Goal: Information Seeking & Learning: Learn about a topic

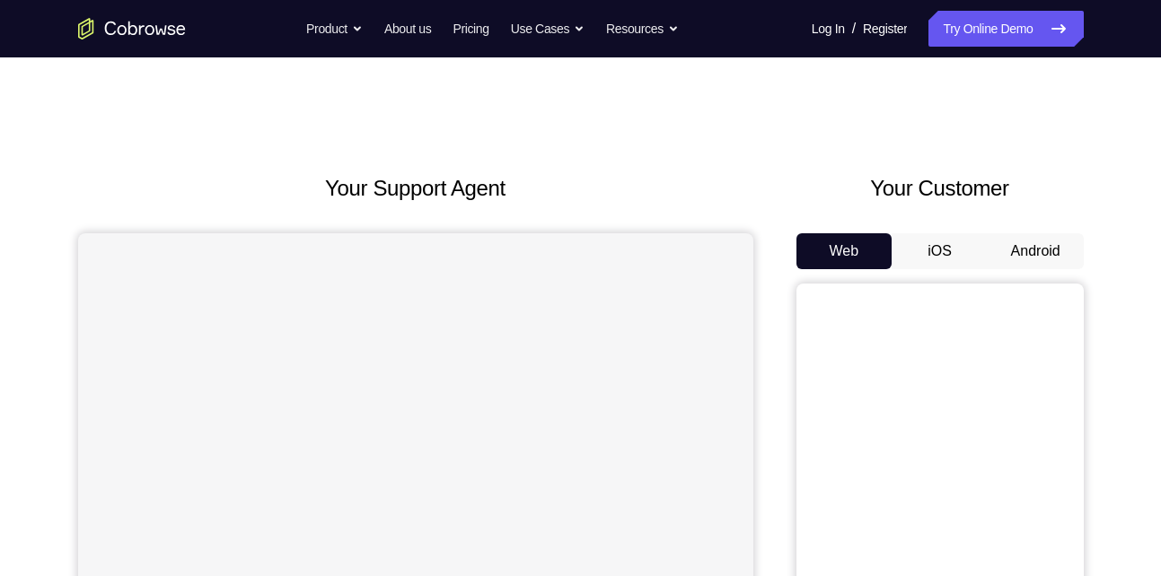
click at [1014, 245] on button "Android" at bounding box center [1036, 251] width 96 height 36
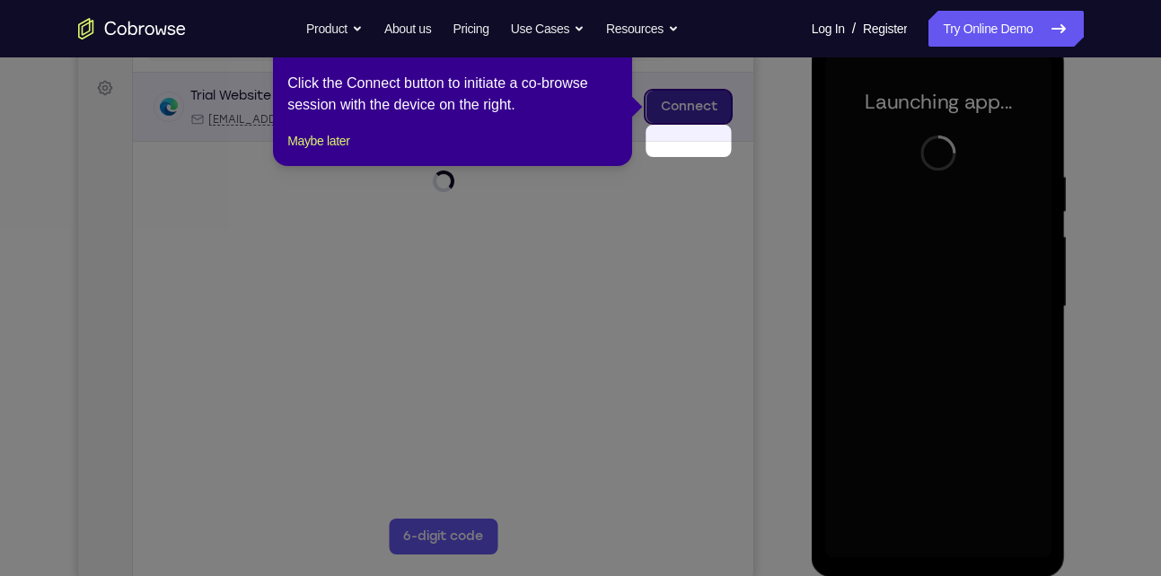
scroll to position [206, 0]
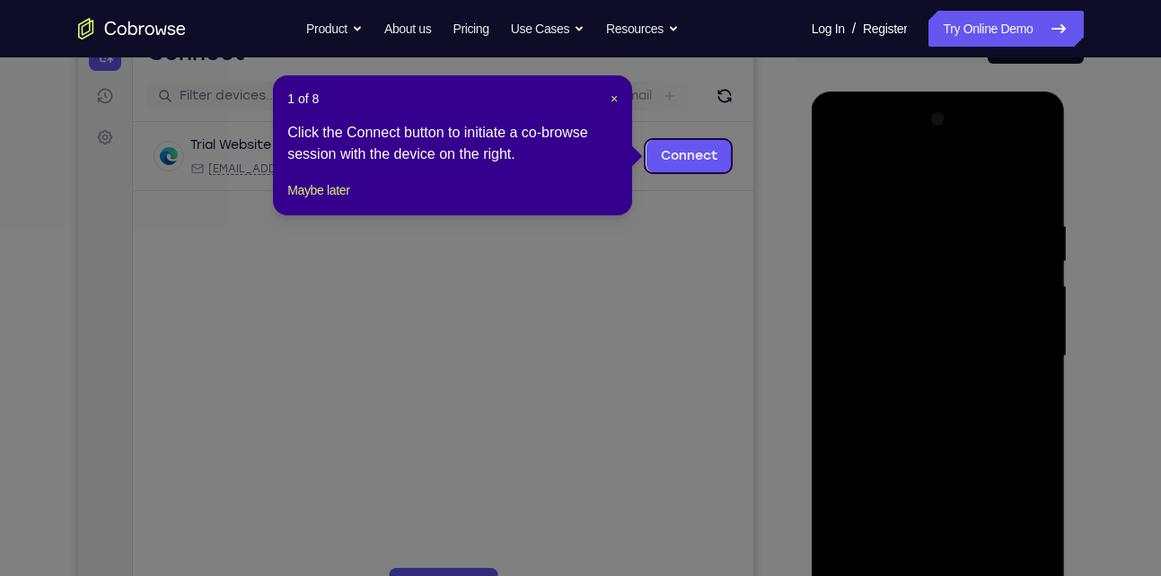
click at [612, 89] on div "1 of 8 × Click the Connect button to initiate a co-browse session with the devi…" at bounding box center [452, 145] width 359 height 140
click at [611, 97] on span "×" at bounding box center [614, 99] width 7 height 14
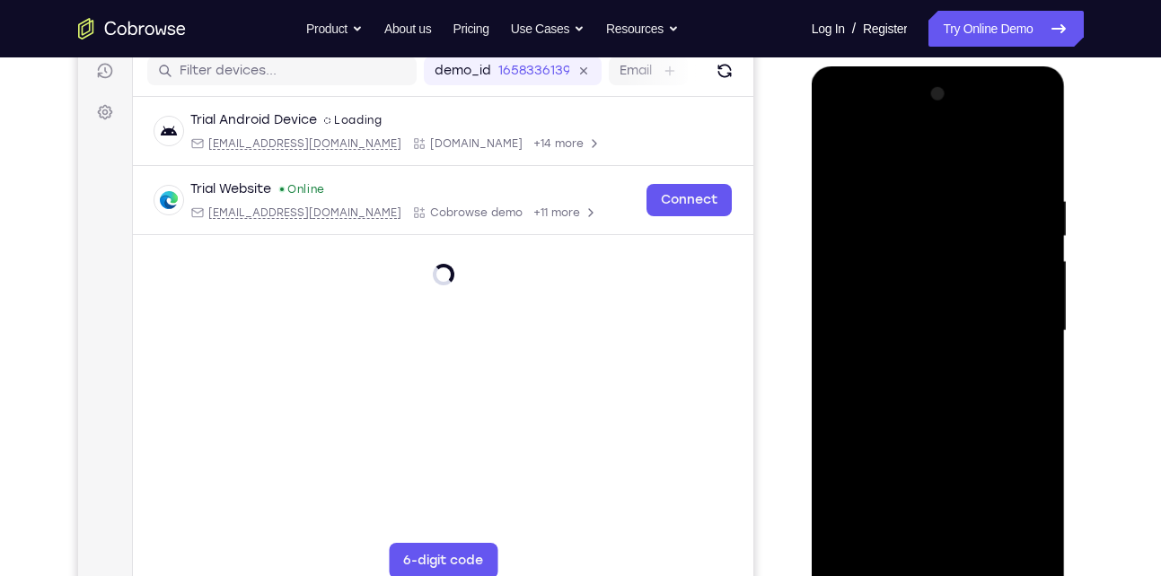
scroll to position [232, 0]
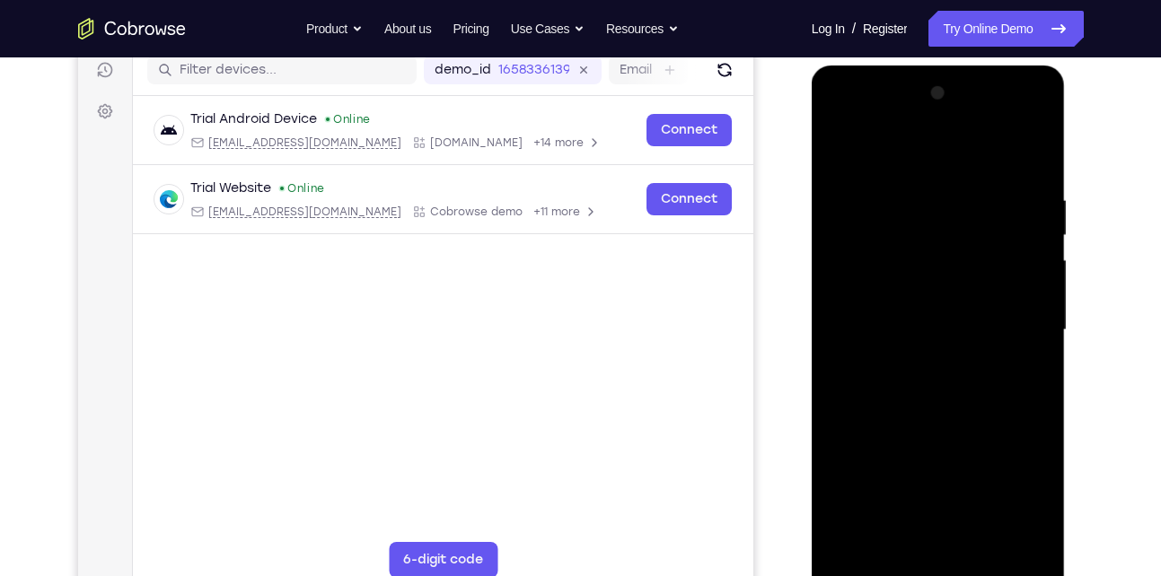
click at [943, 566] on div at bounding box center [938, 330] width 226 height 503
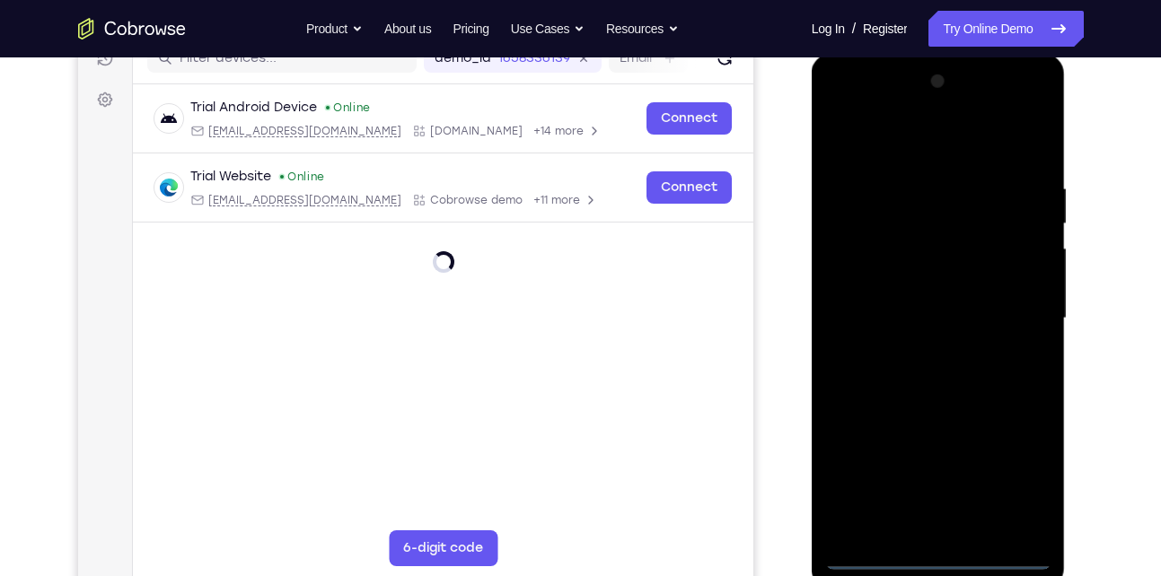
scroll to position [244, 0]
click at [1012, 503] on div at bounding box center [938, 317] width 226 height 503
click at [1016, 492] on div at bounding box center [938, 317] width 226 height 503
click at [873, 110] on div at bounding box center [938, 317] width 226 height 503
click at [1018, 309] on div at bounding box center [938, 317] width 226 height 503
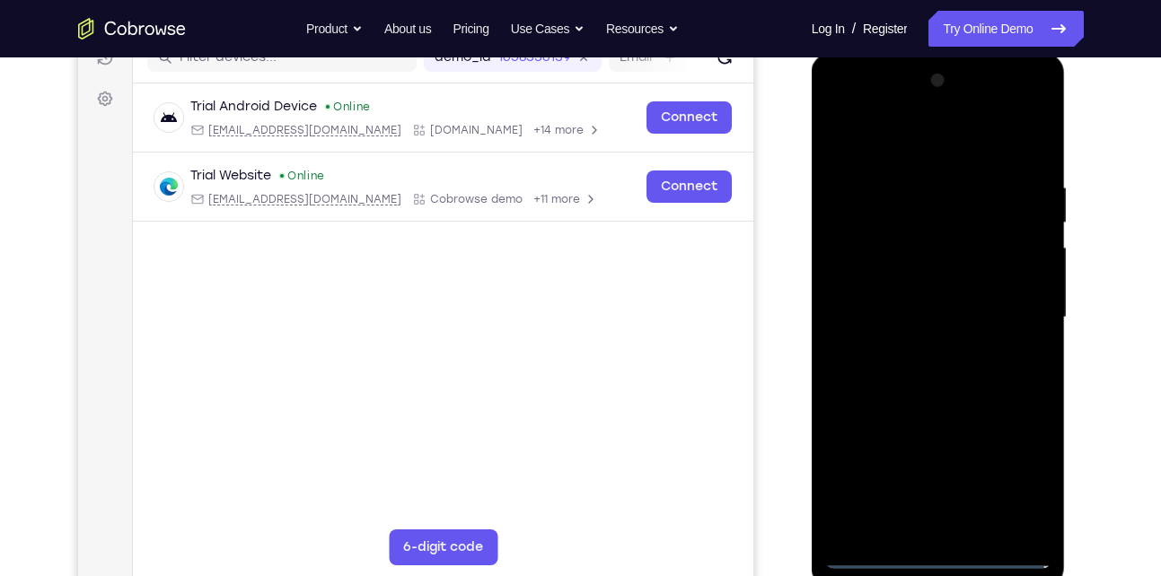
click at [1018, 309] on div at bounding box center [938, 317] width 226 height 503
click at [916, 350] on div at bounding box center [938, 317] width 226 height 503
click at [915, 295] on div at bounding box center [938, 317] width 226 height 503
click at [894, 278] on div at bounding box center [938, 317] width 226 height 503
click at [910, 323] on div at bounding box center [938, 317] width 226 height 503
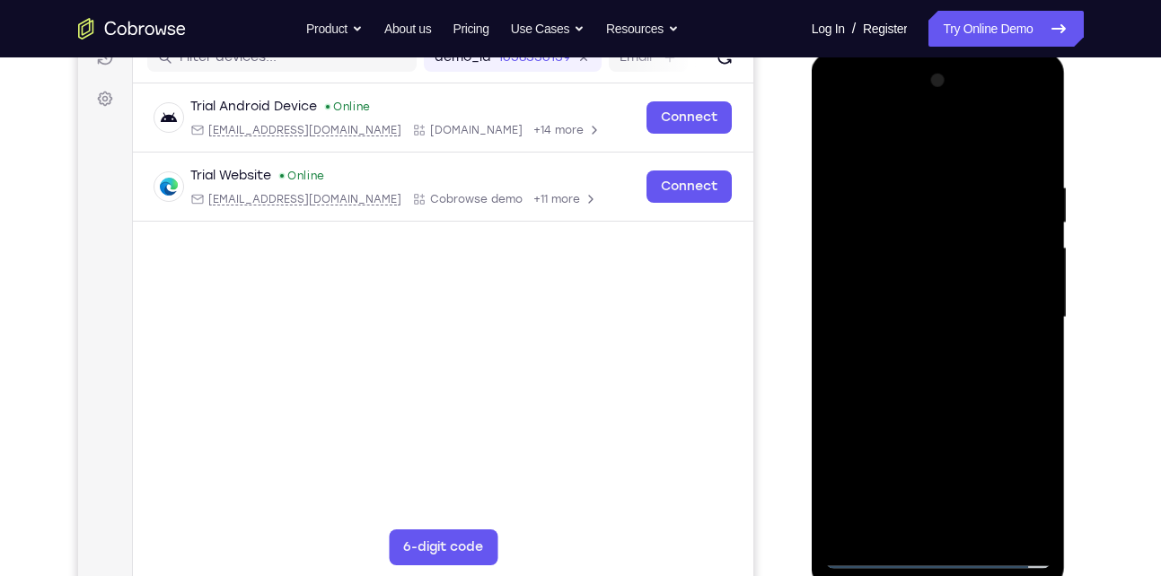
click at [922, 389] on div at bounding box center [938, 317] width 226 height 503
click at [964, 358] on div at bounding box center [938, 317] width 226 height 503
click at [951, 381] on div at bounding box center [938, 317] width 226 height 503
click at [935, 371] on div at bounding box center [938, 317] width 226 height 503
click at [937, 392] on div at bounding box center [938, 317] width 226 height 503
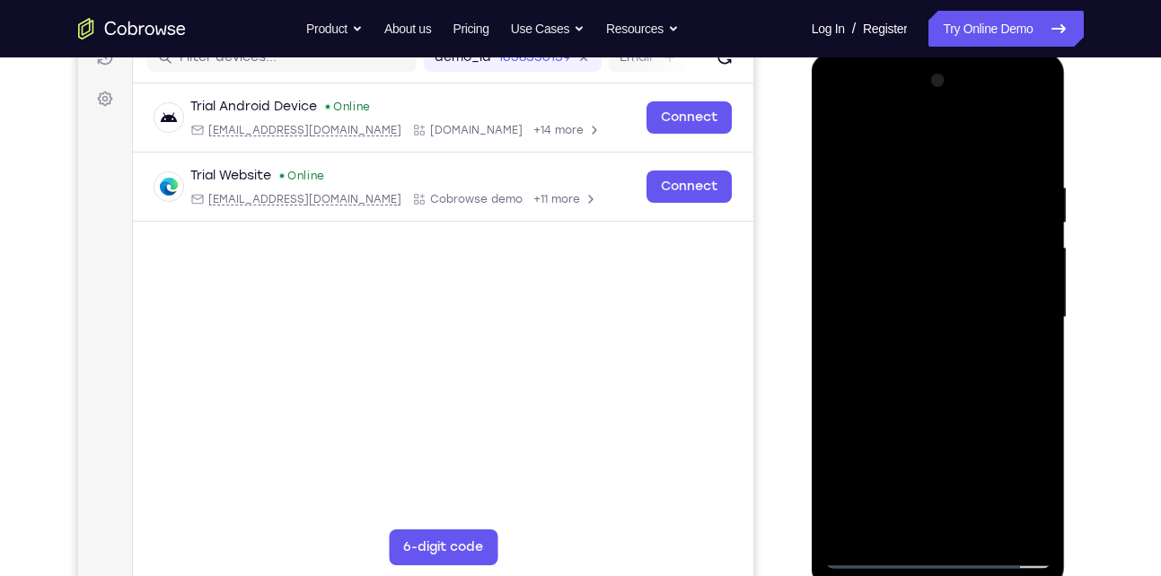
click at [987, 532] on div at bounding box center [938, 317] width 226 height 503
click at [932, 411] on div at bounding box center [938, 317] width 226 height 503
click at [928, 157] on div at bounding box center [938, 317] width 226 height 503
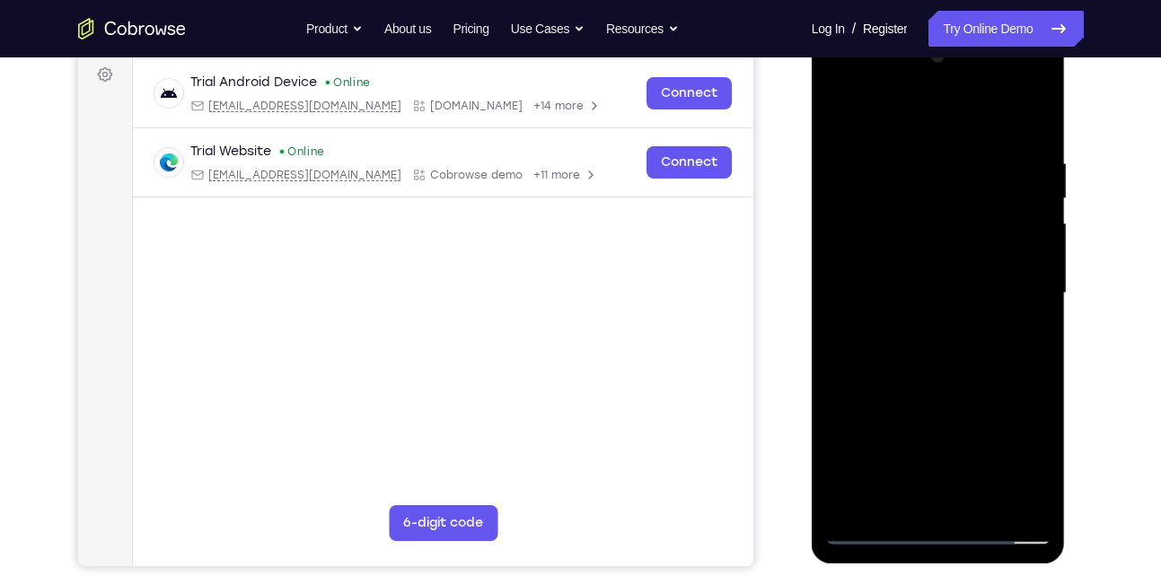
scroll to position [270, 0]
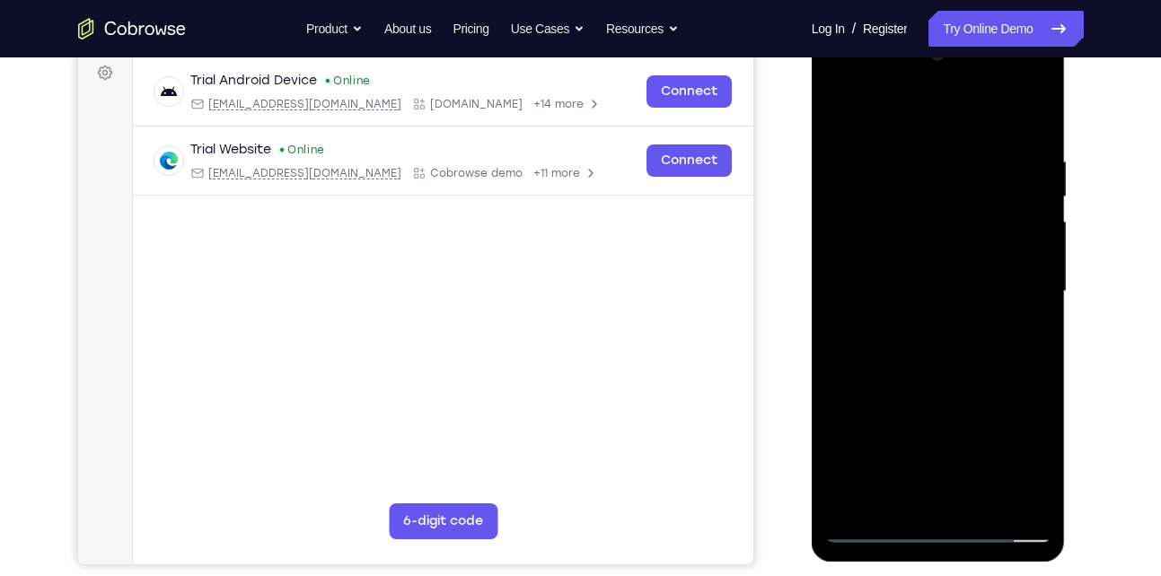
click at [926, 290] on div at bounding box center [938, 291] width 226 height 503
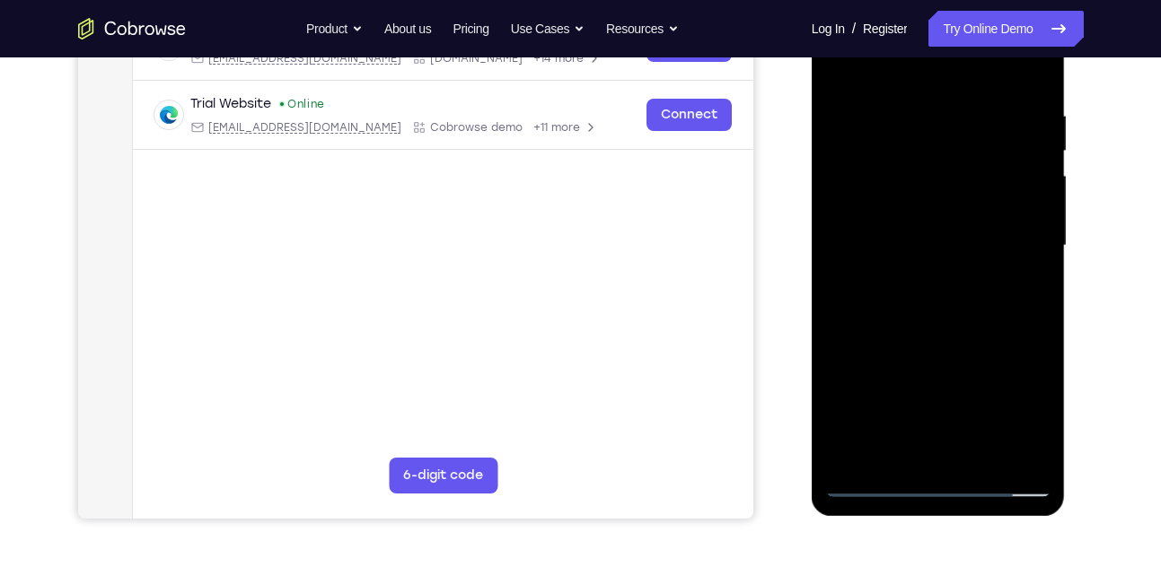
scroll to position [318, 0]
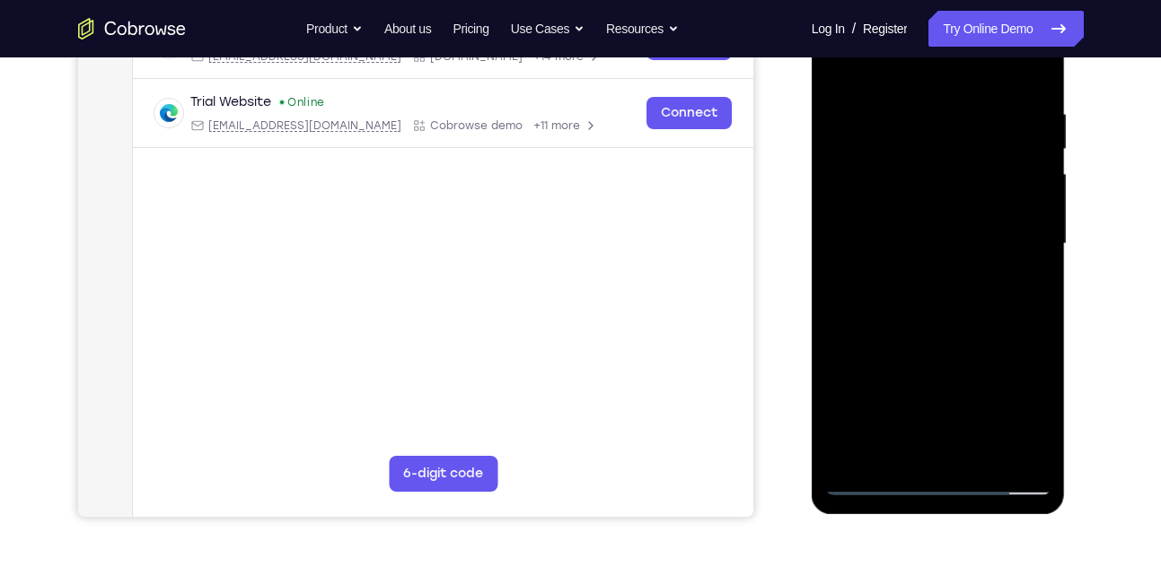
click at [840, 68] on div at bounding box center [938, 244] width 226 height 503
click at [843, 63] on div at bounding box center [938, 244] width 226 height 503
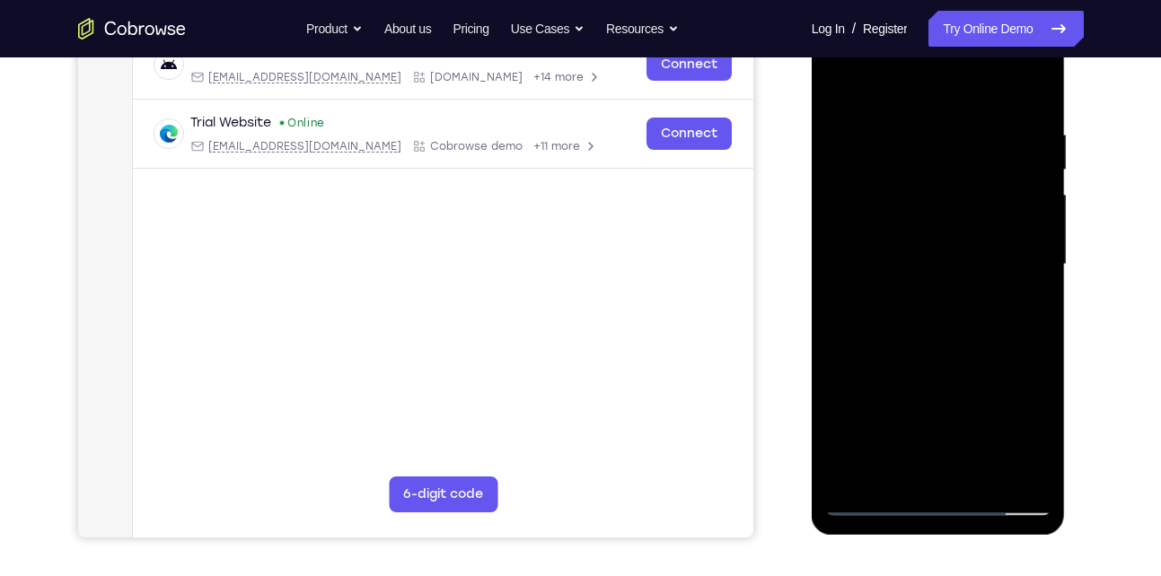
click at [911, 128] on div at bounding box center [938, 264] width 226 height 503
click at [1008, 470] on div at bounding box center [938, 264] width 226 height 503
click at [1011, 321] on div at bounding box center [938, 264] width 226 height 503
click at [1008, 472] on div at bounding box center [938, 264] width 226 height 503
click at [1033, 309] on div at bounding box center [938, 264] width 226 height 503
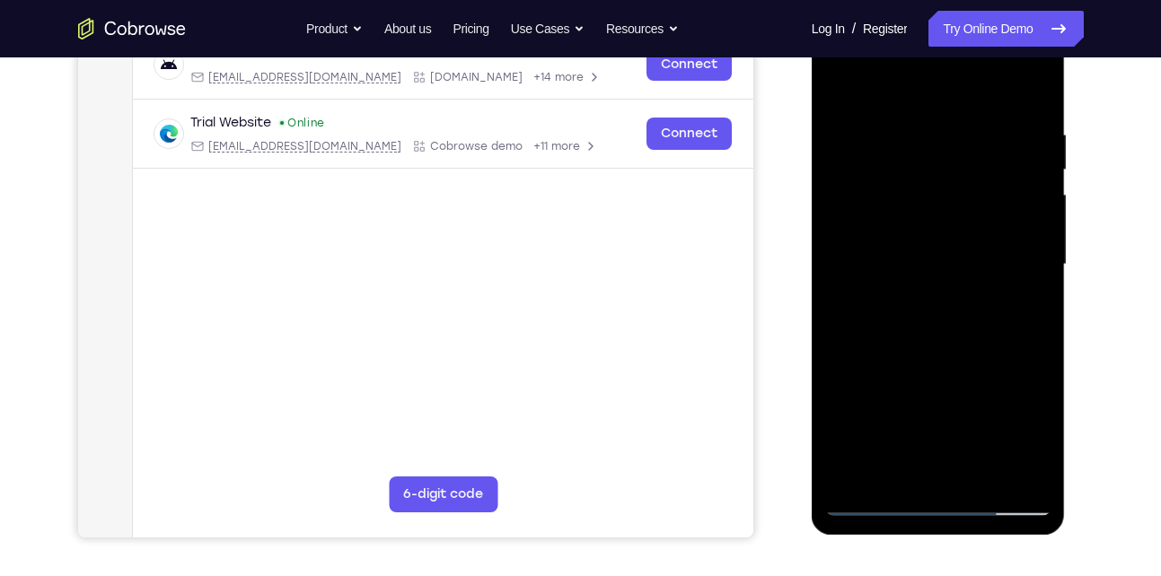
click at [1007, 467] on div at bounding box center [938, 264] width 226 height 503
click at [1002, 462] on div at bounding box center [938, 264] width 226 height 503
click at [1023, 336] on div at bounding box center [938, 264] width 226 height 503
click at [1026, 275] on div at bounding box center [938, 264] width 226 height 503
click at [1032, 352] on div at bounding box center [938, 264] width 226 height 503
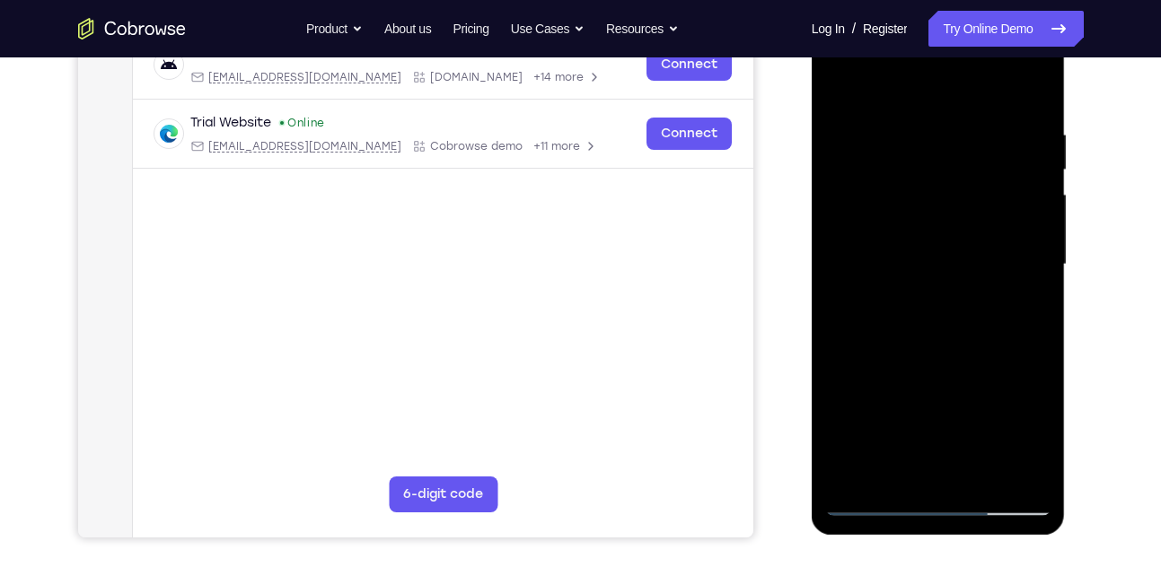
click at [1050, 341] on div at bounding box center [938, 264] width 226 height 503
click at [1020, 311] on div at bounding box center [938, 264] width 226 height 503
drag, startPoint x: 1020, startPoint y: 311, endPoint x: 917, endPoint y: 311, distance: 103.3
click at [917, 311] on div at bounding box center [938, 264] width 226 height 503
drag, startPoint x: 1019, startPoint y: 240, endPoint x: 899, endPoint y: 265, distance: 122.9
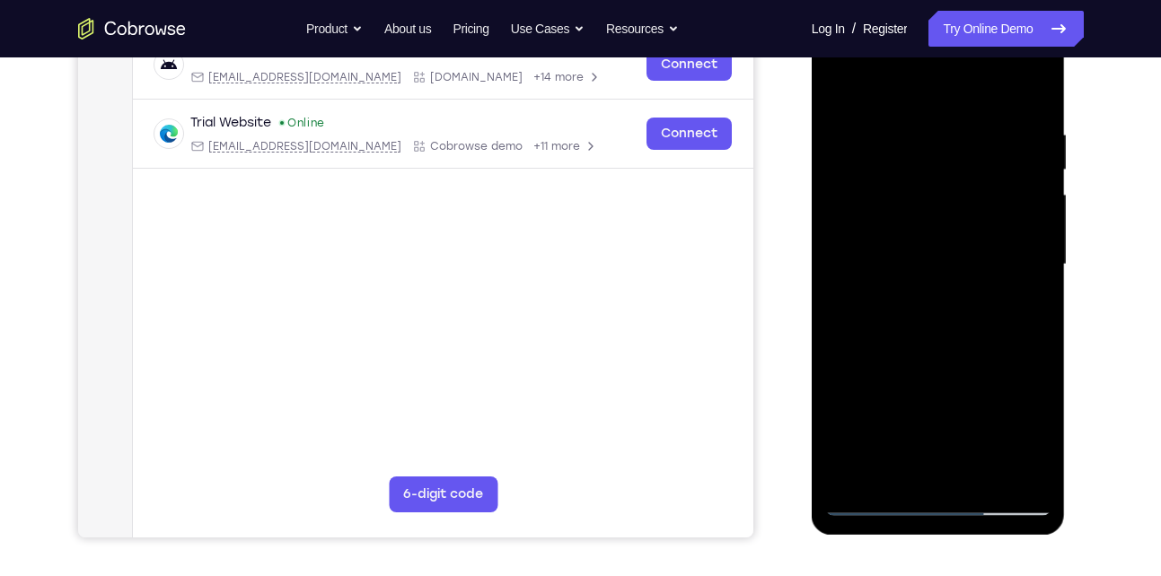
click at [899, 265] on div at bounding box center [938, 264] width 226 height 503
click at [1013, 269] on div at bounding box center [938, 264] width 226 height 503
click at [1031, 354] on div at bounding box center [938, 264] width 226 height 503
click at [1033, 88] on div at bounding box center [938, 264] width 226 height 503
click at [856, 471] on div at bounding box center [938, 264] width 226 height 503
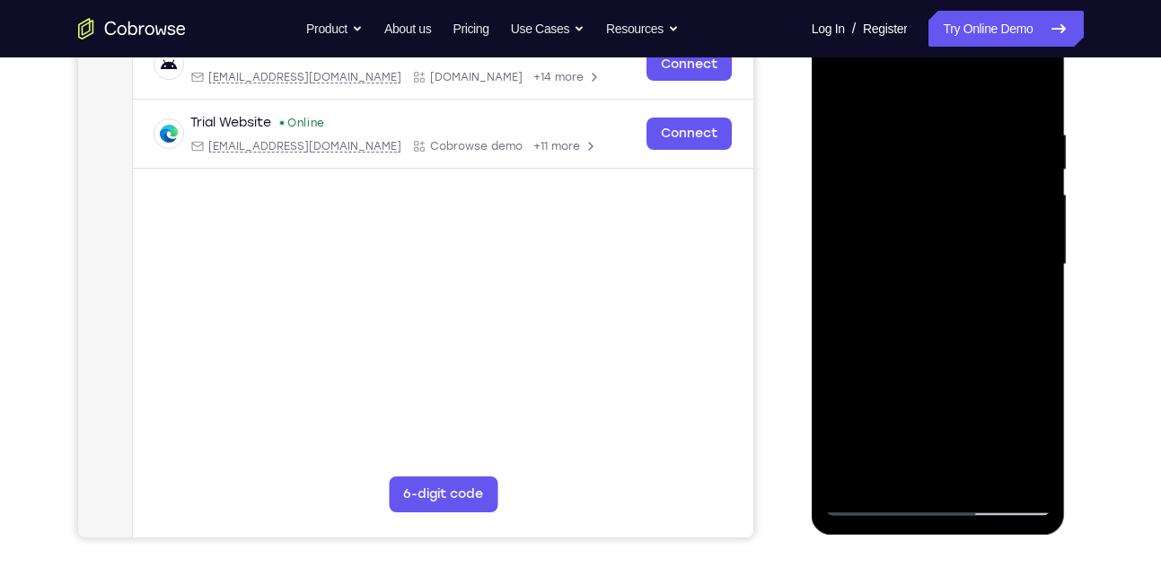
click at [856, 471] on div at bounding box center [938, 264] width 226 height 503
click at [972, 471] on div at bounding box center [938, 264] width 226 height 503
click at [926, 111] on div at bounding box center [938, 264] width 226 height 503
click at [904, 299] on div at bounding box center [938, 264] width 226 height 503
click at [1013, 312] on div at bounding box center [938, 264] width 226 height 503
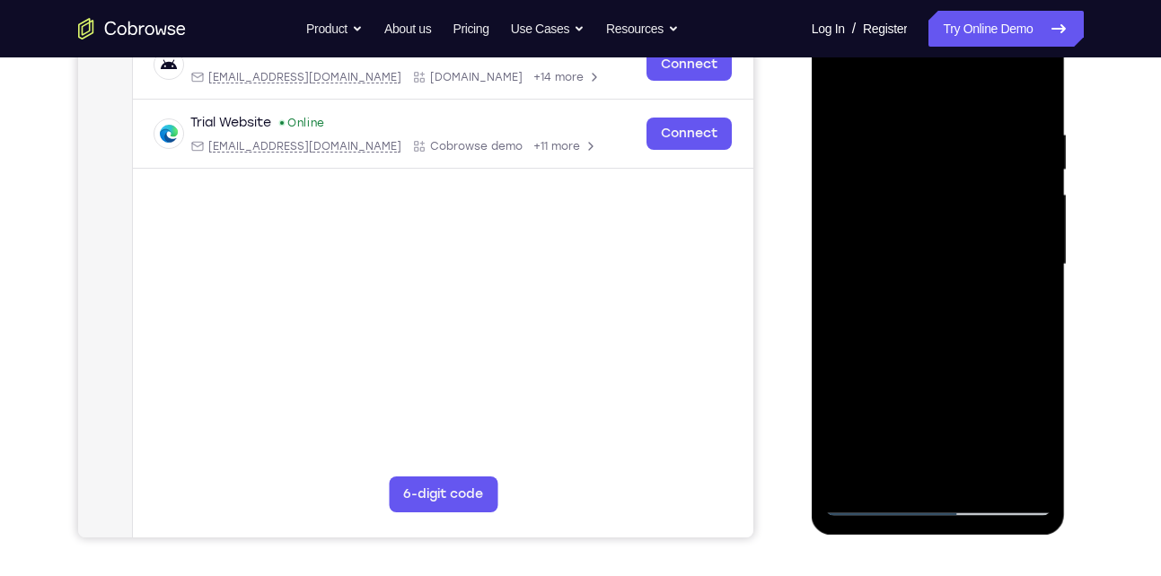
click at [1017, 304] on div at bounding box center [938, 264] width 226 height 503
click at [1024, 307] on div at bounding box center [938, 264] width 226 height 503
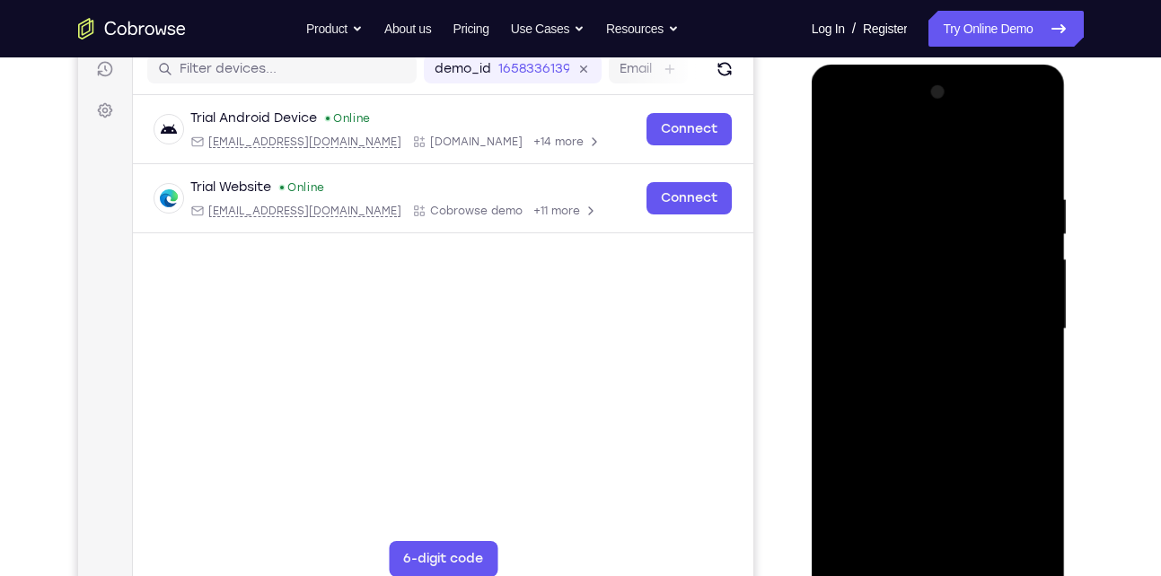
scroll to position [232, 0]
click at [840, 150] on div at bounding box center [938, 330] width 226 height 503
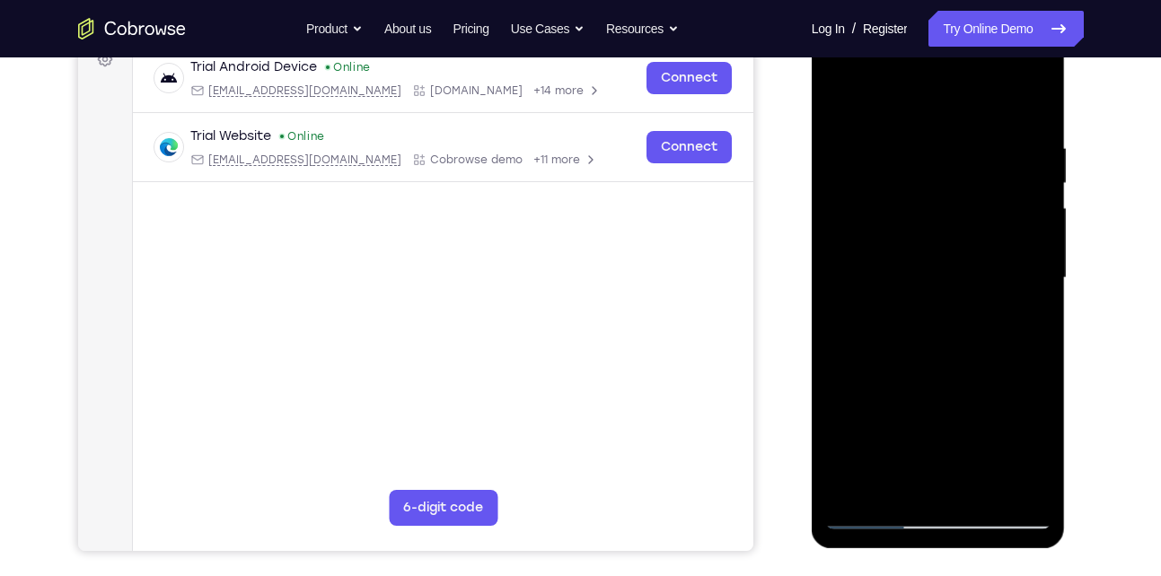
drag, startPoint x: 928, startPoint y: 460, endPoint x: 950, endPoint y: 376, distance: 86.5
click at [950, 376] on div at bounding box center [938, 278] width 226 height 503
click at [918, 367] on div at bounding box center [938, 278] width 226 height 503
click at [837, 104] on div at bounding box center [938, 278] width 226 height 503
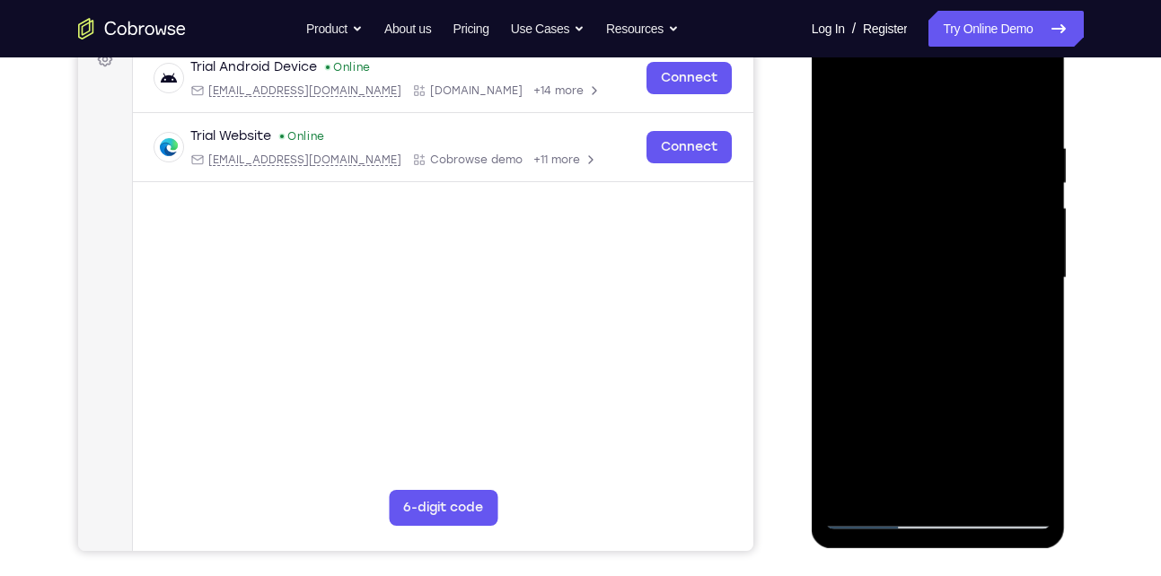
drag, startPoint x: 902, startPoint y: 179, endPoint x: 911, endPoint y: 270, distance: 92.0
click at [911, 270] on div at bounding box center [938, 278] width 226 height 503
click at [911, 135] on div at bounding box center [938, 278] width 226 height 503
click at [1030, 487] on div at bounding box center [938, 278] width 226 height 503
click at [1038, 340] on div at bounding box center [938, 278] width 226 height 503
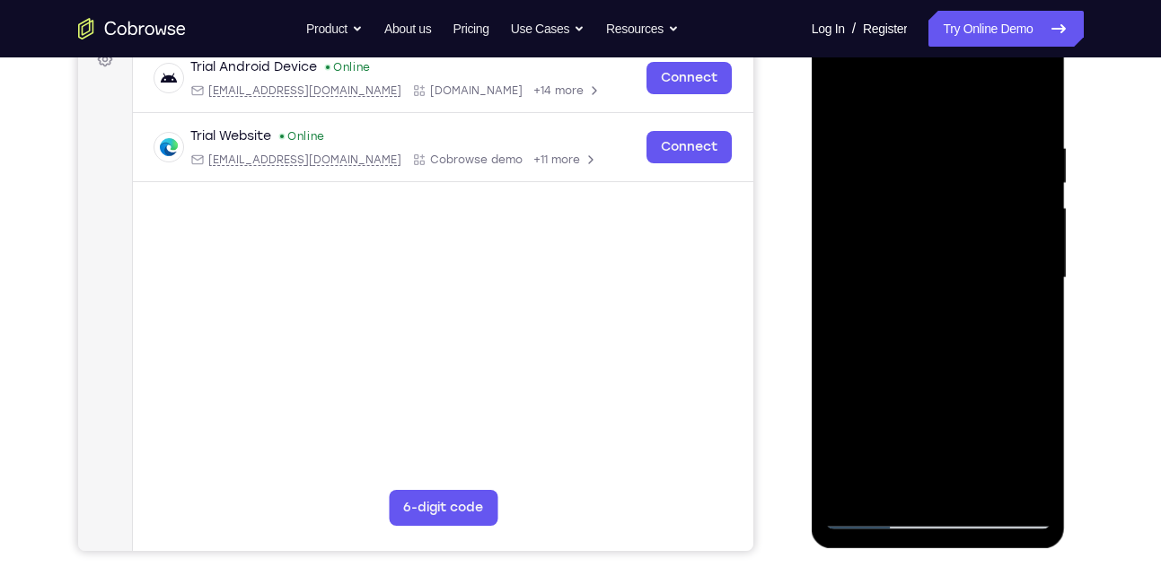
click at [1004, 473] on div at bounding box center [938, 278] width 226 height 503
click at [1012, 374] on div at bounding box center [938, 278] width 226 height 503
click at [1007, 485] on div at bounding box center [938, 278] width 226 height 503
click at [1024, 401] on div at bounding box center [938, 278] width 226 height 503
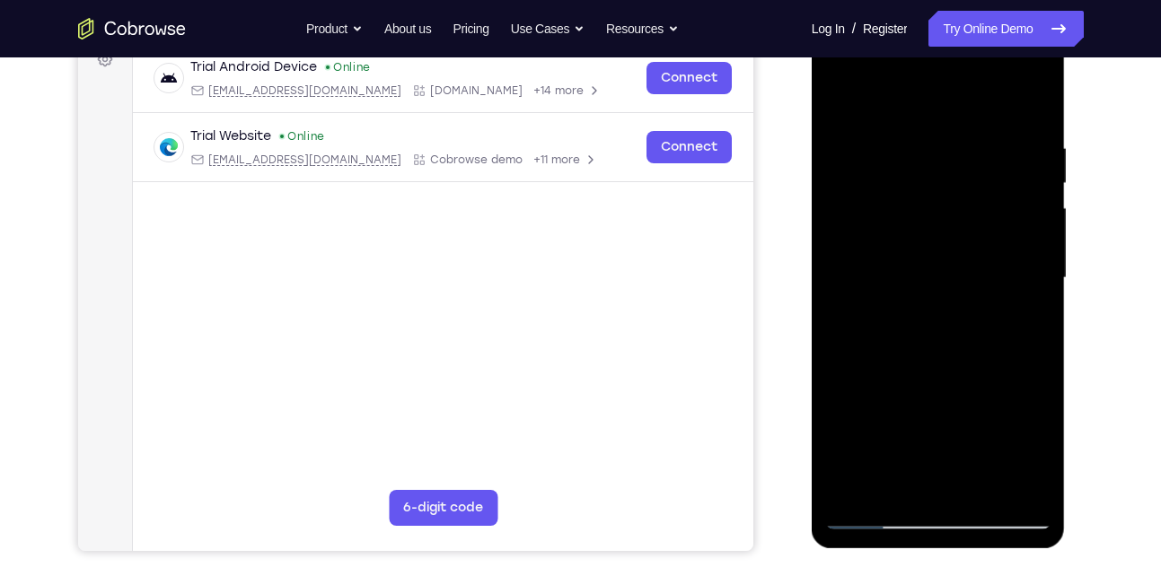
drag, startPoint x: 1007, startPoint y: 232, endPoint x: 1028, endPoint y: 392, distance: 161.3
click at [1028, 392] on div at bounding box center [938, 278] width 226 height 503
click at [976, 119] on div at bounding box center [938, 278] width 226 height 503
drag, startPoint x: 1016, startPoint y: 229, endPoint x: 1011, endPoint y: 339, distance: 110.5
click at [1011, 339] on div at bounding box center [938, 278] width 226 height 503
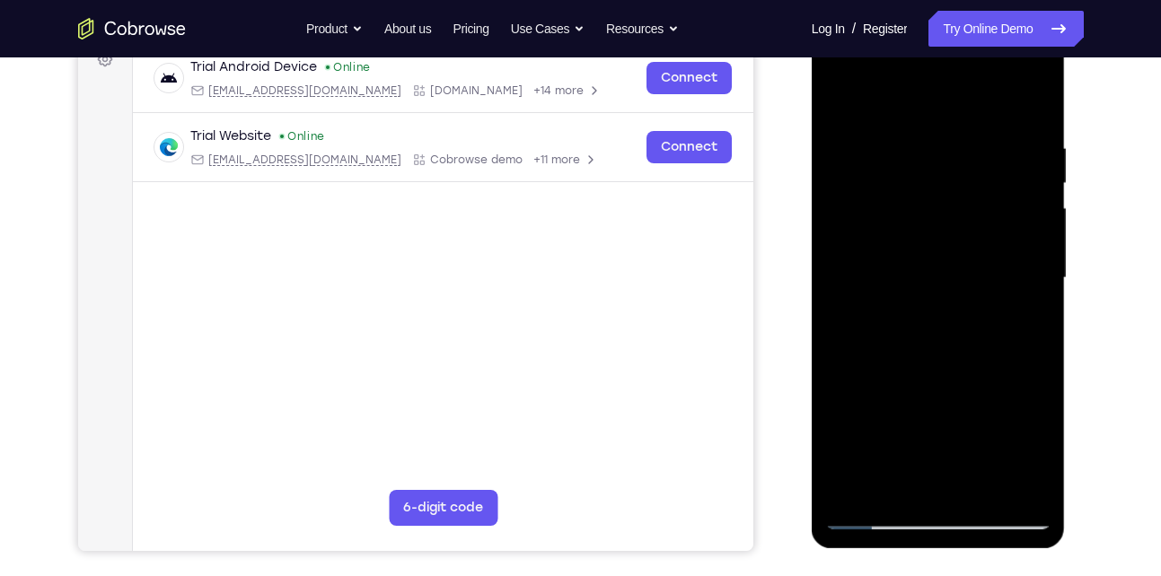
drag, startPoint x: 1011, startPoint y: 144, endPoint x: 911, endPoint y: 154, distance: 100.2
click at [911, 154] on div at bounding box center [938, 278] width 226 height 503
drag, startPoint x: 989, startPoint y: 147, endPoint x: 877, endPoint y: 159, distance: 112.0
click at [877, 159] on div at bounding box center [938, 278] width 226 height 503
drag, startPoint x: 981, startPoint y: 140, endPoint x: 881, endPoint y: 145, distance: 100.7
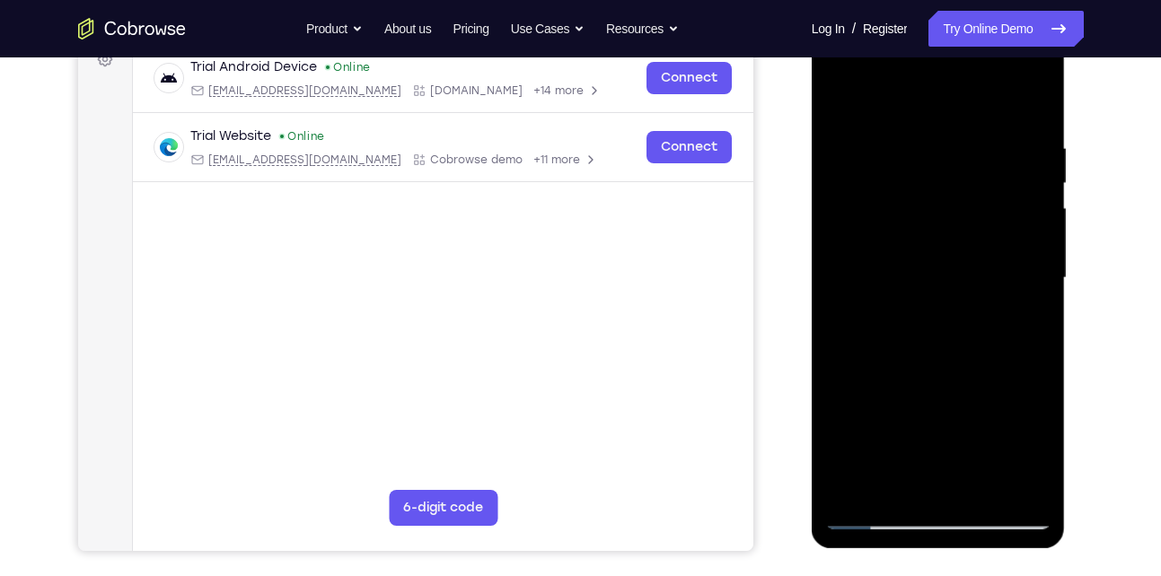
click at [881, 145] on div at bounding box center [938, 278] width 226 height 503
drag, startPoint x: 1025, startPoint y: 154, endPoint x: 870, endPoint y: 175, distance: 155.9
click at [870, 175] on div at bounding box center [938, 278] width 226 height 503
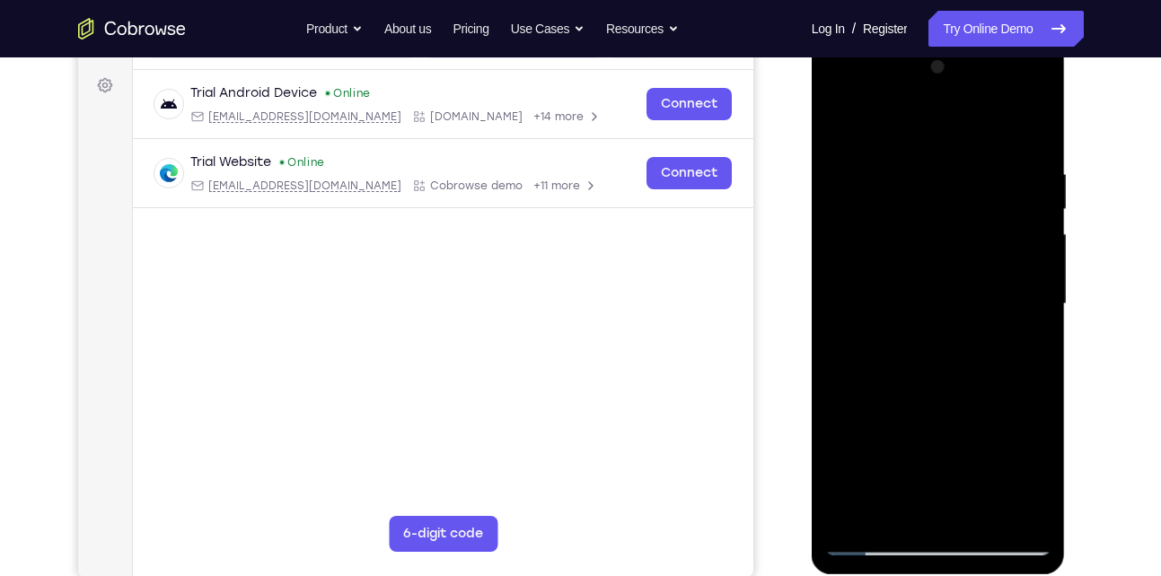
click at [854, 520] on div at bounding box center [938, 304] width 226 height 503
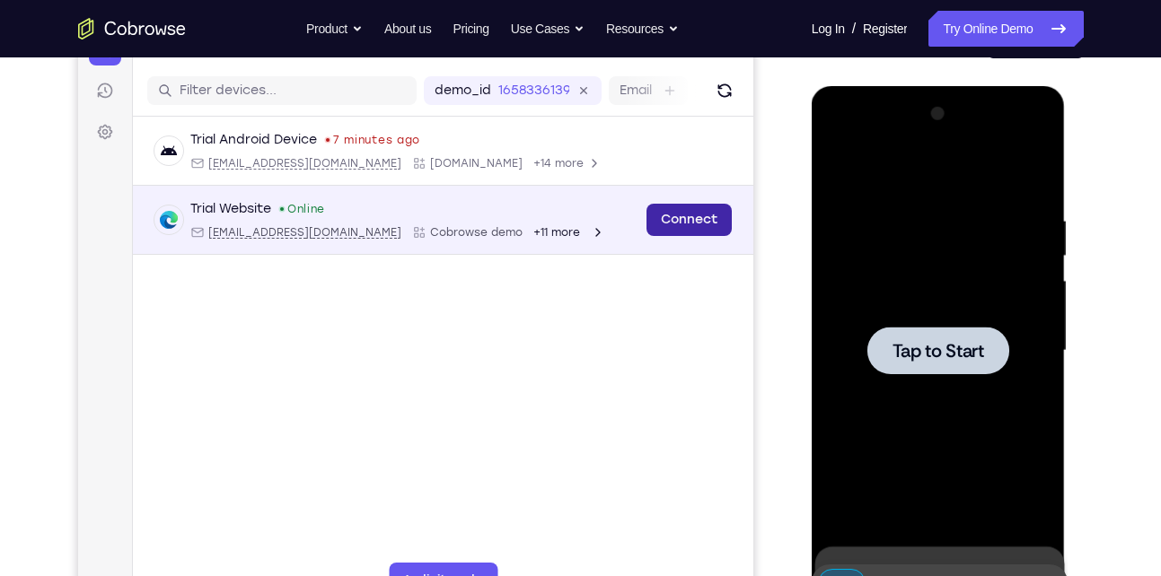
scroll to position [212, 0]
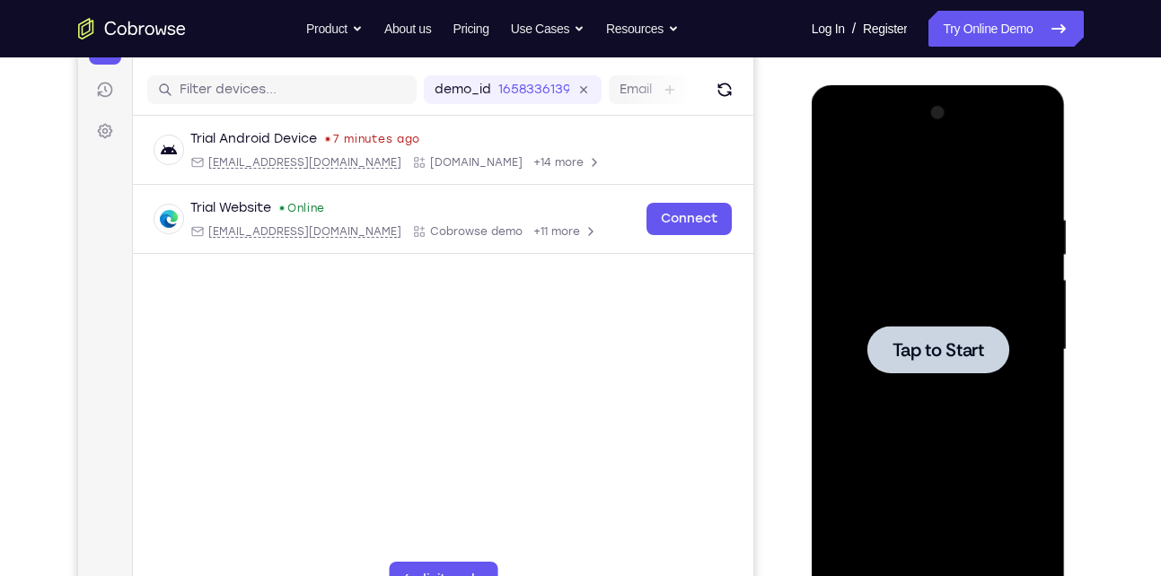
click at [983, 342] on span "Tap to Start" at bounding box center [939, 350] width 92 height 18
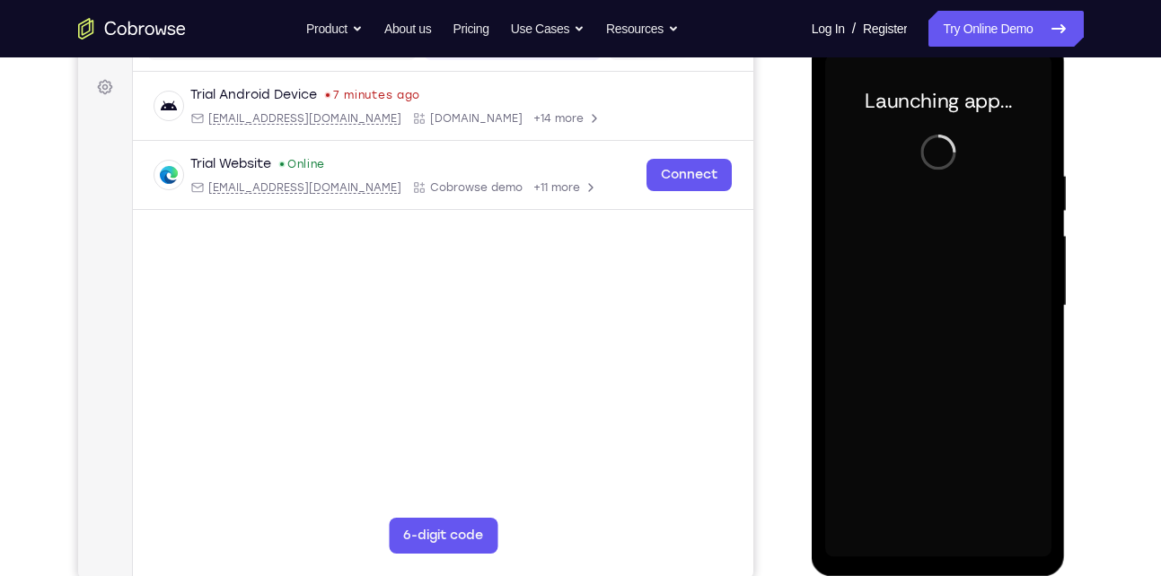
scroll to position [255, 0]
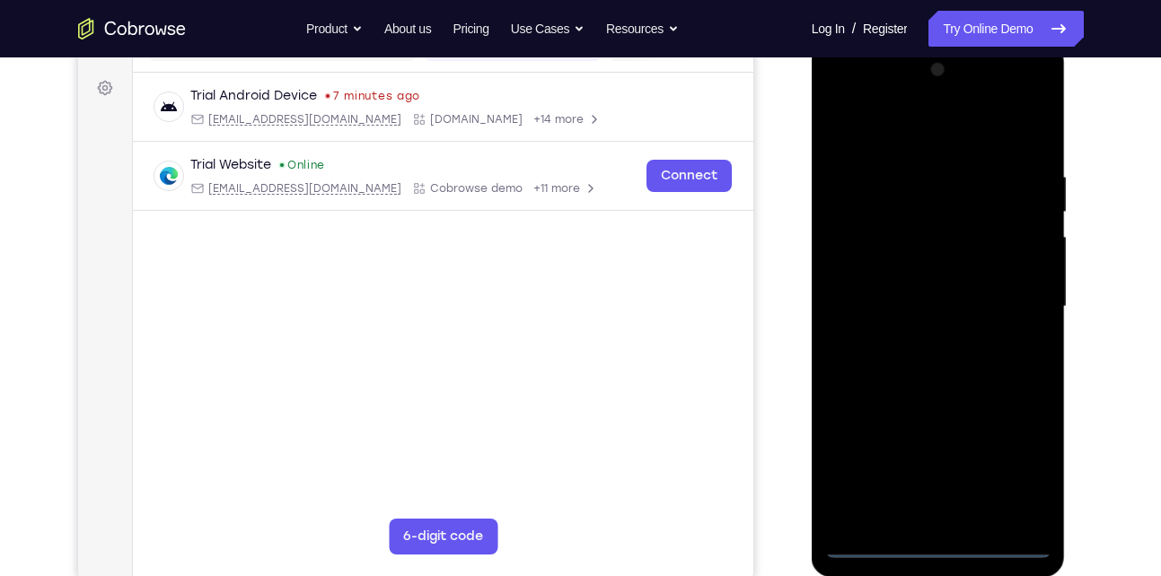
click at [944, 550] on div at bounding box center [938, 307] width 226 height 503
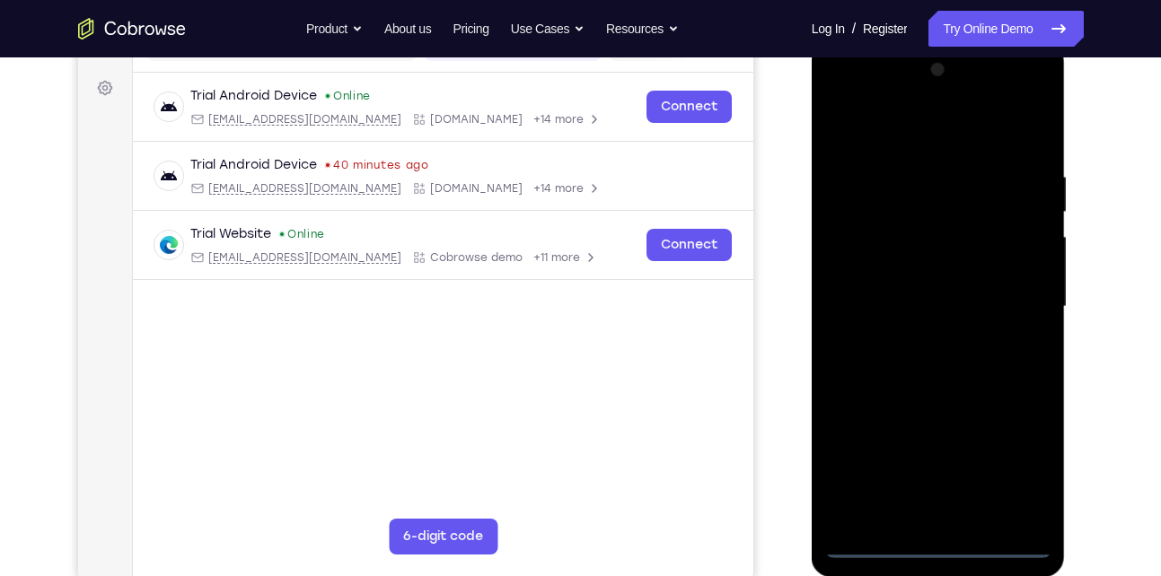
click at [1011, 461] on div at bounding box center [938, 307] width 226 height 503
click at [866, 95] on div at bounding box center [938, 308] width 226 height 503
click at [1017, 301] on div at bounding box center [938, 308] width 226 height 503
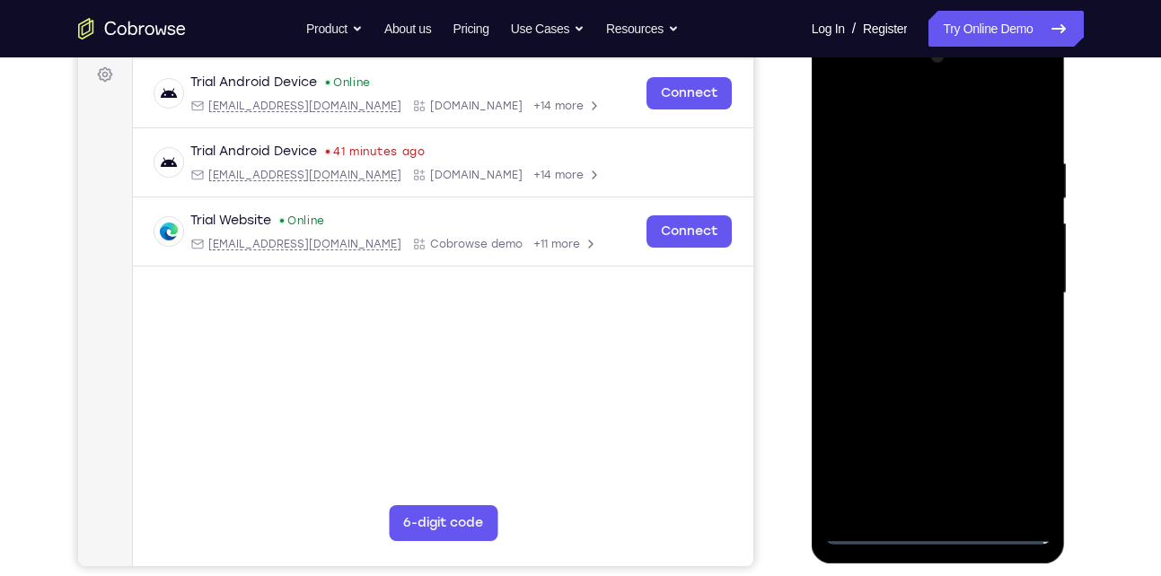
click at [920, 325] on div at bounding box center [938, 293] width 226 height 503
click at [907, 274] on div at bounding box center [938, 293] width 226 height 503
click at [912, 256] on div at bounding box center [938, 293] width 226 height 503
click at [920, 290] on div at bounding box center [938, 293] width 226 height 503
click at [945, 349] on div at bounding box center [938, 293] width 226 height 503
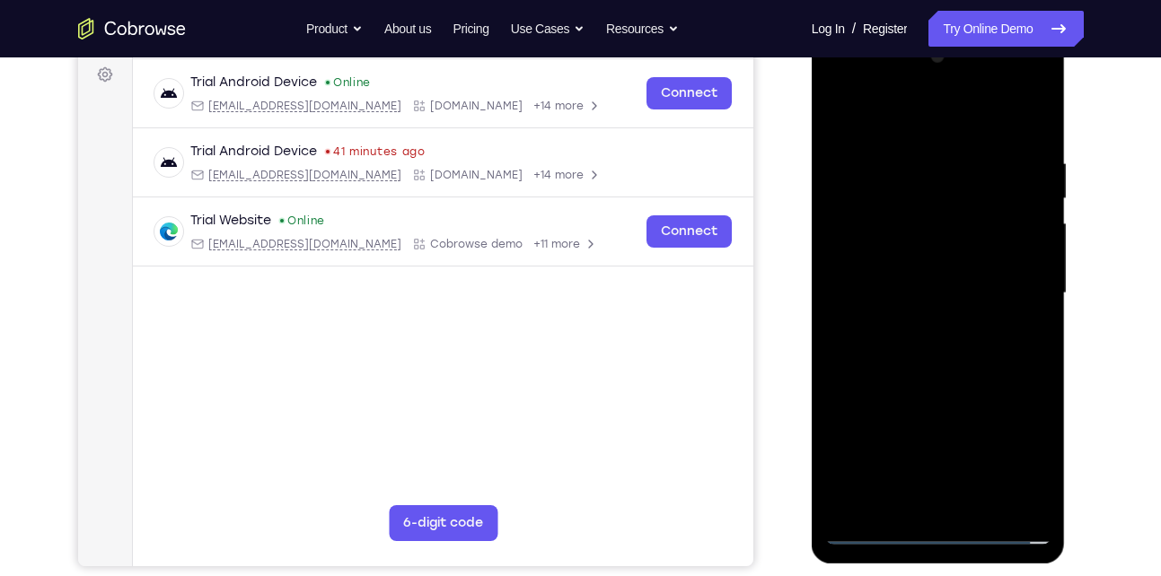
click at [945, 348] on div at bounding box center [938, 293] width 226 height 503
click at [937, 378] on div at bounding box center [938, 293] width 226 height 503
click at [909, 158] on div at bounding box center [938, 293] width 226 height 503
click at [1008, 501] on div at bounding box center [938, 293] width 226 height 503
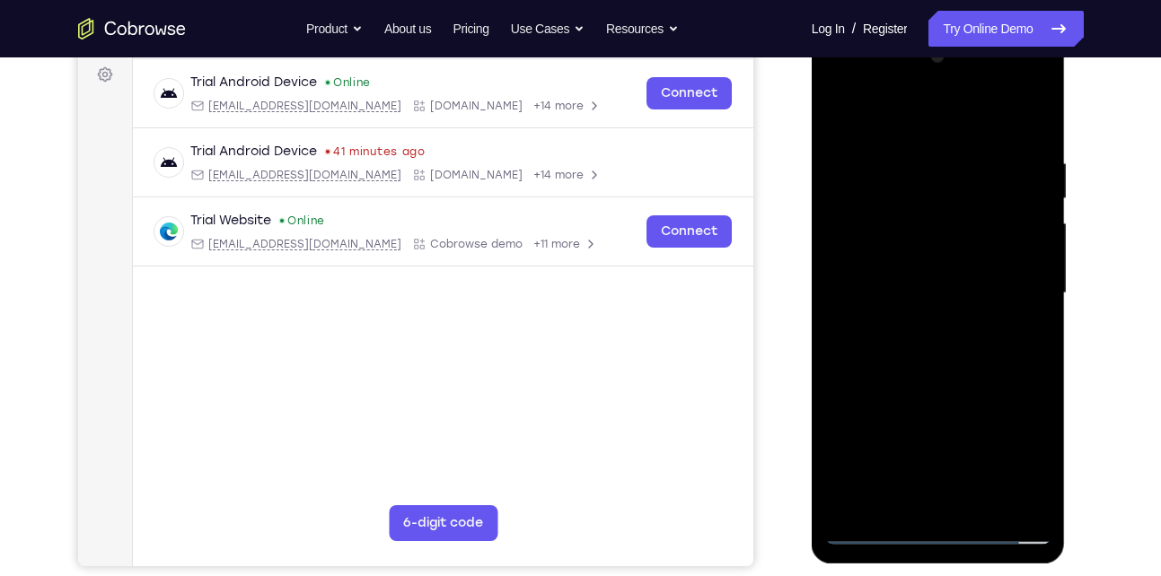
click at [1029, 125] on div at bounding box center [938, 293] width 226 height 503
click at [981, 502] on div at bounding box center [938, 293] width 226 height 503
click at [946, 376] on div at bounding box center [938, 293] width 226 height 503
click at [920, 131] on div at bounding box center [938, 293] width 226 height 503
click at [966, 332] on div at bounding box center [938, 293] width 226 height 503
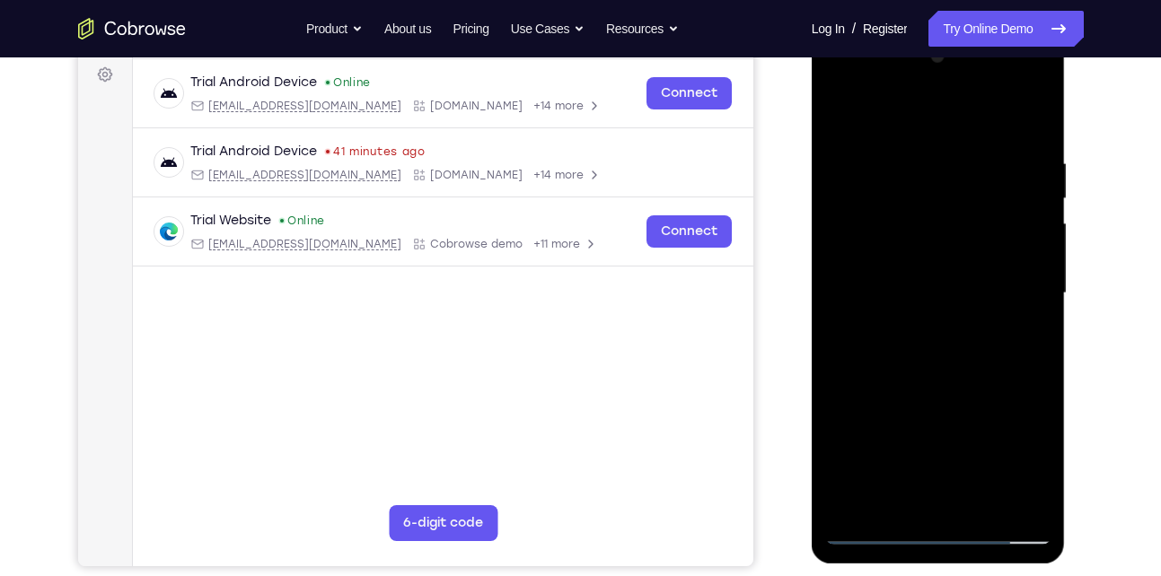
click at [902, 497] on div at bounding box center [938, 293] width 226 height 503
click at [838, 109] on div at bounding box center [938, 293] width 226 height 503
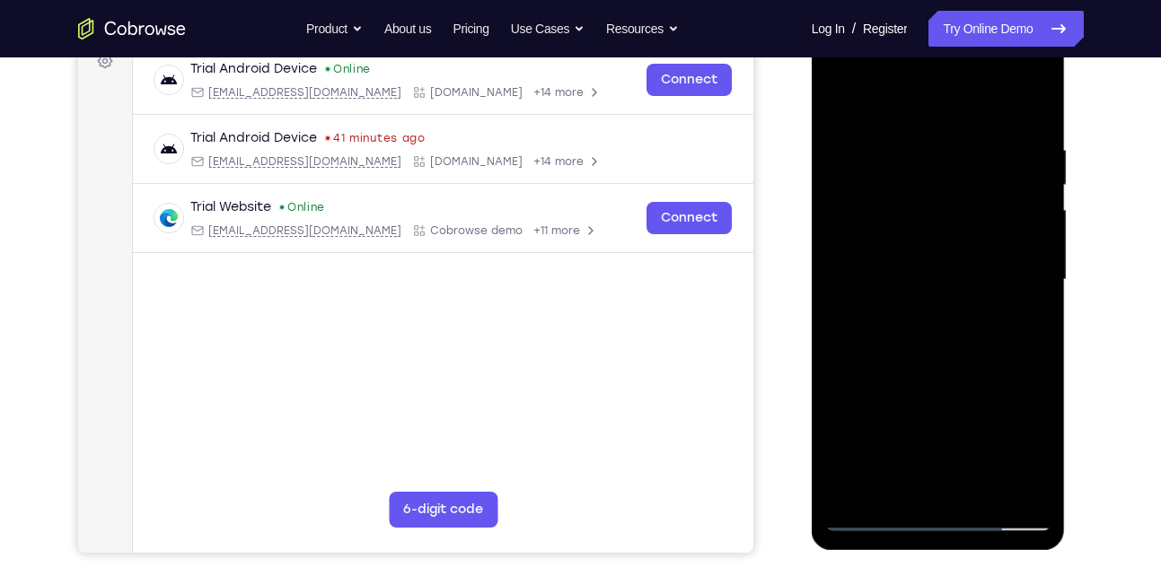
scroll to position [283, 0]
drag, startPoint x: 930, startPoint y: 433, endPoint x: 927, endPoint y: 337, distance: 96.1
click at [927, 337] on div at bounding box center [938, 279] width 226 height 503
drag, startPoint x: 930, startPoint y: 441, endPoint x: 933, endPoint y: 397, distance: 44.1
click at [933, 397] on div at bounding box center [938, 279] width 226 height 503
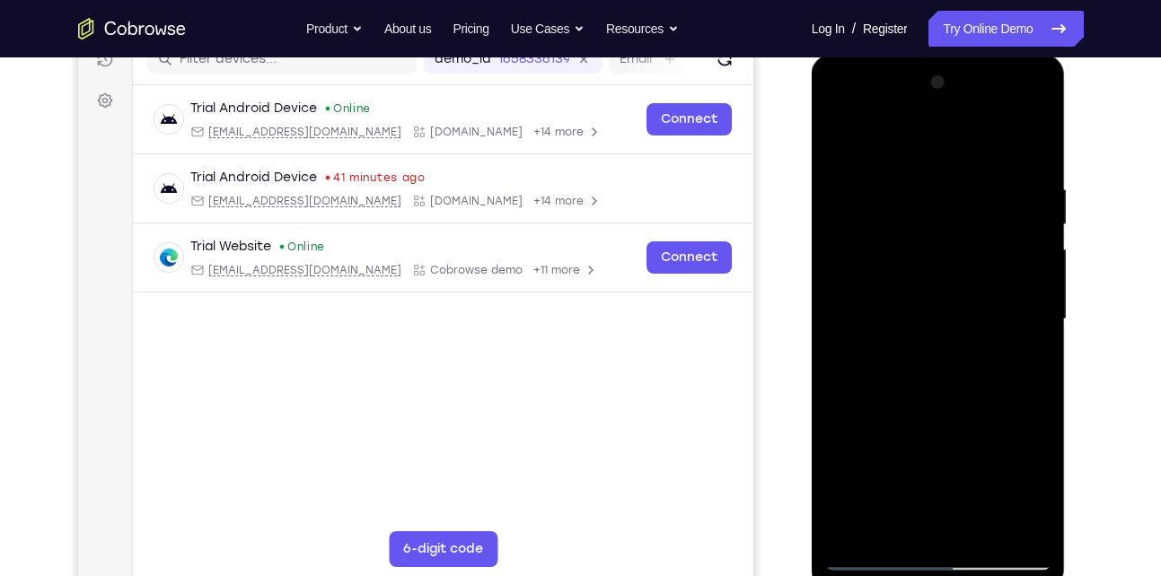
scroll to position [268, 0]
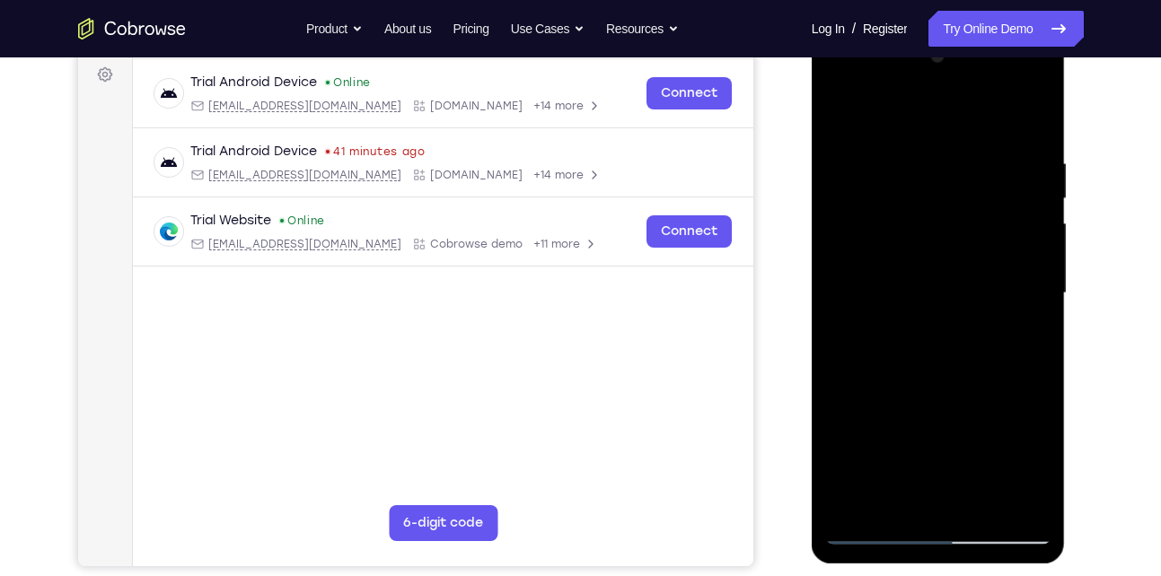
drag, startPoint x: 899, startPoint y: 422, endPoint x: 909, endPoint y: 373, distance: 50.4
click at [909, 373] on div at bounding box center [938, 293] width 226 height 503
drag, startPoint x: 908, startPoint y: 440, endPoint x: 911, endPoint y: 380, distance: 60.3
click at [911, 380] on div at bounding box center [938, 293] width 226 height 503
click at [924, 427] on div at bounding box center [938, 293] width 226 height 503
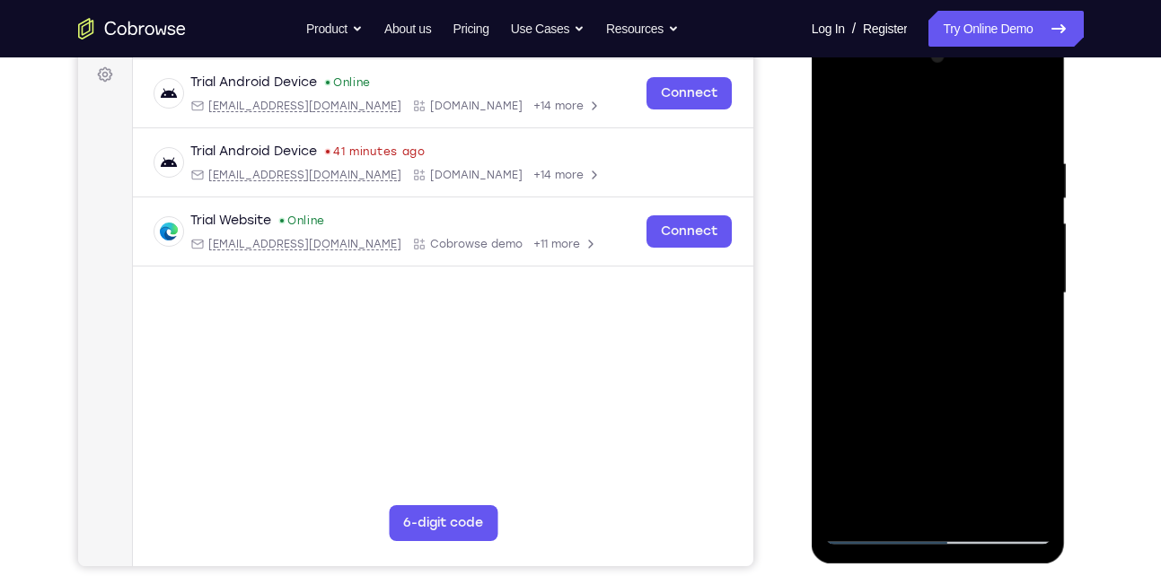
click at [863, 526] on div at bounding box center [938, 293] width 226 height 503
drag, startPoint x: 876, startPoint y: 481, endPoint x: 892, endPoint y: 417, distance: 66.6
click at [892, 417] on div at bounding box center [938, 293] width 226 height 503
drag, startPoint x: 937, startPoint y: 469, endPoint x: 934, endPoint y: 378, distance: 90.7
click at [934, 378] on div at bounding box center [938, 293] width 226 height 503
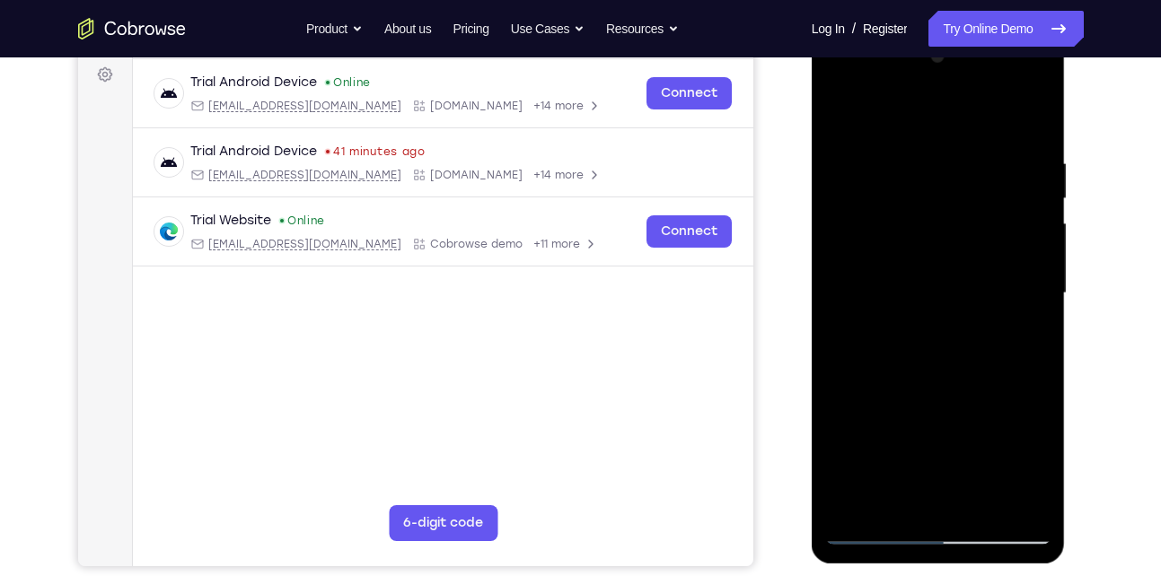
click at [931, 389] on div at bounding box center [938, 293] width 226 height 503
click at [872, 528] on div at bounding box center [938, 293] width 226 height 503
drag, startPoint x: 907, startPoint y: 453, endPoint x: 907, endPoint y: 363, distance: 90.7
click at [907, 363] on div at bounding box center [938, 293] width 226 height 503
click at [925, 389] on div at bounding box center [938, 293] width 226 height 503
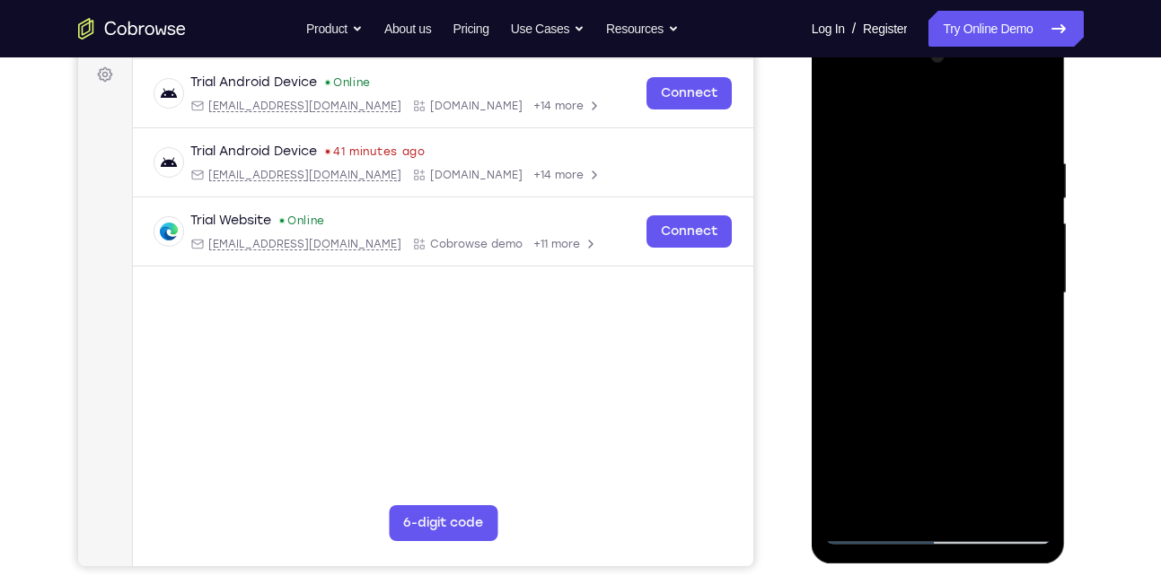
click at [990, 312] on div at bounding box center [938, 293] width 226 height 503
click at [941, 306] on div at bounding box center [938, 293] width 226 height 503
click at [892, 286] on div at bounding box center [938, 293] width 226 height 503
click at [926, 284] on div at bounding box center [938, 293] width 226 height 503
click at [837, 117] on div at bounding box center [938, 293] width 226 height 503
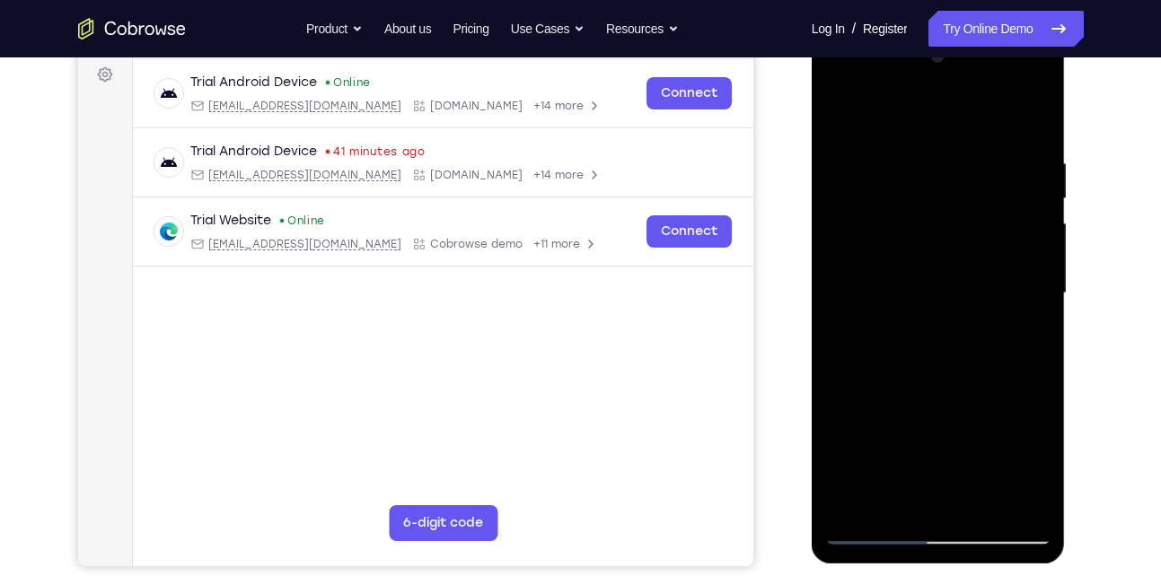
click at [895, 462] on div at bounding box center [938, 293] width 226 height 503
click at [876, 527] on div at bounding box center [938, 293] width 226 height 503
click at [902, 339] on div at bounding box center [938, 293] width 226 height 503
click at [939, 460] on div at bounding box center [938, 293] width 226 height 503
click at [911, 451] on div at bounding box center [938, 293] width 226 height 503
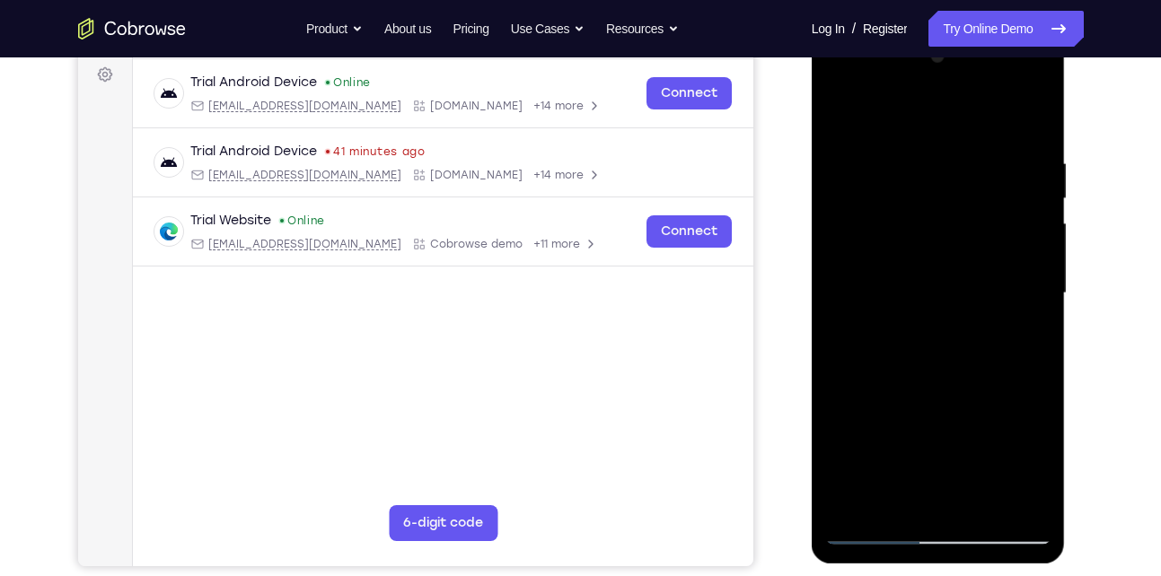
click at [899, 433] on div at bounding box center [938, 293] width 226 height 503
click at [962, 292] on div at bounding box center [938, 293] width 226 height 503
click at [872, 532] on div at bounding box center [938, 293] width 226 height 503
click at [946, 345] on div at bounding box center [938, 293] width 226 height 503
click at [876, 528] on div at bounding box center [938, 293] width 226 height 503
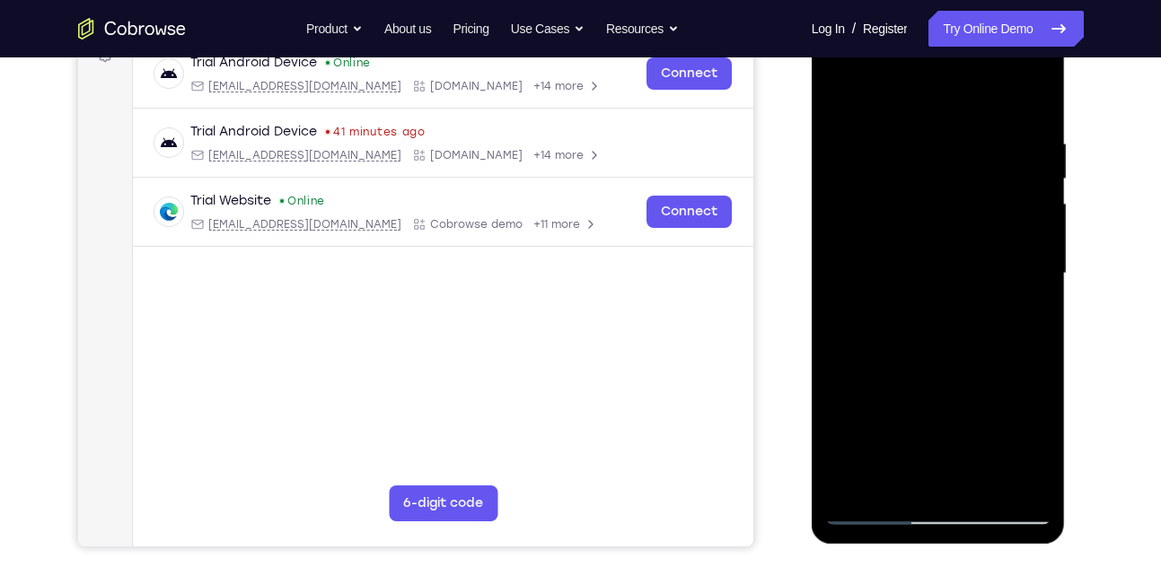
scroll to position [289, 0]
click at [907, 485] on div at bounding box center [938, 273] width 226 height 503
click at [977, 441] on div at bounding box center [938, 273] width 226 height 503
click at [858, 427] on div at bounding box center [938, 273] width 226 height 503
click at [885, 395] on div at bounding box center [938, 273] width 226 height 503
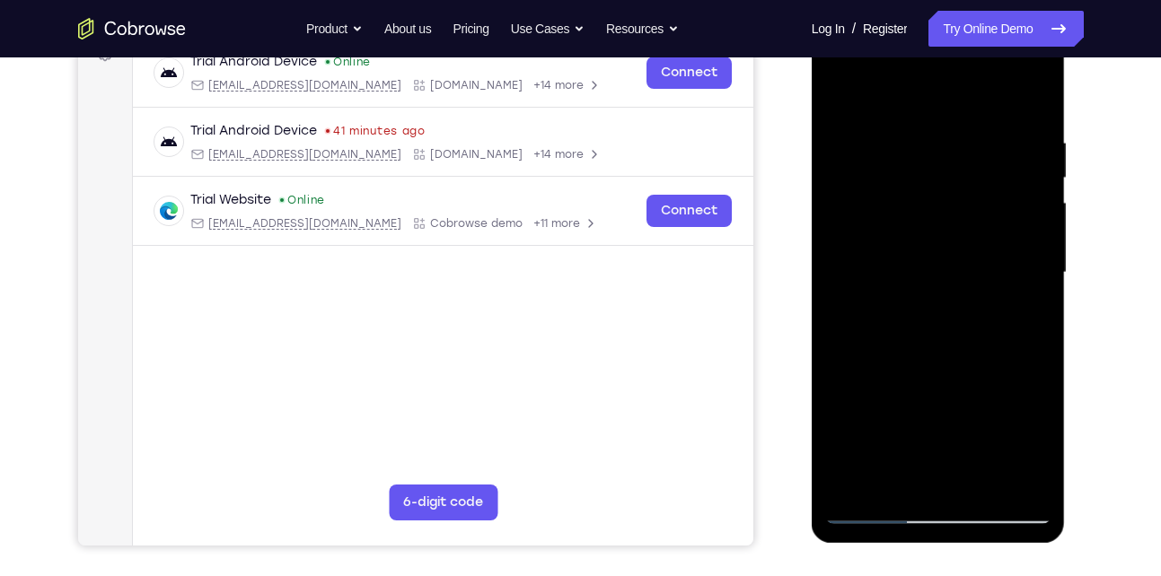
click at [948, 273] on div at bounding box center [938, 273] width 226 height 503
click at [874, 509] on div at bounding box center [938, 273] width 226 height 503
drag, startPoint x: 911, startPoint y: 445, endPoint x: 902, endPoint y: 370, distance: 76.0
click at [902, 370] on div at bounding box center [938, 273] width 226 height 503
click at [900, 436] on div at bounding box center [938, 273] width 226 height 503
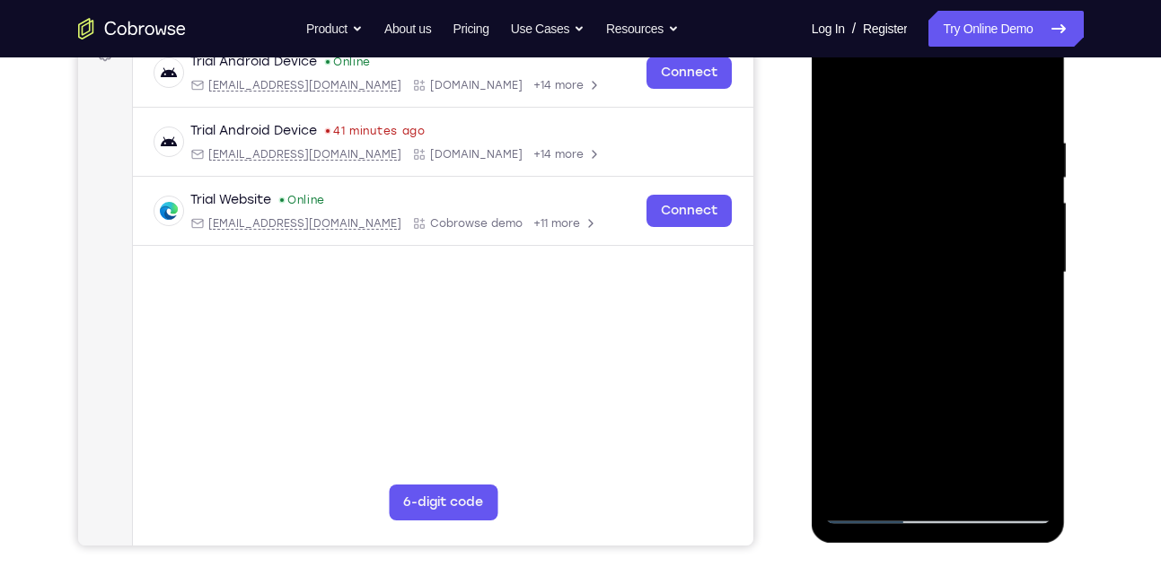
click at [877, 510] on div at bounding box center [938, 273] width 226 height 503
drag, startPoint x: 911, startPoint y: 418, endPoint x: 913, endPoint y: 337, distance: 80.9
click at [913, 337] on div at bounding box center [938, 273] width 226 height 503
drag, startPoint x: 904, startPoint y: 358, endPoint x: 896, endPoint y: 445, distance: 87.5
click at [896, 445] on div at bounding box center [938, 273] width 226 height 503
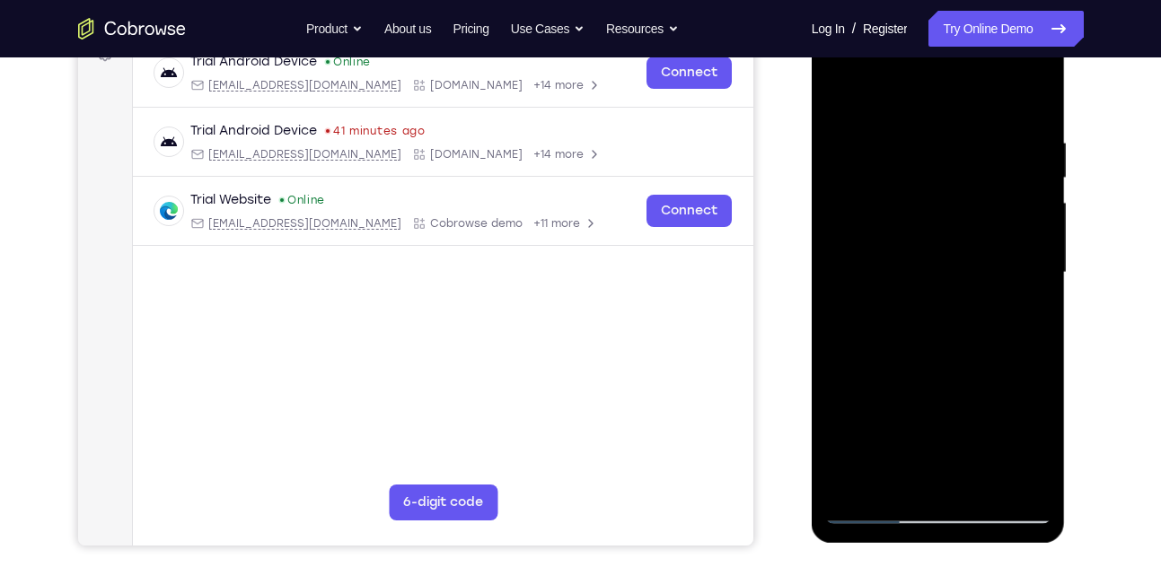
drag, startPoint x: 907, startPoint y: 334, endPoint x: 897, endPoint y: 418, distance: 85.0
click at [897, 418] on div at bounding box center [938, 273] width 226 height 503
click at [906, 328] on div at bounding box center [938, 273] width 226 height 503
click at [907, 447] on div at bounding box center [938, 273] width 226 height 503
click at [858, 425] on div at bounding box center [938, 273] width 226 height 503
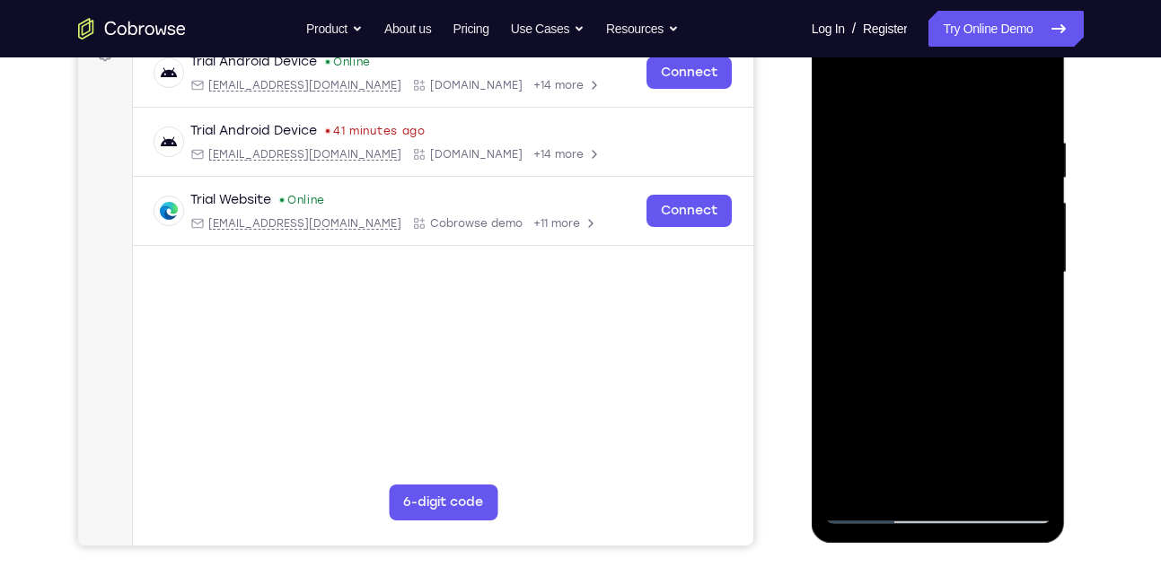
click at [877, 401] on div at bounding box center [938, 273] width 226 height 503
click at [955, 274] on div at bounding box center [938, 273] width 226 height 503
click at [876, 507] on div at bounding box center [938, 273] width 226 height 503
drag, startPoint x: 914, startPoint y: 376, endPoint x: 911, endPoint y: 444, distance: 67.4
click at [911, 444] on div at bounding box center [938, 273] width 226 height 503
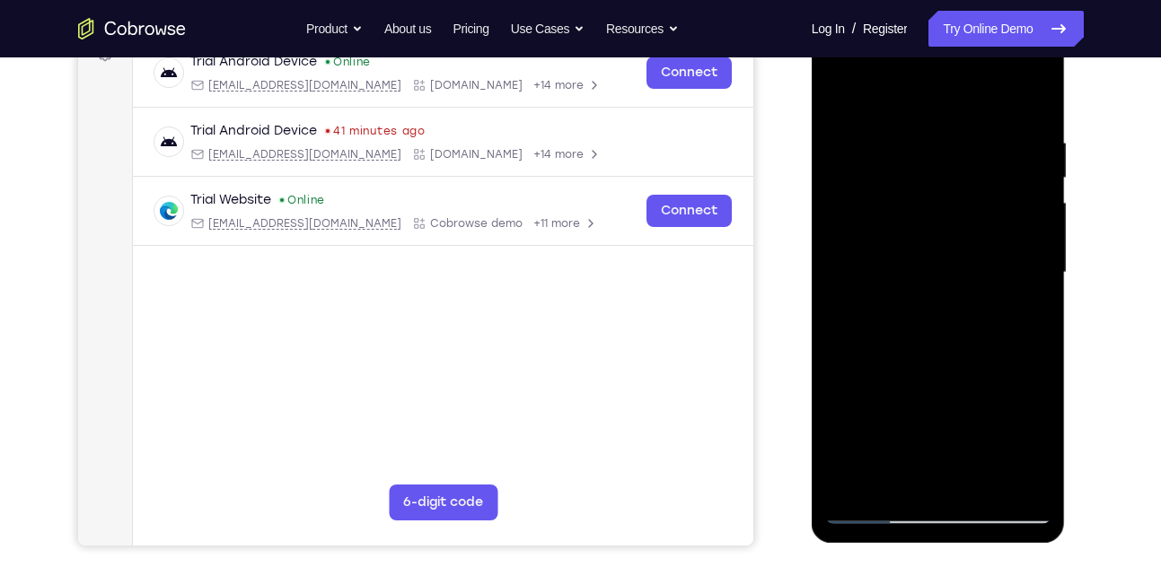
click at [966, 371] on div at bounding box center [938, 273] width 226 height 503
click at [920, 442] on div at bounding box center [938, 273] width 226 height 503
click at [852, 420] on div at bounding box center [938, 273] width 226 height 503
click at [873, 408] on div at bounding box center [938, 273] width 226 height 503
click at [946, 276] on div at bounding box center [938, 273] width 226 height 503
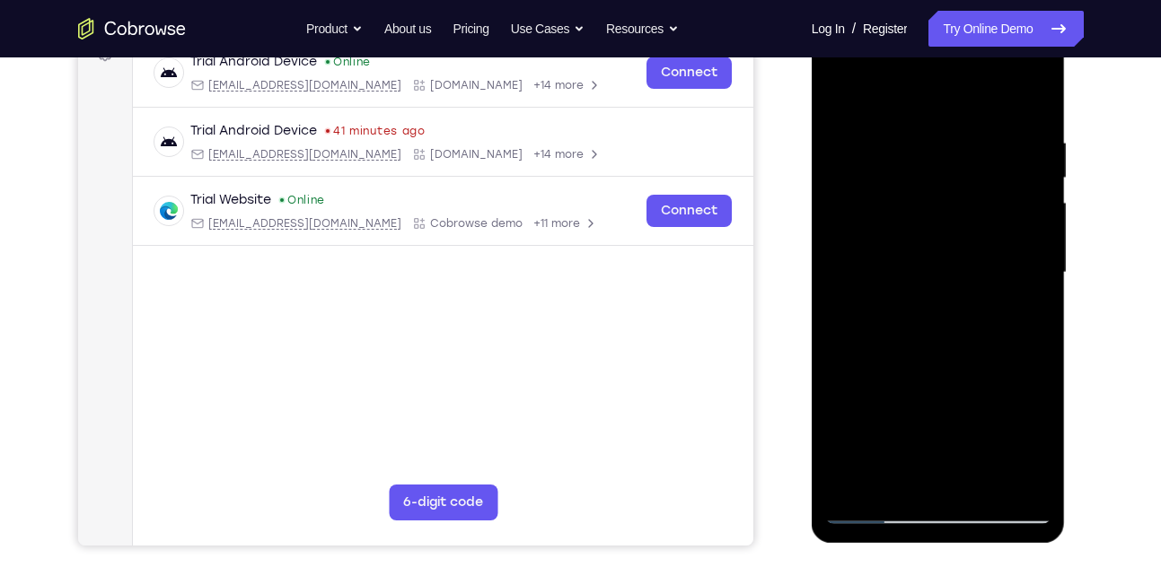
click at [870, 515] on div at bounding box center [938, 273] width 226 height 503
drag, startPoint x: 915, startPoint y: 380, endPoint x: 914, endPoint y: 422, distance: 42.2
click at [914, 422] on div at bounding box center [938, 273] width 226 height 503
click at [925, 365] on div at bounding box center [938, 273] width 226 height 503
click at [999, 358] on div at bounding box center [938, 273] width 226 height 503
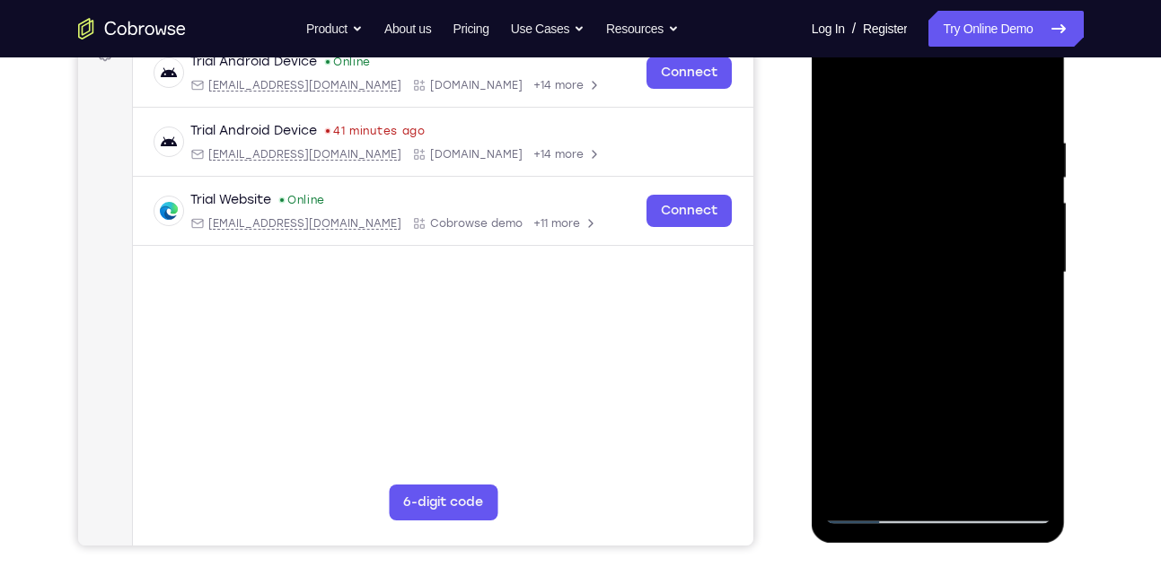
click at [859, 349] on div at bounding box center [938, 273] width 226 height 503
click at [889, 323] on div at bounding box center [938, 273] width 226 height 503
click at [946, 263] on div at bounding box center [938, 273] width 226 height 503
click at [1007, 432] on div at bounding box center [938, 273] width 226 height 503
click at [863, 432] on div at bounding box center [938, 273] width 226 height 503
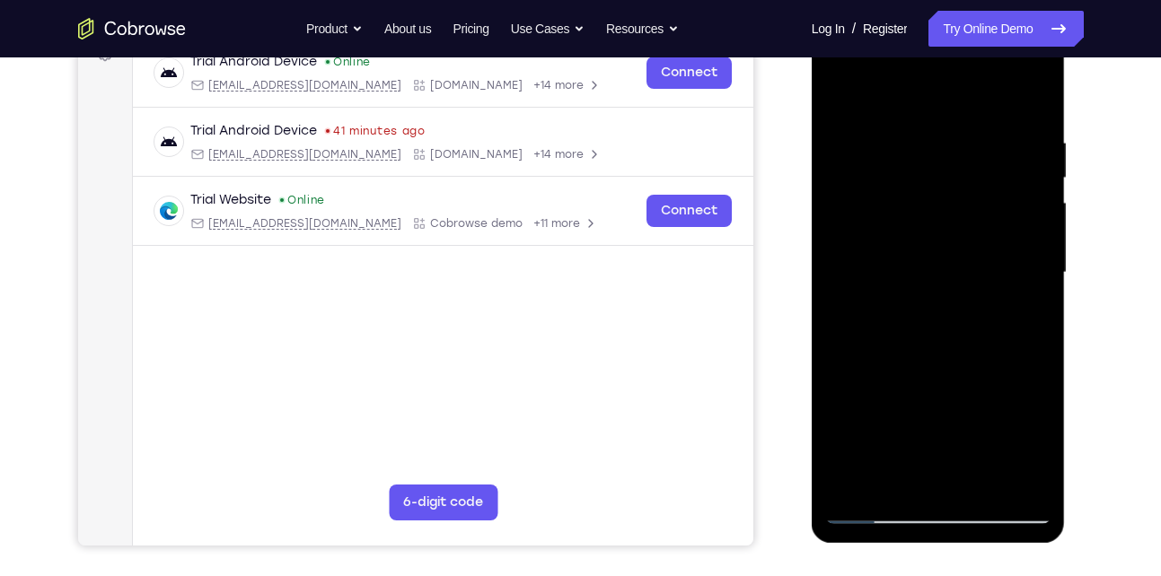
click at [863, 432] on div at bounding box center [938, 273] width 226 height 503
click at [860, 431] on div at bounding box center [938, 273] width 226 height 503
click at [860, 404] on div at bounding box center [938, 273] width 226 height 503
click at [922, 275] on div at bounding box center [938, 273] width 226 height 503
click at [875, 511] on div at bounding box center [938, 273] width 226 height 503
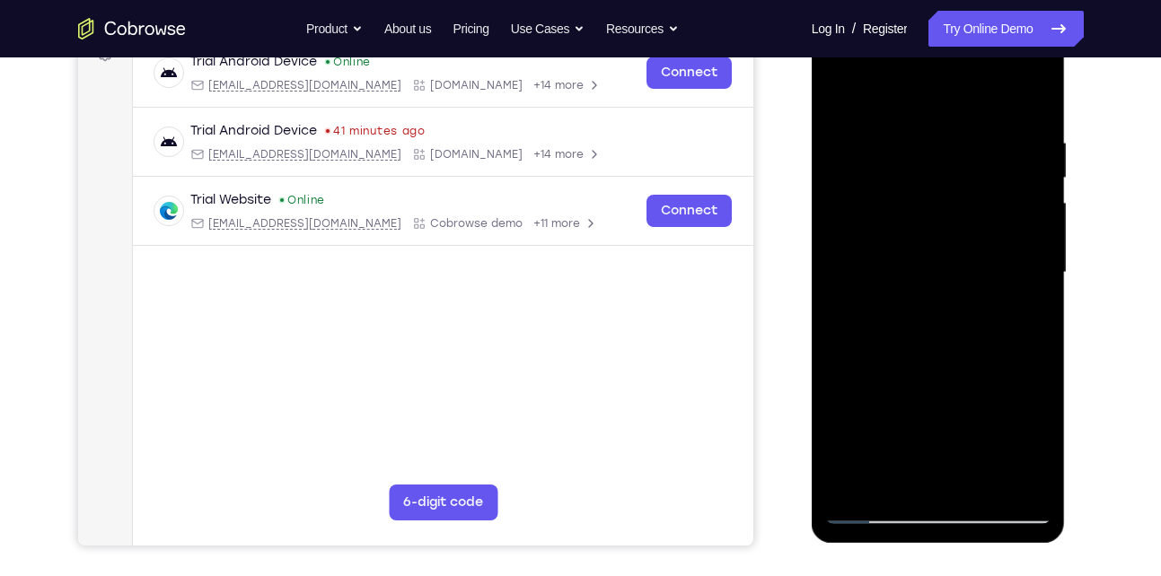
drag, startPoint x: 913, startPoint y: 385, endPoint x: 898, endPoint y: 471, distance: 87.5
click at [898, 471] on div at bounding box center [938, 273] width 226 height 503
click at [920, 408] on div at bounding box center [938, 273] width 226 height 503
click at [982, 464] on div at bounding box center [938, 273] width 226 height 503
click at [860, 445] on div at bounding box center [938, 273] width 226 height 503
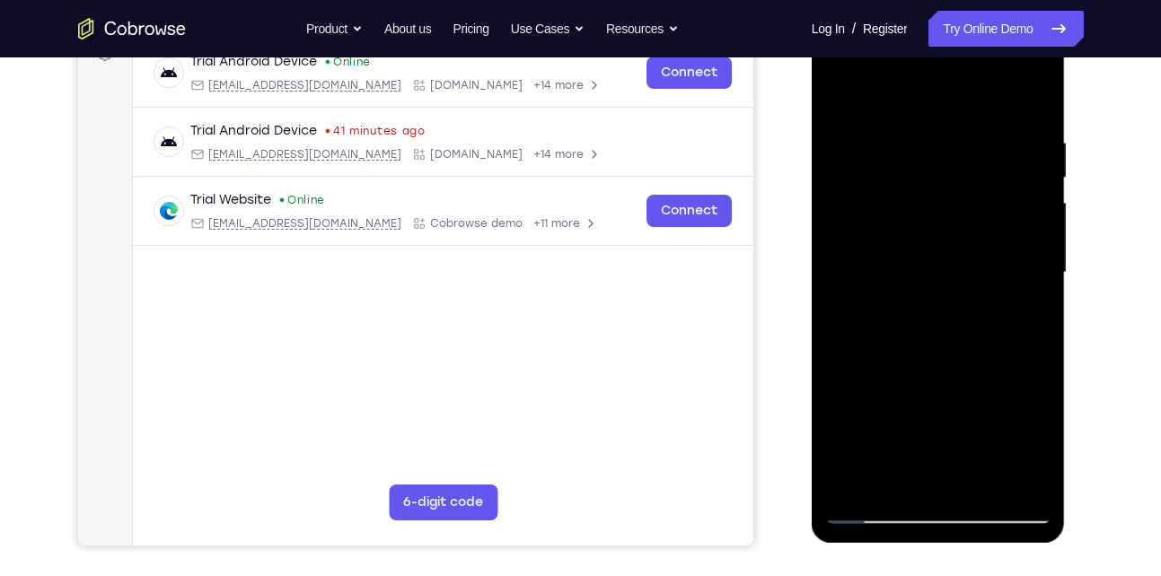
click at [880, 423] on div at bounding box center [938, 273] width 226 height 503
click at [923, 277] on div at bounding box center [938, 273] width 226 height 503
drag, startPoint x: 1019, startPoint y: 376, endPoint x: 1012, endPoint y: 355, distance: 22.7
click at [1012, 355] on div at bounding box center [938, 273] width 226 height 503
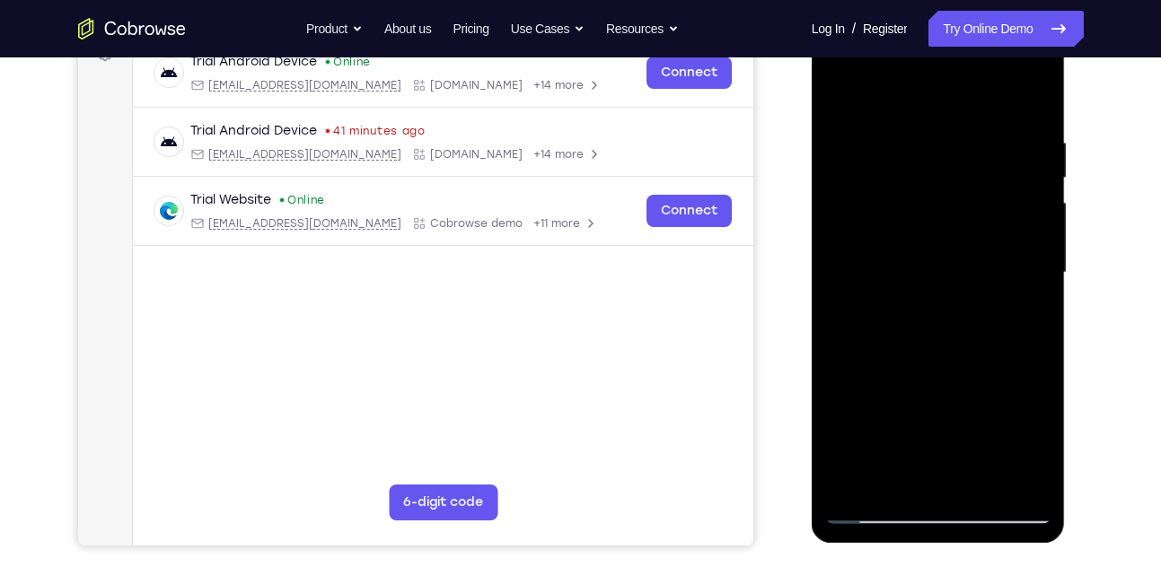
click at [859, 340] on div at bounding box center [938, 273] width 226 height 503
click at [864, 313] on div at bounding box center [938, 273] width 226 height 503
click at [911, 266] on div at bounding box center [938, 273] width 226 height 503
click at [1012, 458] on div at bounding box center [938, 273] width 226 height 503
click at [854, 449] on div at bounding box center [938, 273] width 226 height 503
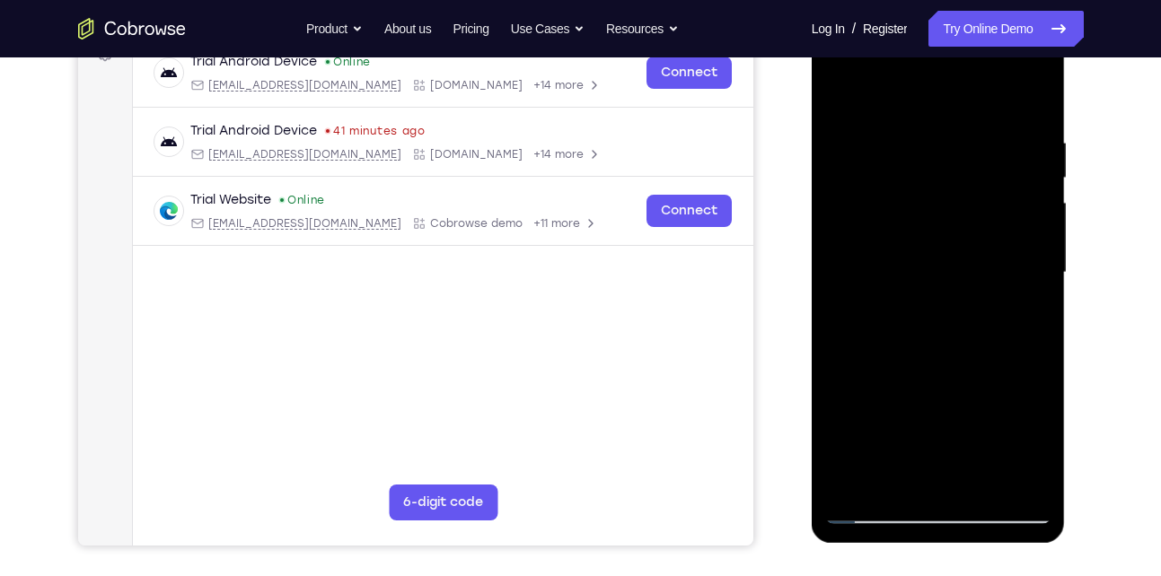
click at [867, 422] on div at bounding box center [938, 273] width 226 height 503
click at [927, 266] on div at bounding box center [938, 273] width 226 height 503
click at [867, 505] on div at bounding box center [938, 273] width 226 height 503
click at [872, 509] on div at bounding box center [938, 273] width 226 height 503
click at [931, 362] on div at bounding box center [938, 273] width 226 height 503
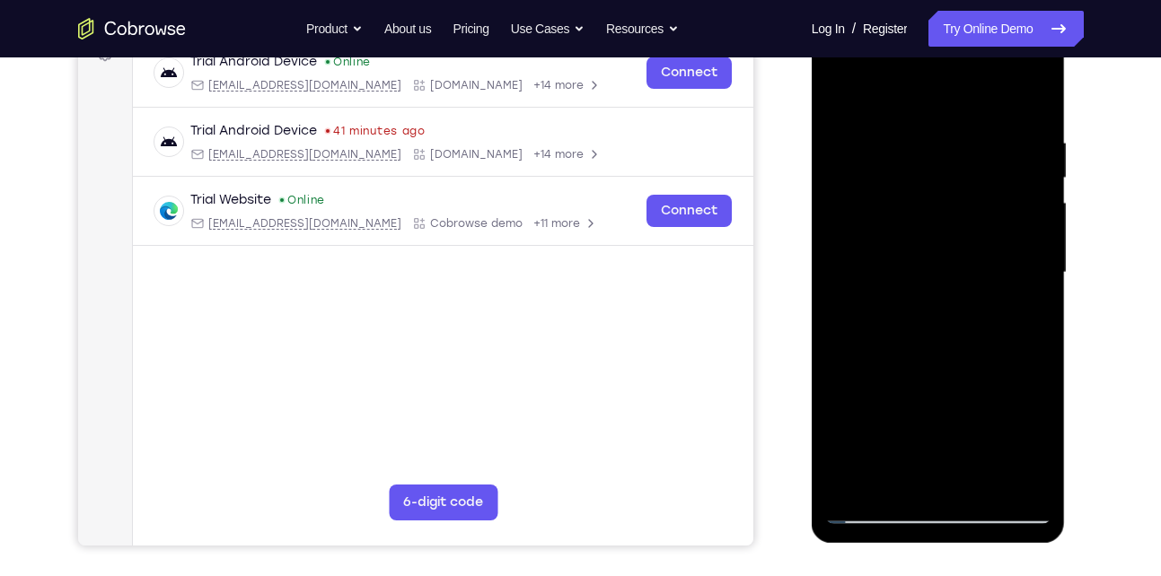
click at [993, 136] on div at bounding box center [938, 273] width 226 height 503
click at [858, 126] on div at bounding box center [938, 273] width 226 height 503
click at [888, 175] on div at bounding box center [938, 273] width 226 height 503
click at [922, 267] on div at bounding box center [938, 273] width 226 height 503
click at [1009, 314] on div at bounding box center [938, 273] width 226 height 503
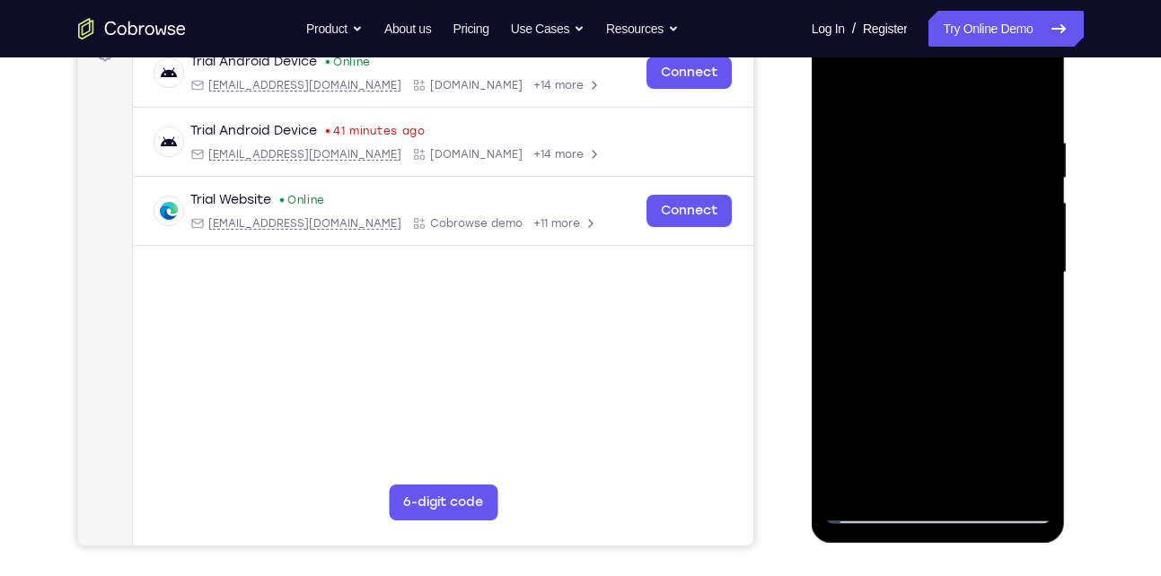
click at [855, 302] on div at bounding box center [938, 273] width 226 height 503
click at [874, 270] on div at bounding box center [938, 273] width 226 height 503
click at [917, 268] on div at bounding box center [938, 273] width 226 height 503
click at [992, 452] on div at bounding box center [938, 273] width 226 height 503
click at [854, 444] on div at bounding box center [938, 273] width 226 height 503
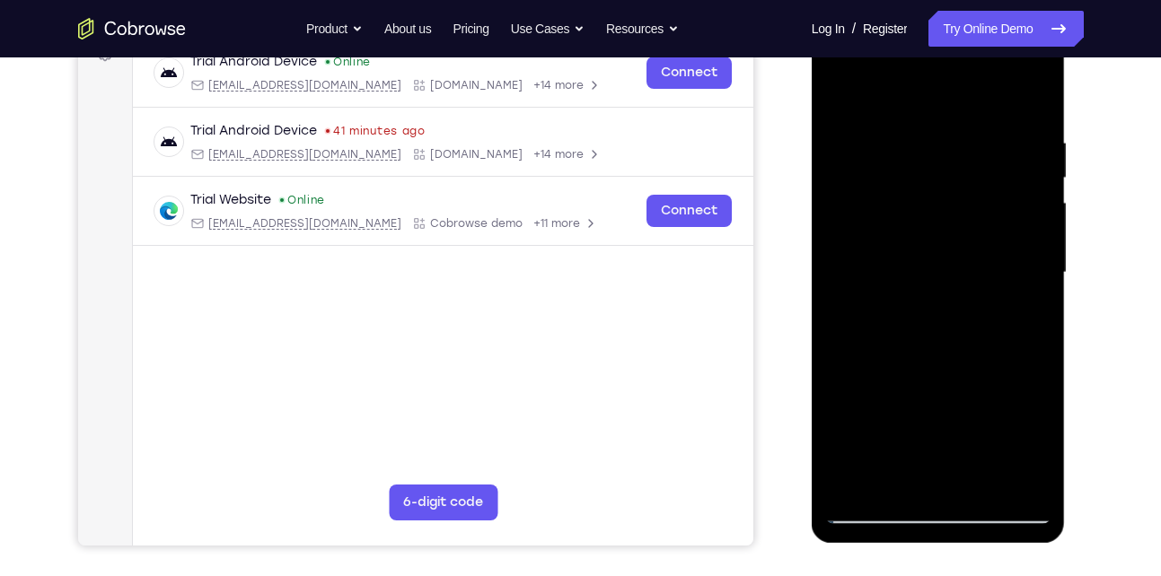
click at [853, 420] on div at bounding box center [938, 273] width 226 height 503
click at [937, 273] on div at bounding box center [938, 273] width 226 height 503
click at [876, 506] on div at bounding box center [938, 273] width 226 height 503
drag, startPoint x: 903, startPoint y: 400, endPoint x: 896, endPoint y: 454, distance: 55.2
click at [896, 454] on div at bounding box center [938, 273] width 226 height 503
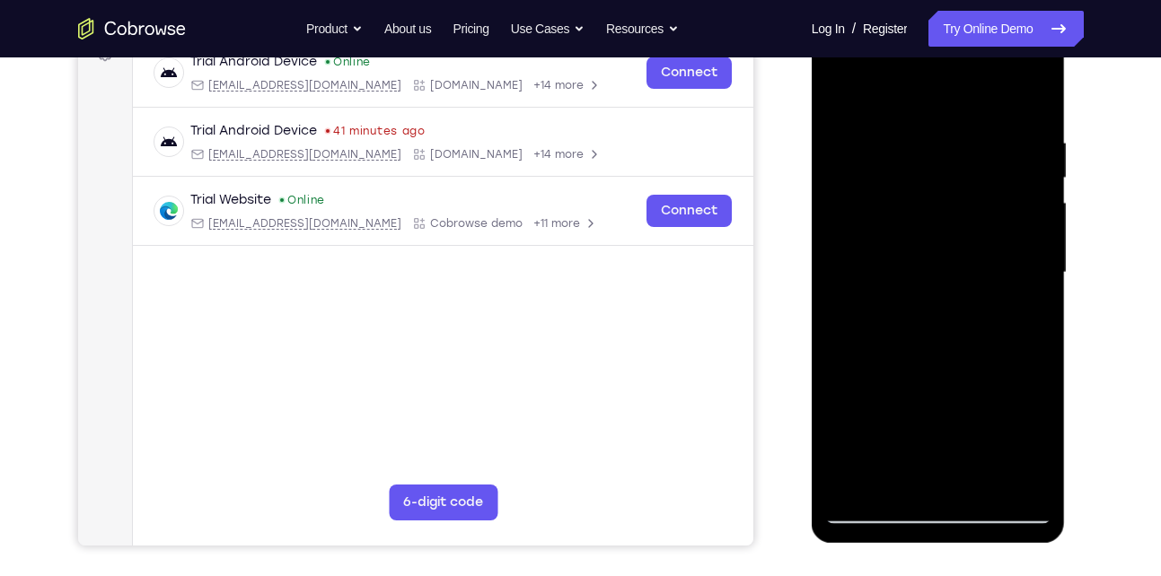
click at [911, 390] on div at bounding box center [938, 273] width 226 height 503
click at [1012, 256] on div at bounding box center [938, 273] width 226 height 503
click at [981, 244] on div at bounding box center [938, 273] width 226 height 503
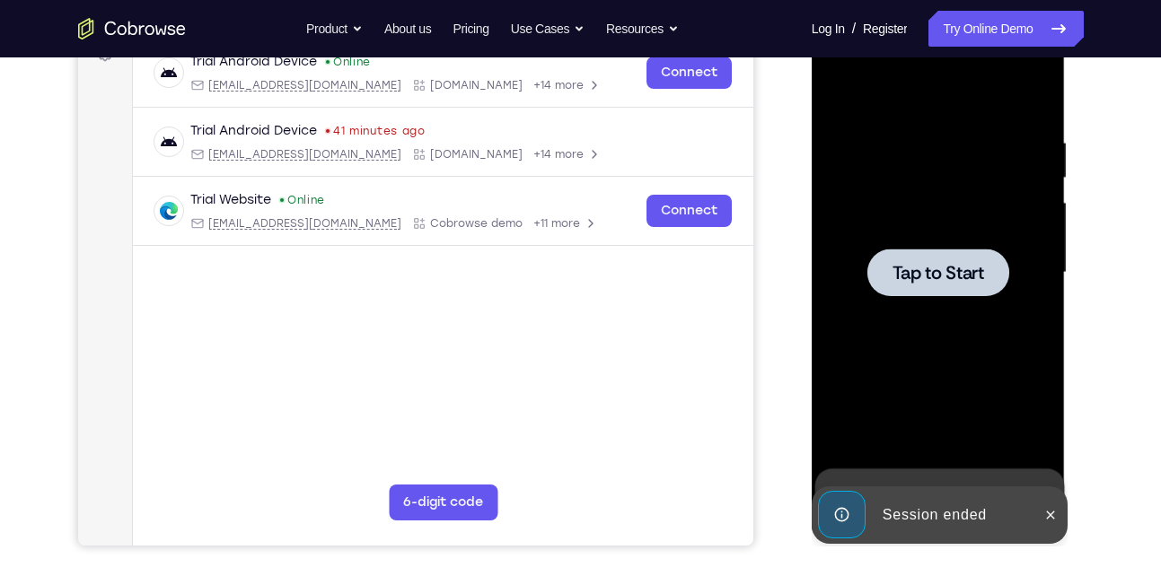
click at [932, 296] on div at bounding box center [938, 273] width 226 height 503
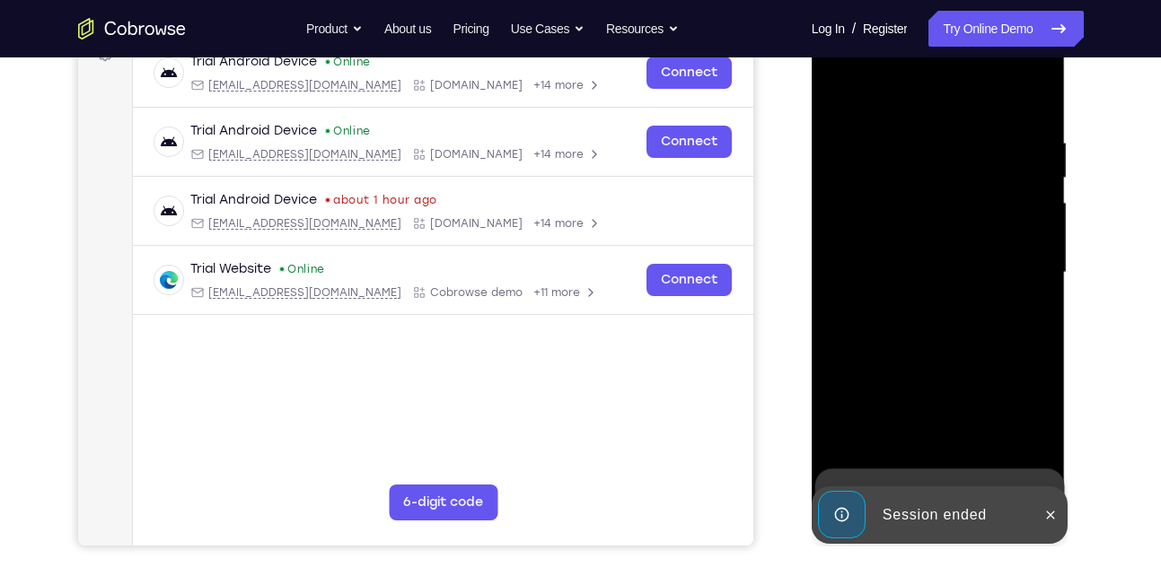
click at [1069, 524] on div at bounding box center [939, 271] width 287 height 552
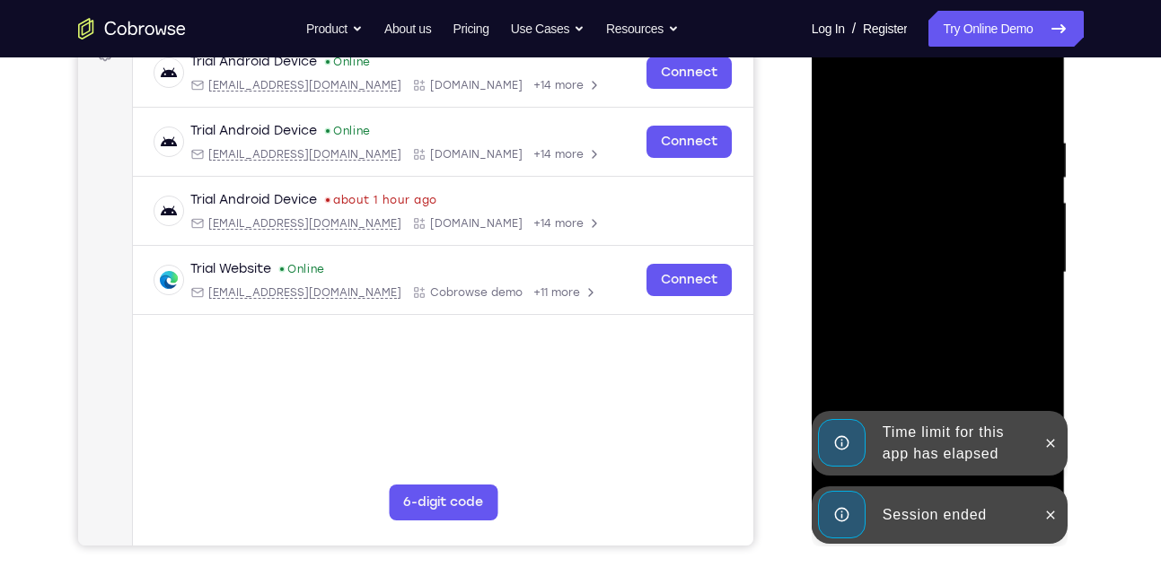
click at [1064, 524] on div at bounding box center [1050, 515] width 29 height 57
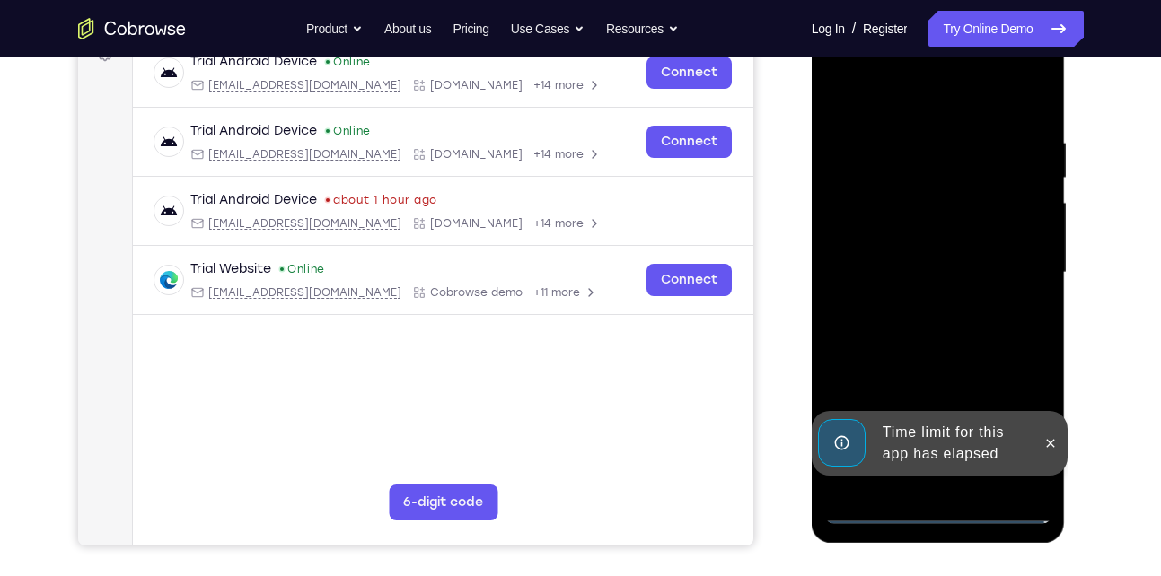
click at [1056, 476] on div "Time limit for this app has elapsed" at bounding box center [940, 443] width 256 height 65
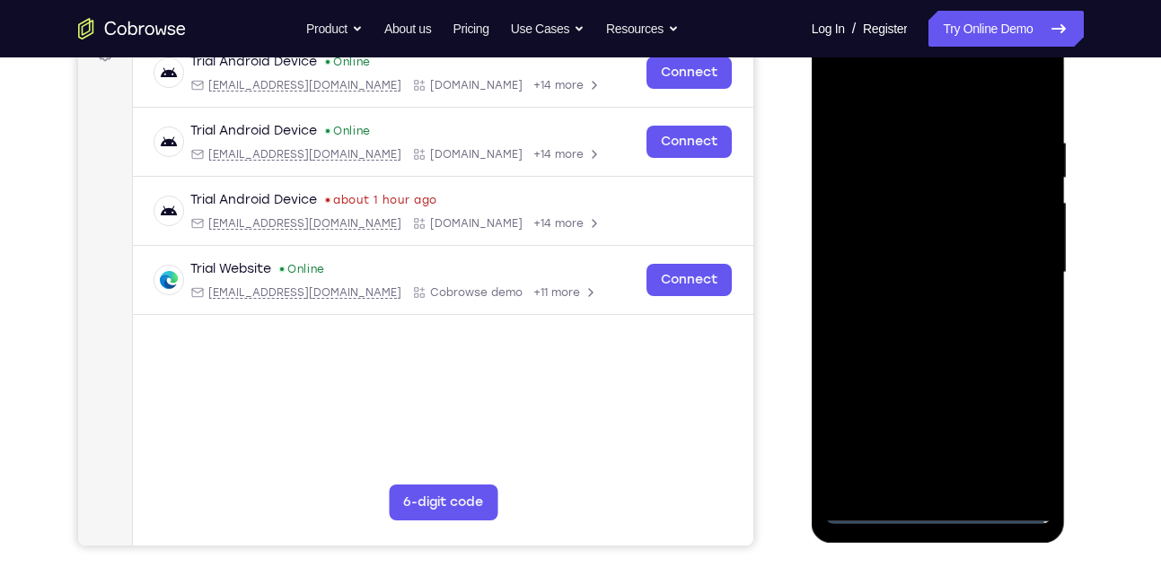
click at [942, 506] on div at bounding box center [938, 273] width 226 height 503
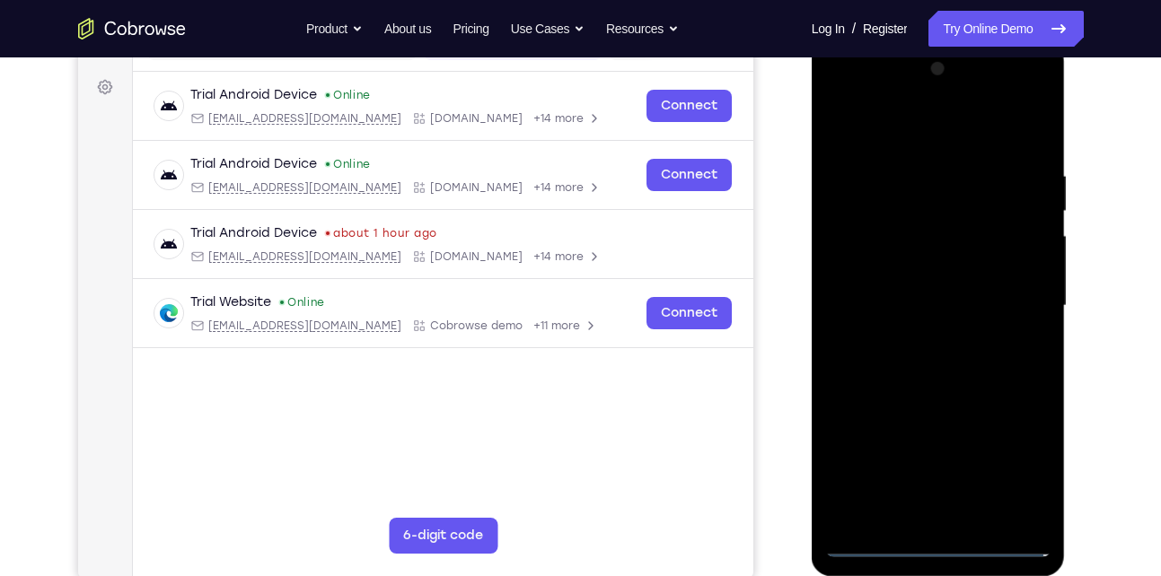
scroll to position [255, 0]
click at [1018, 467] on div at bounding box center [938, 307] width 226 height 503
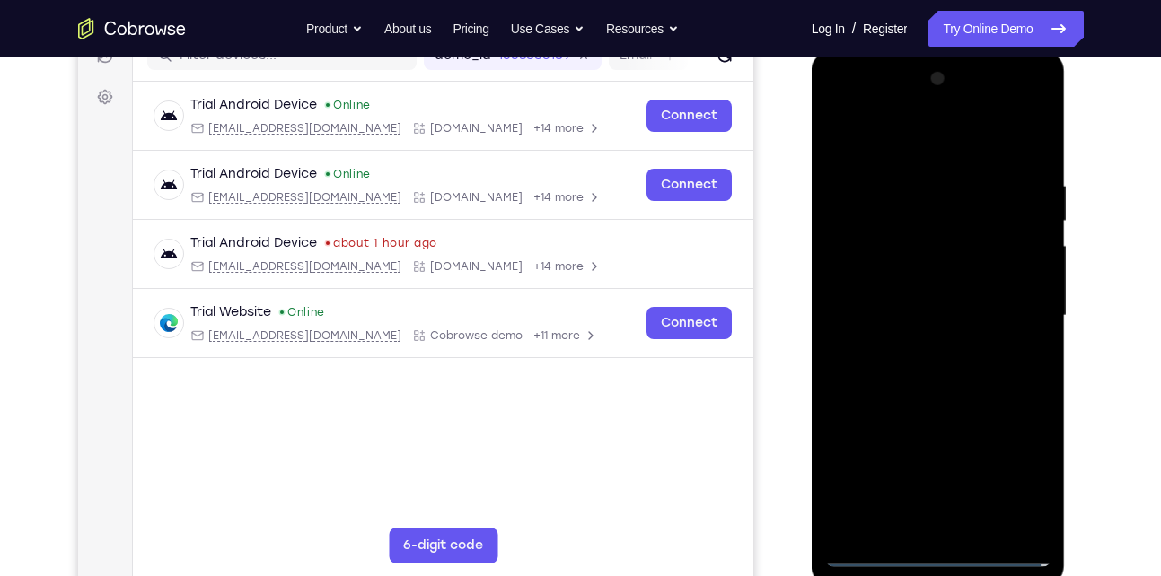
scroll to position [247, 0]
click at [883, 111] on div at bounding box center [938, 315] width 226 height 503
click at [1016, 304] on div at bounding box center [938, 315] width 226 height 503
click at [918, 342] on div at bounding box center [938, 315] width 226 height 503
click at [906, 276] on div at bounding box center [938, 315] width 226 height 503
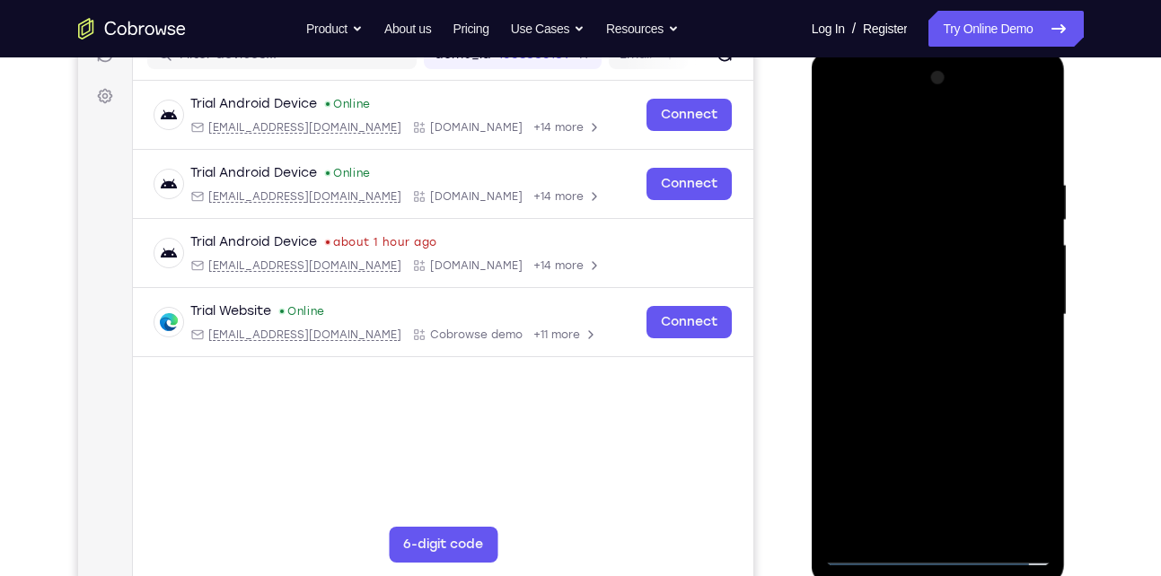
click at [906, 281] on div at bounding box center [938, 315] width 226 height 503
click at [893, 314] on div at bounding box center [938, 315] width 226 height 503
click at [965, 380] on div at bounding box center [938, 315] width 226 height 503
click at [950, 342] on div at bounding box center [938, 315] width 226 height 503
click at [942, 362] on div at bounding box center [938, 315] width 226 height 503
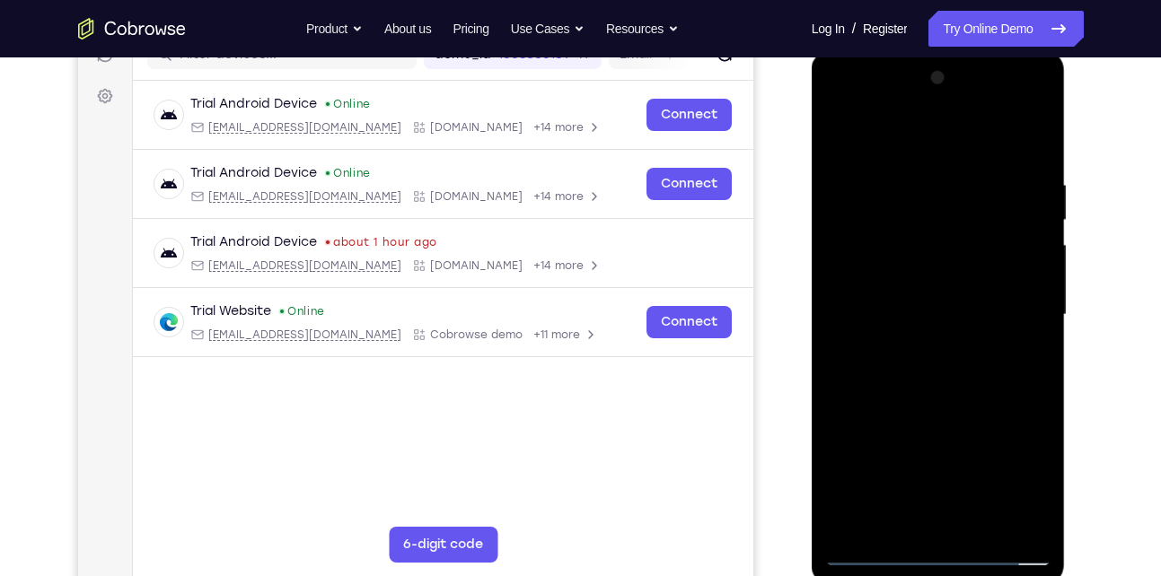
click at [939, 371] on div at bounding box center [938, 315] width 226 height 503
click at [924, 520] on div at bounding box center [938, 315] width 226 height 503
click at [946, 394] on div at bounding box center [938, 315] width 226 height 503
click at [954, 370] on div at bounding box center [938, 315] width 226 height 503
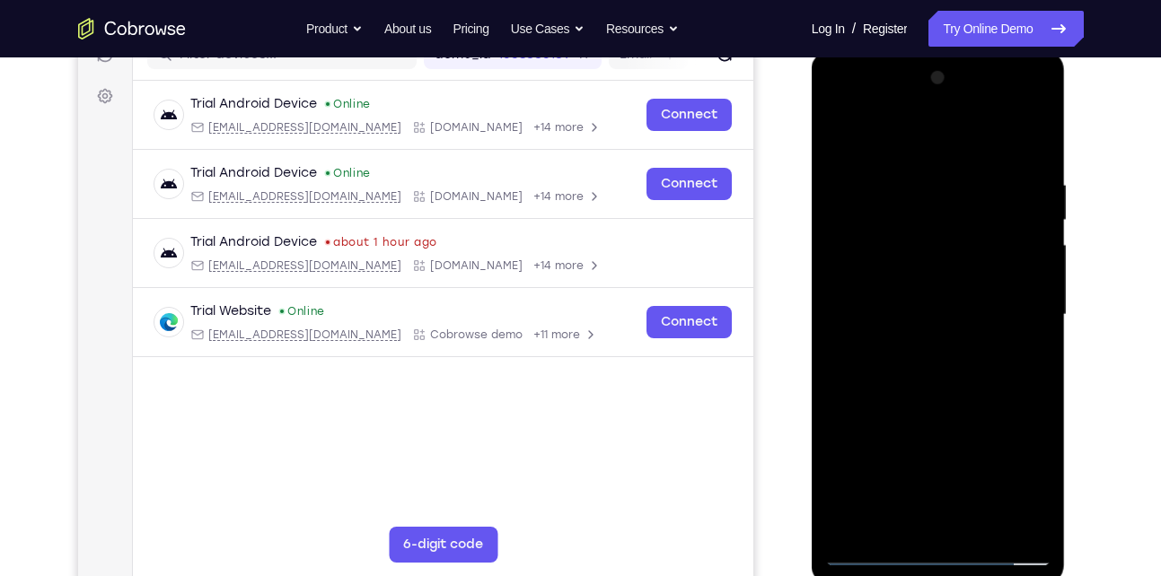
click at [1028, 169] on div at bounding box center [938, 315] width 226 height 503
click at [1010, 103] on div at bounding box center [938, 315] width 226 height 503
click at [849, 105] on div at bounding box center [938, 315] width 226 height 503
click at [1017, 305] on div at bounding box center [938, 315] width 226 height 503
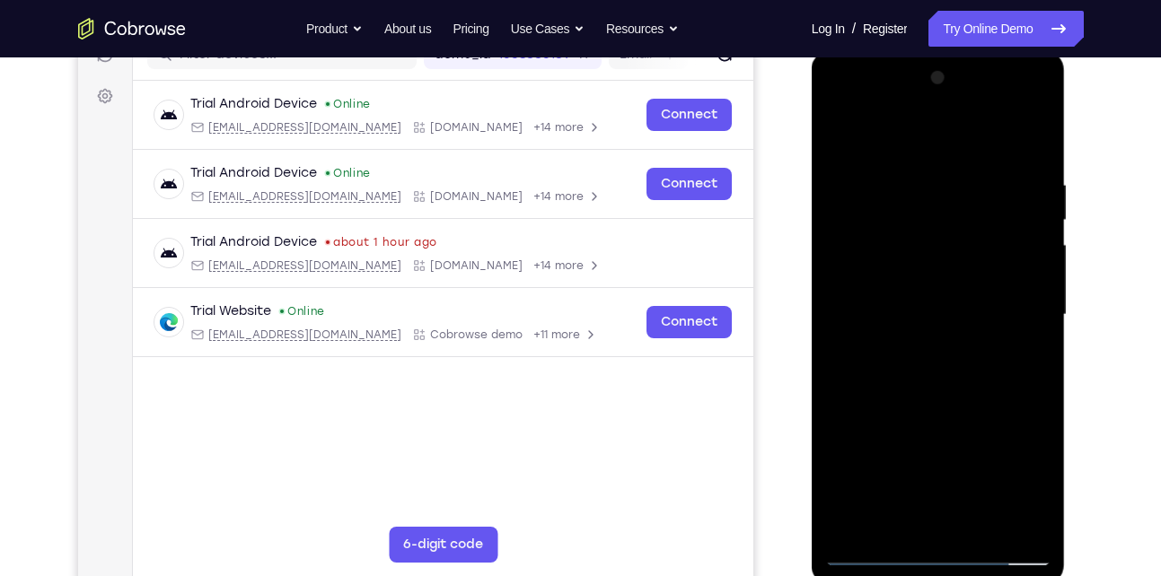
click at [934, 393] on div at bounding box center [938, 315] width 226 height 503
click at [975, 527] on div at bounding box center [938, 315] width 226 height 503
click at [925, 401] on div at bounding box center [938, 315] width 226 height 503
click at [972, 341] on div at bounding box center [938, 315] width 226 height 503
click at [928, 147] on div at bounding box center [938, 315] width 226 height 503
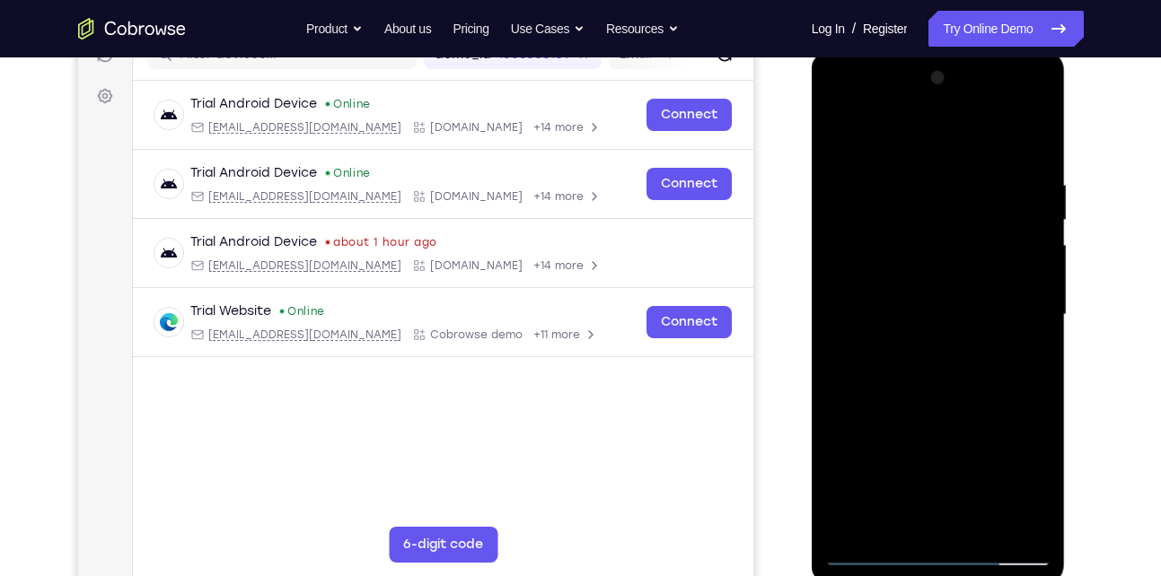
drag, startPoint x: 919, startPoint y: 480, endPoint x: 927, endPoint y: 418, distance: 63.4
click at [927, 418] on div at bounding box center [938, 315] width 226 height 503
click at [912, 524] on div at bounding box center [938, 315] width 226 height 503
click at [1012, 283] on div at bounding box center [938, 315] width 226 height 503
click at [981, 292] on div at bounding box center [938, 315] width 226 height 503
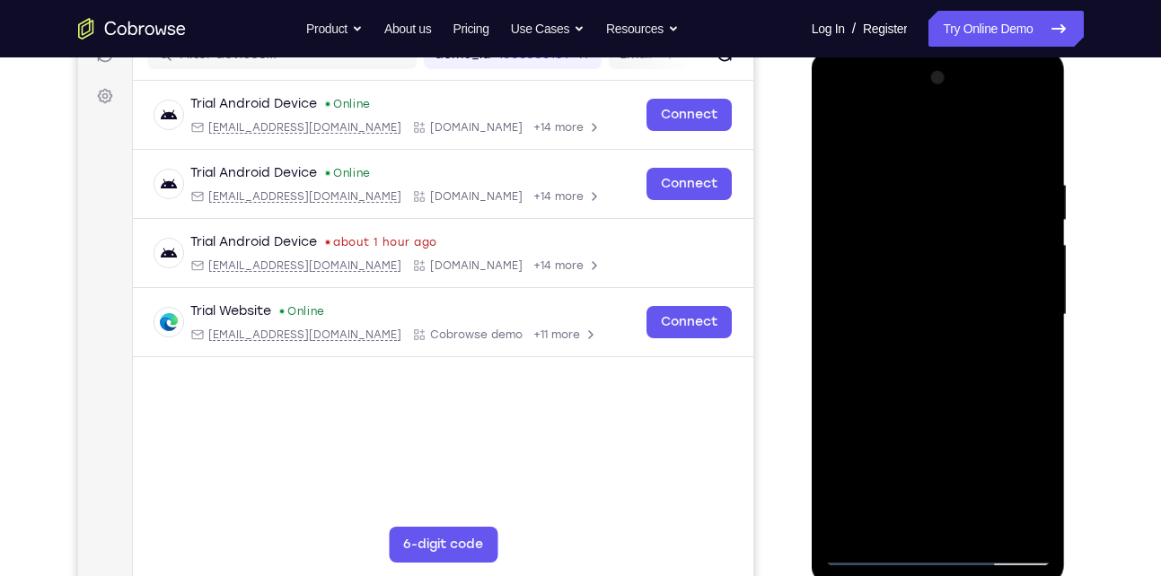
click at [942, 262] on div at bounding box center [938, 315] width 226 height 503
click at [920, 310] on div at bounding box center [938, 315] width 226 height 503
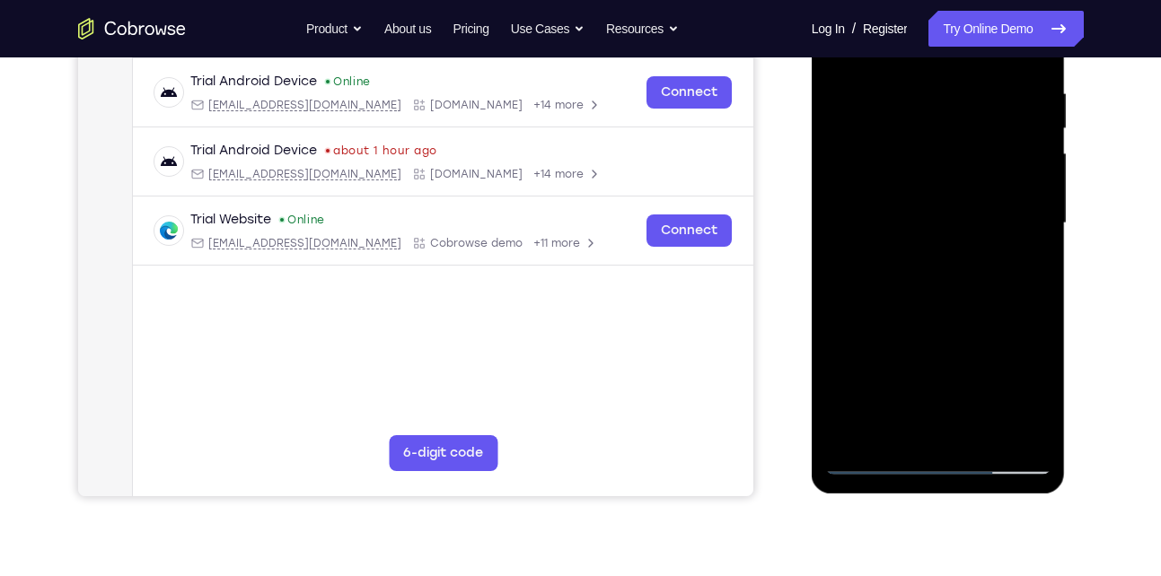
scroll to position [345, 0]
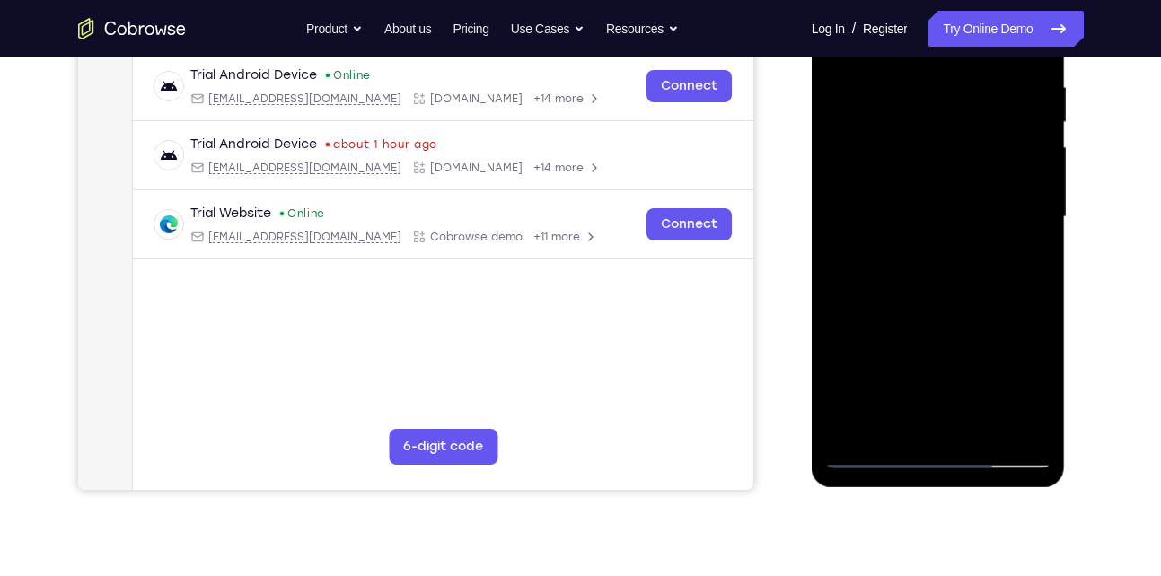
click at [998, 268] on div at bounding box center [938, 217] width 226 height 503
click at [906, 251] on div at bounding box center [938, 217] width 226 height 503
click at [896, 234] on div at bounding box center [938, 217] width 226 height 503
click at [926, 223] on div at bounding box center [938, 217] width 226 height 503
click at [1025, 321] on div at bounding box center [938, 217] width 226 height 503
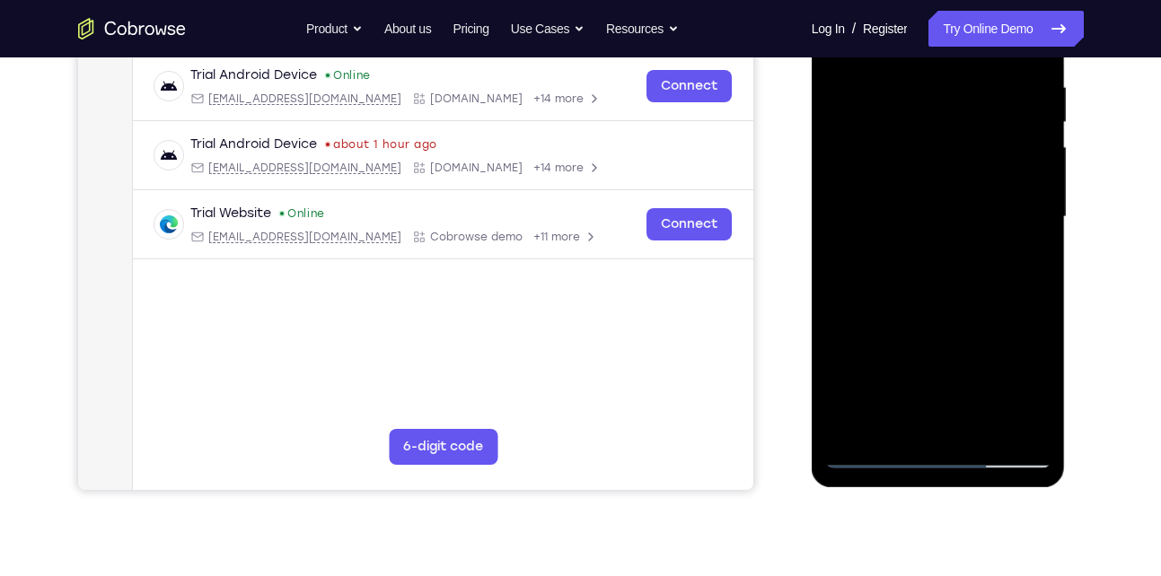
click at [990, 315] on div at bounding box center [938, 217] width 226 height 503
click at [934, 288] on div at bounding box center [938, 217] width 226 height 503
click at [920, 224] on div at bounding box center [938, 217] width 226 height 503
click at [1002, 388] on div at bounding box center [938, 217] width 226 height 503
click at [906, 380] on div at bounding box center [938, 217] width 226 height 503
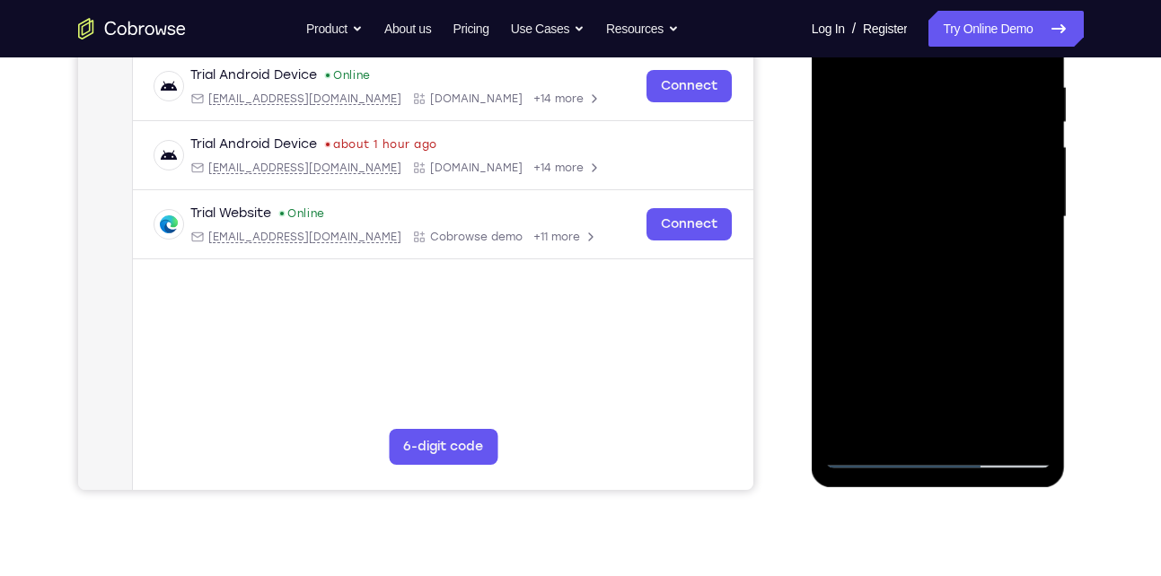
click at [898, 348] on div at bounding box center [938, 217] width 226 height 503
click at [941, 225] on div at bounding box center [938, 217] width 226 height 503
click at [871, 458] on div at bounding box center [938, 217] width 226 height 503
click at [896, 269] on div at bounding box center [938, 217] width 226 height 503
click at [1008, 324] on div at bounding box center [938, 217] width 226 height 503
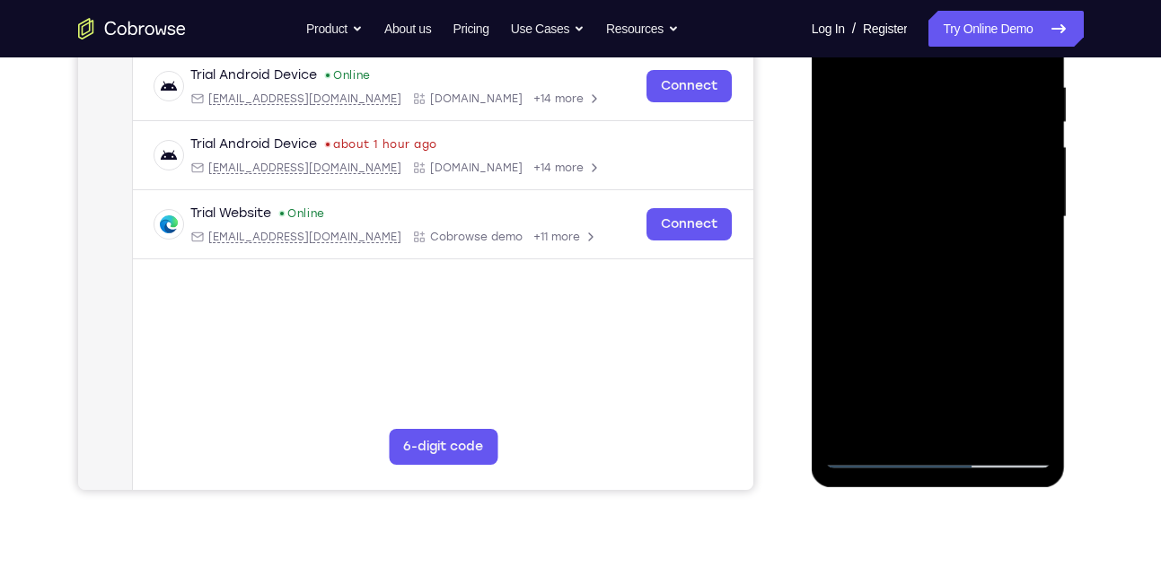
click at [977, 323] on div at bounding box center [938, 217] width 226 height 503
click at [961, 295] on div at bounding box center [938, 217] width 226 height 503
click at [963, 219] on div at bounding box center [938, 217] width 226 height 503
click at [881, 452] on div at bounding box center [938, 217] width 226 height 503
drag, startPoint x: 910, startPoint y: 374, endPoint x: 918, endPoint y: 288, distance: 85.7
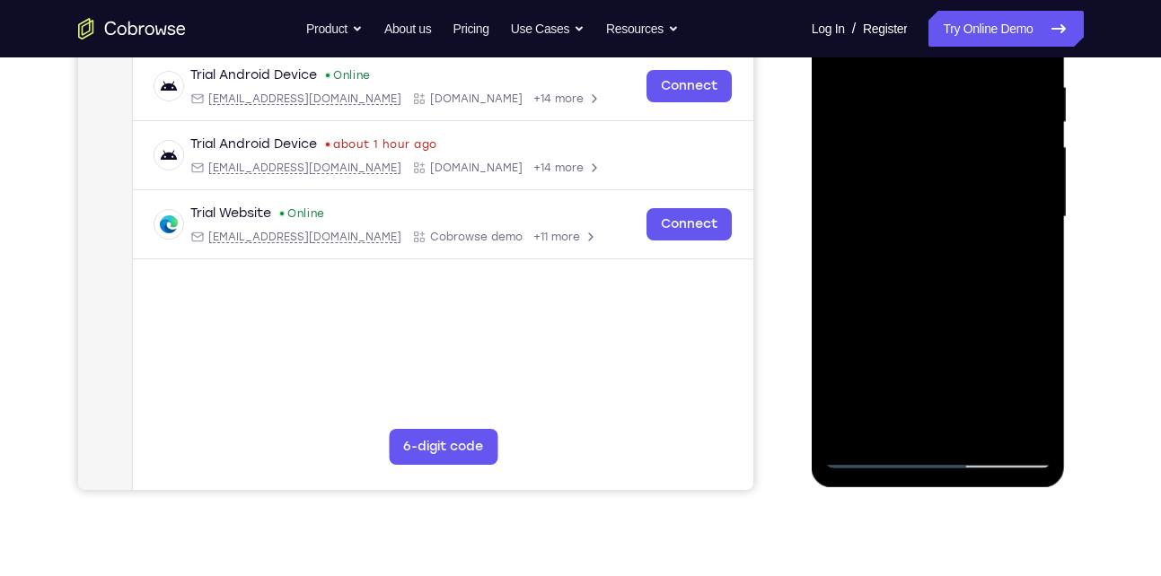
click at [918, 288] on div at bounding box center [938, 217] width 226 height 503
drag, startPoint x: 890, startPoint y: 409, endPoint x: 914, endPoint y: 286, distance: 125.4
click at [914, 286] on div at bounding box center [938, 217] width 226 height 503
drag, startPoint x: 910, startPoint y: 392, endPoint x: 923, endPoint y: 303, distance: 89.9
click at [923, 303] on div at bounding box center [938, 217] width 226 height 503
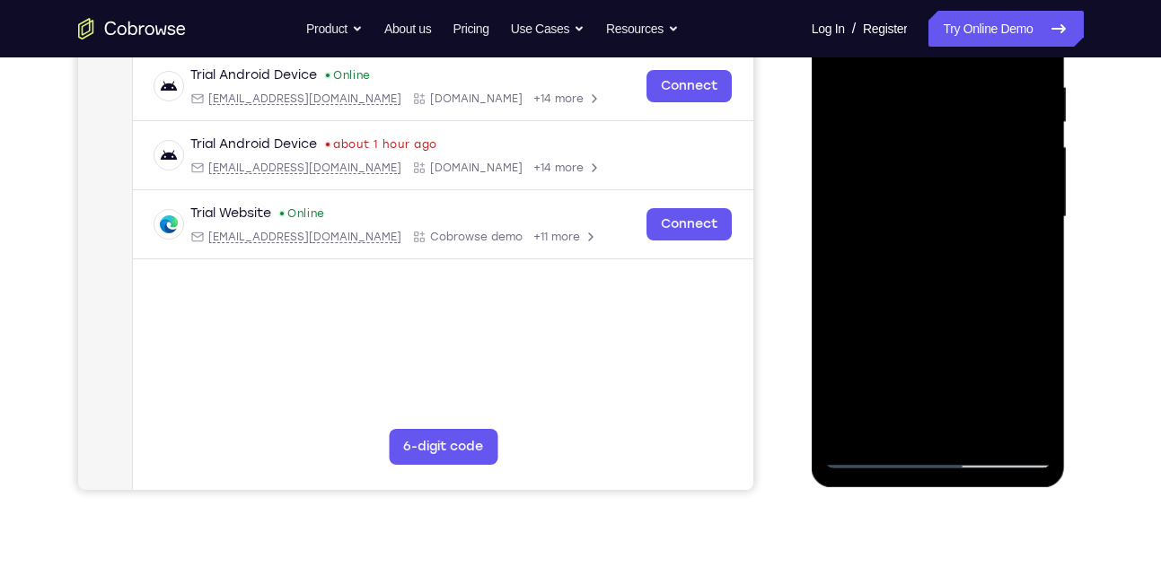
drag, startPoint x: 920, startPoint y: 382, endPoint x: 934, endPoint y: 286, distance: 97.1
click at [934, 286] on div at bounding box center [938, 217] width 226 height 503
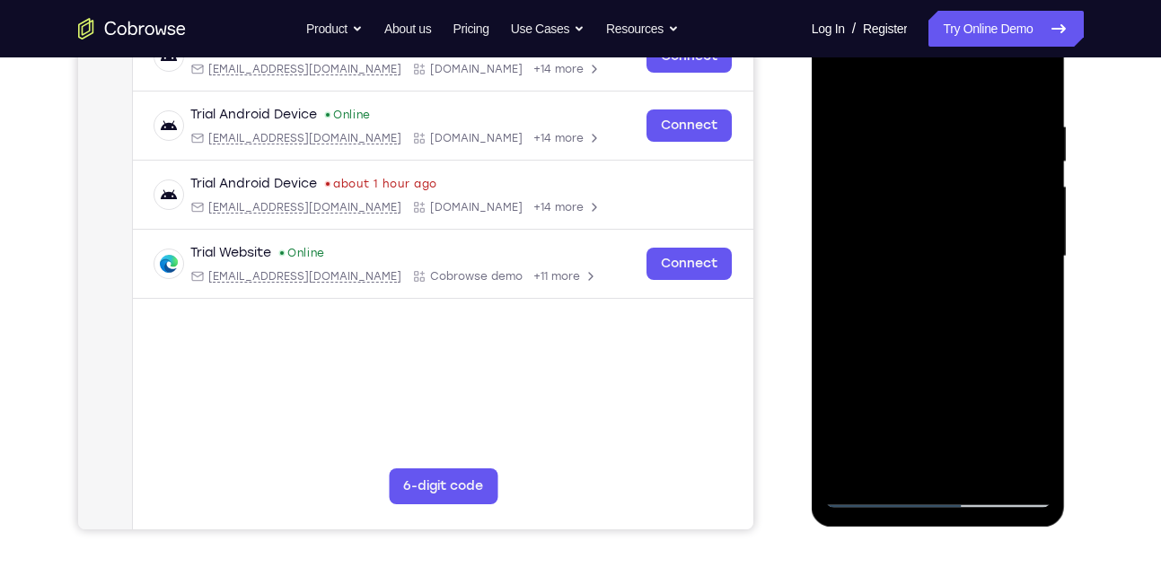
scroll to position [299, 0]
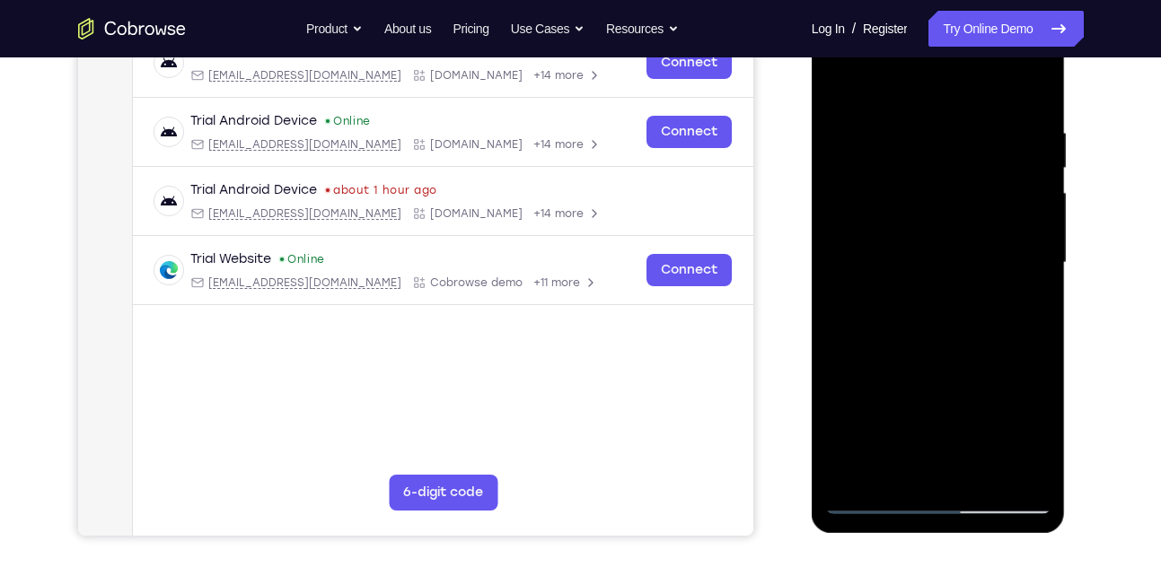
click at [837, 83] on div at bounding box center [938, 263] width 226 height 503
click at [859, 468] on div at bounding box center [938, 263] width 226 height 503
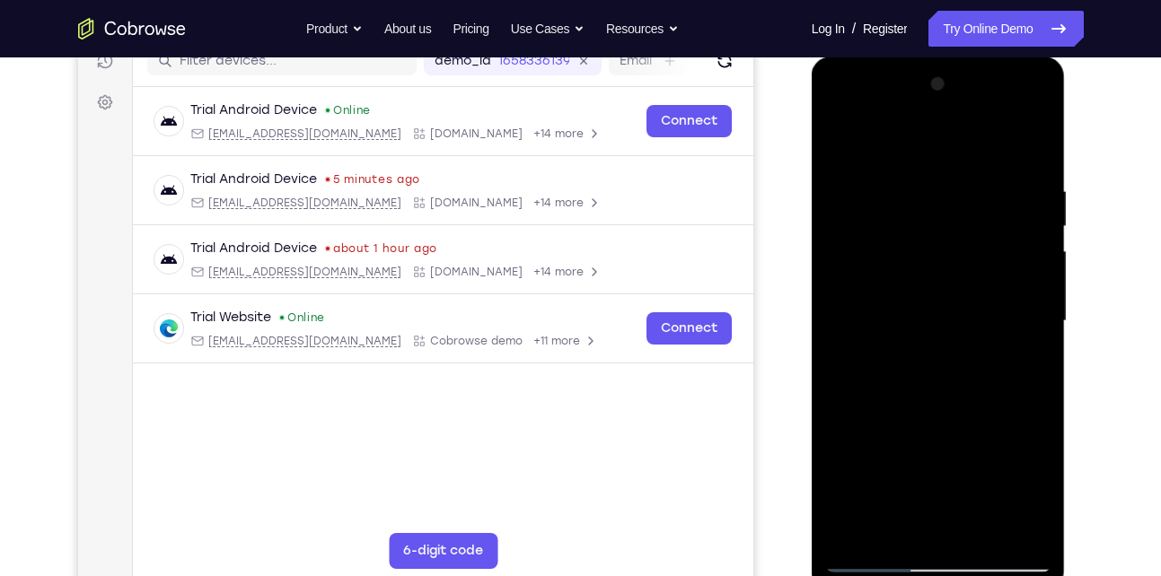
scroll to position [246, 0]
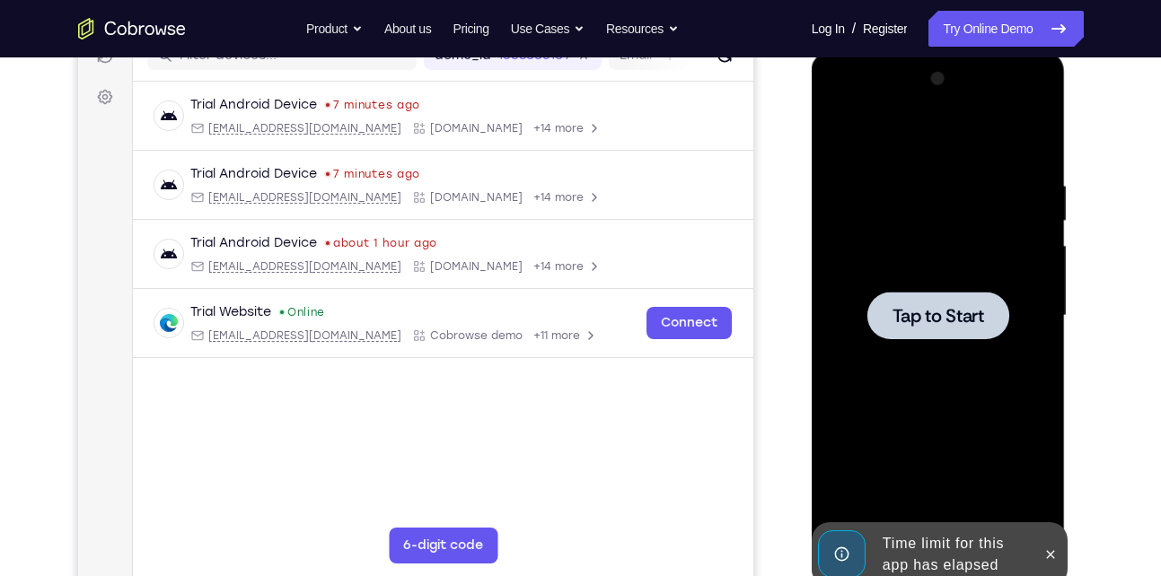
click at [1031, 304] on div at bounding box center [938, 316] width 226 height 503
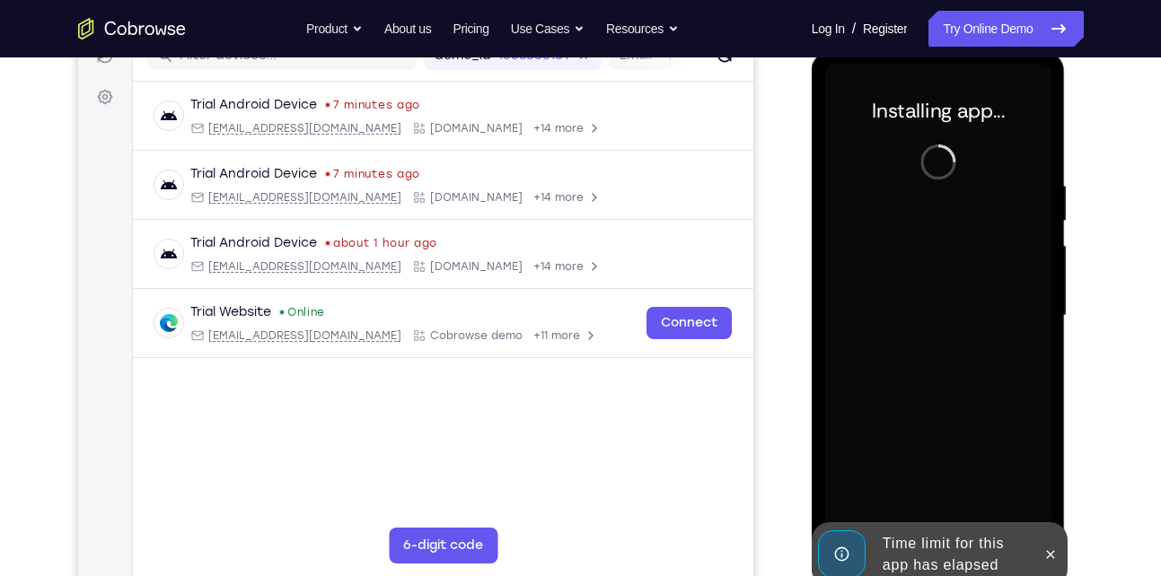
click at [1058, 536] on div at bounding box center [1050, 555] width 29 height 65
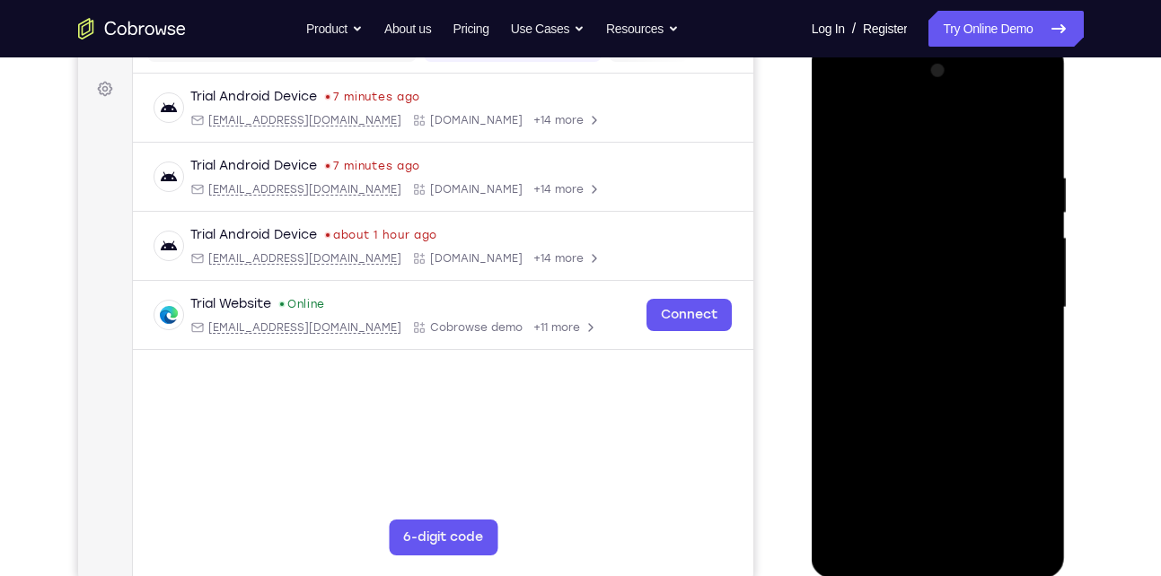
scroll to position [253, 0]
click at [941, 537] on div at bounding box center [938, 308] width 226 height 503
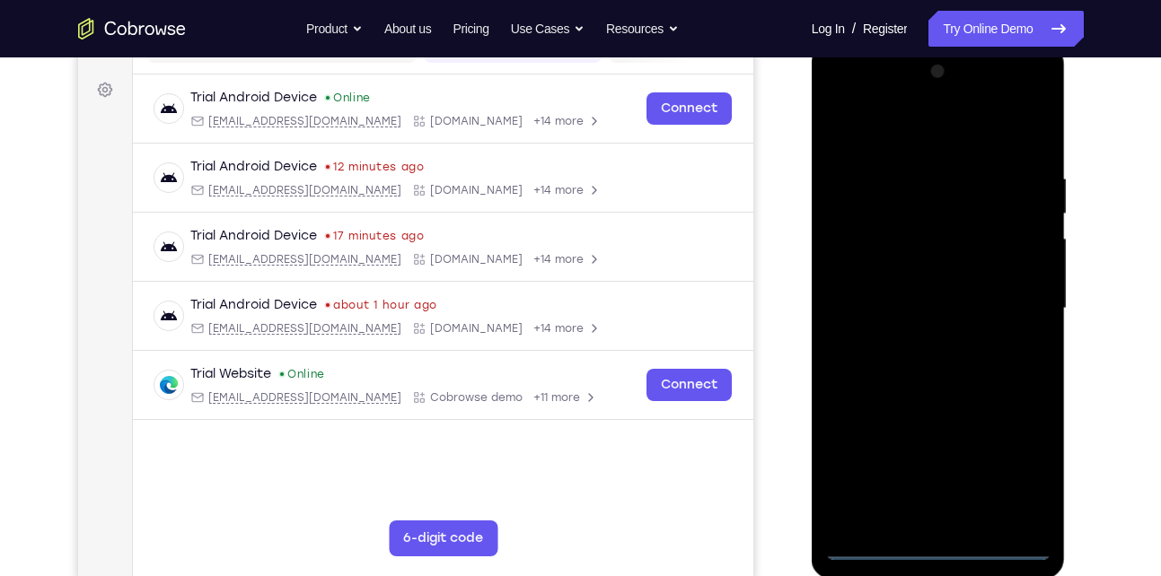
click at [941, 539] on div at bounding box center [938, 308] width 226 height 503
click at [937, 550] on div at bounding box center [938, 308] width 226 height 503
click at [1022, 473] on div at bounding box center [938, 308] width 226 height 503
click at [880, 99] on div at bounding box center [938, 308] width 226 height 503
click at [1000, 291] on div at bounding box center [938, 308] width 226 height 503
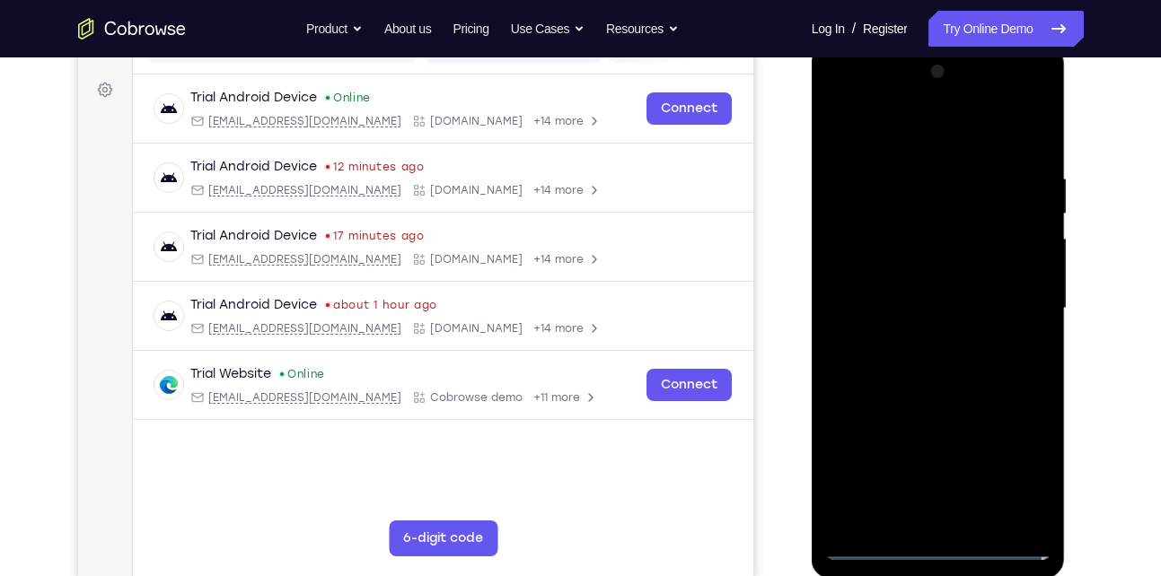
click at [913, 338] on div at bounding box center [938, 308] width 226 height 503
click at [901, 291] on div at bounding box center [938, 308] width 226 height 503
click at [906, 269] on div at bounding box center [938, 308] width 226 height 503
click at [913, 311] on div at bounding box center [938, 308] width 226 height 503
click at [912, 363] on div at bounding box center [938, 308] width 226 height 503
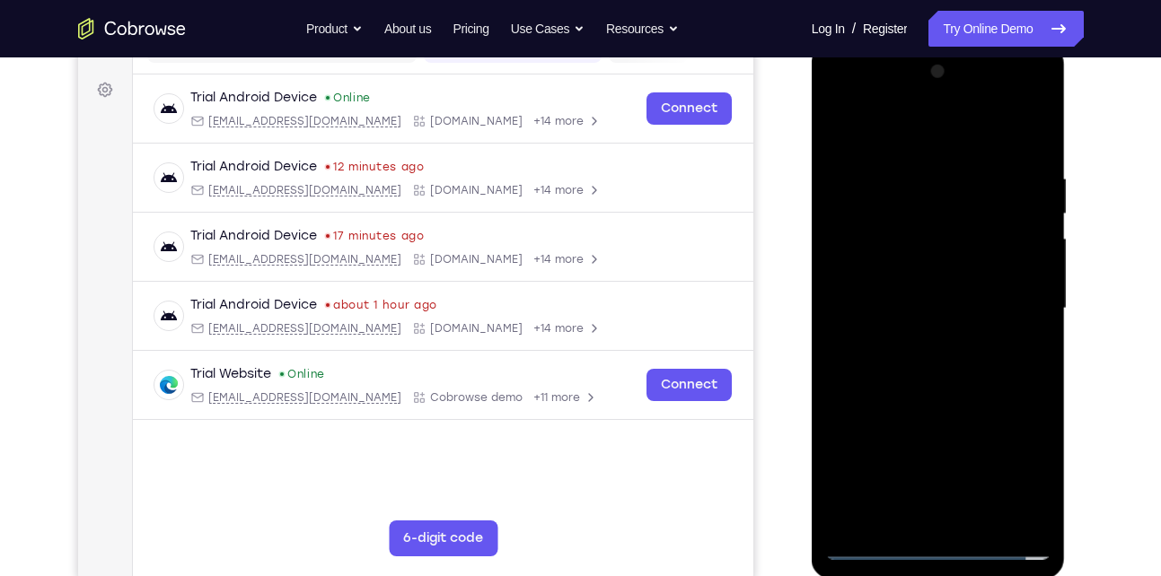
click at [955, 362] on div at bounding box center [938, 308] width 226 height 503
click at [942, 369] on div at bounding box center [938, 308] width 226 height 503
click at [942, 368] on div at bounding box center [938, 308] width 226 height 503
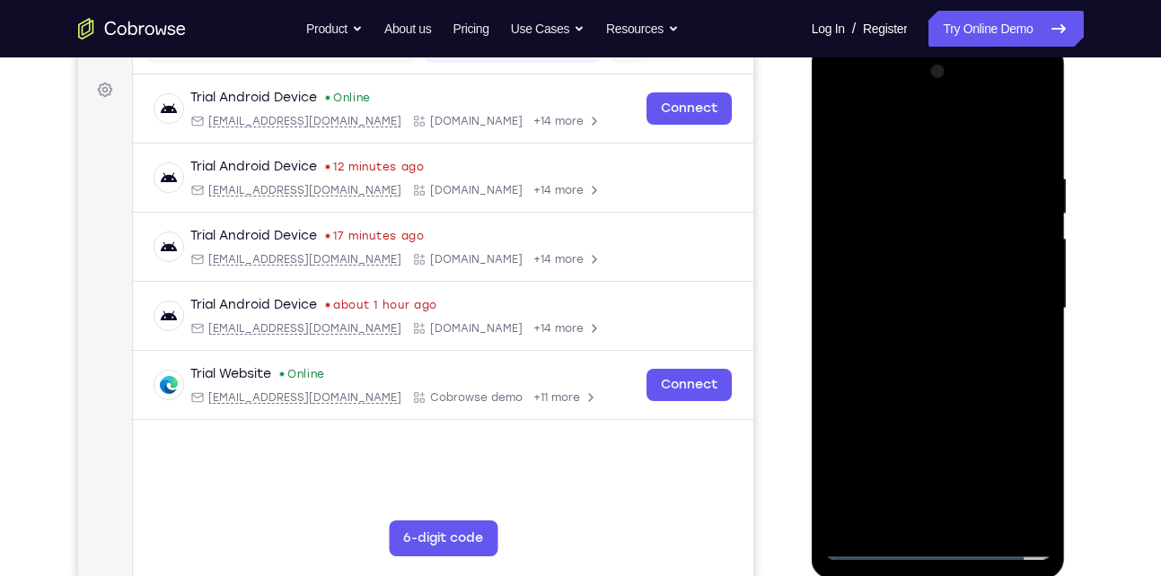
click at [942, 368] on div at bounding box center [938, 308] width 226 height 503
click at [949, 355] on div at bounding box center [938, 308] width 226 height 503
click at [945, 382] on div at bounding box center [938, 308] width 226 height 503
click at [987, 514] on div at bounding box center [938, 308] width 226 height 503
click at [943, 409] on div at bounding box center [938, 308] width 226 height 503
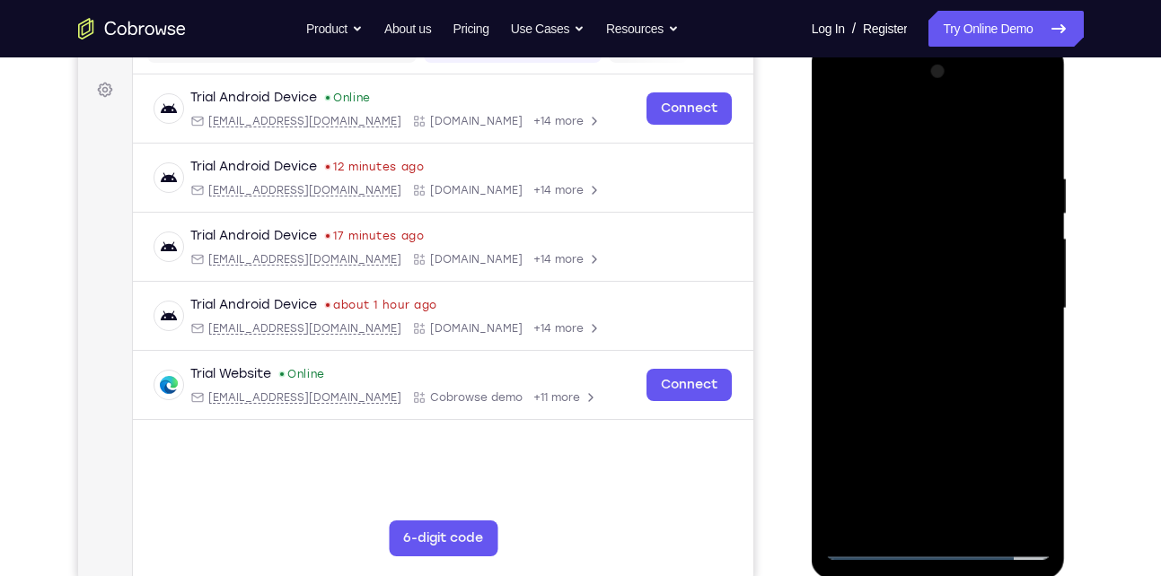
drag, startPoint x: 941, startPoint y: 416, endPoint x: 943, endPoint y: 302, distance: 114.1
click at [943, 302] on div at bounding box center [938, 308] width 226 height 503
click at [928, 509] on div at bounding box center [938, 308] width 226 height 503
click at [1010, 356] on div at bounding box center [938, 308] width 226 height 503
click at [1017, 356] on div at bounding box center [938, 308] width 226 height 503
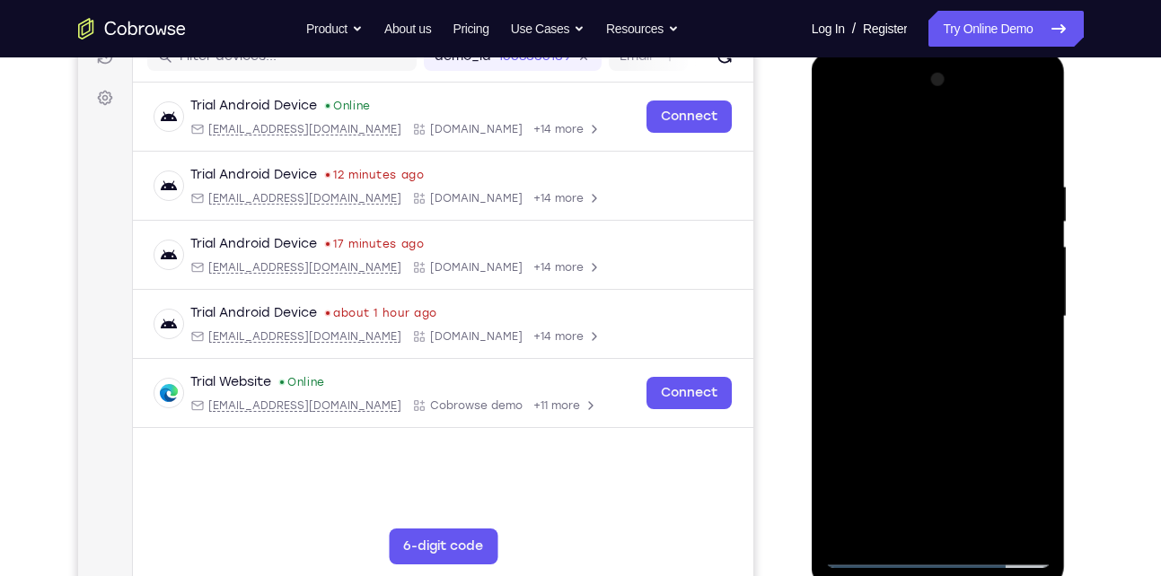
scroll to position [244, 0]
click at [838, 134] on div at bounding box center [938, 317] width 226 height 503
click at [928, 161] on div at bounding box center [938, 317] width 226 height 503
click at [879, 159] on div at bounding box center [938, 317] width 226 height 503
drag, startPoint x: 915, startPoint y: 484, endPoint x: 913, endPoint y: 396, distance: 88.0
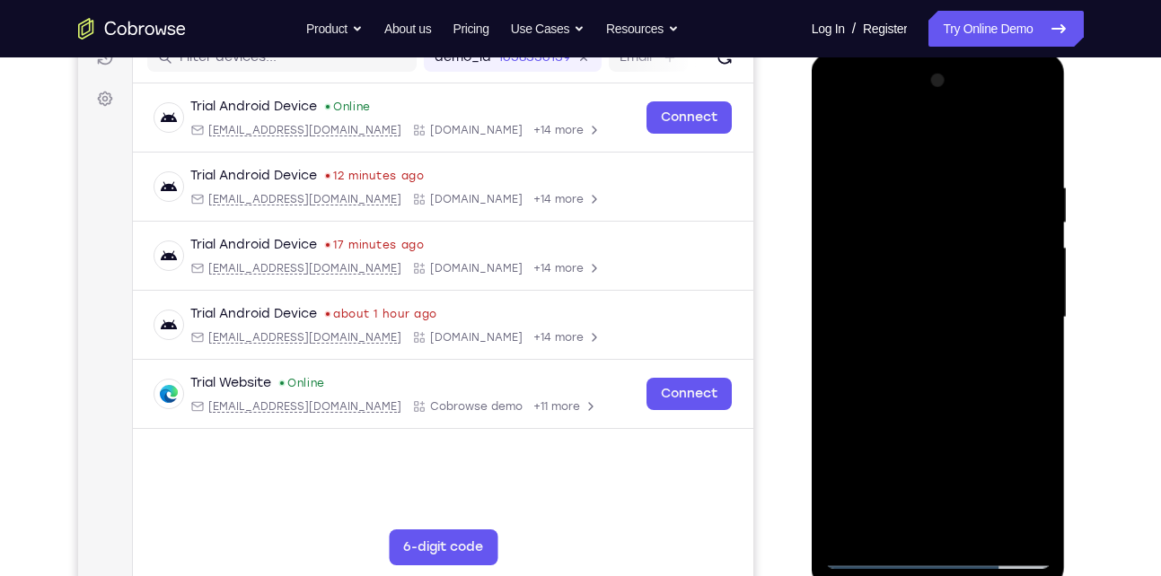
click at [913, 396] on div at bounding box center [938, 317] width 226 height 503
drag, startPoint x: 898, startPoint y: 488, endPoint x: 896, endPoint y: 362, distance: 126.6
click at [896, 362] on div at bounding box center [938, 317] width 226 height 503
click at [852, 133] on div at bounding box center [938, 317] width 226 height 503
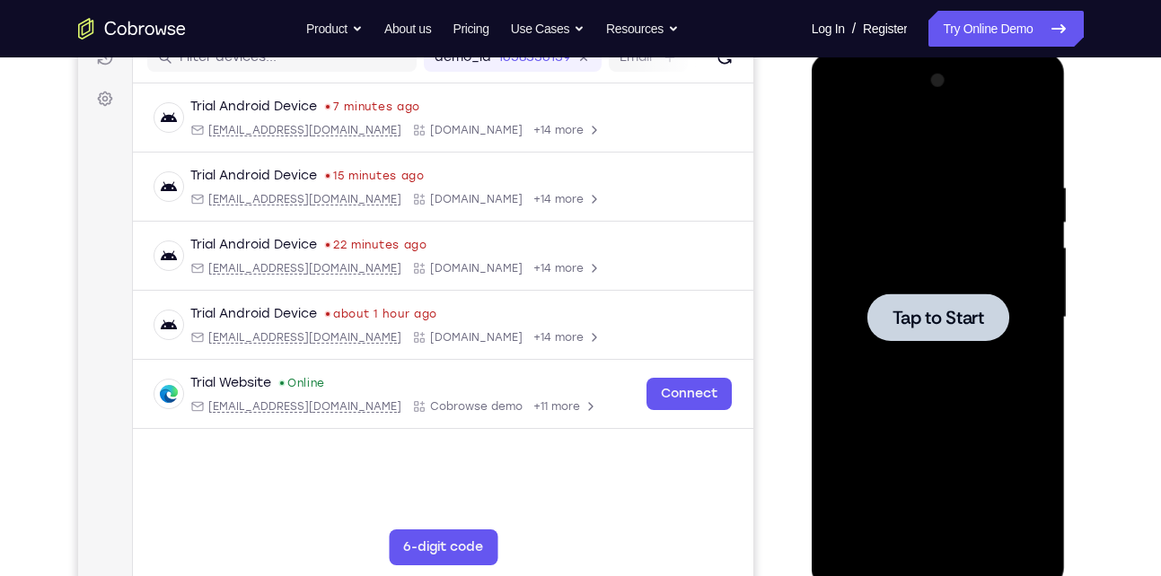
click at [884, 295] on div at bounding box center [938, 318] width 142 height 48
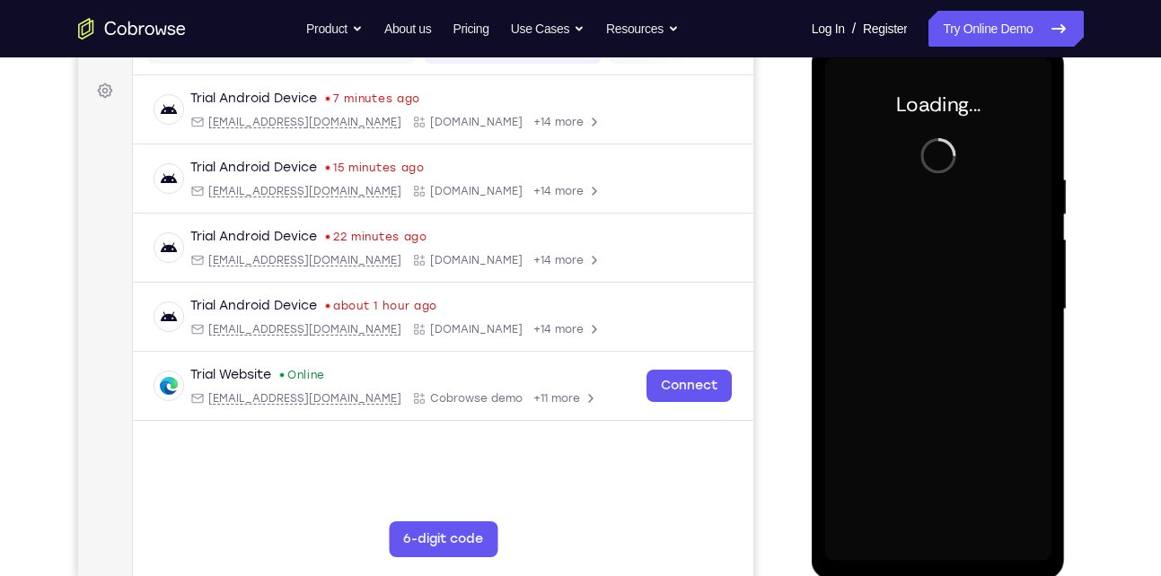
scroll to position [263, 0]
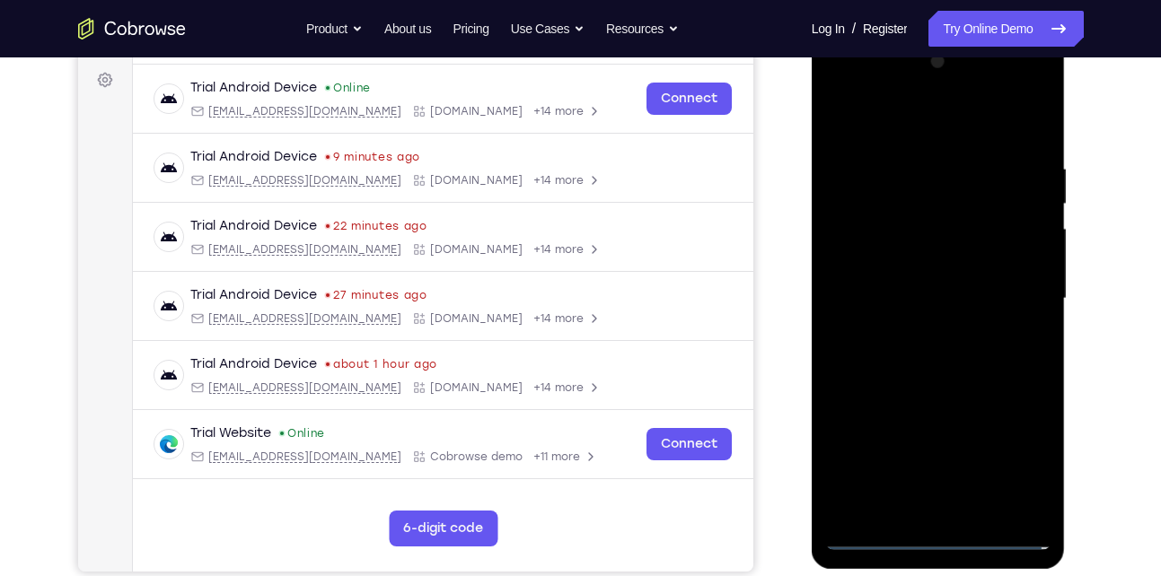
click at [938, 532] on div at bounding box center [938, 299] width 226 height 503
click at [1013, 457] on div at bounding box center [938, 299] width 226 height 503
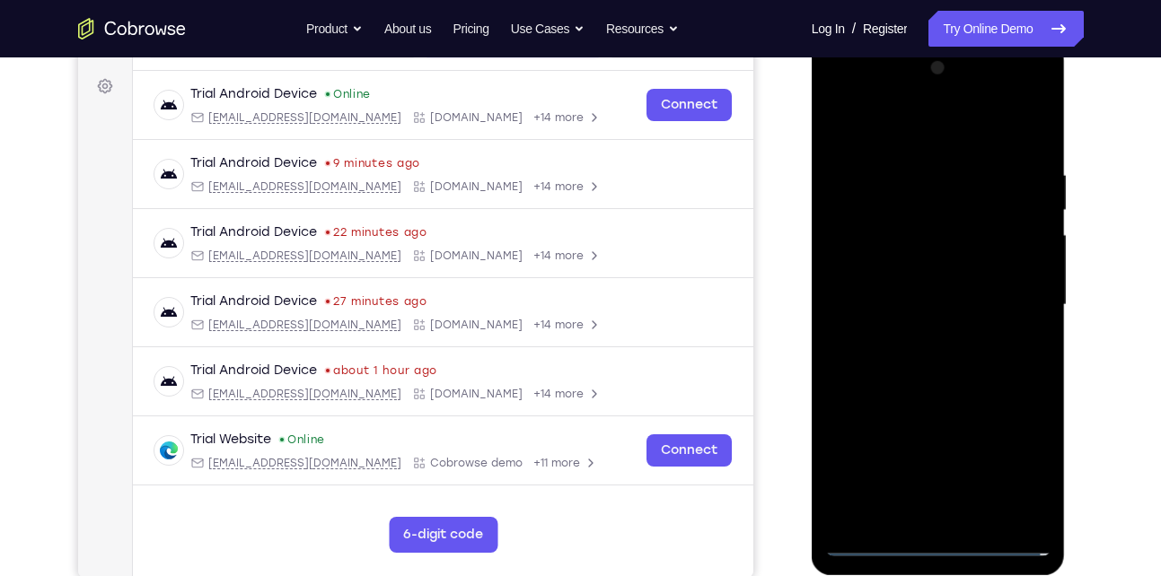
scroll to position [256, 0]
click at [1013, 457] on div at bounding box center [938, 306] width 226 height 503
click at [880, 102] on div at bounding box center [938, 306] width 226 height 503
click at [1020, 295] on div at bounding box center [938, 306] width 226 height 503
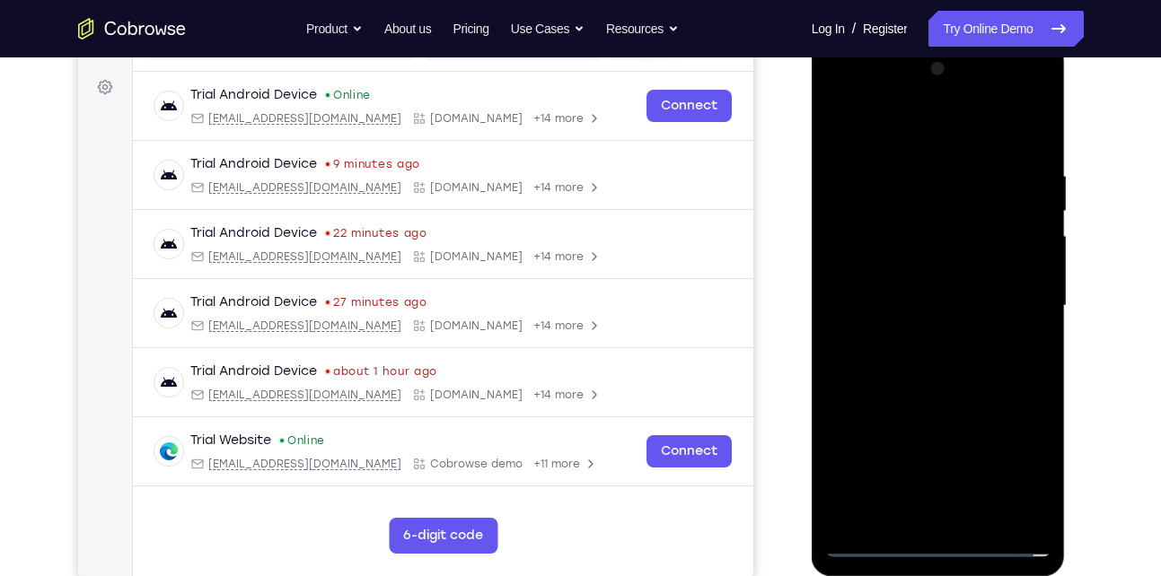
click at [970, 249] on div at bounding box center [938, 306] width 226 height 503
click at [920, 335] on div at bounding box center [938, 306] width 226 height 503
click at [907, 272] on div at bounding box center [938, 306] width 226 height 503
click at [906, 273] on div at bounding box center [938, 306] width 226 height 503
click at [904, 276] on div at bounding box center [938, 306] width 226 height 503
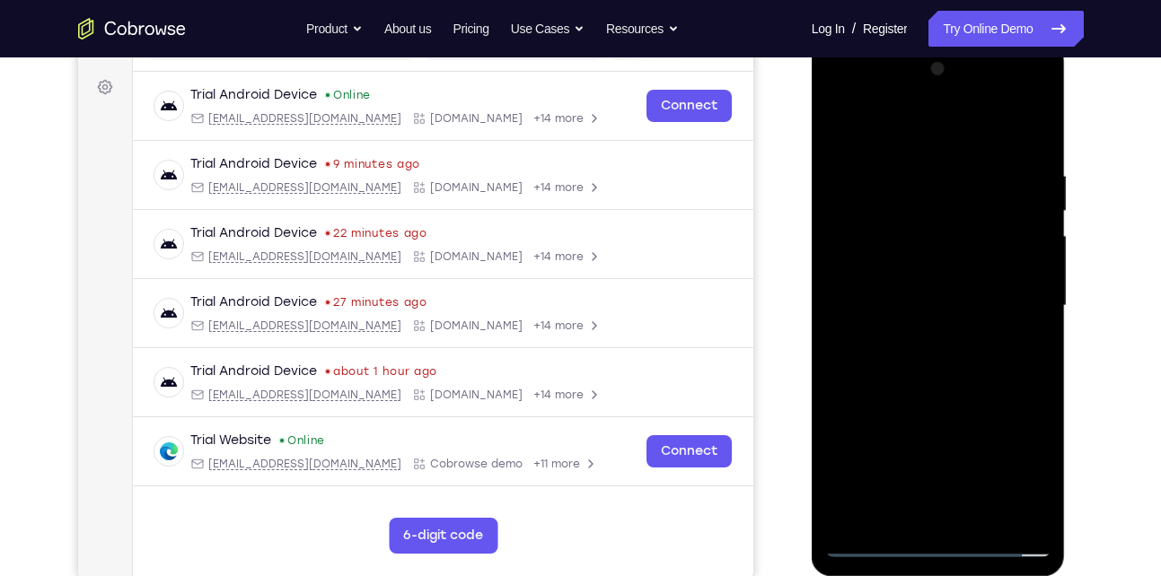
click at [892, 301] on div at bounding box center [938, 306] width 226 height 503
click at [934, 316] on div at bounding box center [938, 306] width 226 height 503
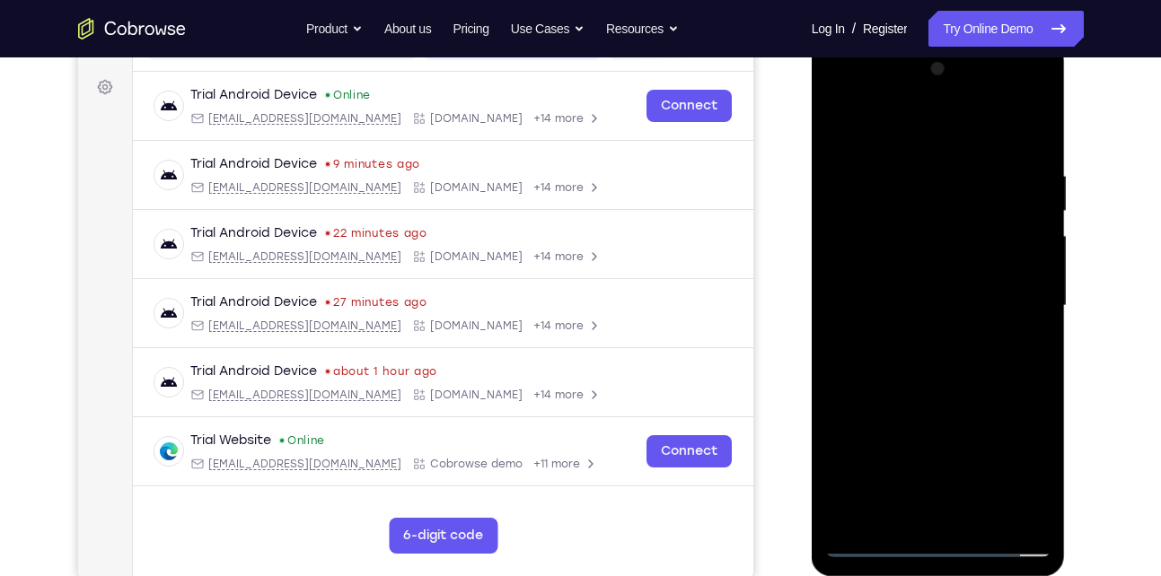
click at [920, 374] on div at bounding box center [938, 306] width 226 height 503
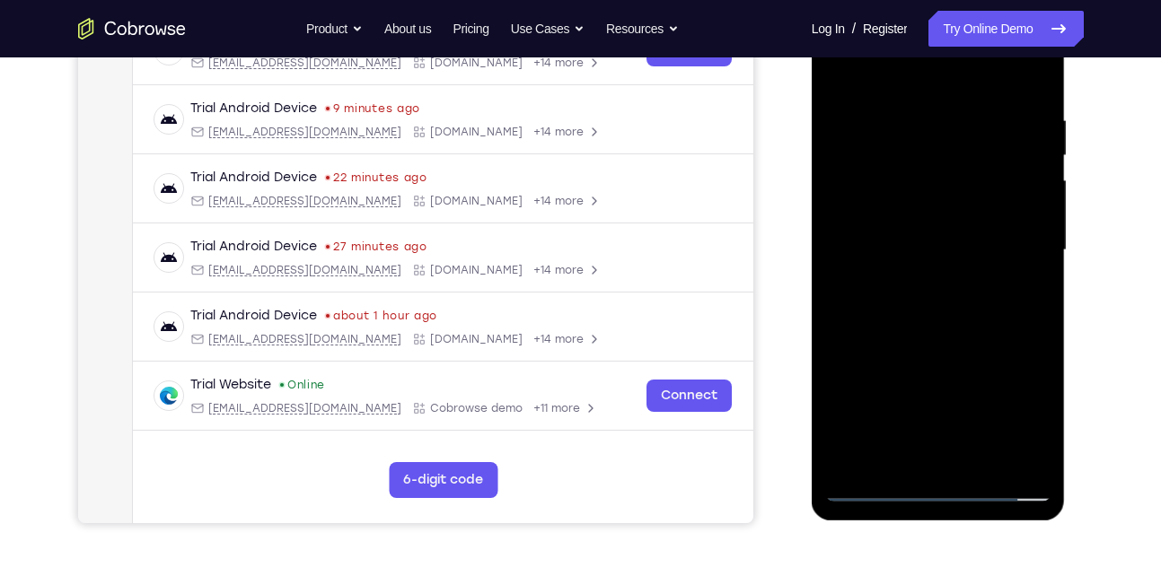
scroll to position [312, 0]
click at [1031, 418] on div at bounding box center [938, 249] width 226 height 503
click at [970, 245] on div at bounding box center [938, 249] width 226 height 503
click at [981, 327] on div at bounding box center [938, 249] width 226 height 503
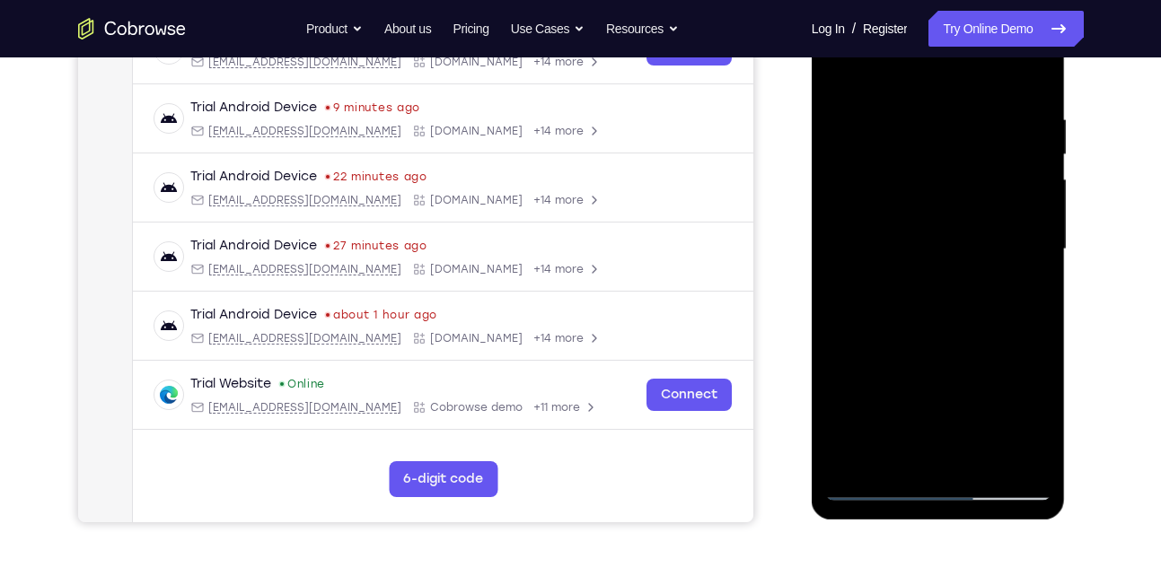
drag, startPoint x: 922, startPoint y: 170, endPoint x: 937, endPoint y: 399, distance: 229.4
click at [937, 399] on div at bounding box center [938, 249] width 226 height 503
click at [899, 458] on div at bounding box center [938, 249] width 226 height 503
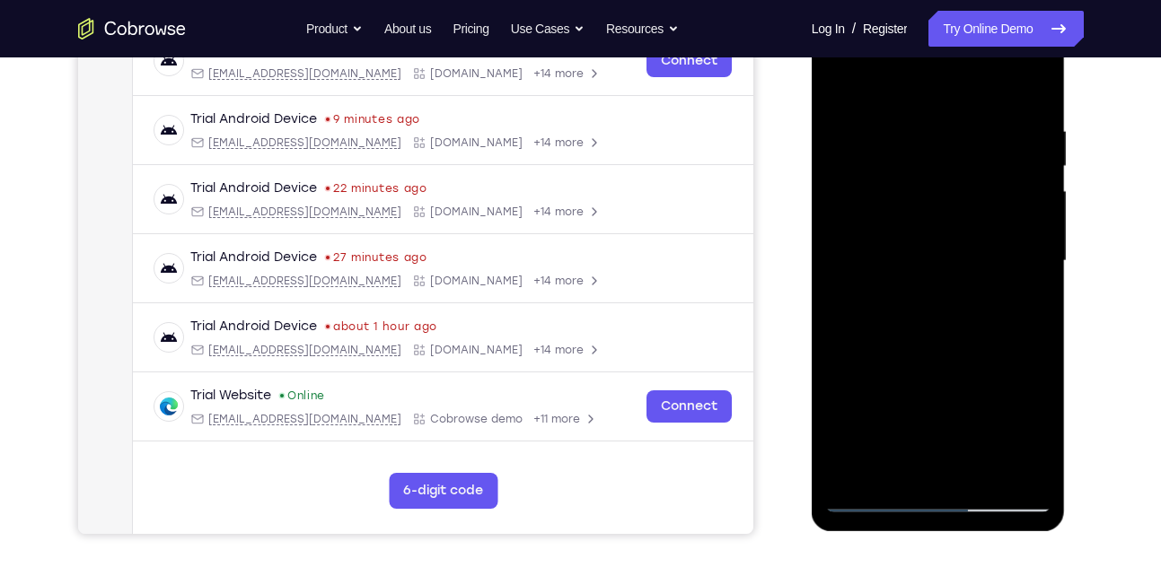
scroll to position [299, 0]
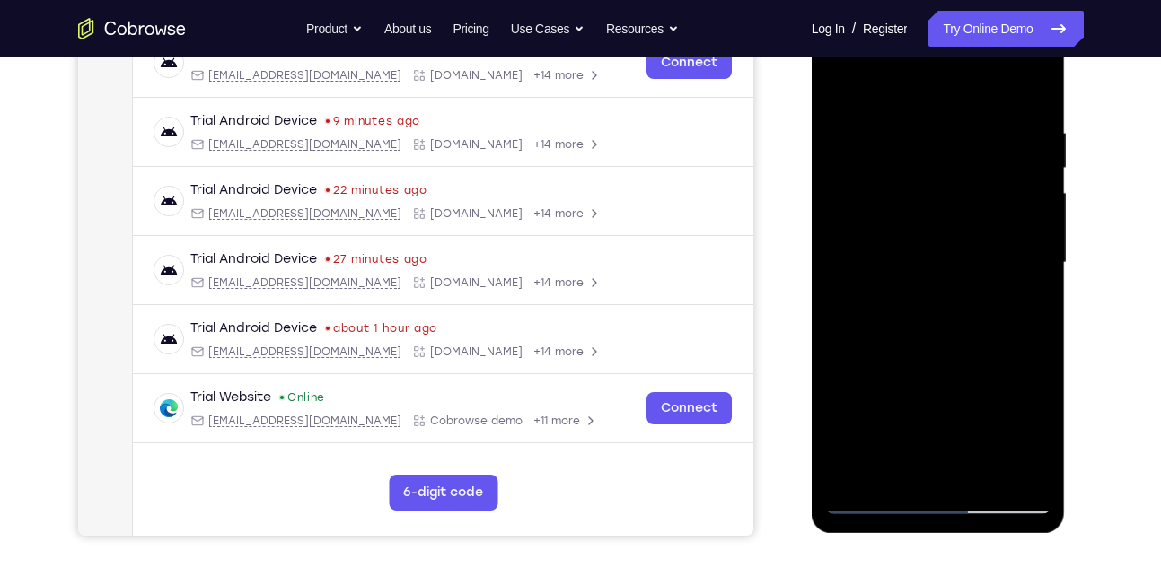
click at [887, 76] on div at bounding box center [938, 263] width 226 height 503
click at [911, 110] on div at bounding box center [938, 263] width 226 height 503
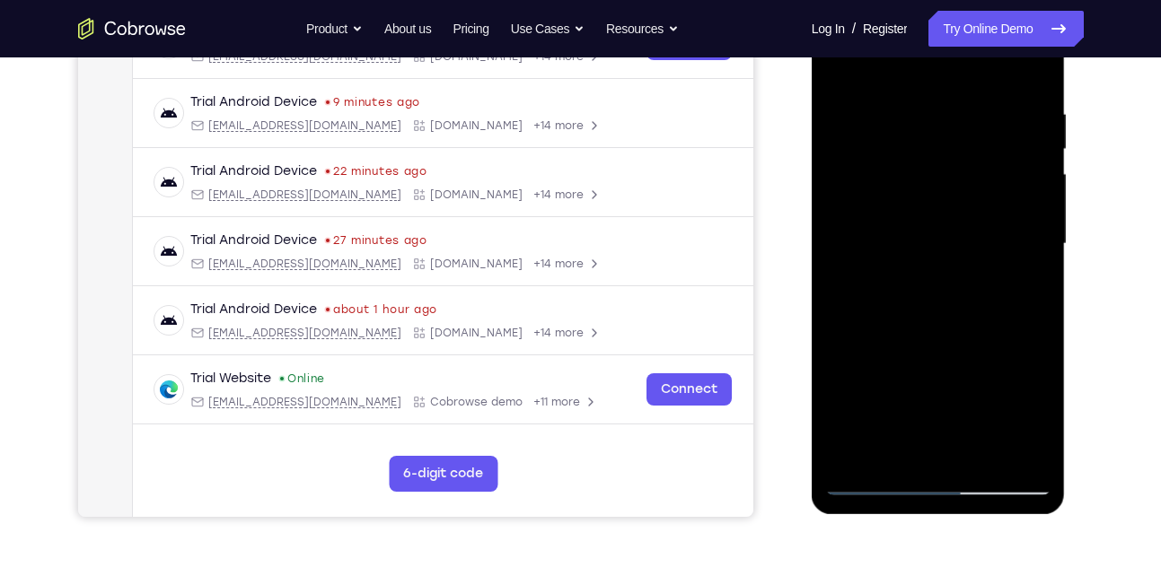
scroll to position [321, 0]
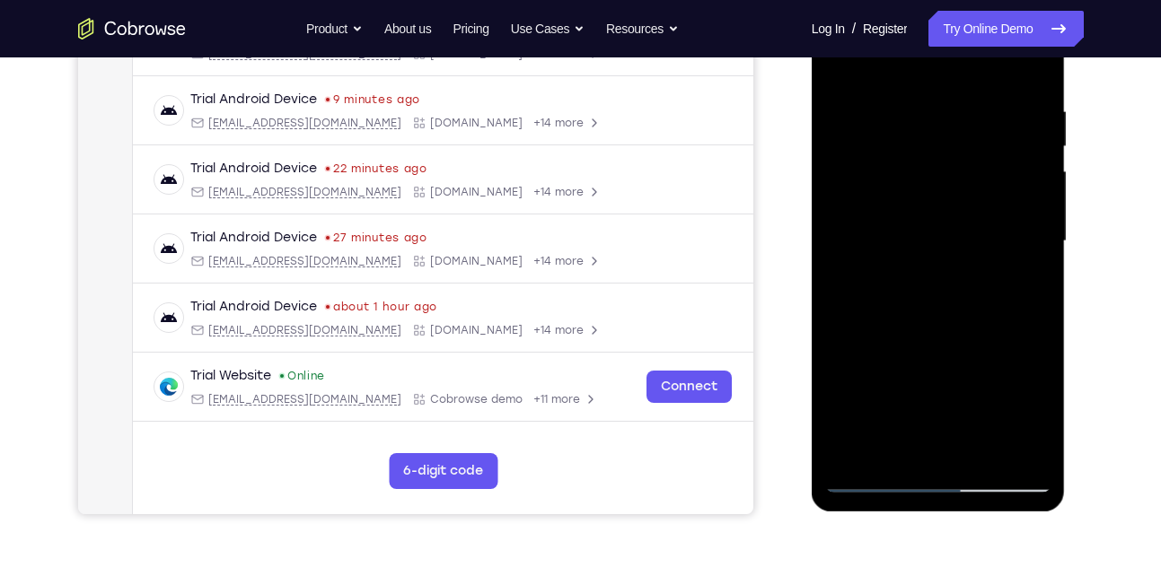
drag, startPoint x: 876, startPoint y: 262, endPoint x: 879, endPoint y: 214, distance: 48.6
click at [879, 214] on div at bounding box center [938, 241] width 226 height 503
click at [862, 331] on div at bounding box center [938, 241] width 226 height 503
click at [1031, 186] on div at bounding box center [938, 241] width 226 height 503
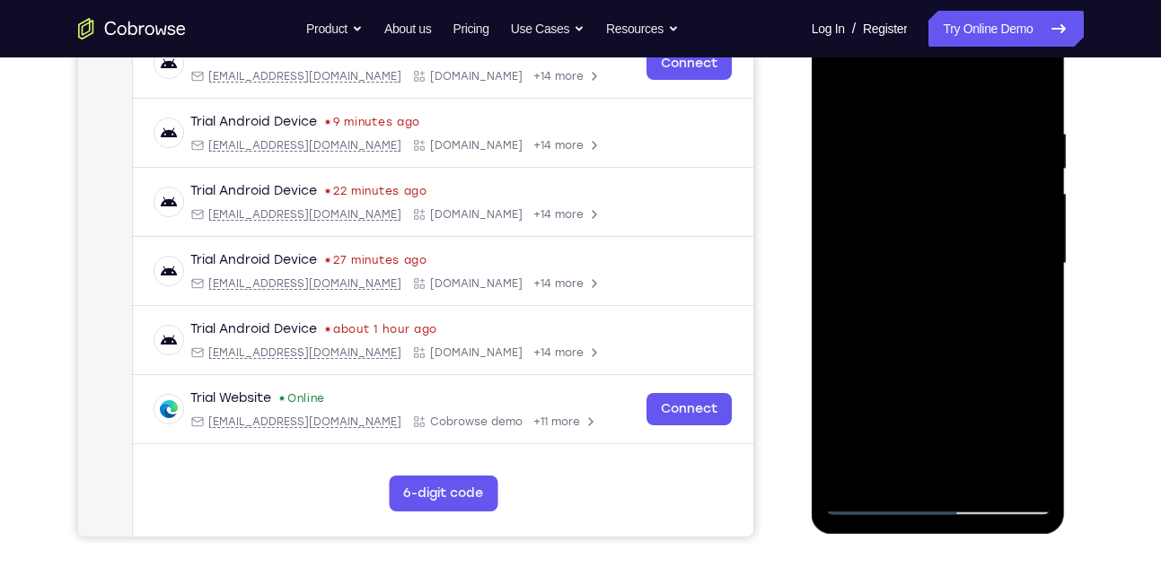
scroll to position [297, 0]
drag, startPoint x: 1039, startPoint y: 198, endPoint x: 1041, endPoint y: 246, distance: 47.6
click at [1041, 246] on div at bounding box center [938, 264] width 226 height 503
click at [1040, 259] on div at bounding box center [938, 264] width 226 height 503
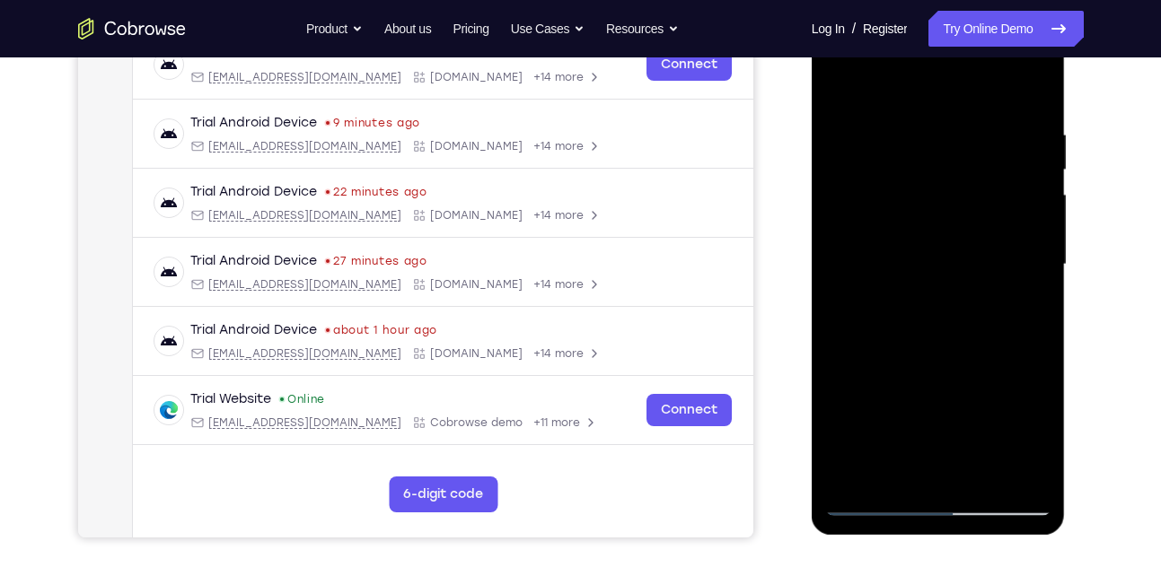
click at [1040, 259] on div at bounding box center [938, 264] width 226 height 503
drag, startPoint x: 970, startPoint y: 396, endPoint x: 944, endPoint y: 249, distance: 149.5
click at [944, 249] on div at bounding box center [938, 264] width 226 height 503
drag, startPoint x: 937, startPoint y: 390, endPoint x: 931, endPoint y: 262, distance: 127.7
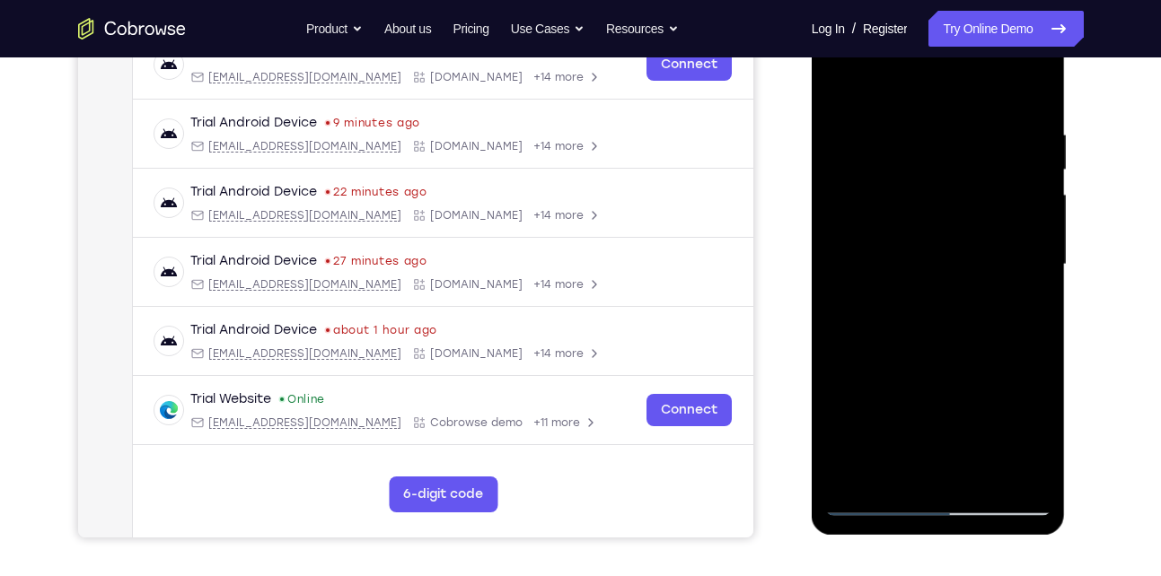
click at [931, 262] on div at bounding box center [938, 264] width 226 height 503
click at [843, 83] on div at bounding box center [938, 264] width 226 height 503
drag, startPoint x: 918, startPoint y: 384, endPoint x: 912, endPoint y: 299, distance: 85.5
click at [912, 299] on div at bounding box center [938, 264] width 226 height 503
click at [930, 230] on div at bounding box center [938, 264] width 226 height 503
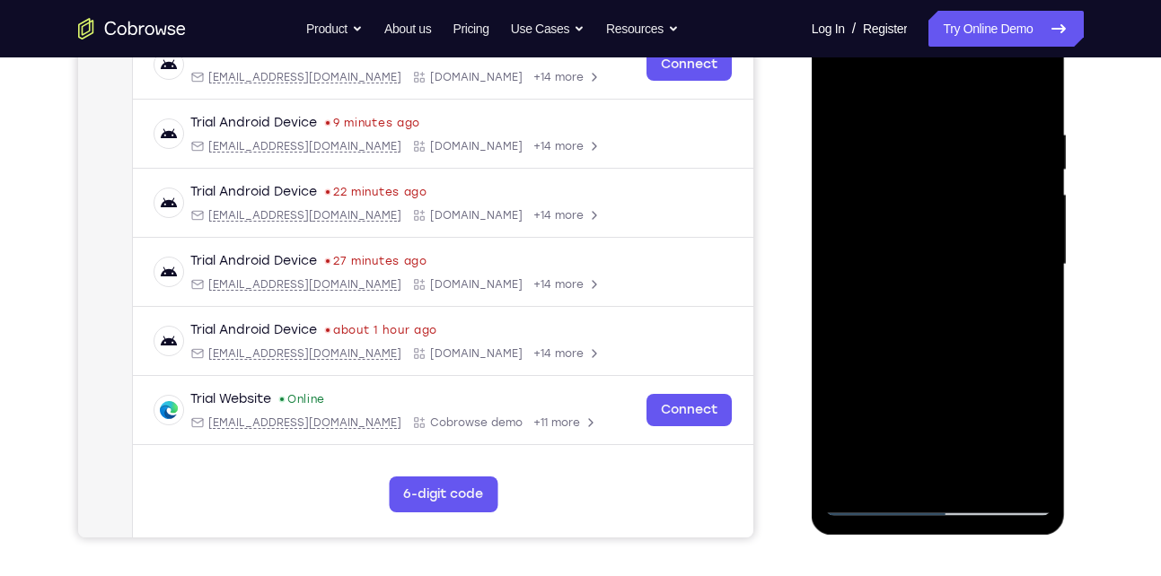
drag, startPoint x: 953, startPoint y: 252, endPoint x: 951, endPoint y: 306, distance: 53.9
click at [951, 306] on div at bounding box center [938, 264] width 226 height 503
click at [833, 81] on div at bounding box center [938, 264] width 226 height 503
click at [842, 83] on div at bounding box center [938, 264] width 226 height 503
drag, startPoint x: 918, startPoint y: 385, endPoint x: 917, endPoint y: 277, distance: 107.8
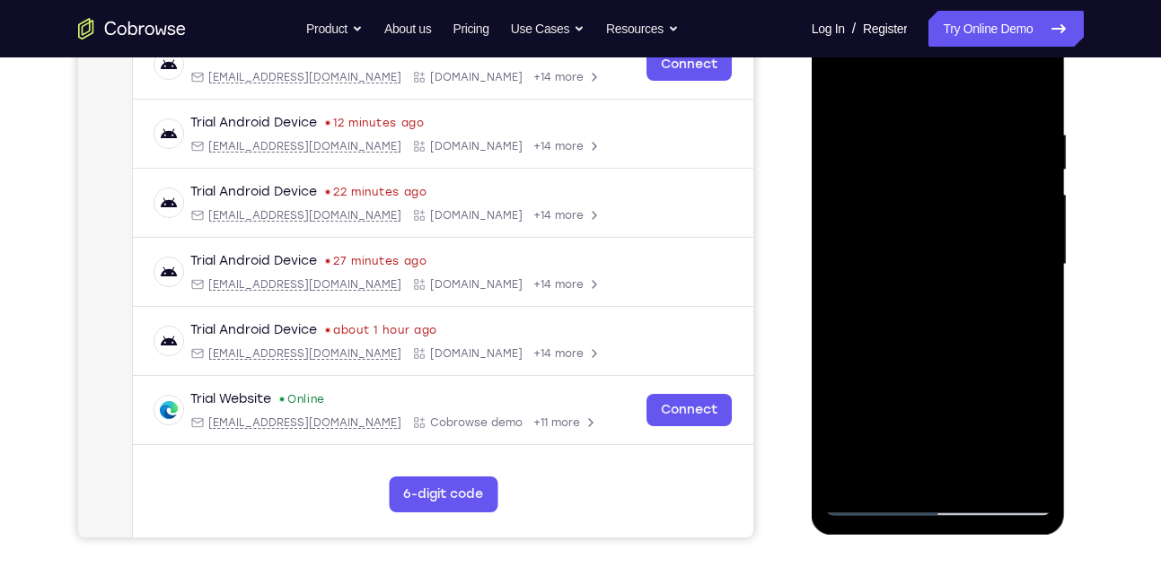
click at [917, 277] on div at bounding box center [938, 264] width 226 height 503
click at [867, 351] on div at bounding box center [938, 264] width 226 height 503
drag, startPoint x: 1004, startPoint y: 239, endPoint x: 1005, endPoint y: 356, distance: 116.7
click at [1005, 356] on div at bounding box center [938, 264] width 226 height 503
click at [1033, 278] on div at bounding box center [938, 264] width 226 height 503
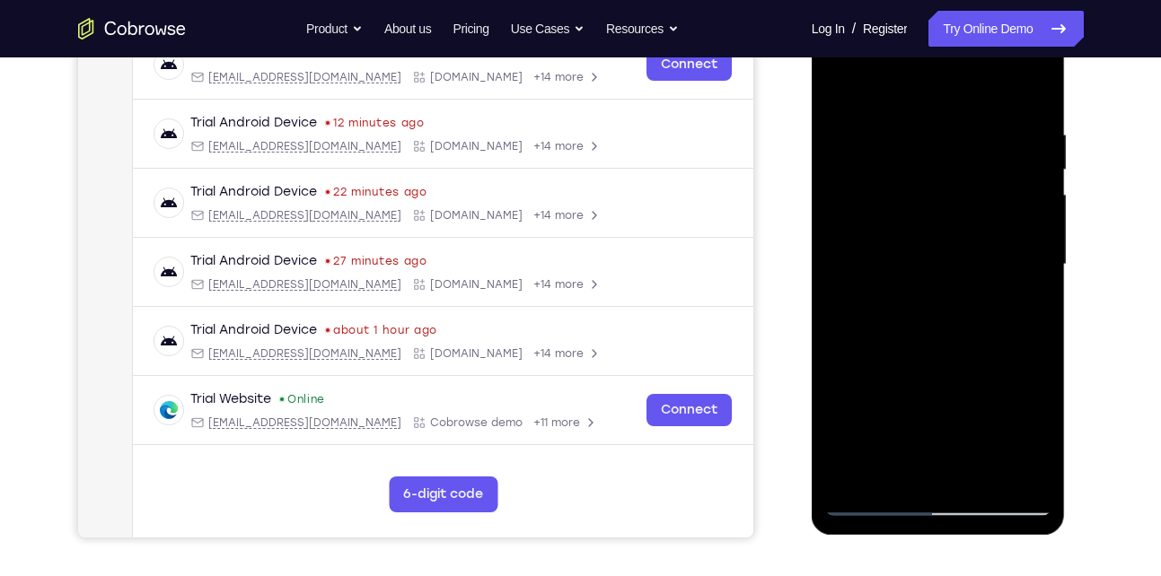
click at [1033, 277] on div at bounding box center [938, 264] width 226 height 503
click at [838, 84] on div at bounding box center [938, 264] width 226 height 503
click at [1007, 393] on div at bounding box center [938, 264] width 226 height 503
click at [1039, 278] on div at bounding box center [938, 264] width 226 height 503
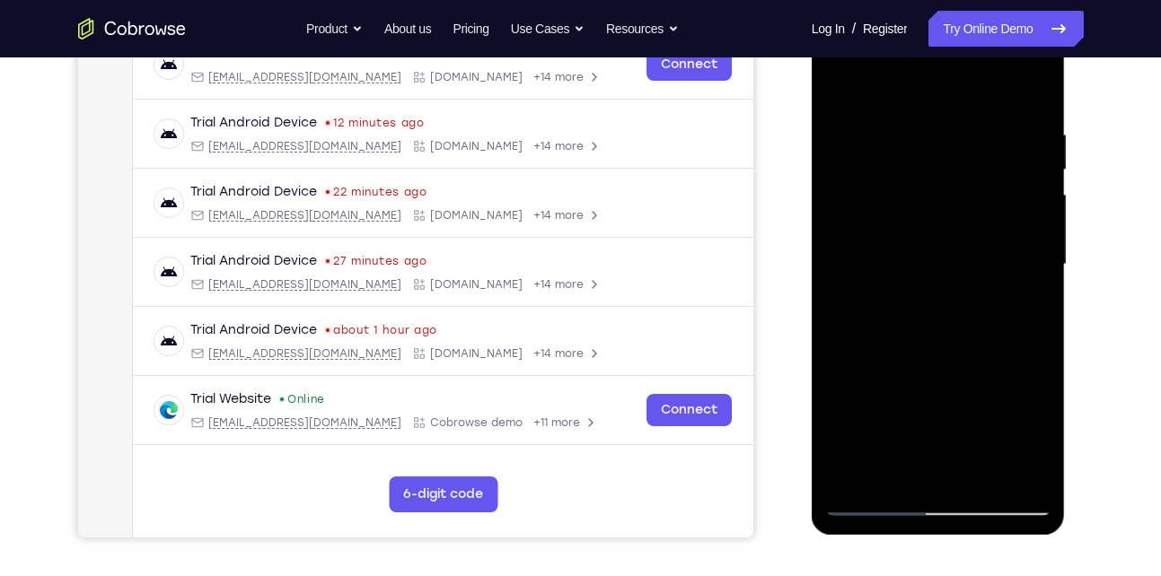
click at [1039, 278] on div at bounding box center [938, 264] width 226 height 503
click at [843, 75] on div at bounding box center [938, 264] width 226 height 503
click at [853, 143] on div at bounding box center [938, 264] width 226 height 503
click at [1031, 219] on div at bounding box center [938, 264] width 226 height 503
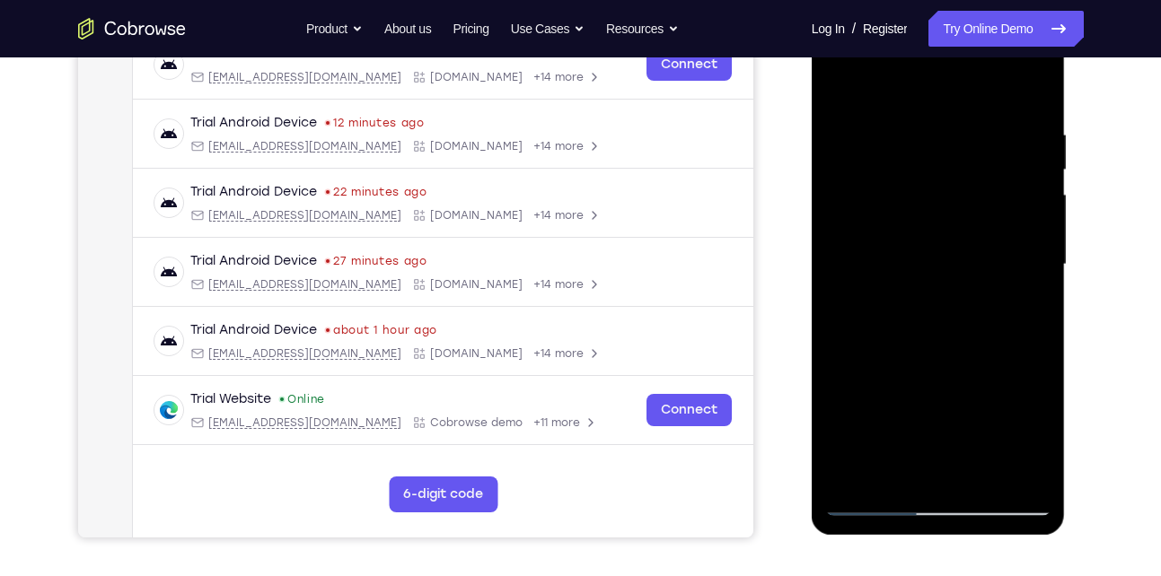
click at [1029, 86] on div at bounding box center [938, 264] width 226 height 503
click at [863, 480] on div at bounding box center [938, 264] width 226 height 503
click at [920, 107] on div at bounding box center [938, 264] width 226 height 503
click at [1027, 88] on div at bounding box center [938, 264] width 226 height 503
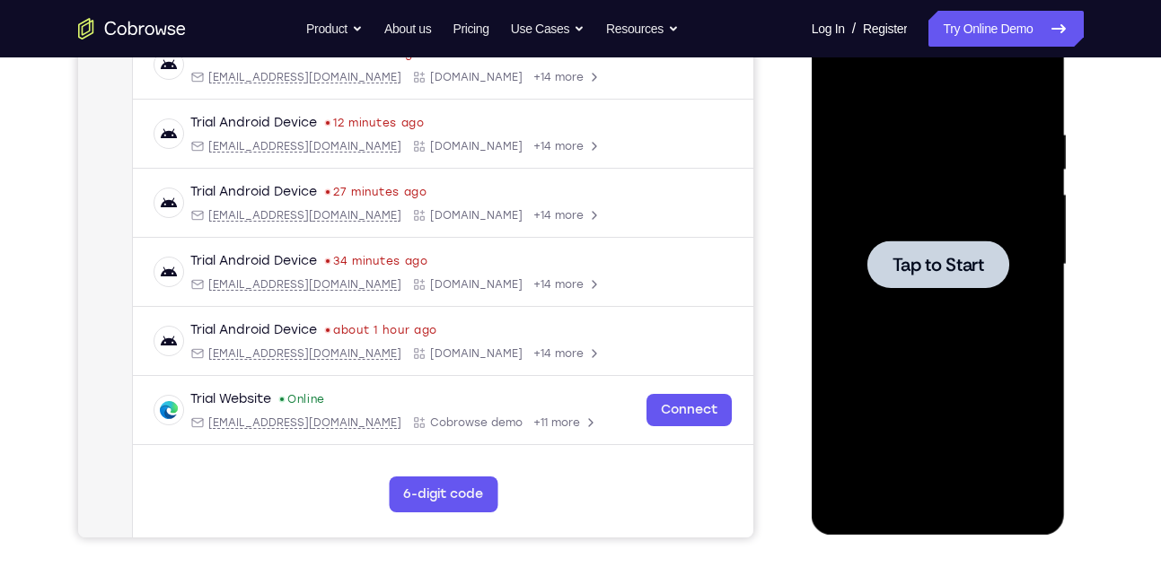
click at [938, 259] on span "Tap to Start" at bounding box center [939, 265] width 92 height 18
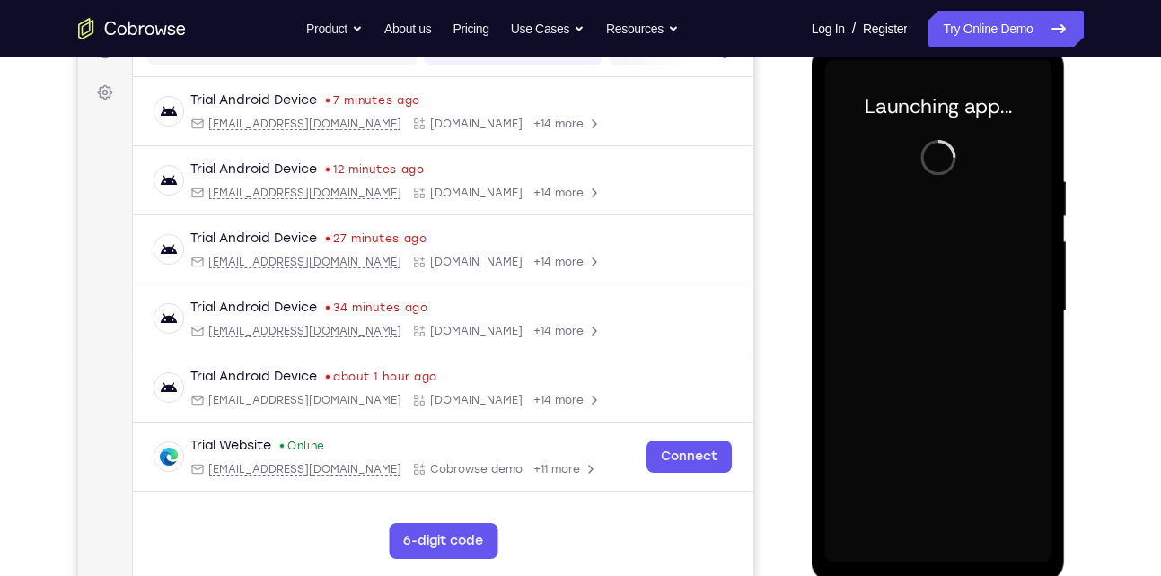
scroll to position [250, 0]
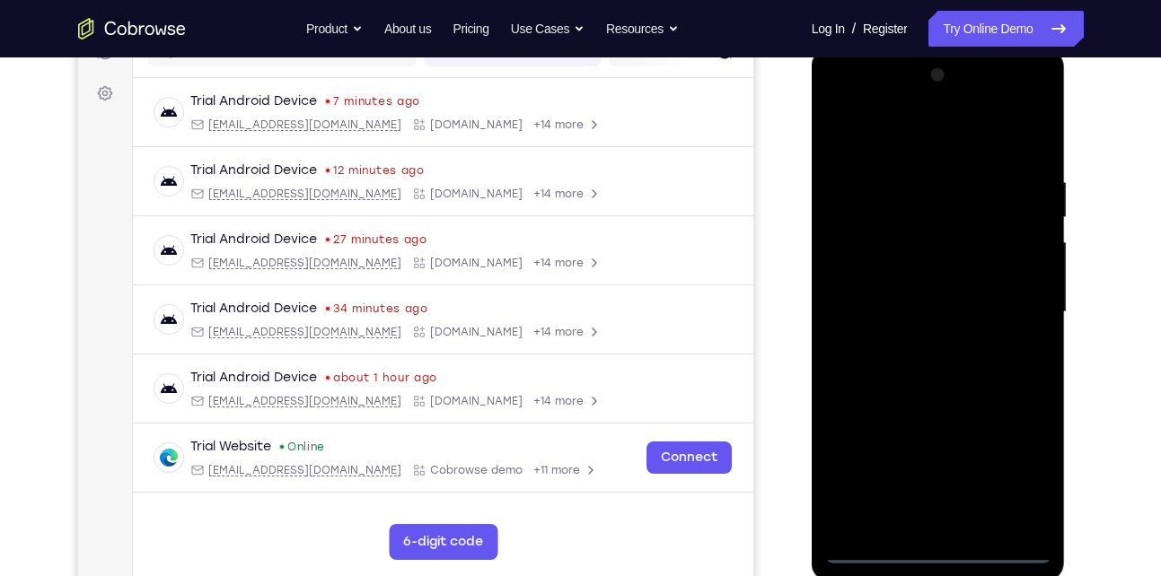
click at [936, 545] on div at bounding box center [938, 312] width 226 height 503
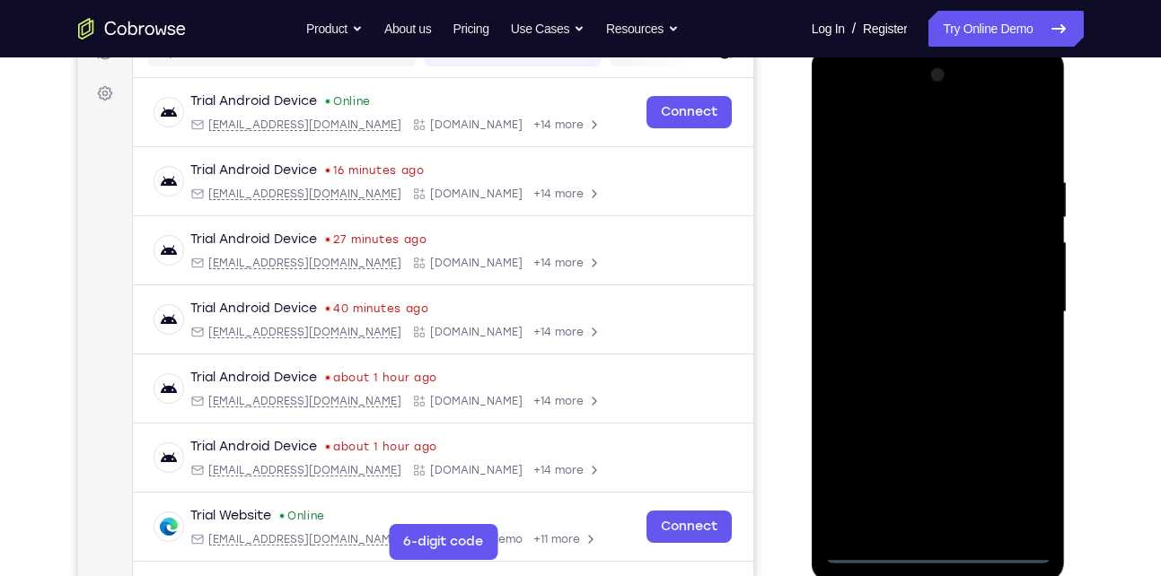
click at [1008, 472] on div at bounding box center [938, 312] width 226 height 503
click at [923, 108] on div at bounding box center [938, 312] width 226 height 503
click at [866, 98] on div at bounding box center [938, 312] width 226 height 503
click at [1006, 303] on div at bounding box center [938, 312] width 226 height 503
click at [912, 341] on div at bounding box center [938, 312] width 226 height 503
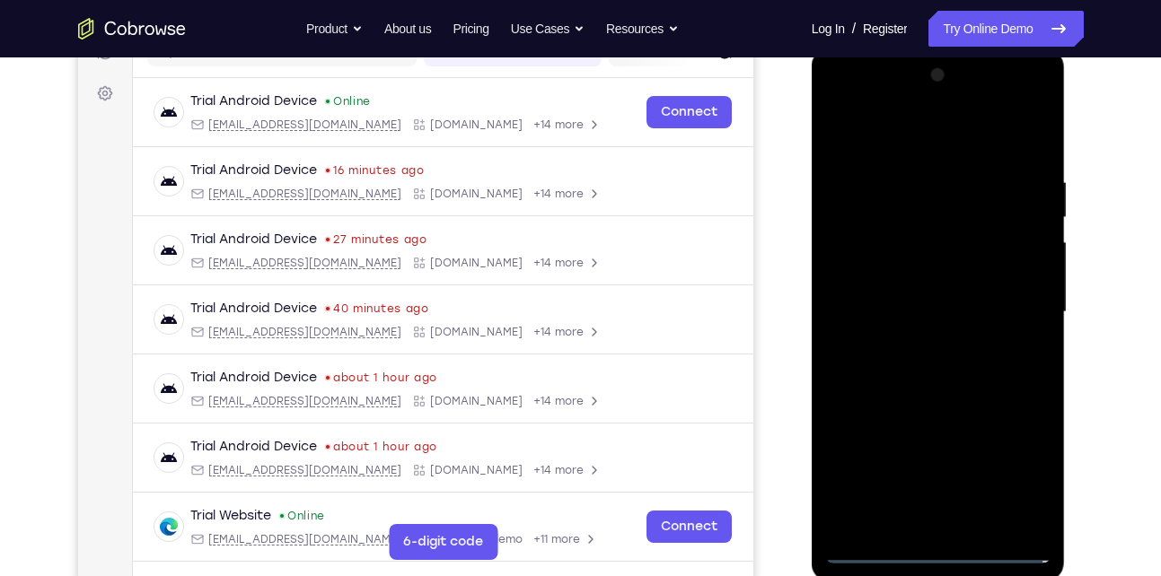
scroll to position [252, 0]
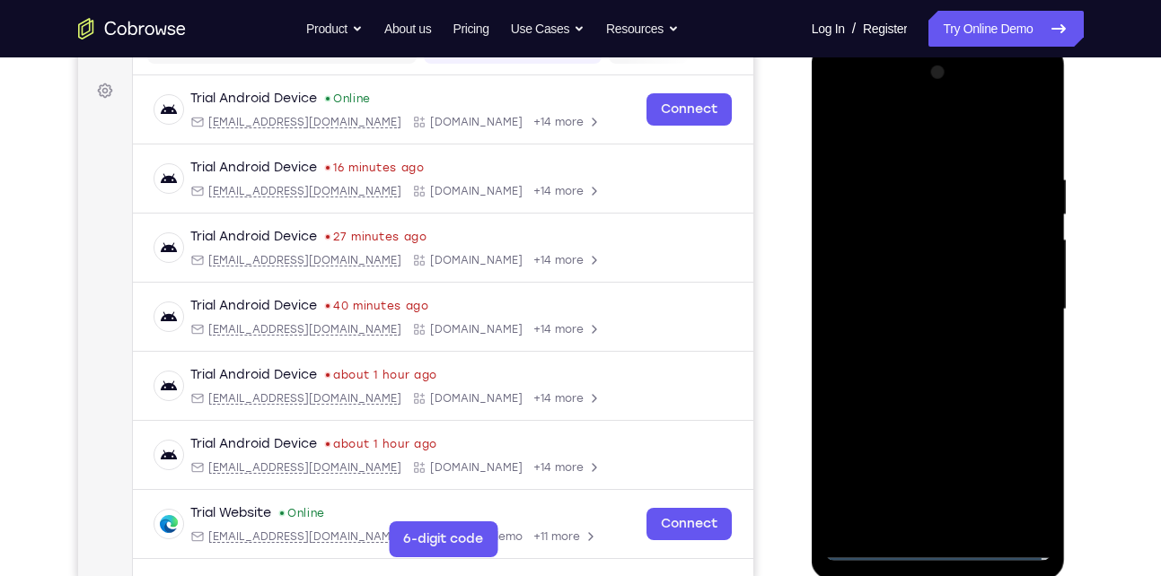
click at [916, 291] on div at bounding box center [938, 309] width 226 height 503
click at [918, 259] on div at bounding box center [938, 309] width 226 height 503
click at [913, 312] on div at bounding box center [938, 309] width 226 height 503
click at [936, 376] on div at bounding box center [938, 309] width 226 height 503
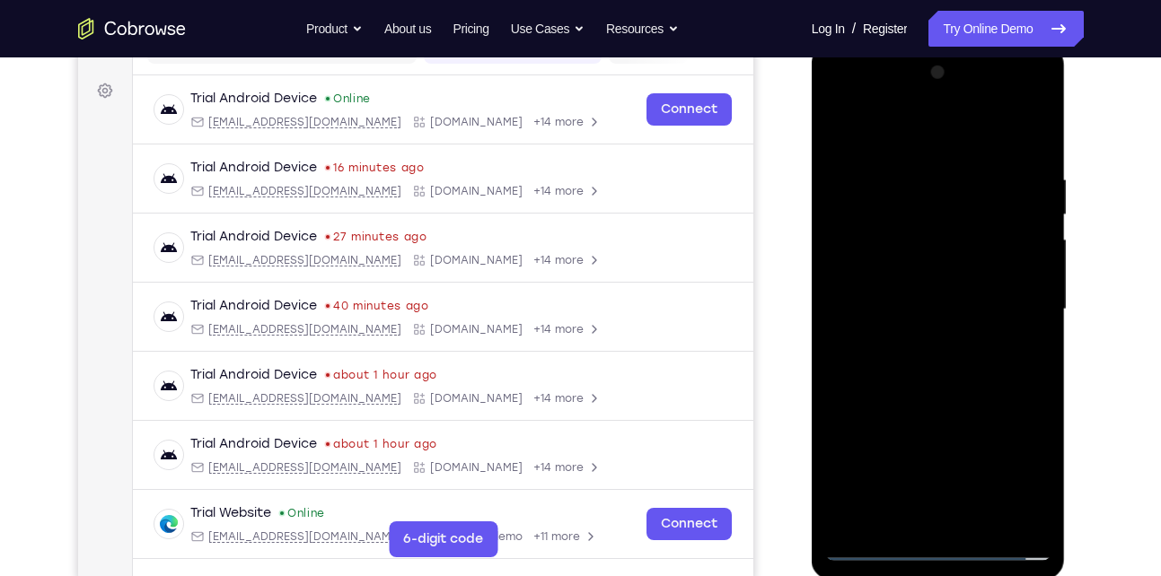
click at [942, 363] on div at bounding box center [938, 309] width 226 height 503
click at [944, 392] on div at bounding box center [938, 309] width 226 height 503
click at [849, 518] on div at bounding box center [938, 309] width 226 height 503
click at [859, 529] on div at bounding box center [938, 309] width 226 height 503
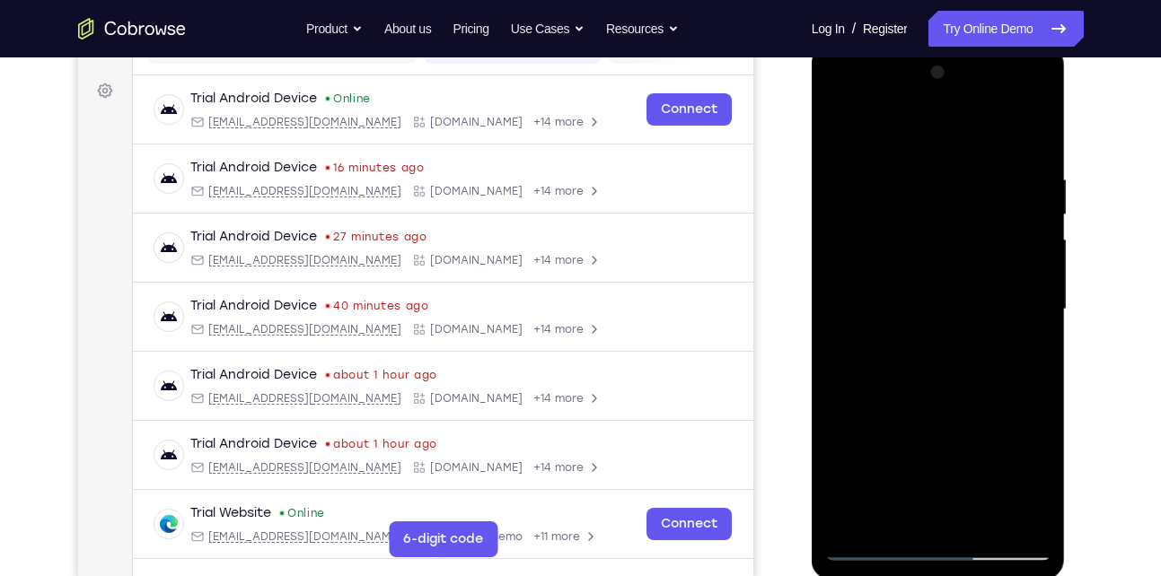
click at [859, 529] on div at bounding box center [938, 309] width 226 height 503
click at [900, 519] on div at bounding box center [938, 309] width 226 height 503
click at [876, 128] on div at bounding box center [938, 309] width 226 height 503
click at [864, 249] on div at bounding box center [938, 309] width 226 height 503
click at [1032, 138] on div at bounding box center [938, 309] width 226 height 503
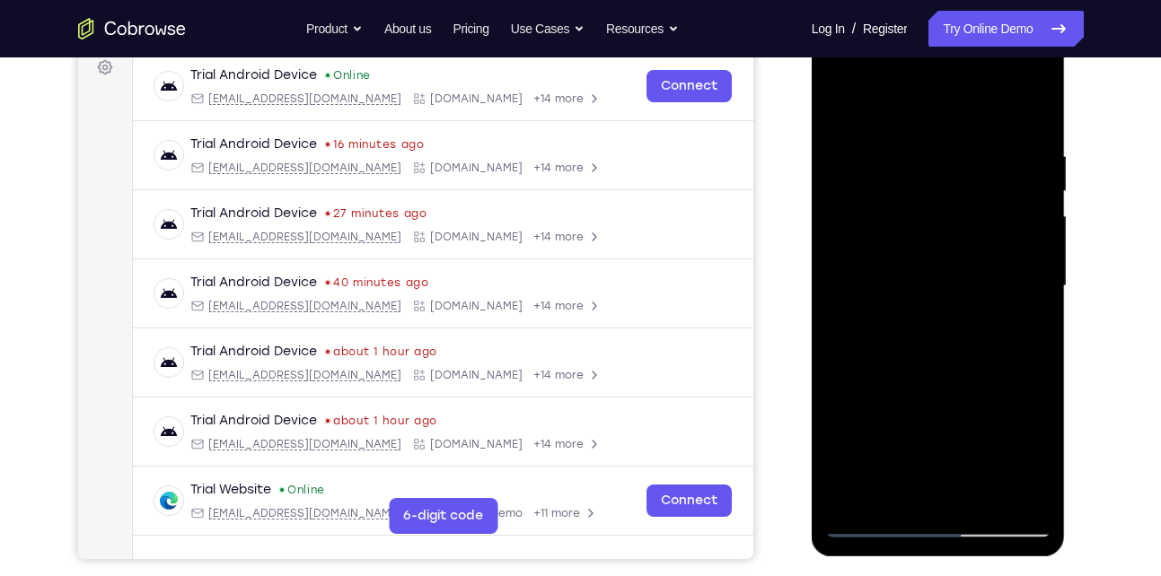
scroll to position [277, 0]
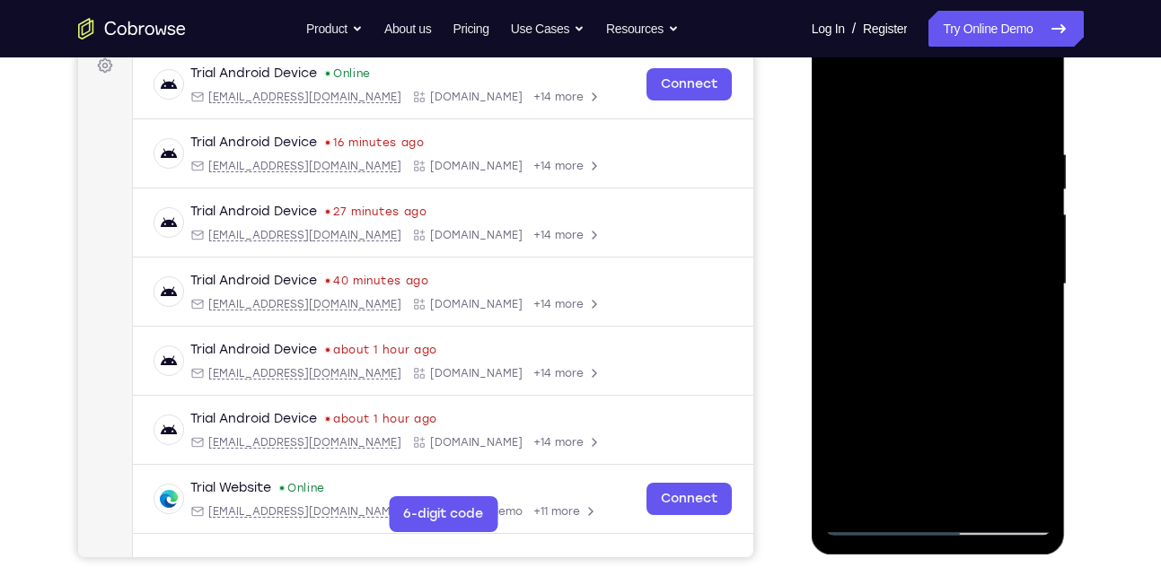
click at [883, 228] on div at bounding box center [938, 284] width 226 height 503
click at [1008, 306] on div at bounding box center [938, 284] width 226 height 503
click at [849, 218] on div at bounding box center [938, 284] width 226 height 503
click at [857, 154] on div at bounding box center [938, 284] width 226 height 503
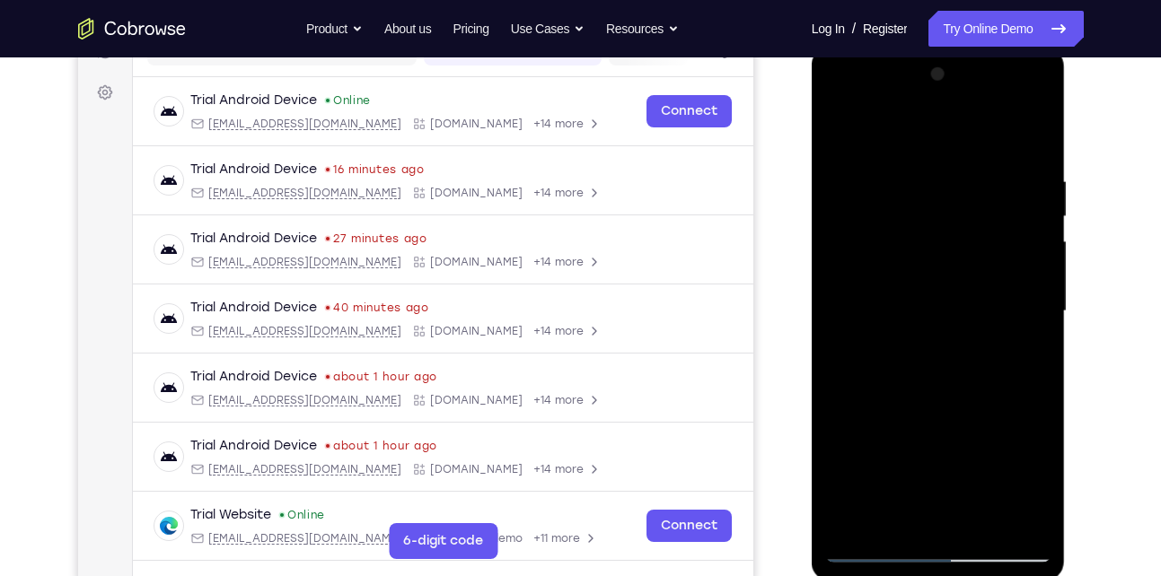
scroll to position [248, 0]
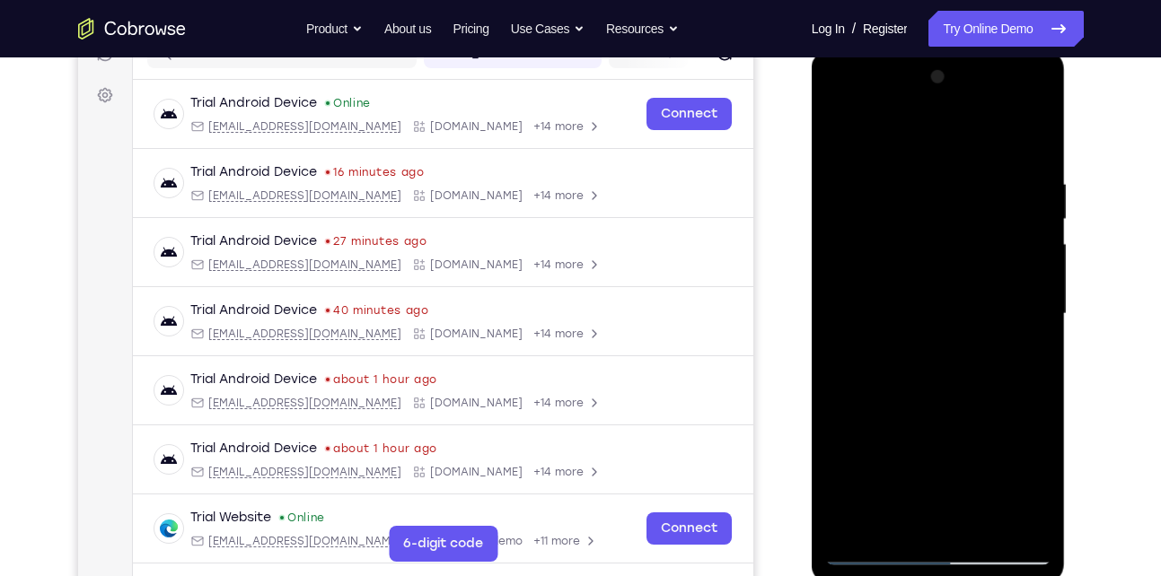
click at [838, 135] on div at bounding box center [938, 314] width 226 height 503
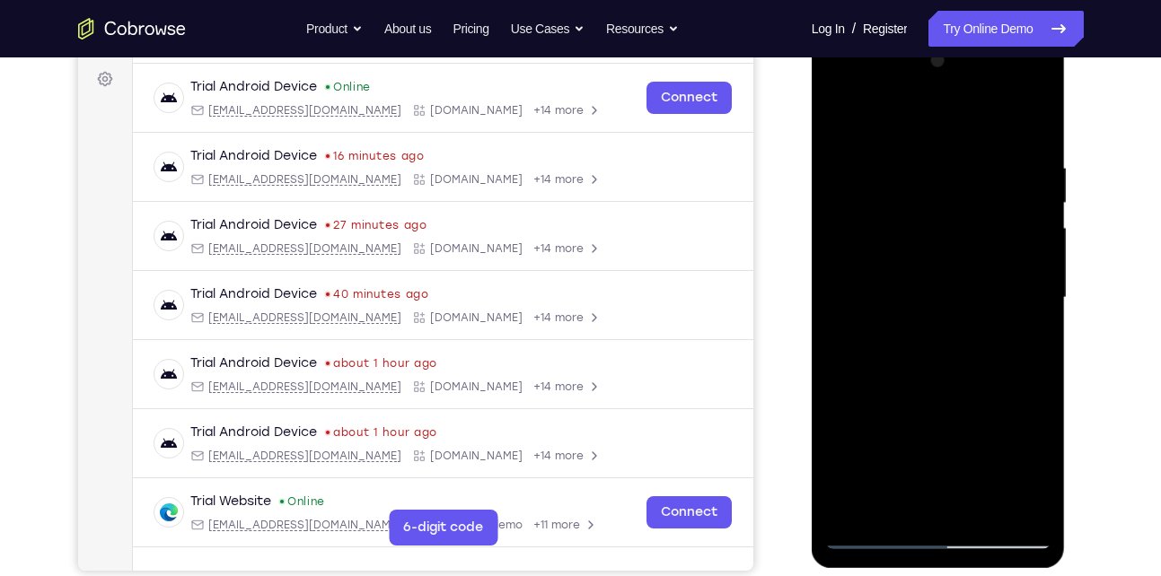
scroll to position [261, 0]
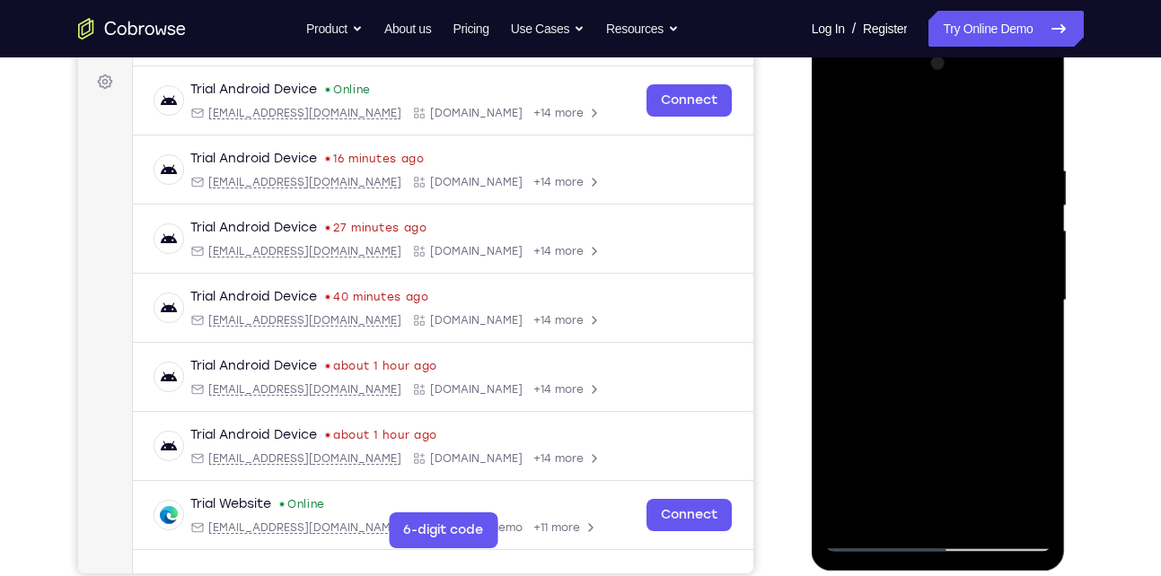
click at [841, 122] on div at bounding box center [938, 300] width 226 height 503
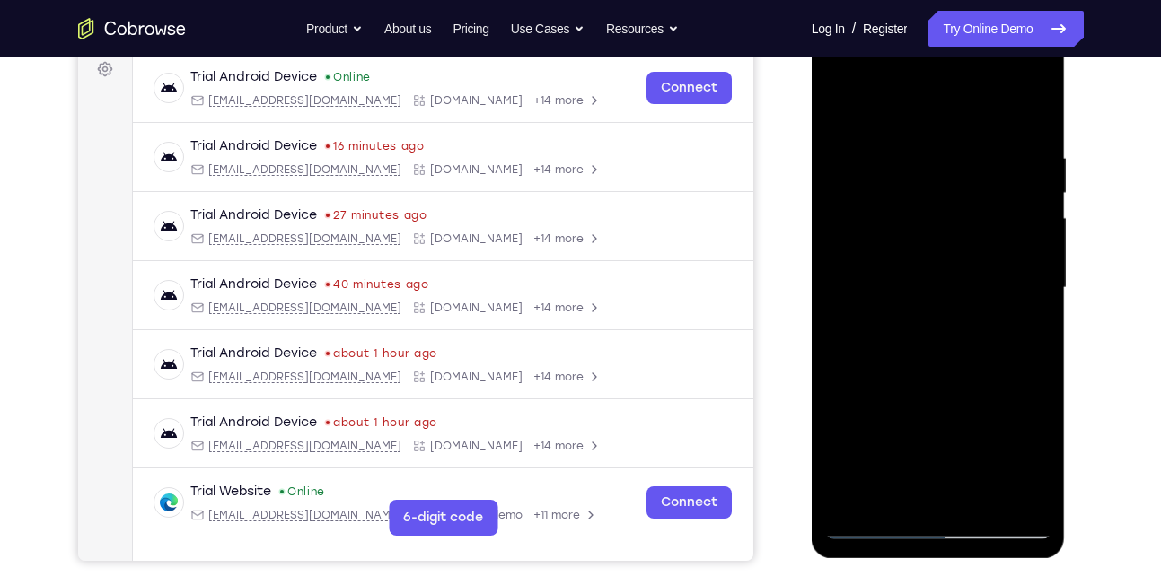
scroll to position [276, 0]
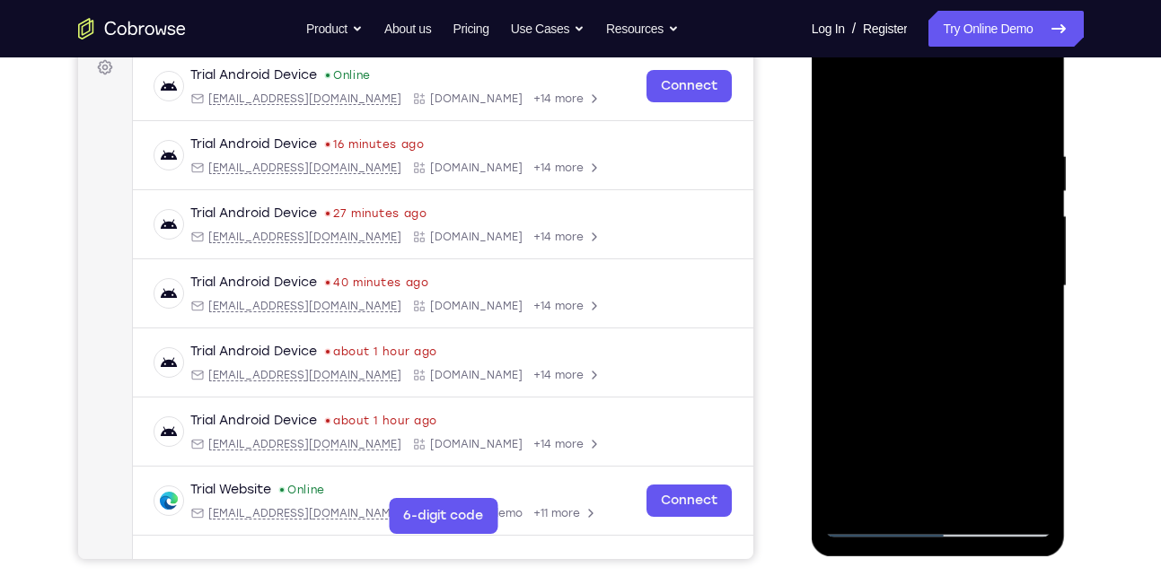
click at [1005, 317] on div at bounding box center [938, 286] width 226 height 503
drag, startPoint x: 899, startPoint y: 345, endPoint x: 902, endPoint y: 229, distance: 115.9
click at [902, 229] on div at bounding box center [938, 286] width 226 height 503
drag, startPoint x: 917, startPoint y: 374, endPoint x: 921, endPoint y: 301, distance: 72.9
click at [921, 301] on div at bounding box center [938, 286] width 226 height 503
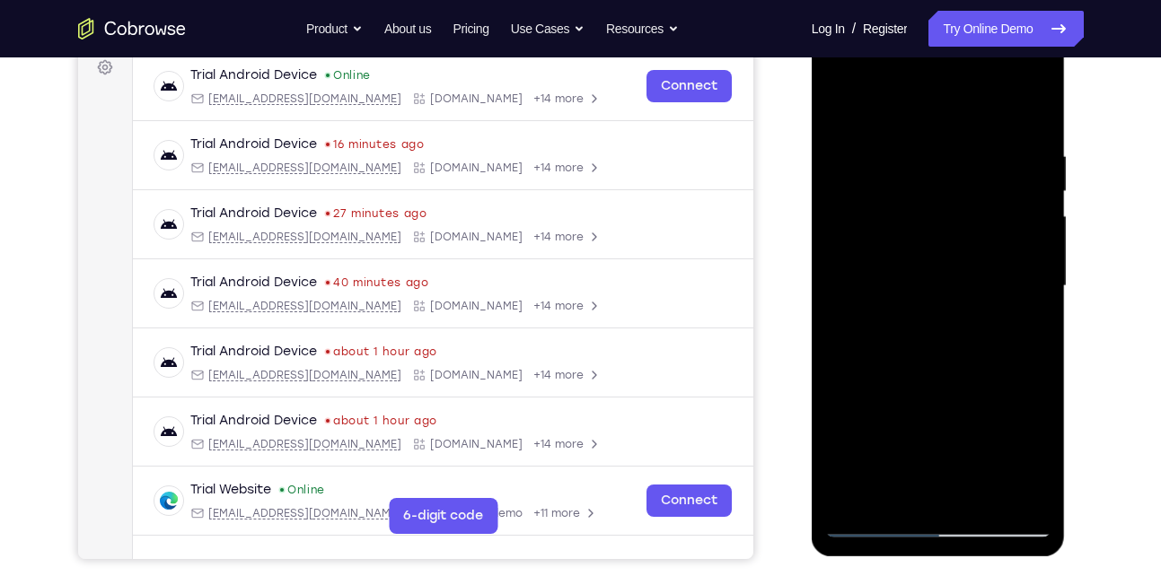
drag, startPoint x: 917, startPoint y: 383, endPoint x: 921, endPoint y: 322, distance: 61.2
click at [921, 322] on div at bounding box center [938, 286] width 226 height 503
drag, startPoint x: 913, startPoint y: 399, endPoint x: 921, endPoint y: 281, distance: 117.9
click at [921, 281] on div at bounding box center [938, 286] width 226 height 503
drag, startPoint x: 906, startPoint y: 358, endPoint x: 907, endPoint y: 284, distance: 74.5
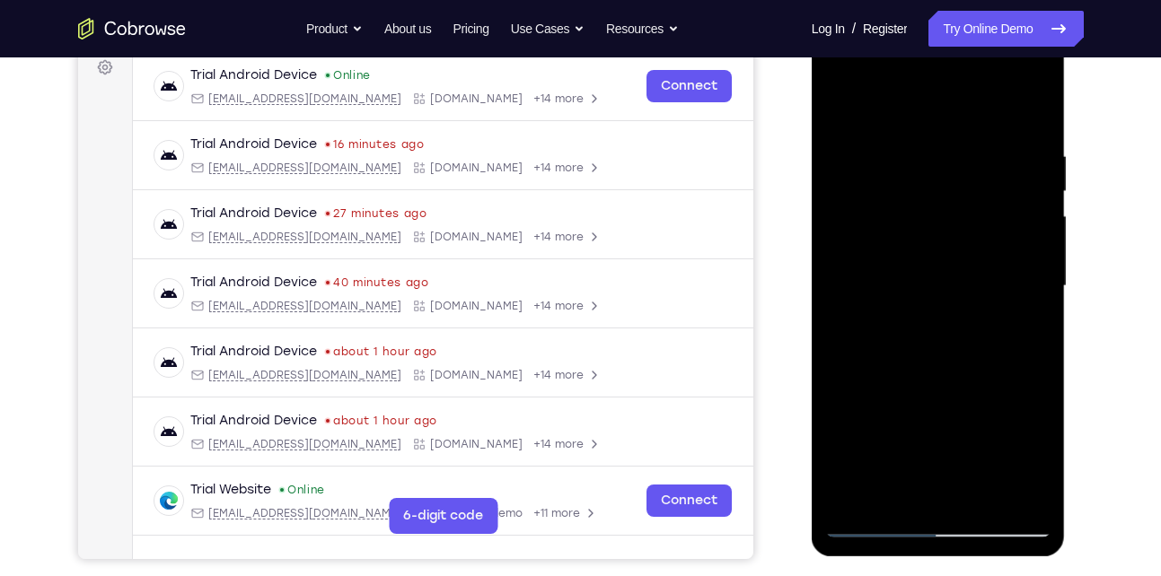
click at [907, 284] on div at bounding box center [938, 286] width 226 height 503
drag, startPoint x: 931, startPoint y: 286, endPoint x: 902, endPoint y: 431, distance: 148.5
click at [902, 431] on div at bounding box center [938, 286] width 226 height 503
drag, startPoint x: 938, startPoint y: 303, endPoint x: 920, endPoint y: 418, distance: 117.4
click at [920, 418] on div at bounding box center [938, 286] width 226 height 503
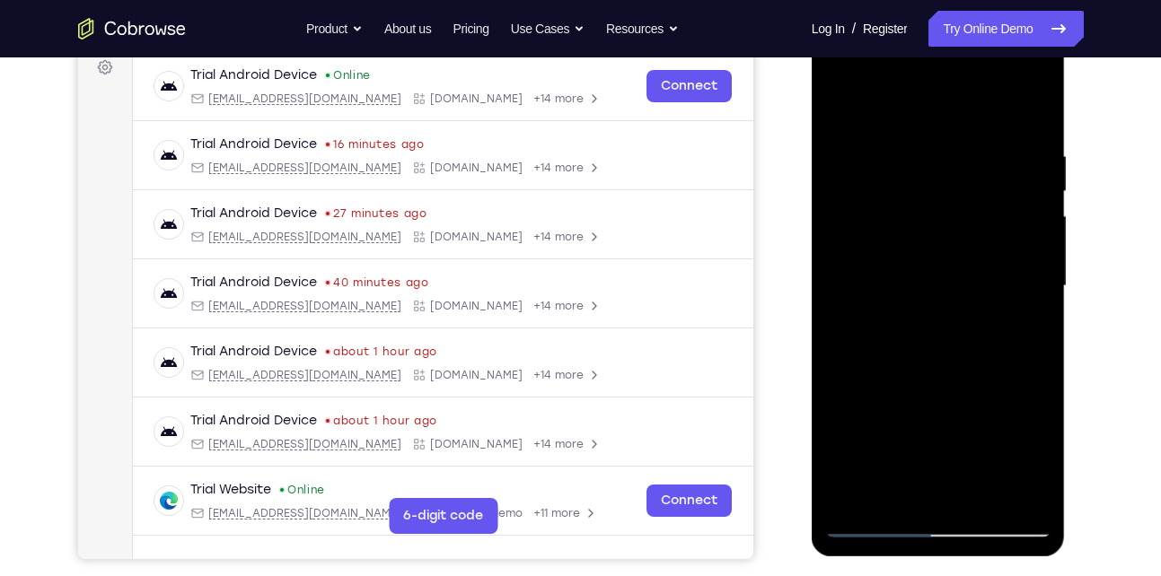
drag, startPoint x: 920, startPoint y: 304, endPoint x: 893, endPoint y: 444, distance: 142.6
click at [893, 444] on div at bounding box center [938, 286] width 226 height 503
drag, startPoint x: 917, startPoint y: 281, endPoint x: 907, endPoint y: 405, distance: 124.3
click at [907, 405] on div at bounding box center [938, 286] width 226 height 503
drag, startPoint x: 935, startPoint y: 237, endPoint x: 898, endPoint y: 400, distance: 167.5
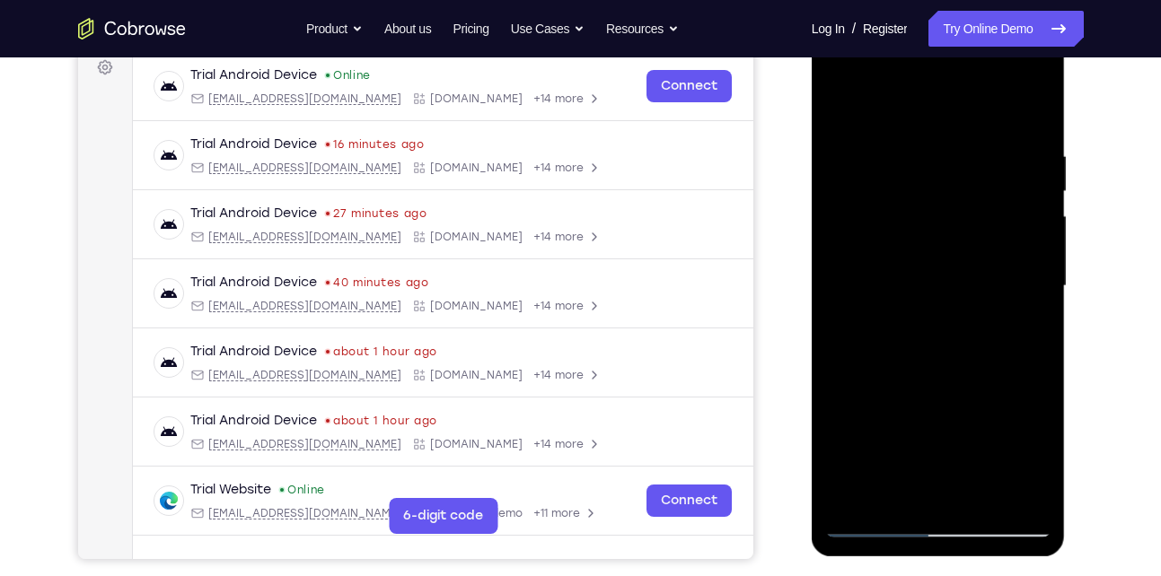
click at [898, 400] on div at bounding box center [938, 286] width 226 height 503
drag, startPoint x: 920, startPoint y: 237, endPoint x: 905, endPoint y: 332, distance: 96.3
click at [905, 332] on div at bounding box center [938, 286] width 226 height 503
click at [1010, 194] on div at bounding box center [938, 286] width 226 height 503
click at [850, 157] on div at bounding box center [938, 286] width 226 height 503
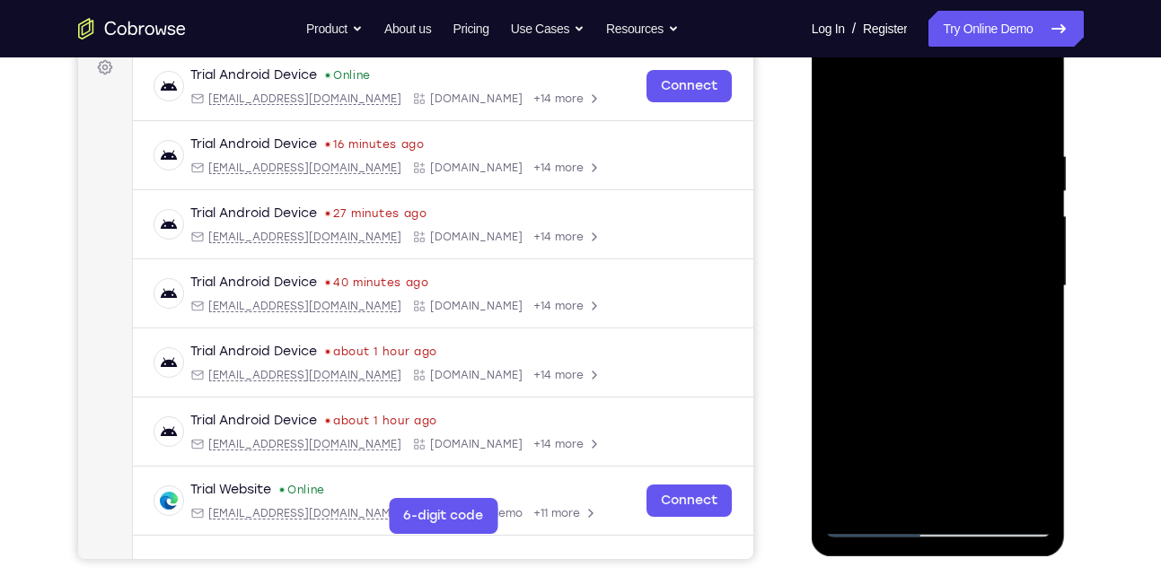
click at [946, 180] on div at bounding box center [938, 286] width 226 height 503
click at [937, 172] on div at bounding box center [938, 286] width 226 height 503
click at [838, 105] on div at bounding box center [938, 286] width 226 height 503
click at [842, 251] on div at bounding box center [938, 286] width 226 height 503
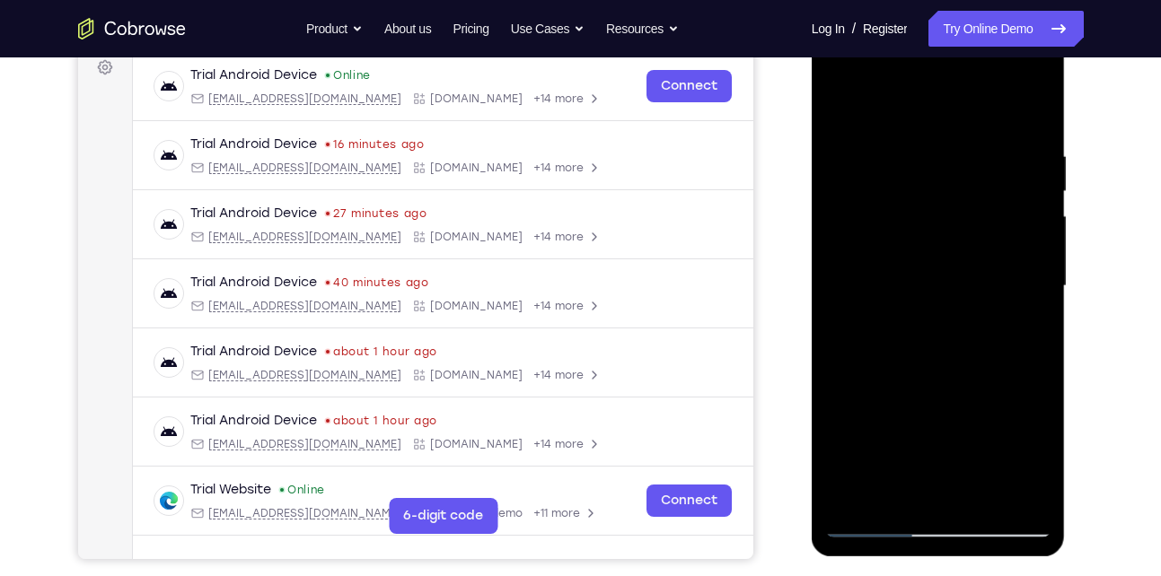
click at [960, 272] on div at bounding box center [938, 286] width 226 height 503
drag, startPoint x: 960, startPoint y: 272, endPoint x: 1072, endPoint y: 251, distance: 114.3
click at [1068, 251] on html "Online web based iOS Simulators and Android Emulators. Run iPhone, iPad, Mobile…" at bounding box center [940, 291] width 256 height 539
click at [825, 277] on div at bounding box center [938, 286] width 226 height 503
click at [1029, 295] on div at bounding box center [938, 286] width 226 height 503
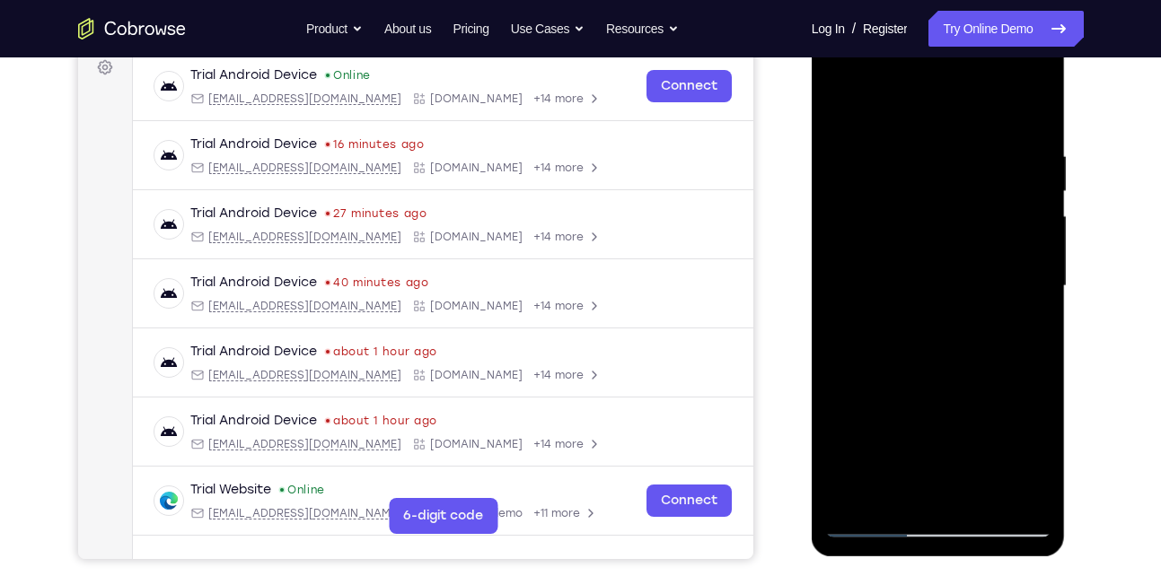
click at [1011, 269] on div at bounding box center [938, 286] width 226 height 503
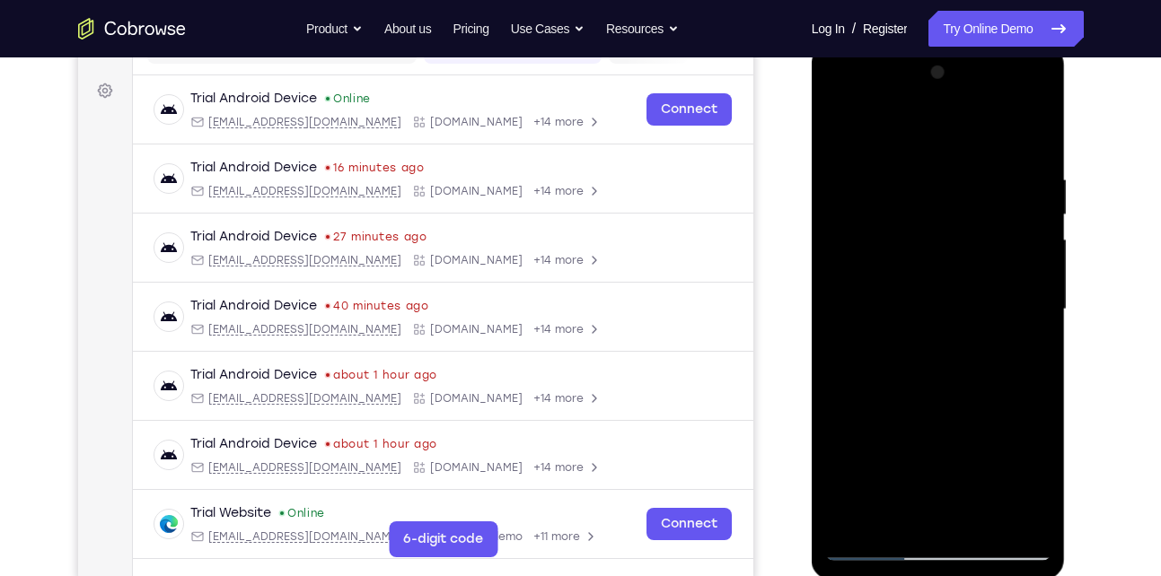
scroll to position [251, 0]
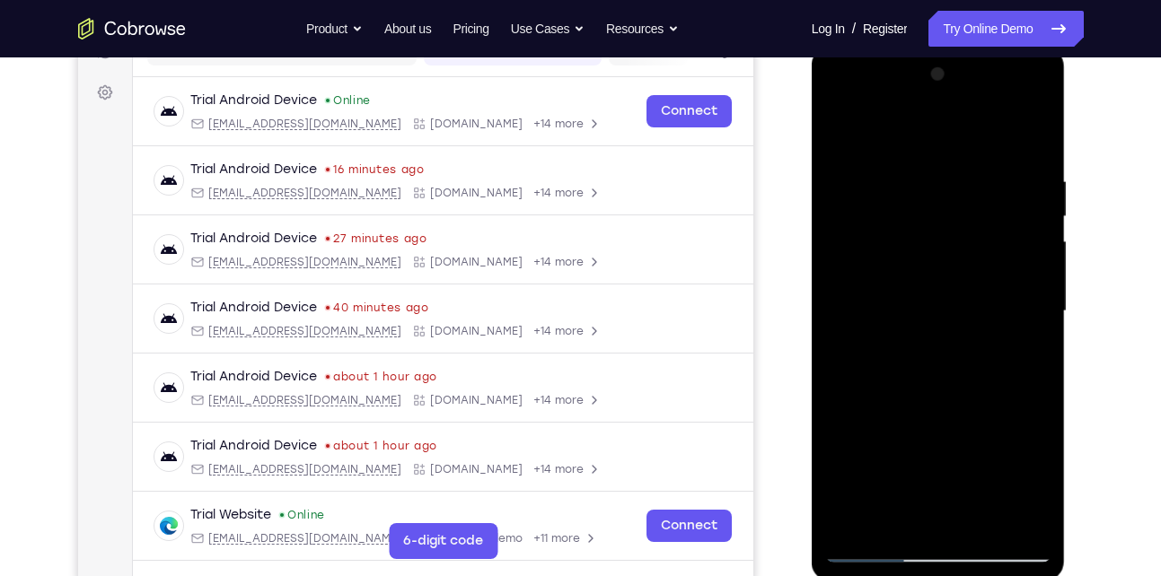
click at [1026, 272] on div at bounding box center [938, 311] width 226 height 503
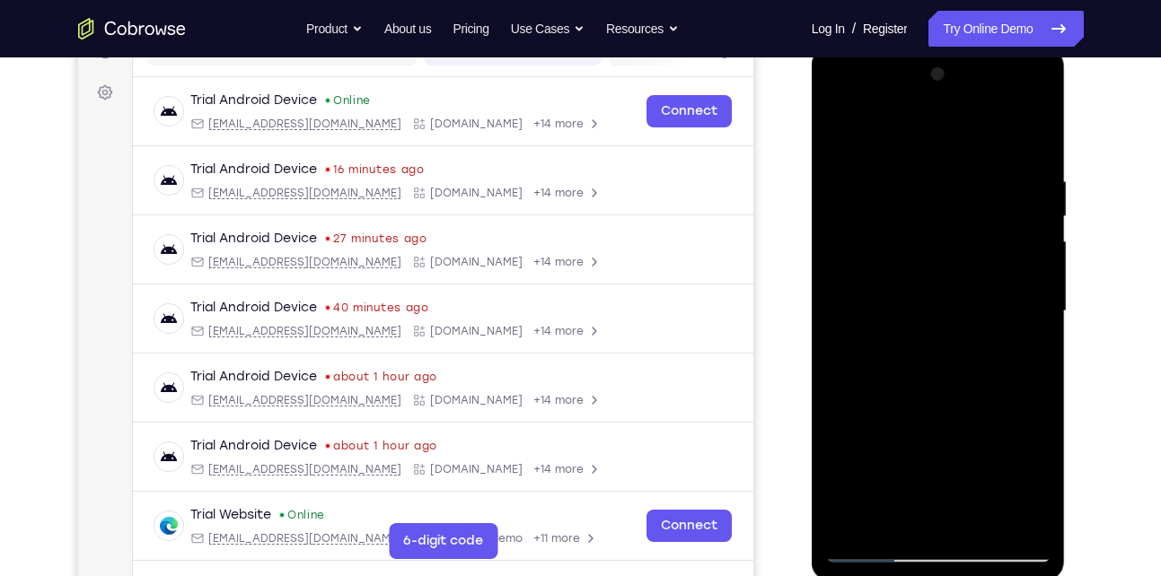
click at [1026, 272] on div at bounding box center [938, 311] width 226 height 503
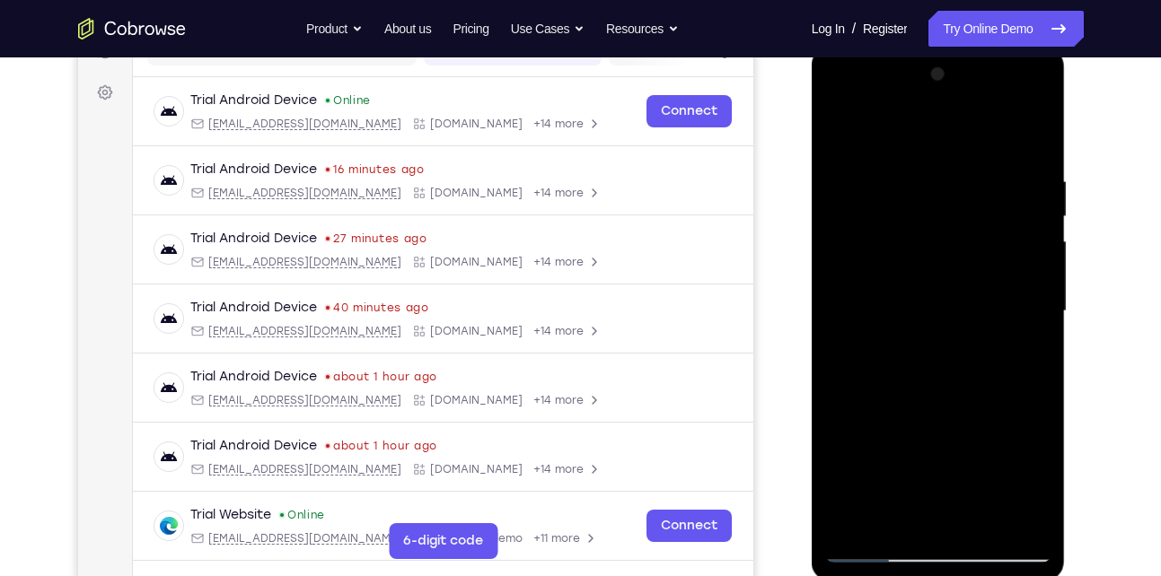
click at [1026, 272] on div at bounding box center [938, 311] width 226 height 503
drag, startPoint x: 1026, startPoint y: 272, endPoint x: 938, endPoint y: 295, distance: 90.8
click at [938, 295] on div at bounding box center [938, 311] width 226 height 503
click at [1024, 282] on div at bounding box center [938, 311] width 226 height 503
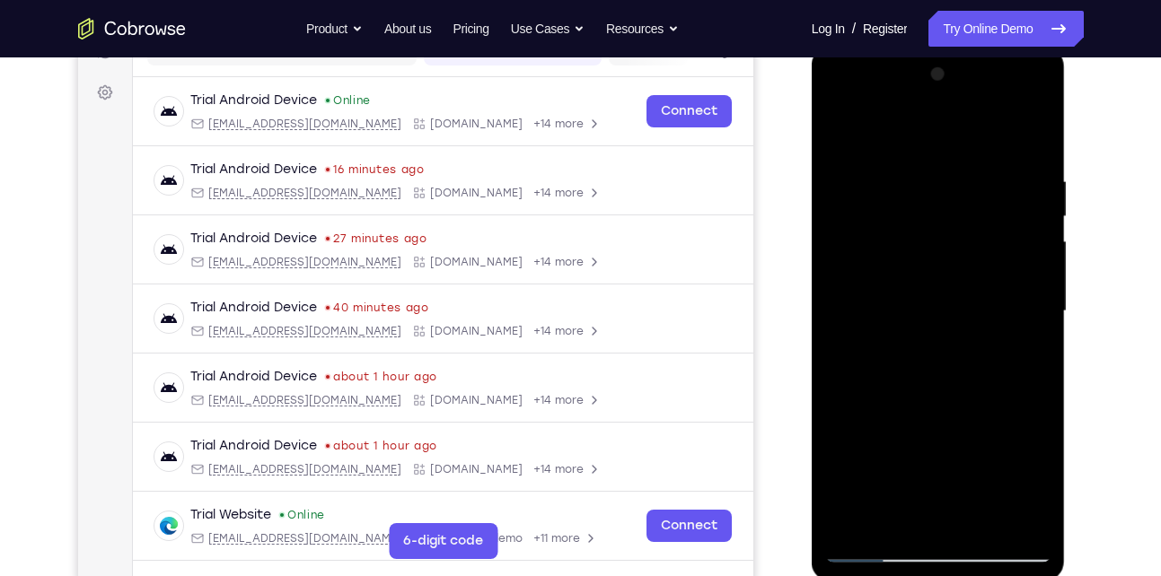
click at [1024, 282] on div at bounding box center [938, 311] width 226 height 503
click at [1027, 282] on div at bounding box center [938, 311] width 226 height 503
drag, startPoint x: 1027, startPoint y: 282, endPoint x: 965, endPoint y: 298, distance: 64.0
click at [965, 298] on div at bounding box center [938, 311] width 226 height 503
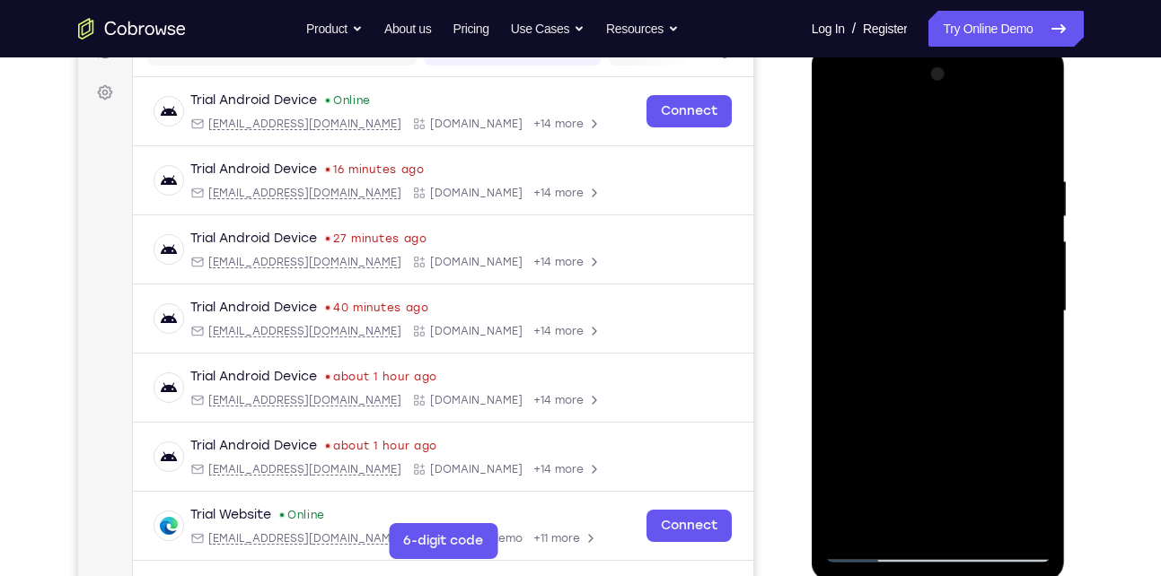
click at [1026, 287] on div at bounding box center [938, 311] width 226 height 503
click at [854, 294] on div at bounding box center [938, 311] width 226 height 503
click at [1023, 310] on div at bounding box center [938, 311] width 226 height 503
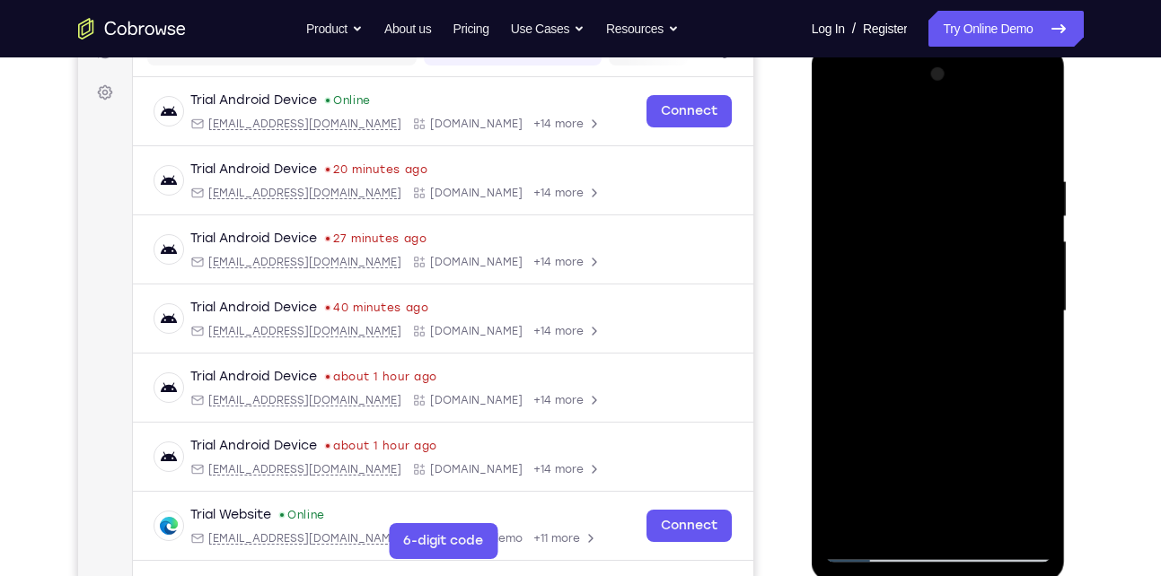
click at [1041, 319] on div at bounding box center [938, 311] width 226 height 503
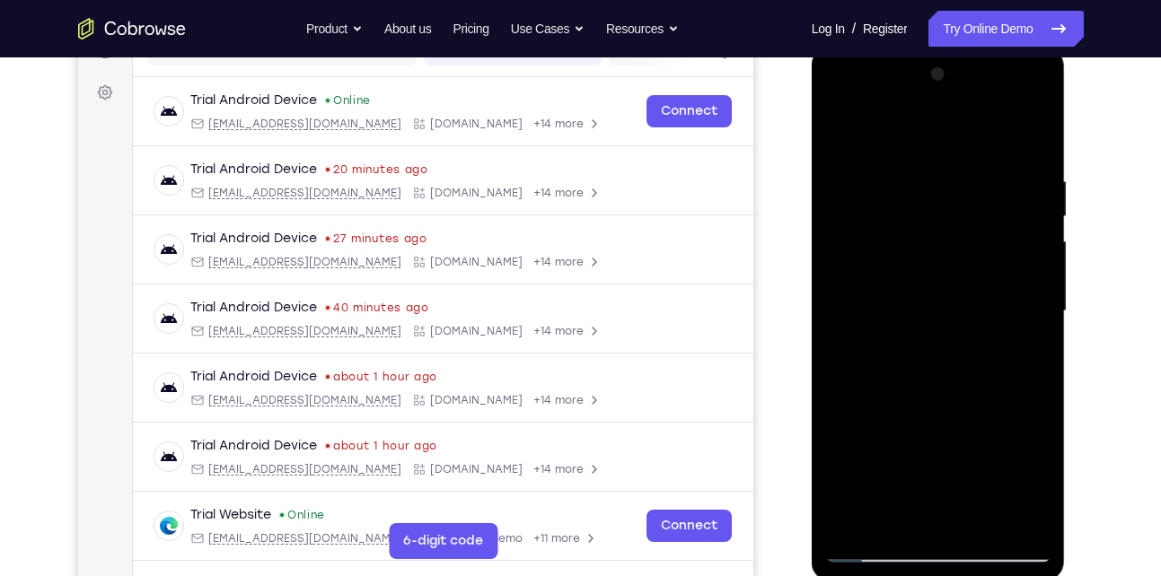
click at [1036, 239] on div at bounding box center [938, 311] width 226 height 503
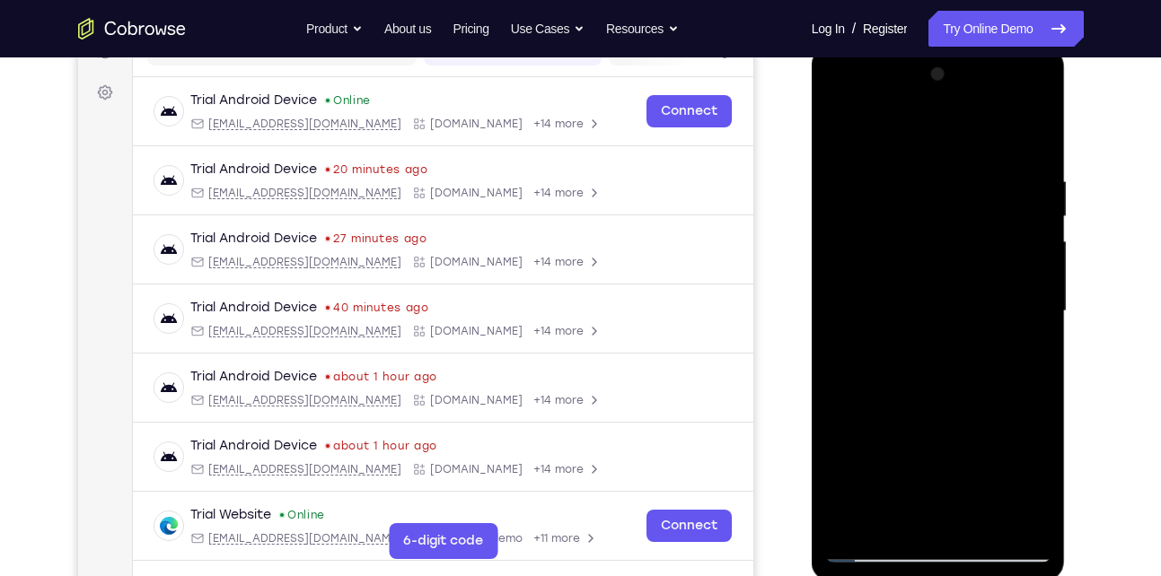
click at [1036, 239] on div at bounding box center [938, 311] width 226 height 503
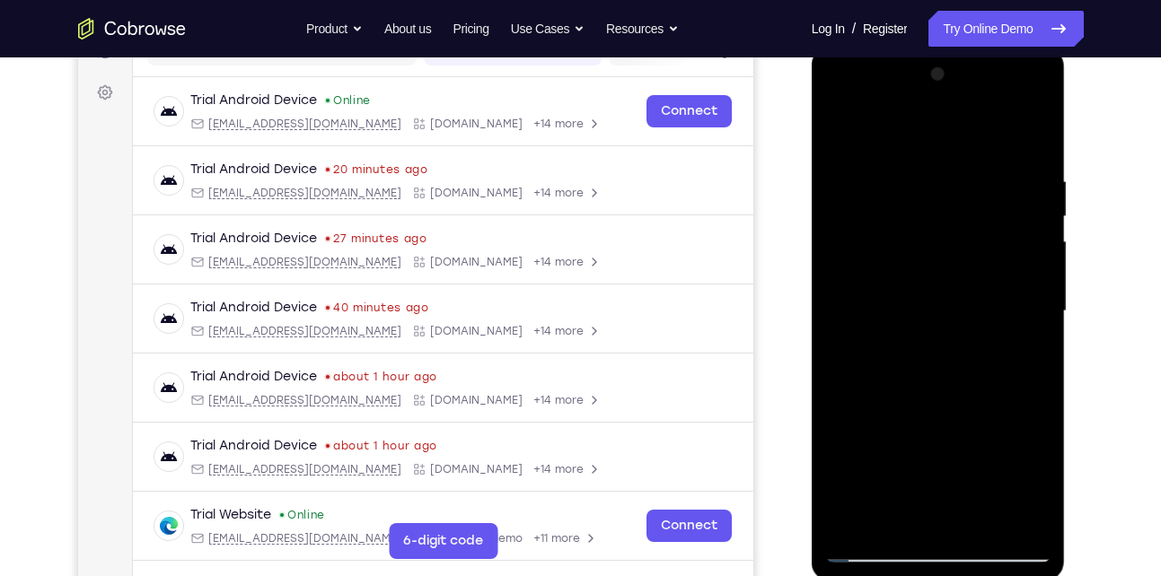
click at [1036, 239] on div at bounding box center [938, 311] width 226 height 503
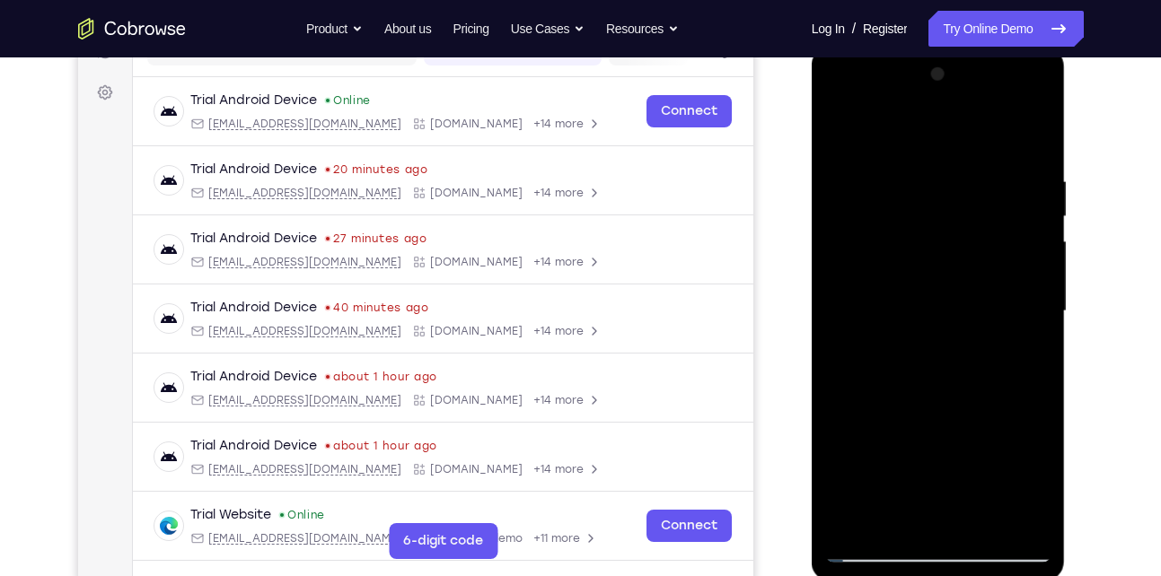
click at [1036, 239] on div at bounding box center [938, 311] width 226 height 503
click at [1033, 71] on div at bounding box center [938, 311] width 226 height 503
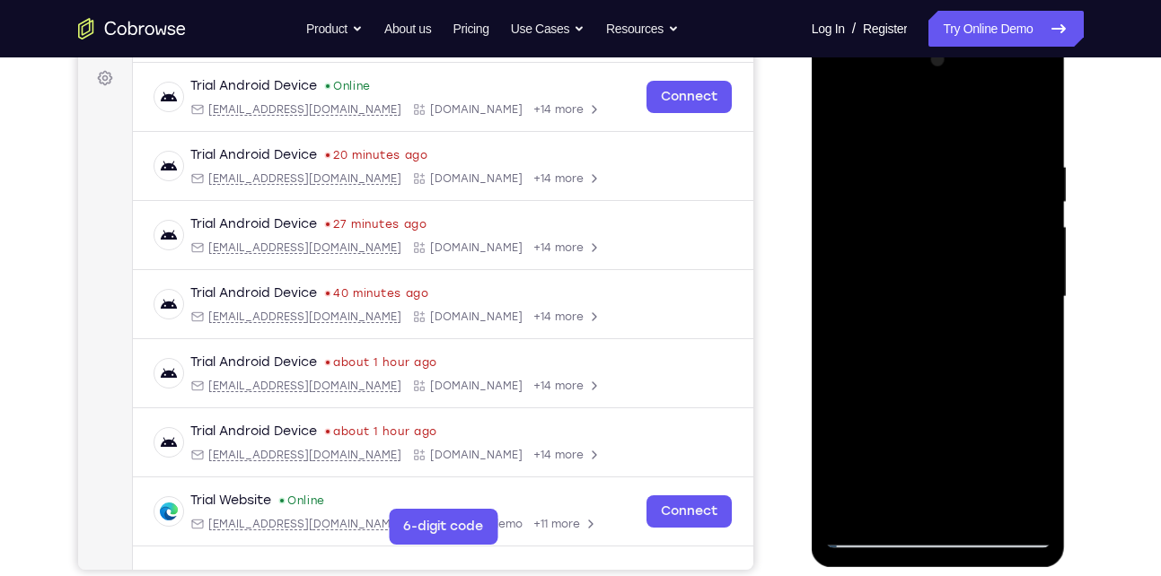
click at [854, 495] on div at bounding box center [938, 297] width 226 height 503
drag, startPoint x: 854, startPoint y: 480, endPoint x: 854, endPoint y: 495, distance: 14.4
click at [854, 495] on div at bounding box center [938, 297] width 226 height 503
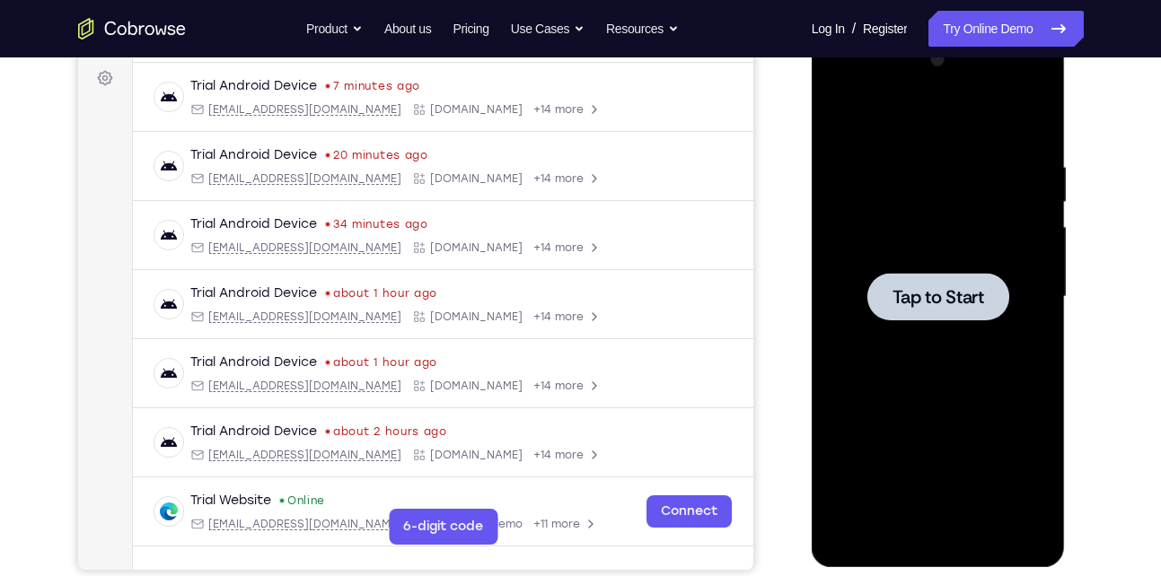
click at [893, 267] on div at bounding box center [938, 297] width 226 height 503
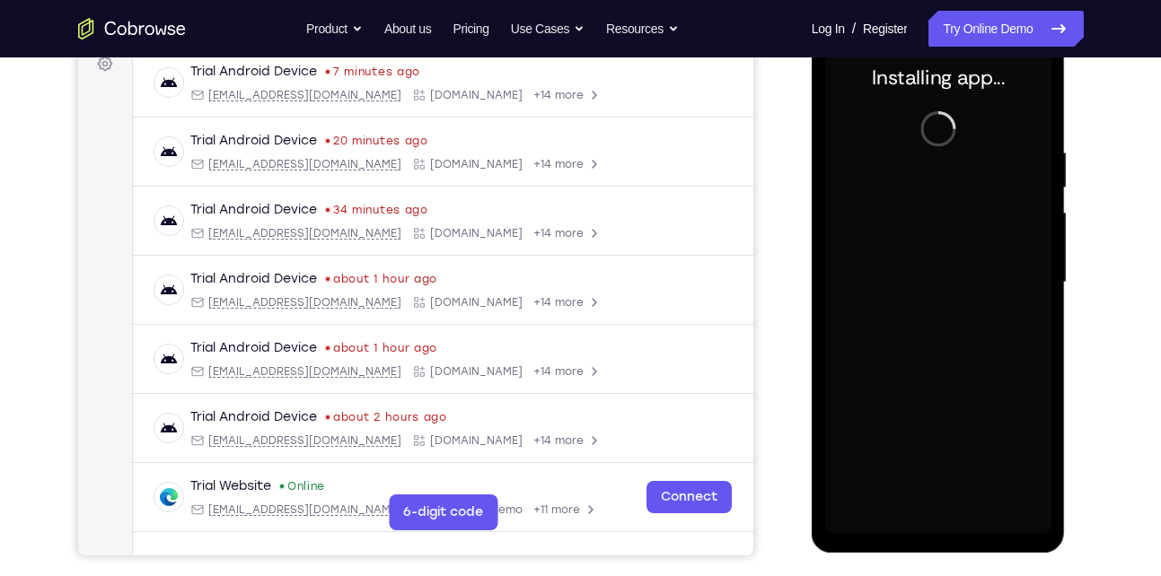
scroll to position [274, 0]
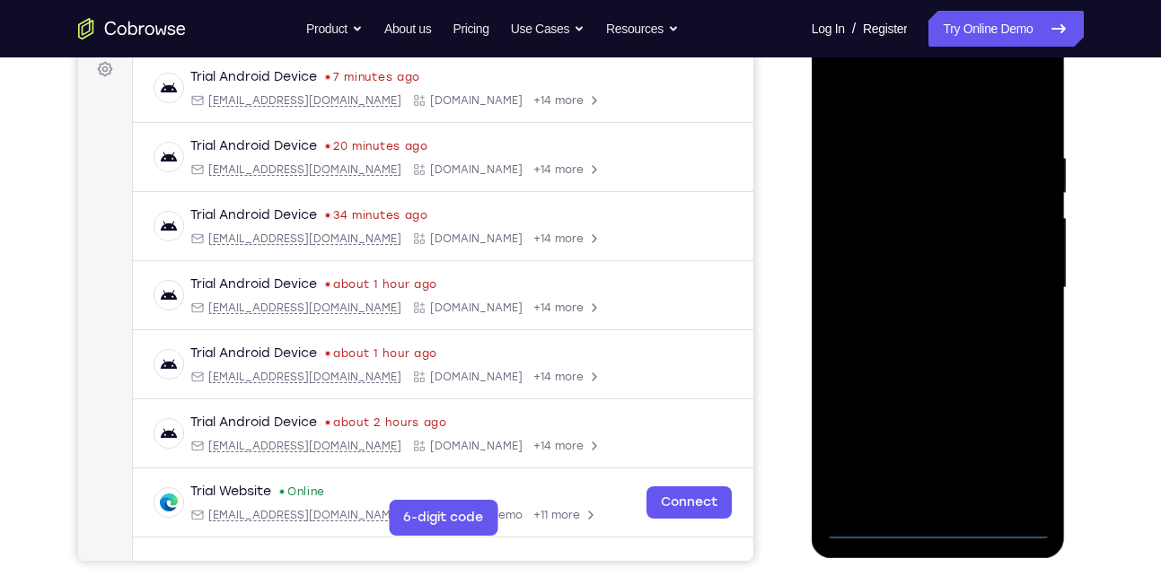
click at [928, 515] on div at bounding box center [938, 288] width 226 height 503
click at [935, 520] on div at bounding box center [938, 288] width 226 height 503
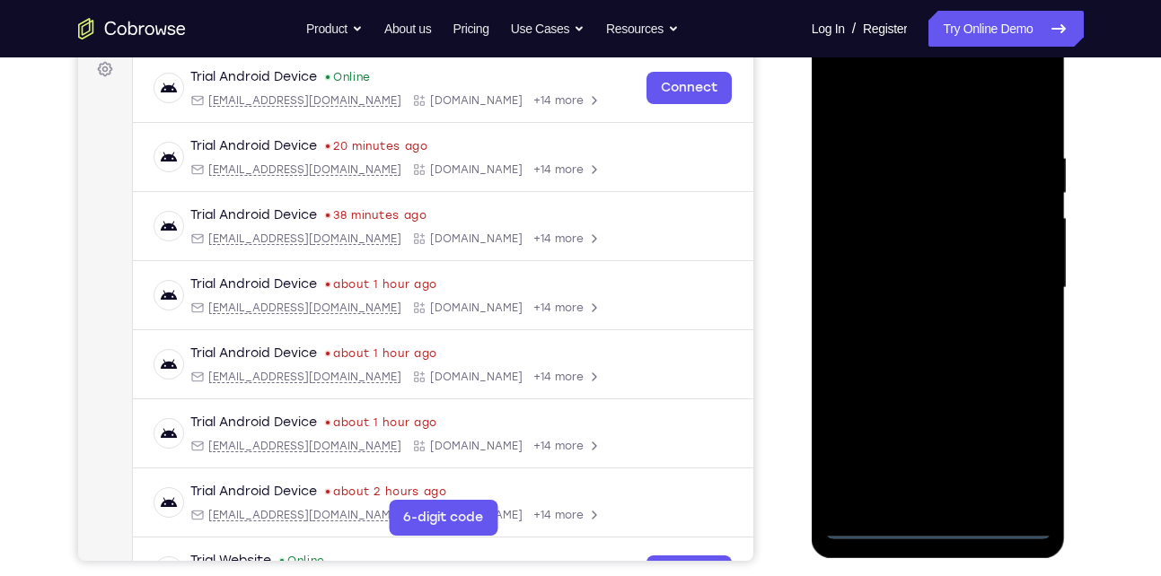
scroll to position [245, 0]
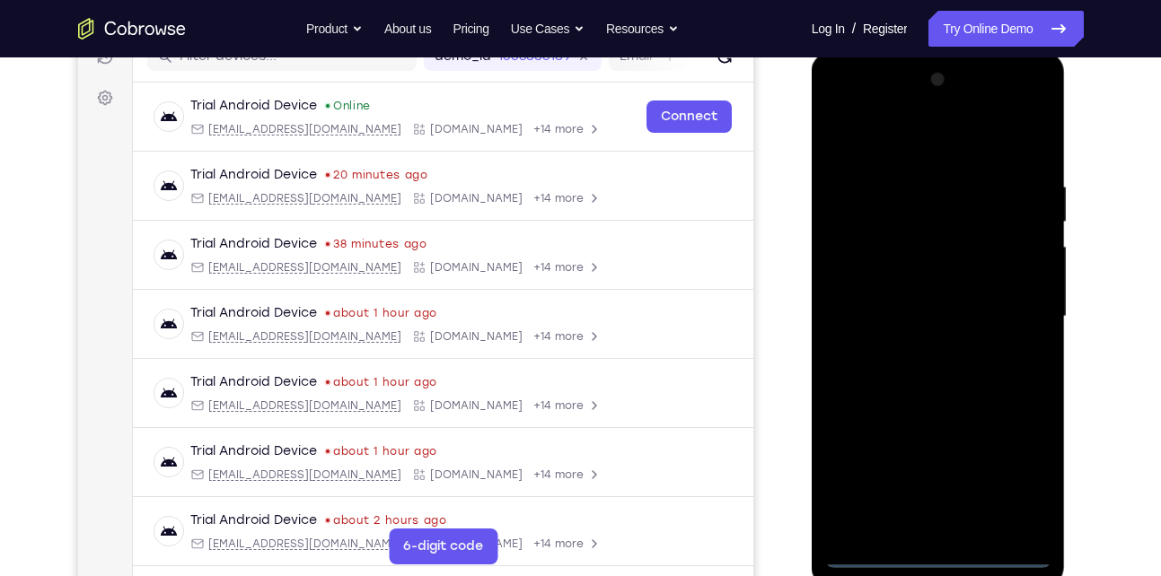
click at [938, 563] on div at bounding box center [938, 317] width 226 height 503
click at [1018, 474] on div at bounding box center [938, 317] width 226 height 503
click at [859, 102] on div at bounding box center [938, 317] width 226 height 503
click at [1025, 315] on div at bounding box center [938, 317] width 226 height 503
click at [911, 353] on div at bounding box center [938, 317] width 226 height 503
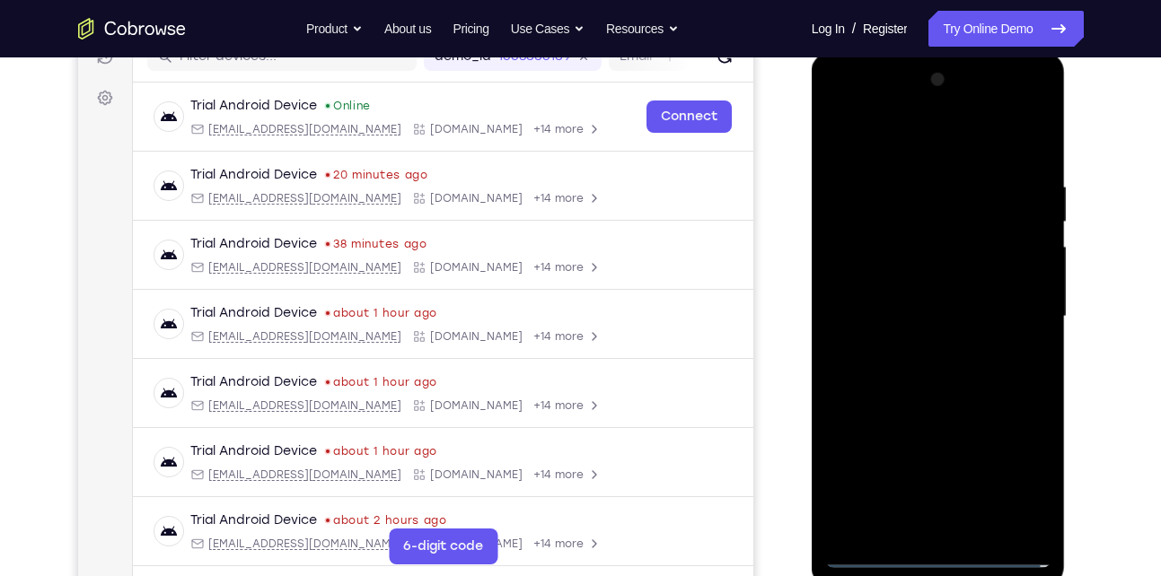
click at [897, 293] on div at bounding box center [938, 317] width 226 height 503
click at [905, 272] on div at bounding box center [938, 317] width 226 height 503
click at [914, 325] on div at bounding box center [938, 317] width 226 height 503
click at [914, 375] on div at bounding box center [938, 317] width 226 height 503
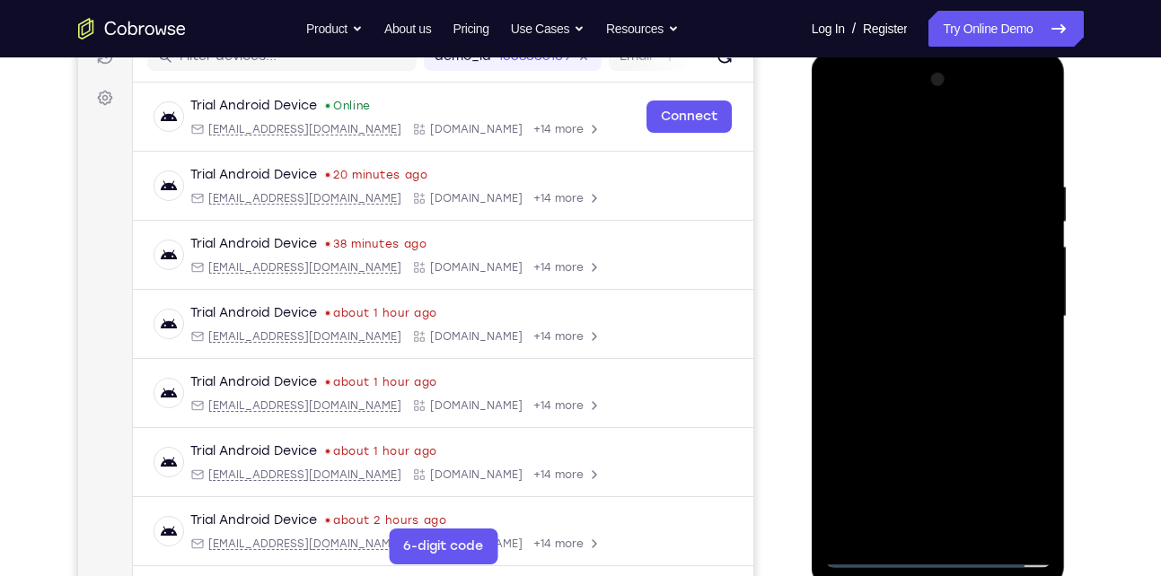
click at [914, 375] on div at bounding box center [938, 317] width 226 height 503
click at [944, 356] on div at bounding box center [938, 317] width 226 height 503
click at [937, 376] on div at bounding box center [938, 317] width 226 height 503
click at [937, 369] on div at bounding box center [938, 317] width 226 height 503
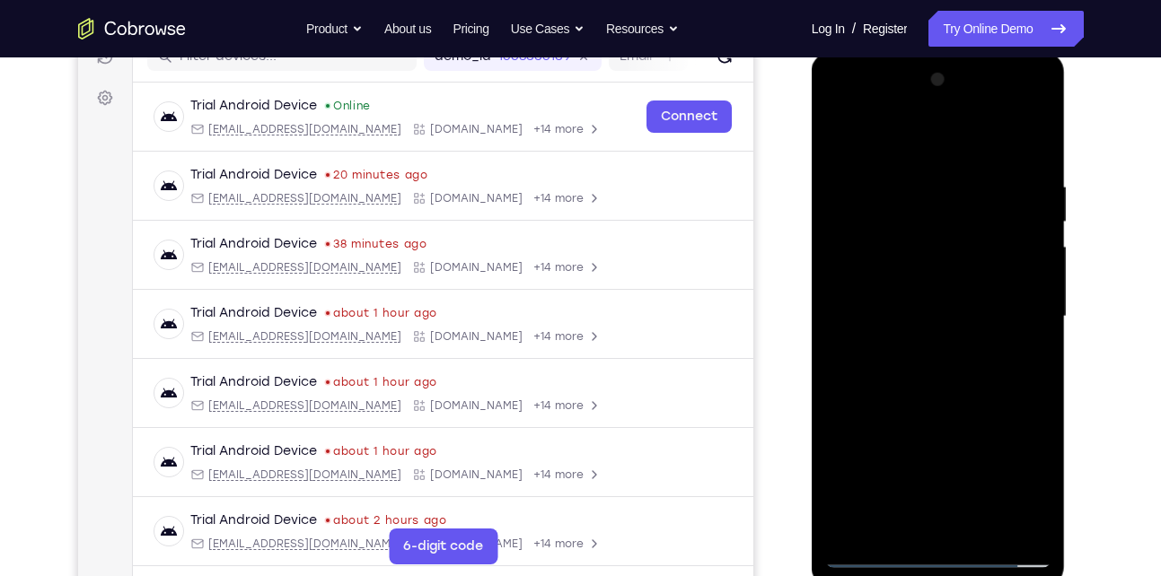
click at [976, 392] on div at bounding box center [938, 317] width 226 height 503
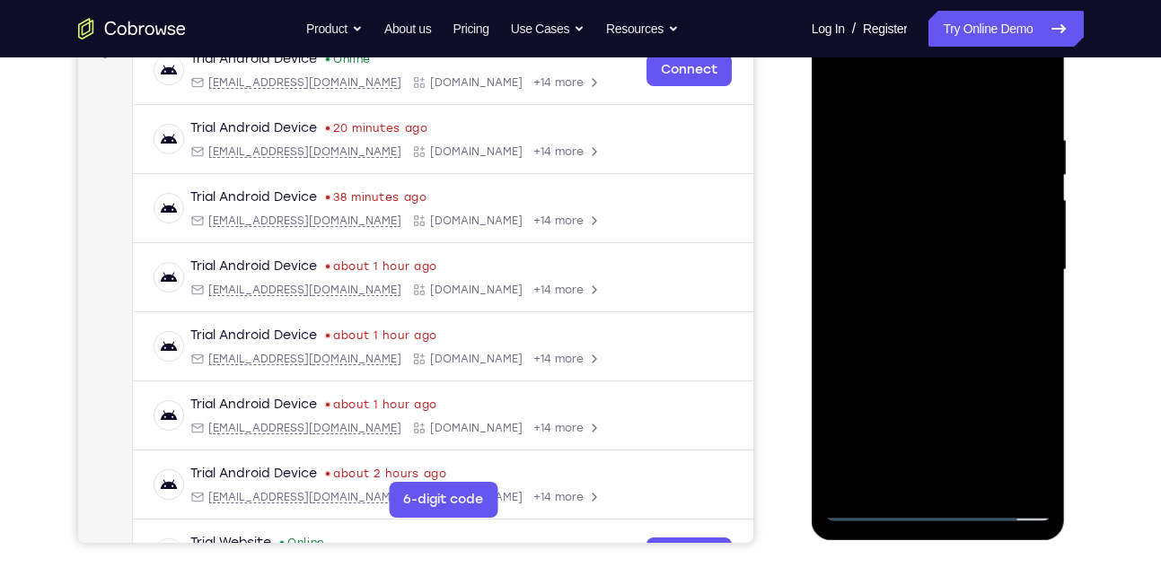
scroll to position [294, 0]
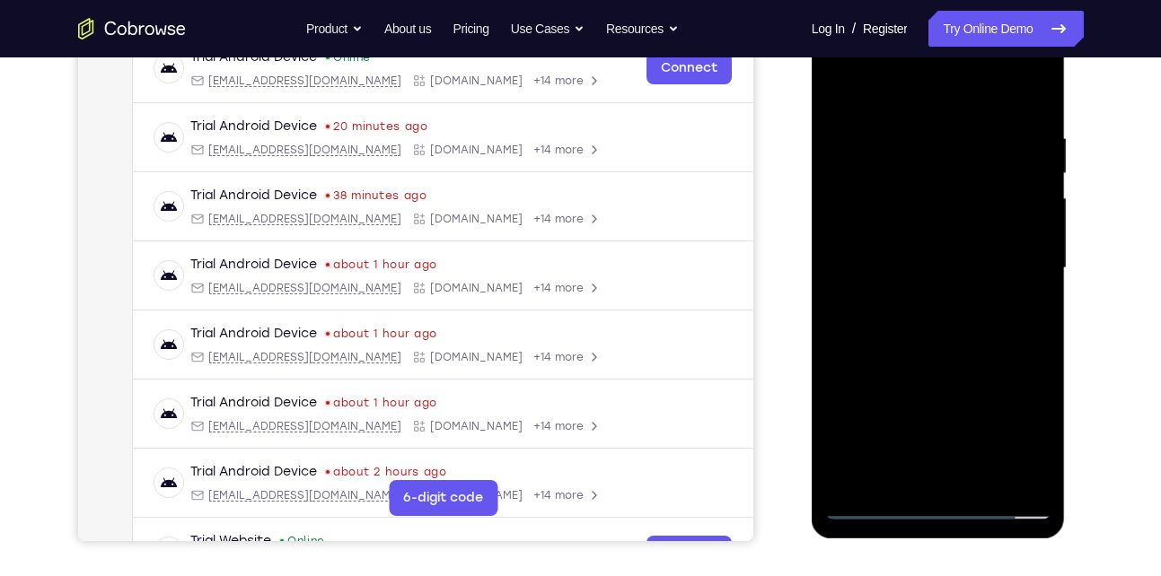
drag, startPoint x: 975, startPoint y: 392, endPoint x: 950, endPoint y: 217, distance: 176.9
click at [950, 217] on div at bounding box center [938, 268] width 226 height 503
drag, startPoint x: 945, startPoint y: 321, endPoint x: 933, endPoint y: 143, distance: 179.1
click at [933, 143] on div at bounding box center [938, 268] width 226 height 503
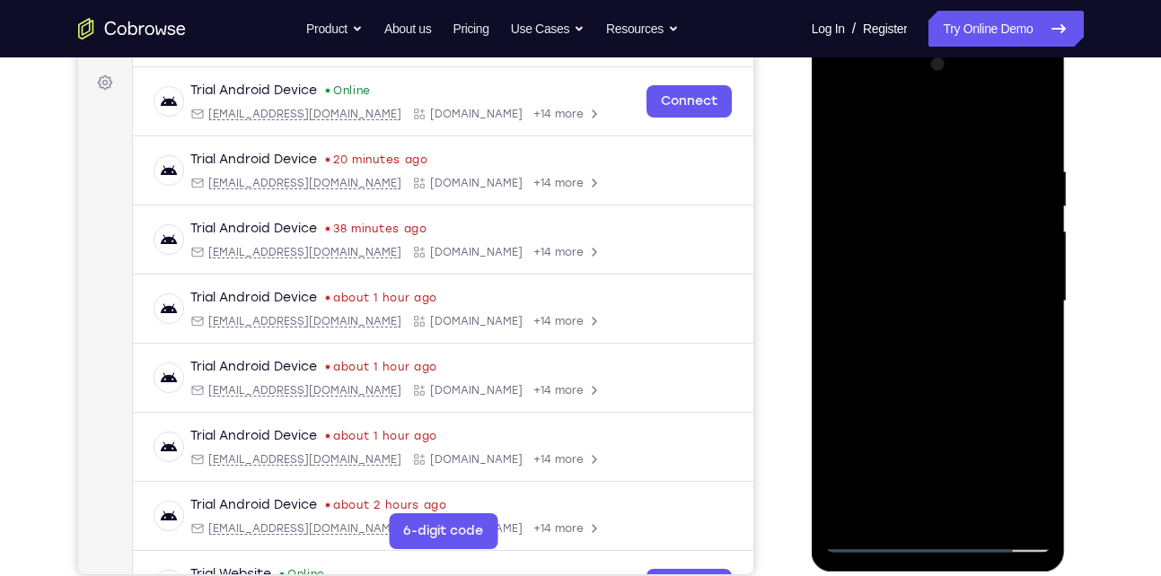
click at [1016, 90] on div at bounding box center [938, 301] width 226 height 503
click at [889, 100] on div at bounding box center [938, 301] width 226 height 503
click at [869, 251] on div at bounding box center [938, 301] width 226 height 503
click at [949, 314] on div at bounding box center [938, 301] width 226 height 503
click at [943, 295] on div at bounding box center [938, 301] width 226 height 503
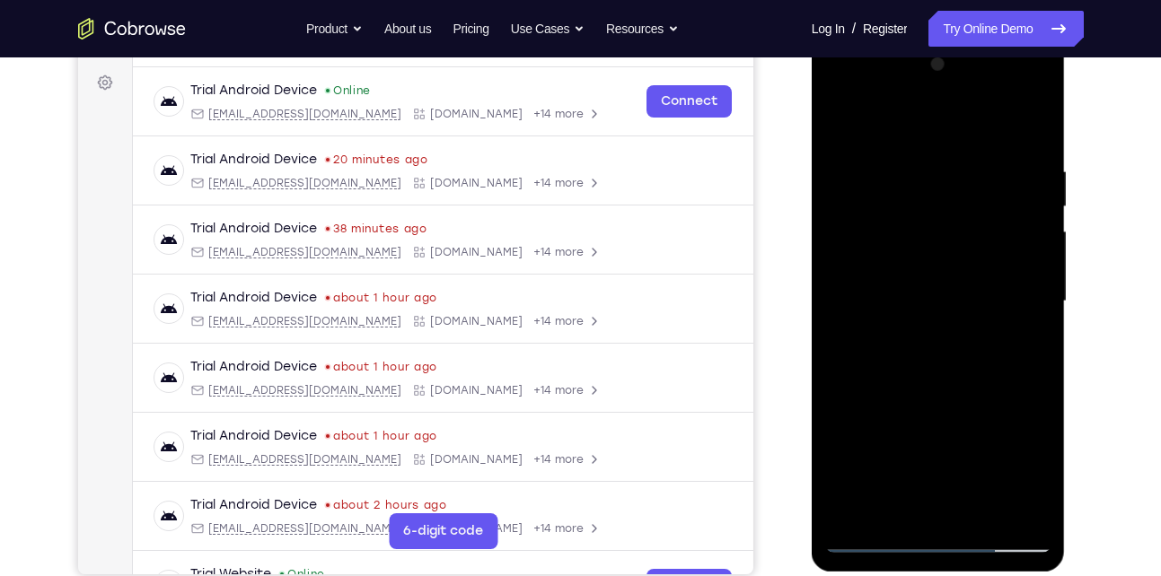
click at [939, 330] on div at bounding box center [938, 301] width 226 height 503
drag, startPoint x: 893, startPoint y: 140, endPoint x: 893, endPoint y: 82, distance: 58.4
click at [893, 82] on div at bounding box center [938, 301] width 226 height 503
click at [920, 343] on div at bounding box center [938, 301] width 226 height 503
click at [1031, 286] on div at bounding box center [938, 301] width 226 height 503
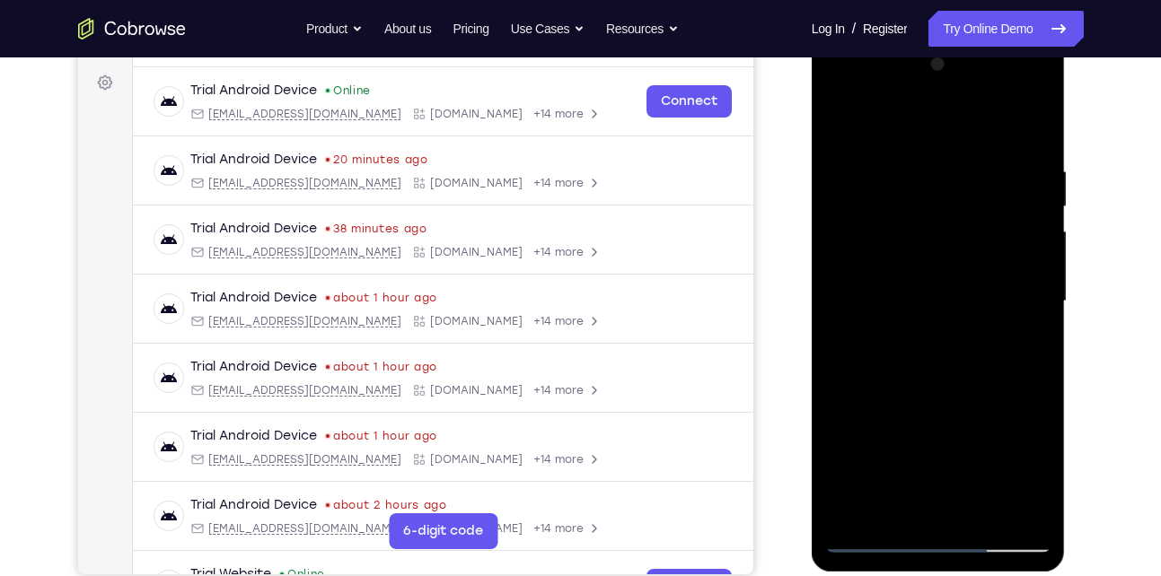
click at [910, 324] on div at bounding box center [938, 301] width 226 height 503
click at [942, 381] on div at bounding box center [938, 301] width 226 height 503
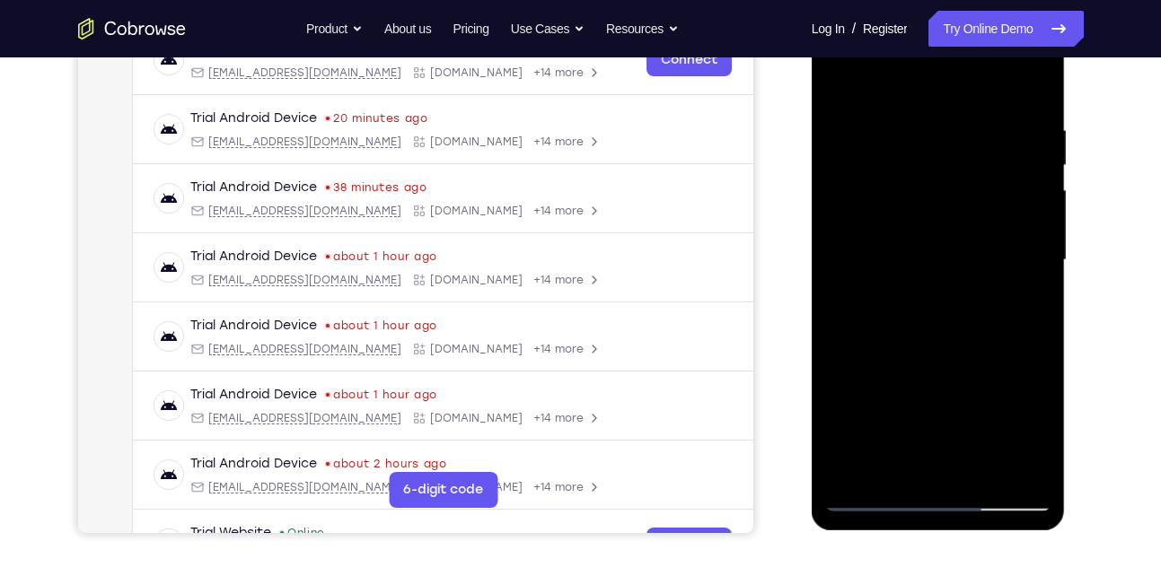
scroll to position [292, 0]
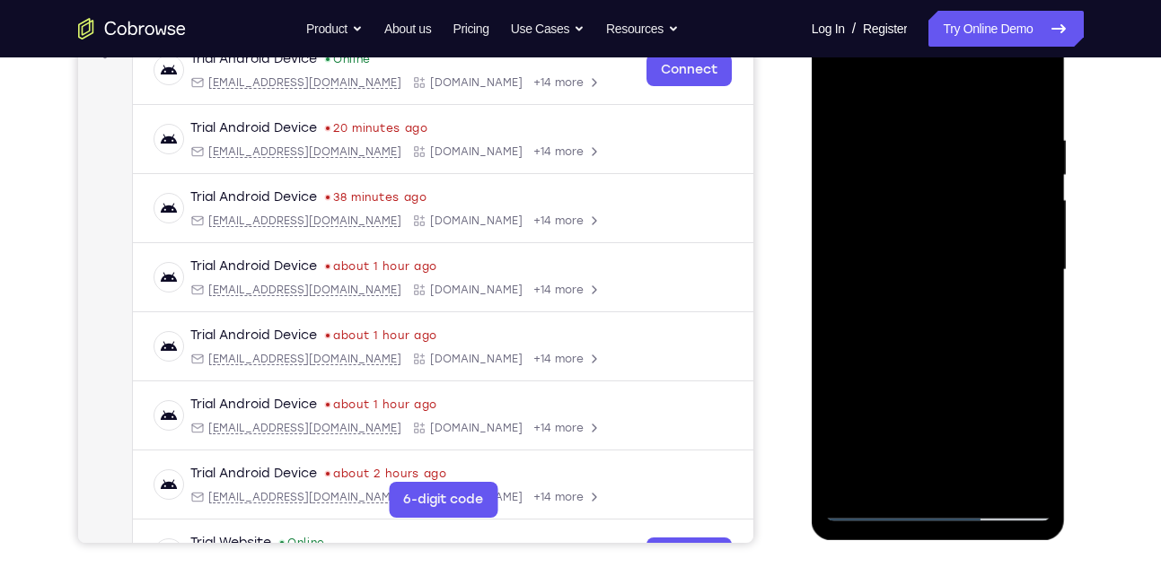
click at [907, 404] on div at bounding box center [938, 270] width 226 height 503
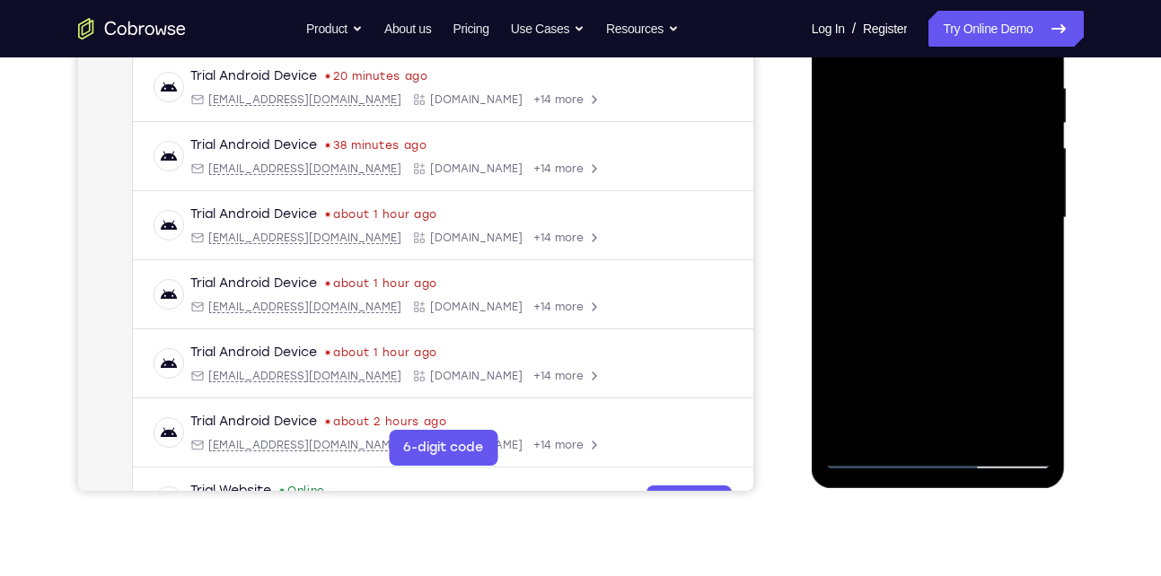
scroll to position [342, 0]
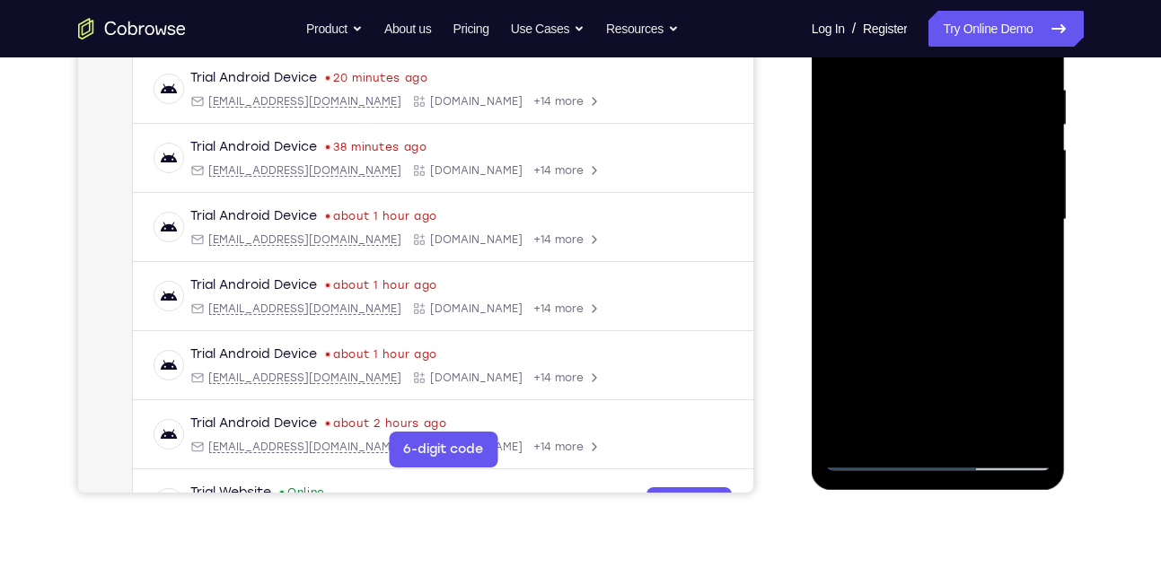
click at [938, 139] on div at bounding box center [938, 220] width 226 height 503
drag, startPoint x: 962, startPoint y: 354, endPoint x: 945, endPoint y: 216, distance: 139.3
click at [945, 216] on div at bounding box center [938, 220] width 226 height 503
click at [947, 414] on div at bounding box center [938, 220] width 226 height 503
click at [869, 199] on div at bounding box center [938, 220] width 226 height 503
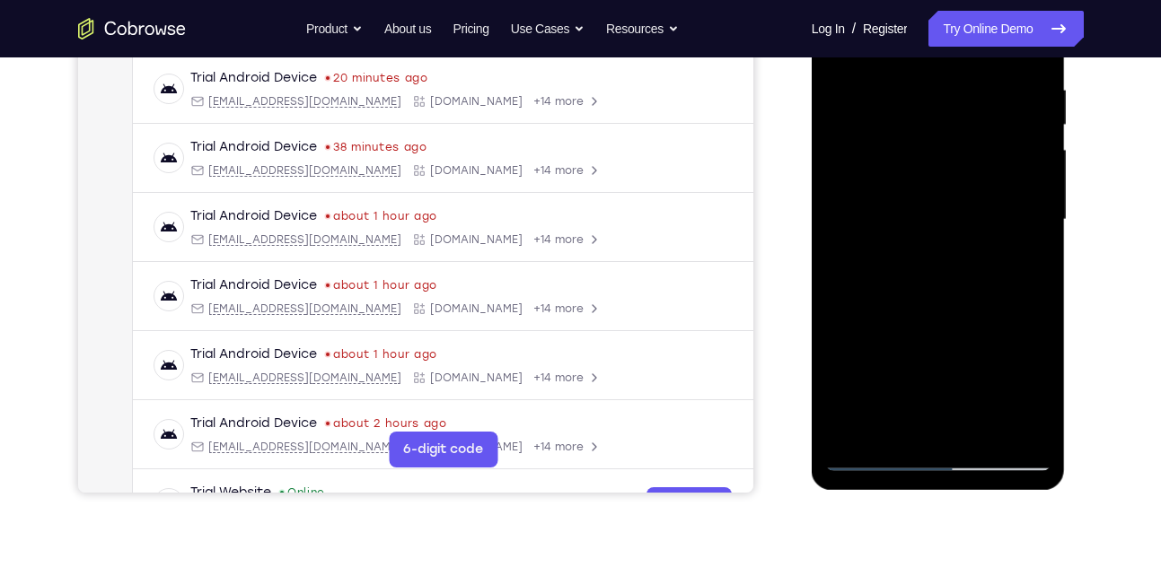
click at [907, 262] on div at bounding box center [938, 220] width 226 height 503
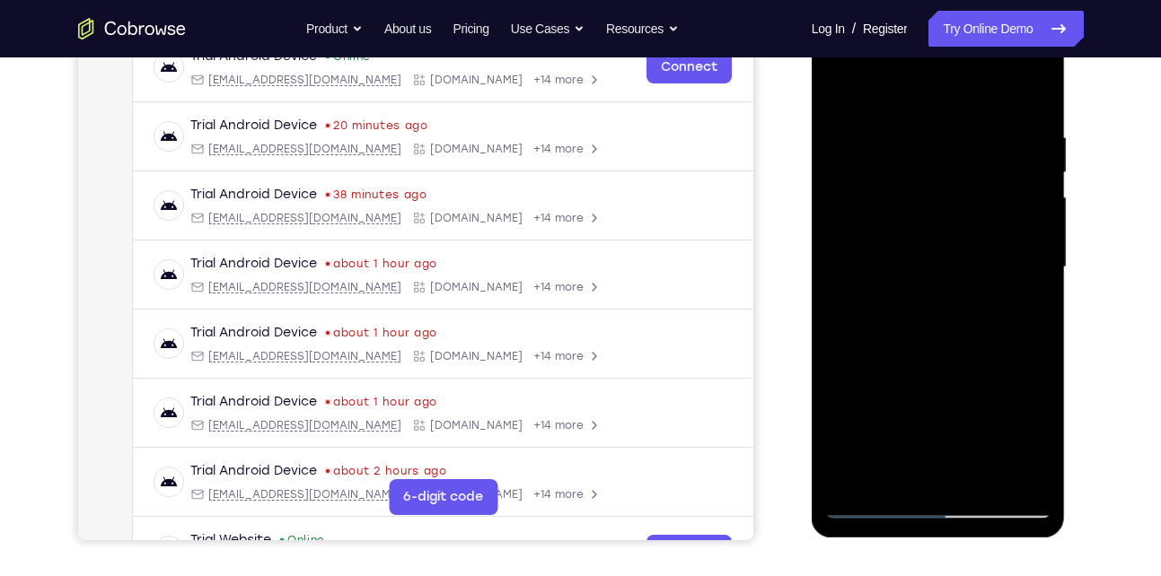
click at [948, 473] on div at bounding box center [938, 267] width 226 height 503
click at [1030, 294] on div at bounding box center [938, 267] width 226 height 503
click at [997, 169] on div at bounding box center [938, 267] width 226 height 503
click at [1034, 86] on div at bounding box center [938, 267] width 226 height 503
drag, startPoint x: 941, startPoint y: 261, endPoint x: 912, endPoint y: 173, distance: 92.6
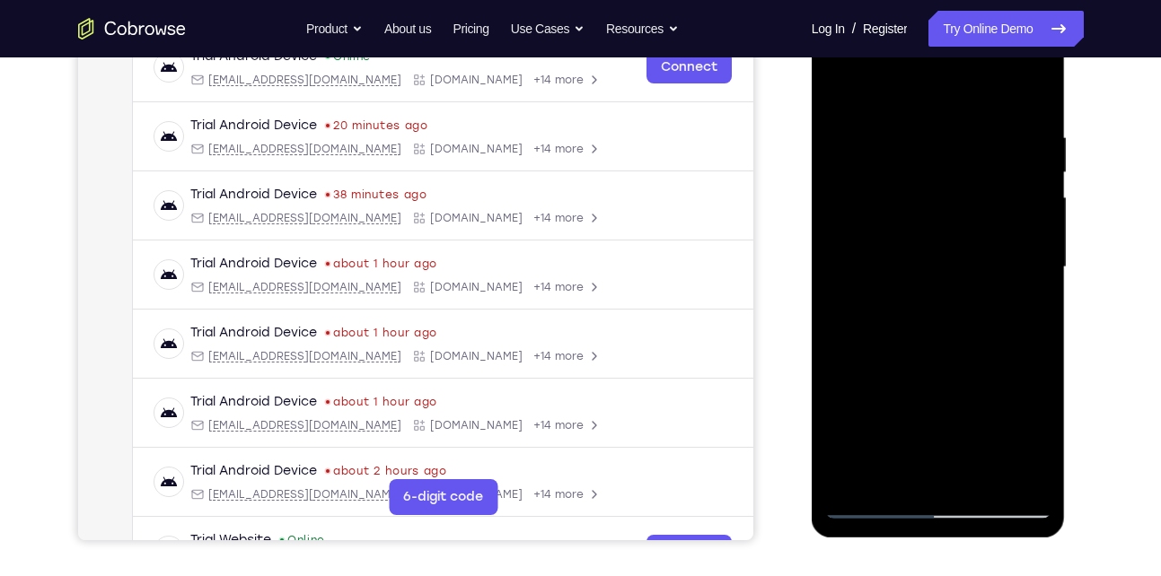
click at [912, 173] on div at bounding box center [938, 267] width 226 height 503
drag, startPoint x: 917, startPoint y: 330, endPoint x: 895, endPoint y: 245, distance: 87.1
click at [895, 245] on div at bounding box center [938, 267] width 226 height 503
drag, startPoint x: 908, startPoint y: 348, endPoint x: 895, endPoint y: 262, distance: 87.1
click at [895, 262] on div at bounding box center [938, 267] width 226 height 503
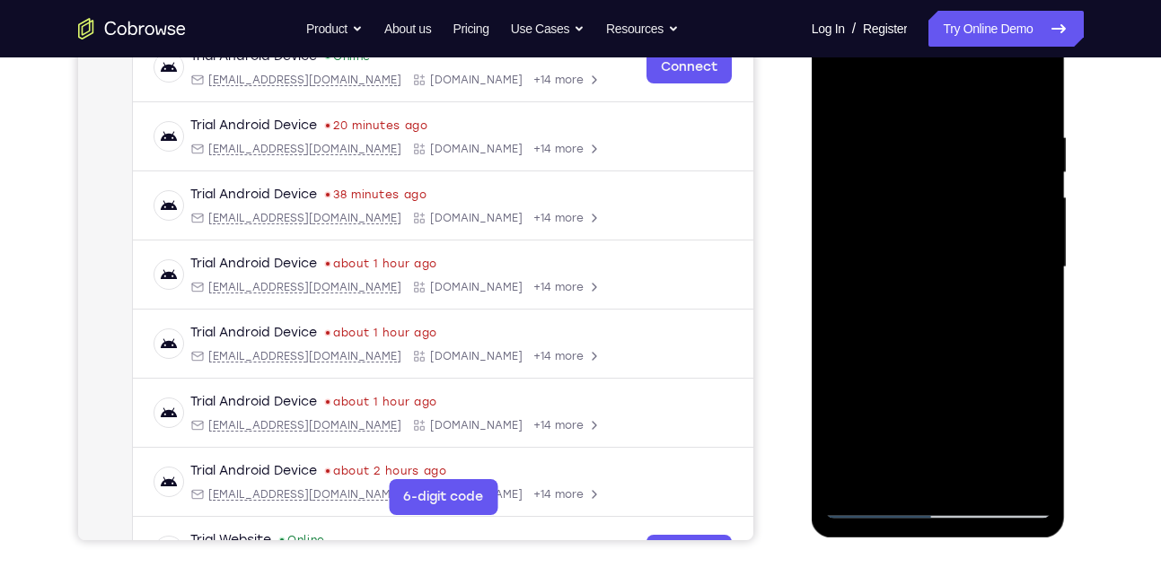
drag, startPoint x: 914, startPoint y: 371, endPoint x: 896, endPoint y: 288, distance: 84.5
click at [896, 288] on div at bounding box center [938, 267] width 226 height 503
drag, startPoint x: 947, startPoint y: 369, endPoint x: 934, endPoint y: 248, distance: 122.0
click at [934, 248] on div at bounding box center [938, 267] width 226 height 503
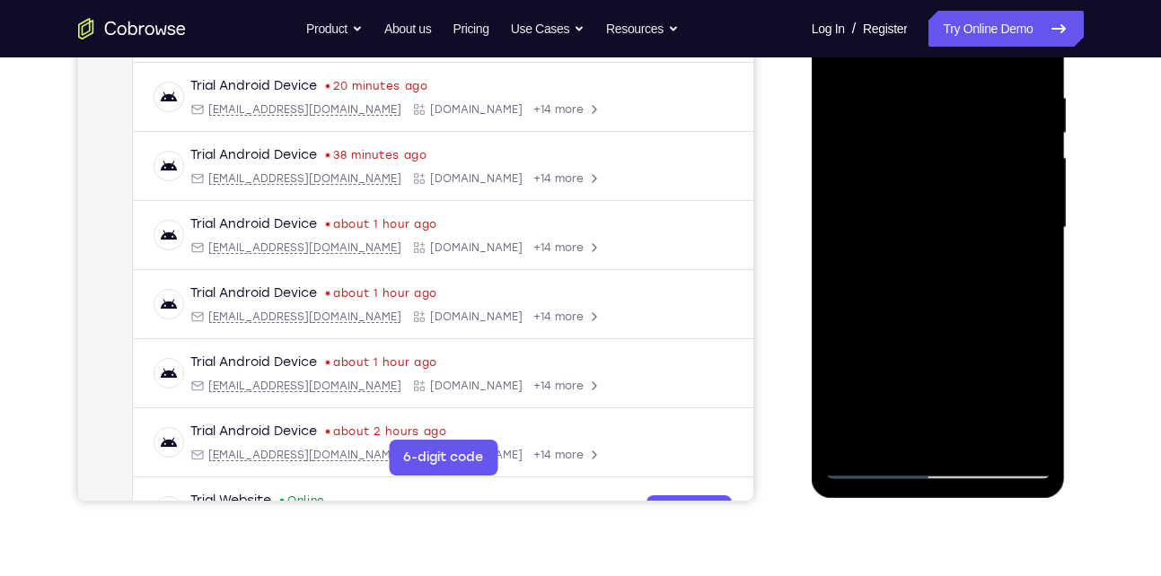
scroll to position [333, 0]
drag, startPoint x: 934, startPoint y: 209, endPoint x: 920, endPoint y: 92, distance: 117.6
click at [920, 92] on div at bounding box center [938, 229] width 226 height 503
drag, startPoint x: 937, startPoint y: 345, endPoint x: 907, endPoint y: 180, distance: 167.0
click at [907, 180] on div at bounding box center [938, 229] width 226 height 503
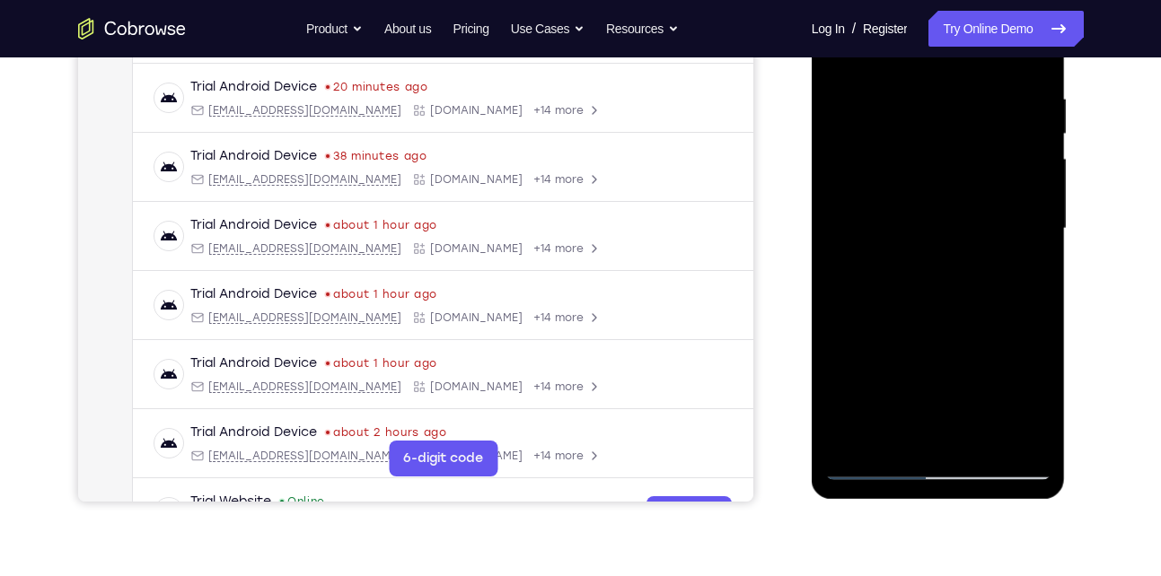
drag, startPoint x: 893, startPoint y: 312, endPoint x: 899, endPoint y: 207, distance: 106.1
click at [899, 207] on div at bounding box center [938, 229] width 226 height 503
drag, startPoint x: 927, startPoint y: 321, endPoint x: 915, endPoint y: 207, distance: 113.7
click at [915, 207] on div at bounding box center [938, 229] width 226 height 503
drag, startPoint x: 911, startPoint y: 330, endPoint x: 906, endPoint y: 220, distance: 109.6
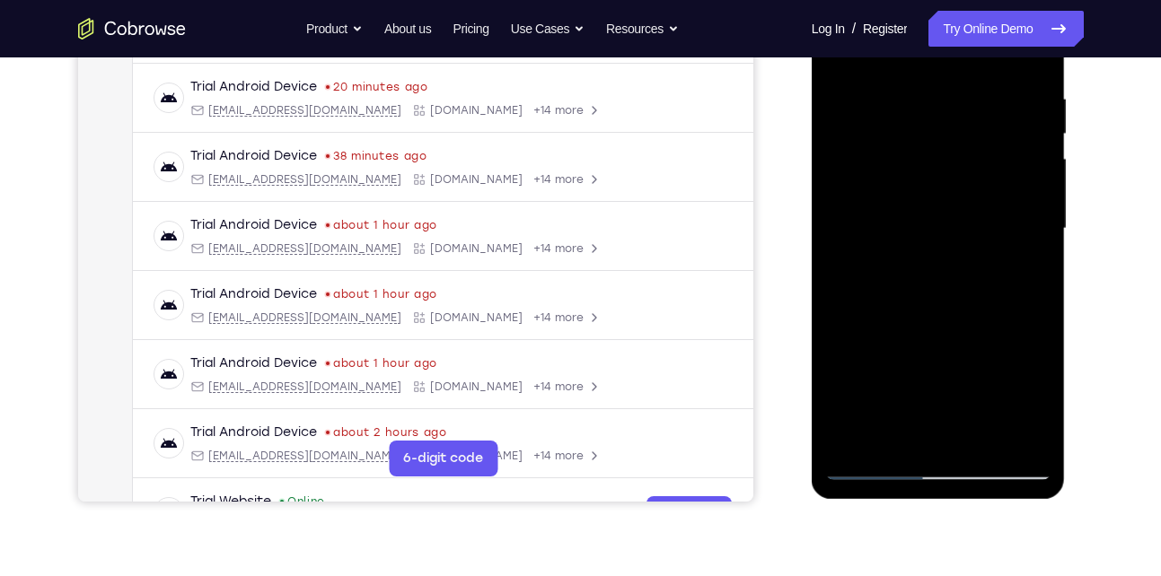
click at [906, 220] on div at bounding box center [938, 229] width 226 height 503
drag, startPoint x: 923, startPoint y: 313, endPoint x: 915, endPoint y: 144, distance: 169.9
click at [915, 144] on div at bounding box center [938, 229] width 226 height 503
drag, startPoint x: 957, startPoint y: 286, endPoint x: 934, endPoint y: 142, distance: 146.4
click at [934, 142] on div at bounding box center [938, 229] width 226 height 503
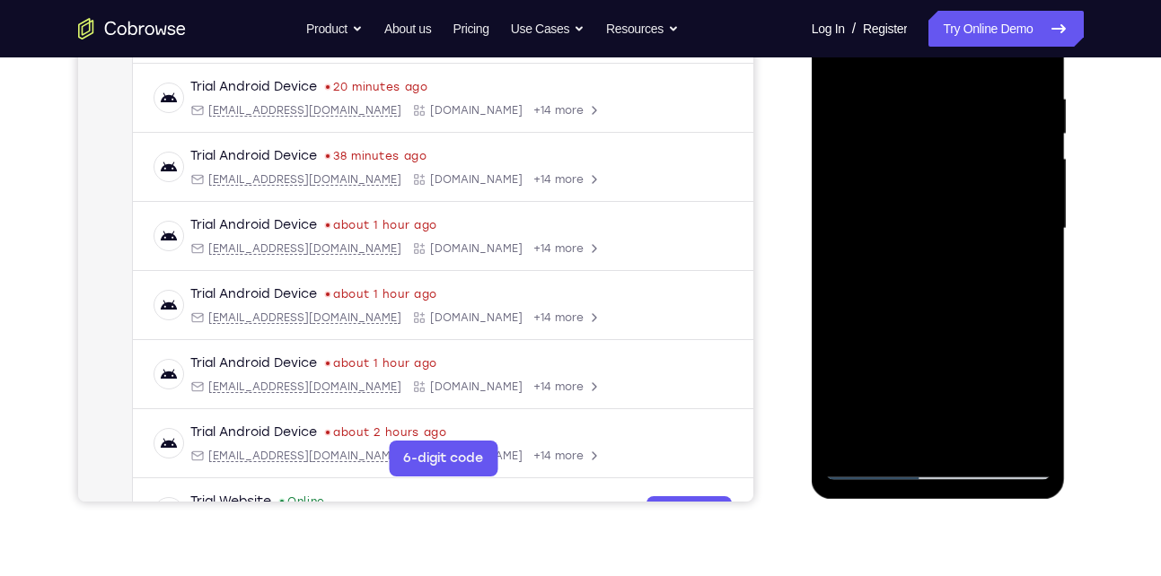
drag, startPoint x: 899, startPoint y: 167, endPoint x: 936, endPoint y: 424, distance: 259.4
click at [936, 424] on div at bounding box center [938, 229] width 226 height 503
drag, startPoint x: 926, startPoint y: 227, endPoint x: 948, endPoint y: 581, distance: 354.5
click at [948, 503] on html "Online web based iOS Simulators and Android Emulators. Run iPhone, iPad, Mobile…" at bounding box center [940, 233] width 256 height 539
drag, startPoint x: 939, startPoint y: 367, endPoint x: 957, endPoint y: 562, distance: 195.7
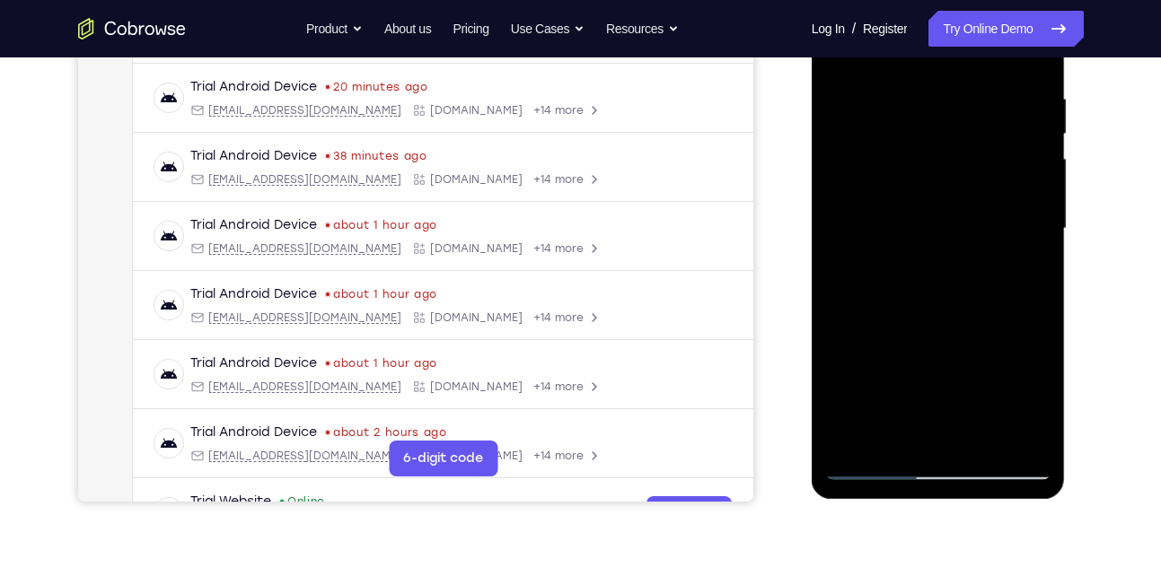
click at [957, 503] on html "Online web based iOS Simulators and Android Emulators. Run iPhone, iPad, Mobile…" at bounding box center [940, 233] width 256 height 539
click at [993, 137] on div at bounding box center [938, 229] width 226 height 503
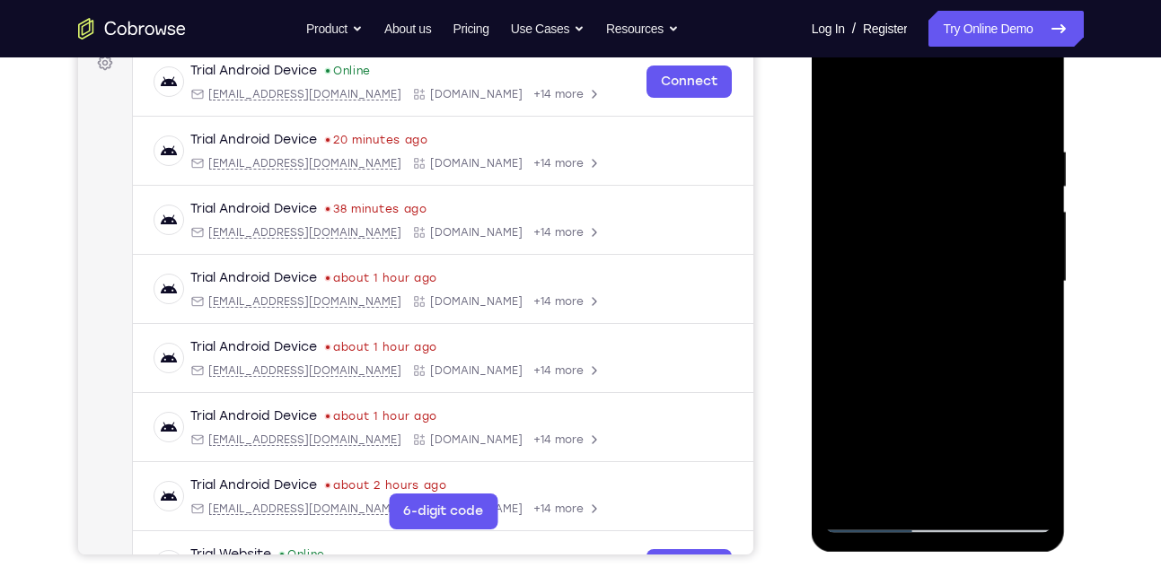
scroll to position [277, 0]
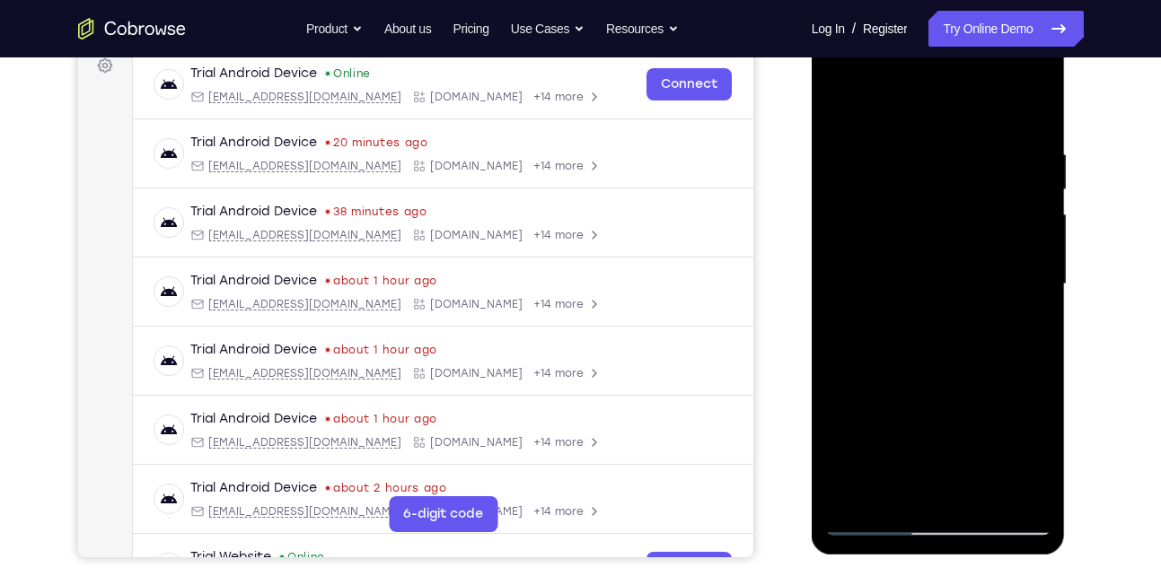
click at [1038, 99] on div at bounding box center [938, 284] width 226 height 503
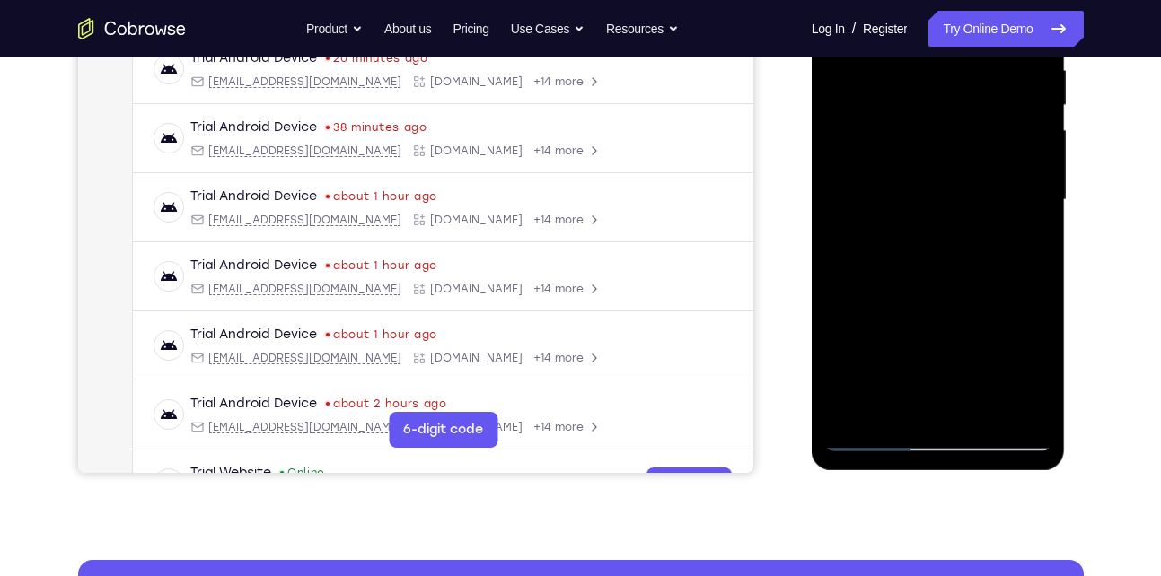
scroll to position [374, 0]
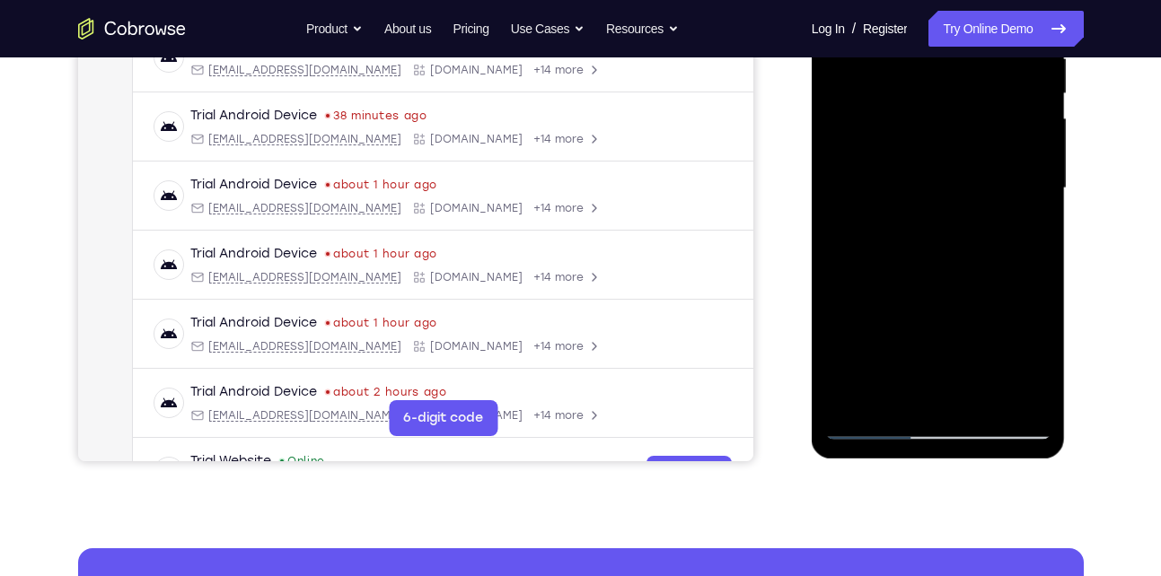
drag, startPoint x: 902, startPoint y: 340, endPoint x: 886, endPoint y: 255, distance: 86.7
click at [886, 255] on div at bounding box center [938, 188] width 226 height 503
drag, startPoint x: 921, startPoint y: 251, endPoint x: 981, endPoint y: 220, distance: 67.9
click at [981, 220] on div at bounding box center [938, 188] width 226 height 503
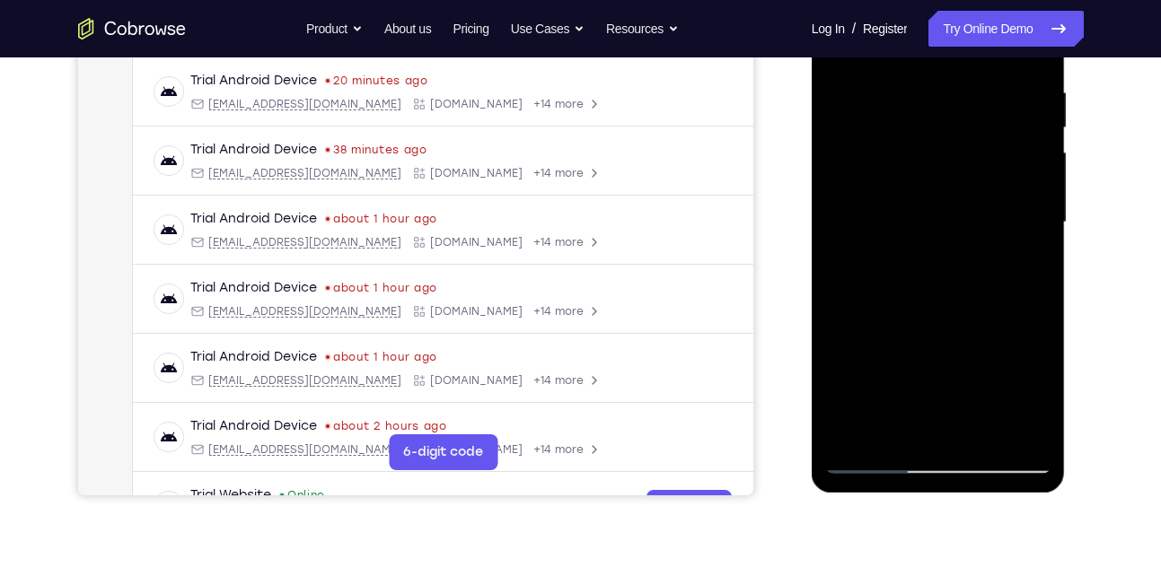
scroll to position [334, 0]
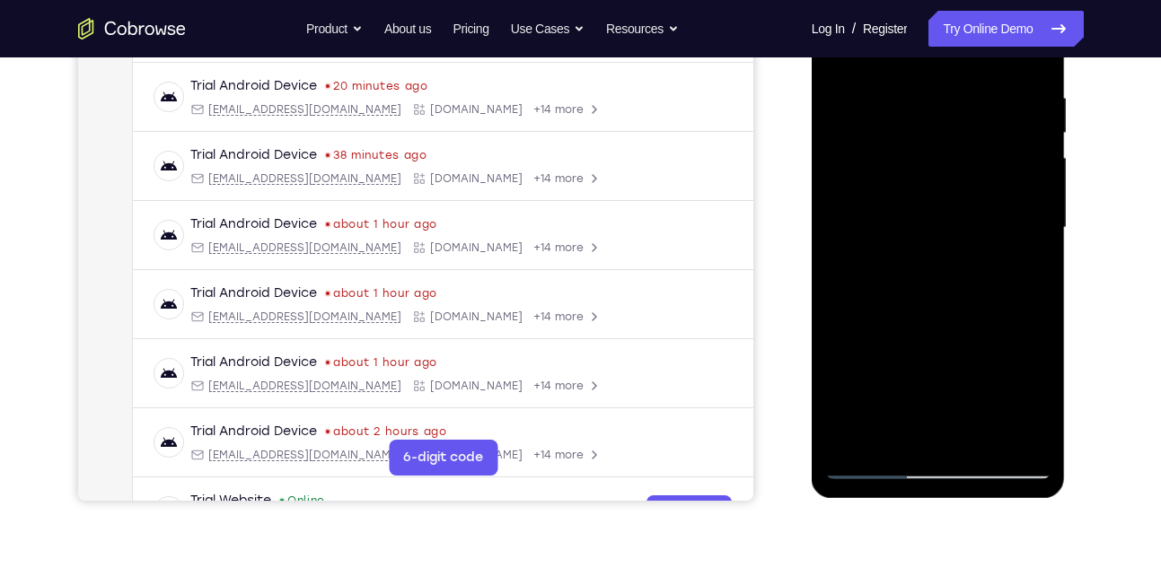
drag, startPoint x: 893, startPoint y: 252, endPoint x: 911, endPoint y: 411, distance: 159.9
click at [911, 411] on div at bounding box center [938, 228] width 226 height 503
click at [878, 467] on div at bounding box center [938, 228] width 226 height 503
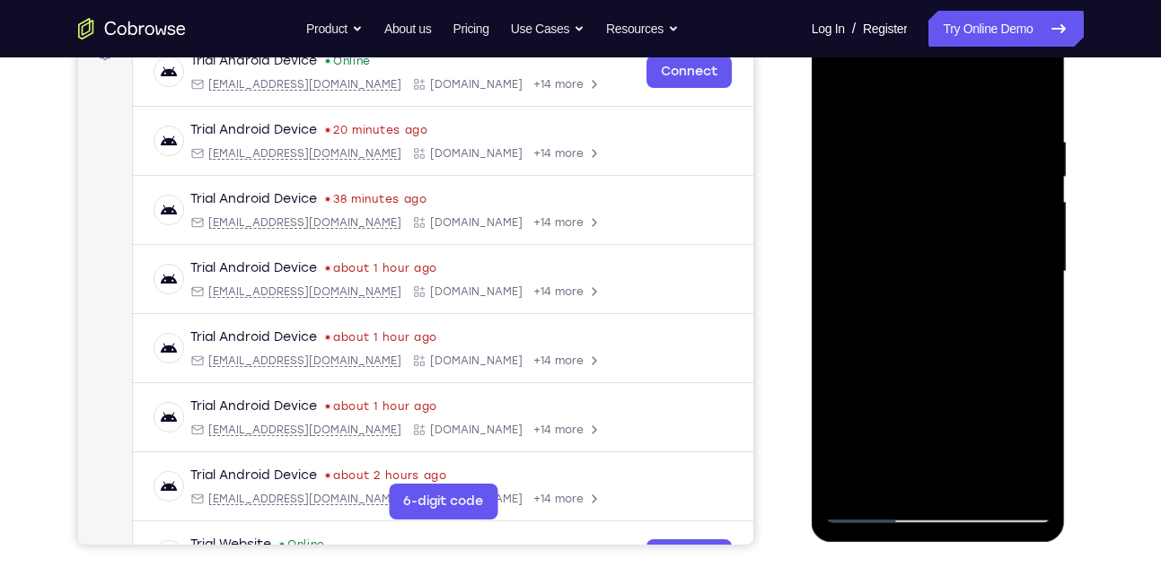
click at [977, 263] on div at bounding box center [938, 272] width 226 height 503
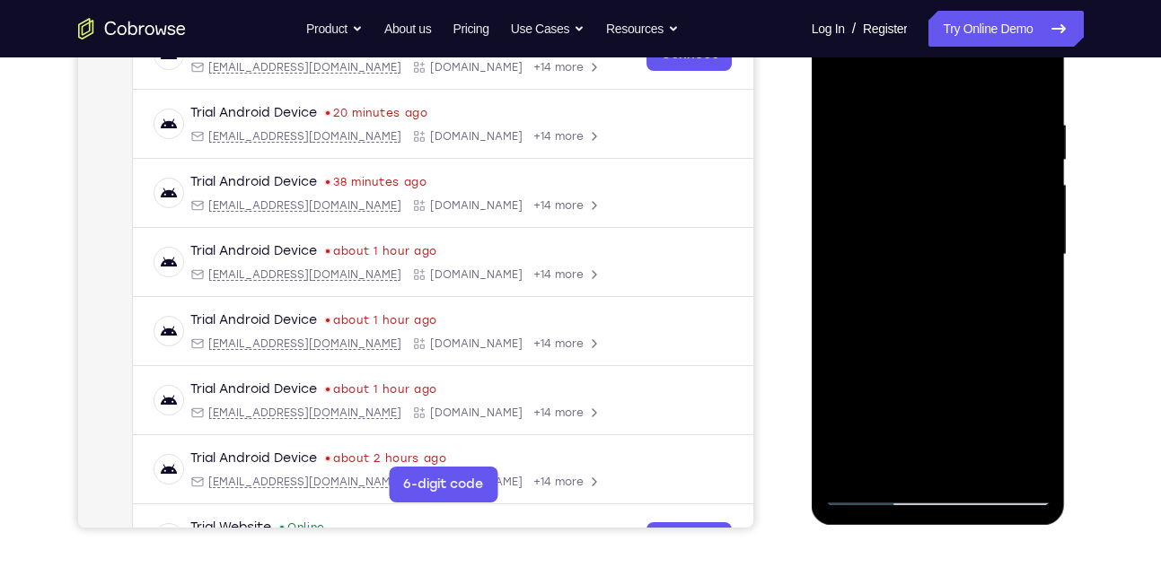
scroll to position [310, 0]
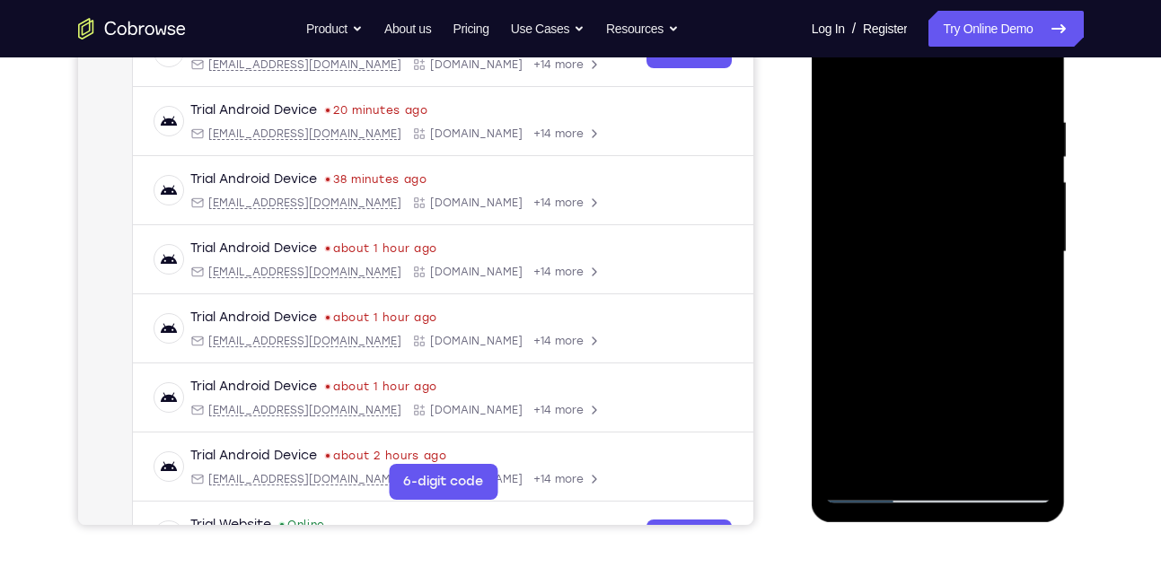
drag, startPoint x: 942, startPoint y: 369, endPoint x: 929, endPoint y: 295, distance: 74.7
click at [929, 295] on div at bounding box center [938, 252] width 226 height 503
drag, startPoint x: 893, startPoint y: 425, endPoint x: 891, endPoint y: 370, distance: 54.8
click at [891, 370] on div at bounding box center [938, 252] width 226 height 503
drag, startPoint x: 854, startPoint y: 205, endPoint x: 863, endPoint y: 154, distance: 51.1
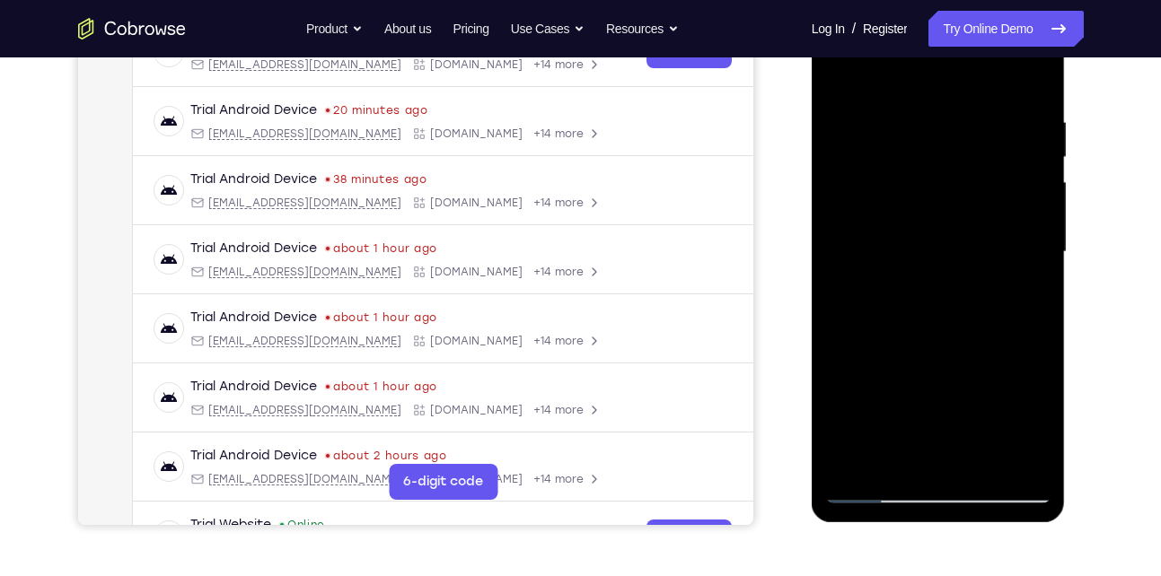
click at [863, 154] on div at bounding box center [938, 252] width 226 height 503
drag, startPoint x: 860, startPoint y: 370, endPoint x: 851, endPoint y: 302, distance: 68.8
click at [851, 302] on div at bounding box center [938, 252] width 226 height 503
drag, startPoint x: 854, startPoint y: 352, endPoint x: 844, endPoint y: 290, distance: 62.7
click at [844, 290] on div at bounding box center [938, 252] width 226 height 503
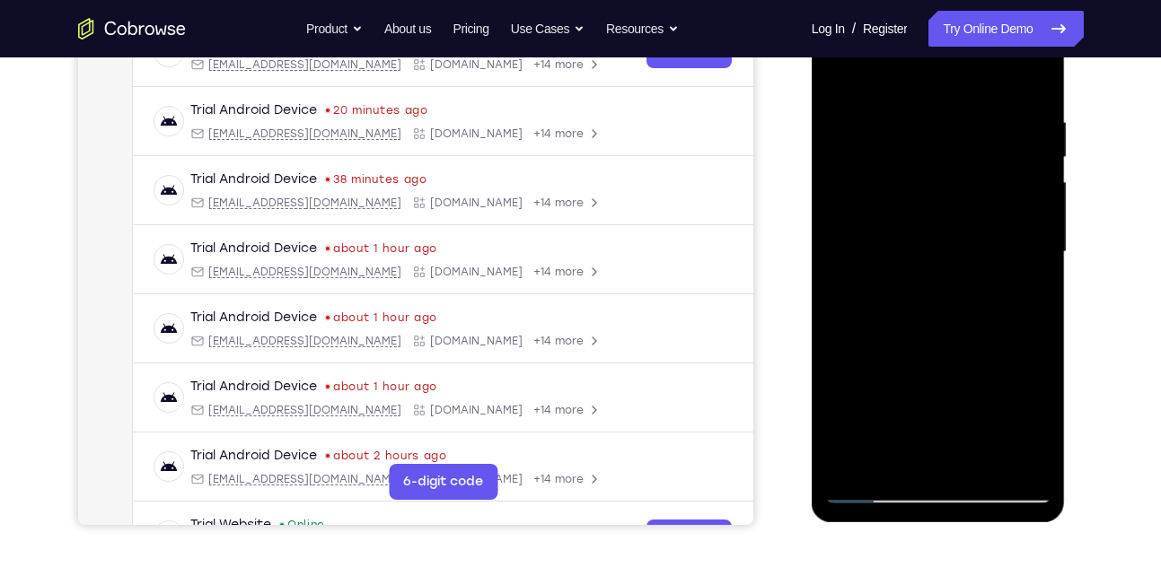
drag, startPoint x: 895, startPoint y: 356, endPoint x: 891, endPoint y: 290, distance: 66.6
click at [891, 290] on div at bounding box center [938, 252] width 226 height 503
click at [954, 380] on div at bounding box center [938, 252] width 226 height 503
click at [1022, 262] on div at bounding box center [938, 252] width 226 height 503
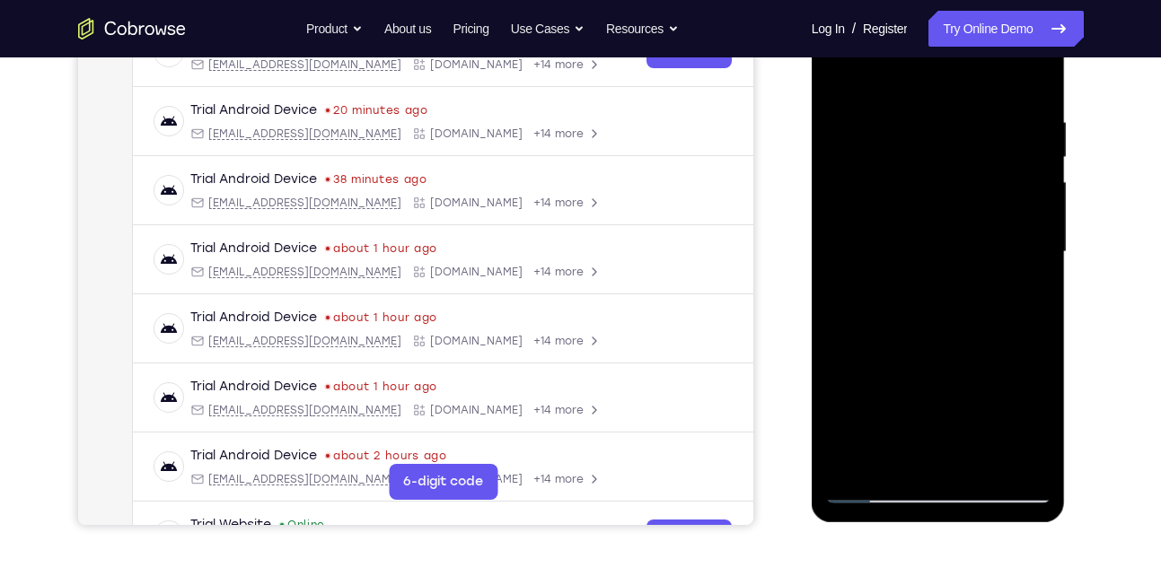
click at [1022, 262] on div at bounding box center [938, 252] width 226 height 503
click at [858, 353] on div at bounding box center [938, 252] width 226 height 503
click at [1034, 282] on div at bounding box center [938, 252] width 226 height 503
click at [1039, 271] on div at bounding box center [938, 252] width 226 height 503
drag, startPoint x: 1039, startPoint y: 265, endPoint x: 932, endPoint y: 286, distance: 109.0
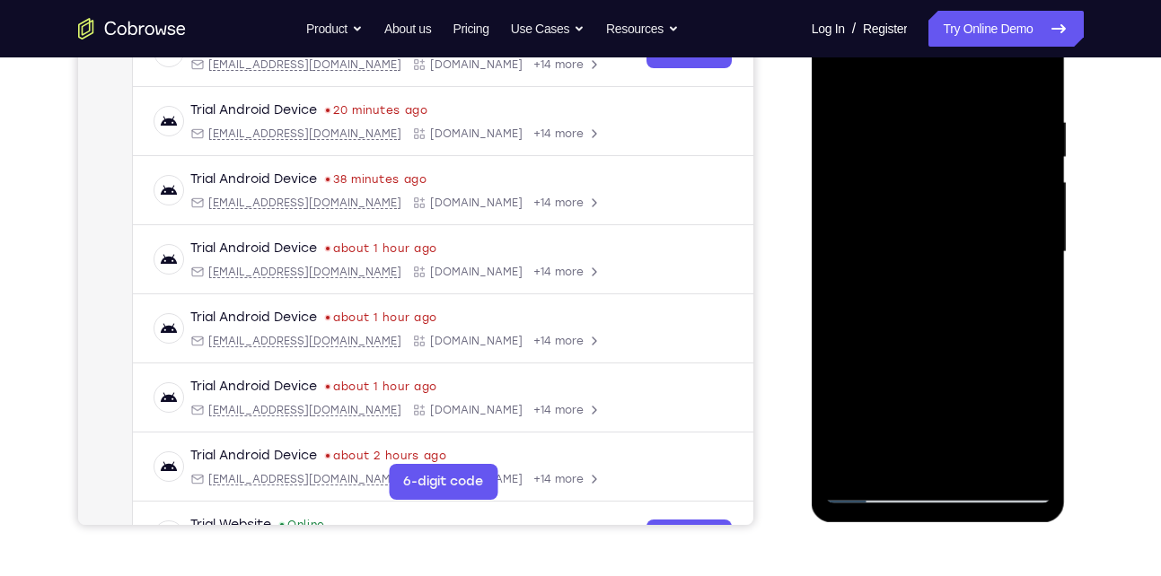
click at [932, 286] on div at bounding box center [938, 252] width 226 height 503
click at [845, 270] on div at bounding box center [938, 252] width 226 height 503
click at [837, 80] on div at bounding box center [938, 252] width 226 height 503
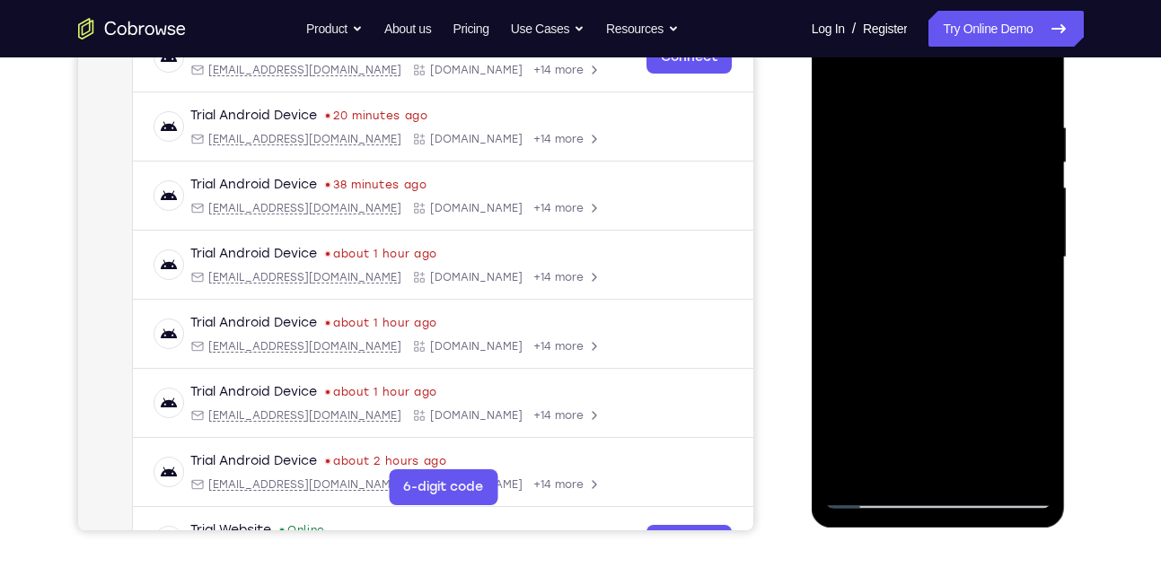
scroll to position [305, 0]
click at [869, 504] on div at bounding box center [938, 256] width 226 height 503
click at [885, 98] on div at bounding box center [938, 256] width 226 height 503
click at [932, 162] on div at bounding box center [938, 256] width 226 height 503
click at [929, 362] on div at bounding box center [938, 256] width 226 height 503
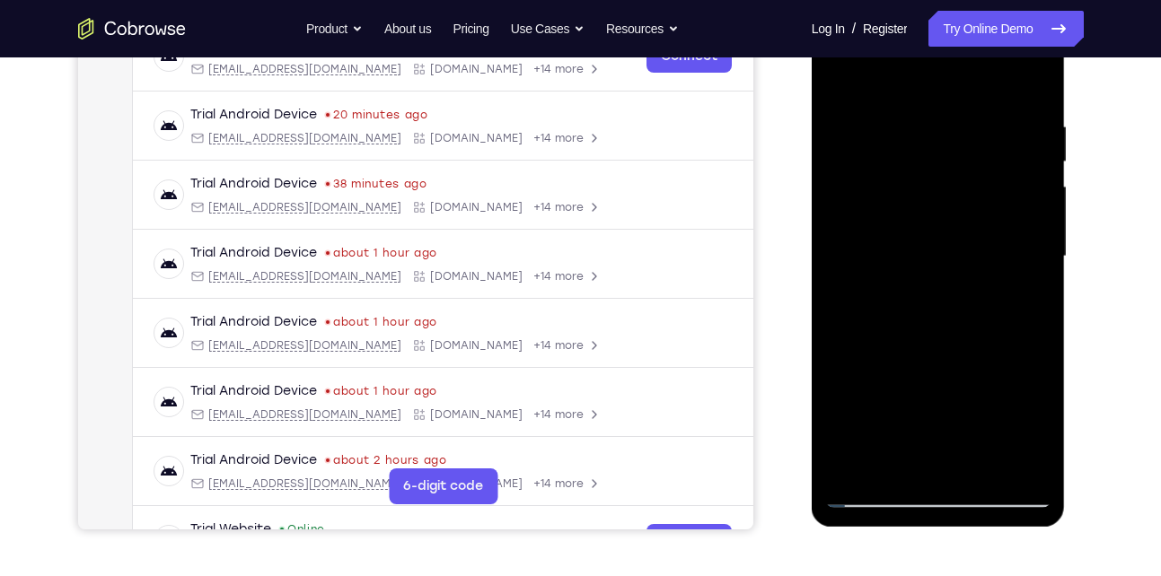
click at [959, 198] on div at bounding box center [938, 256] width 226 height 503
click at [958, 199] on div at bounding box center [938, 256] width 226 height 503
click at [953, 200] on div at bounding box center [938, 256] width 226 height 503
click at [923, 296] on div at bounding box center [938, 256] width 226 height 503
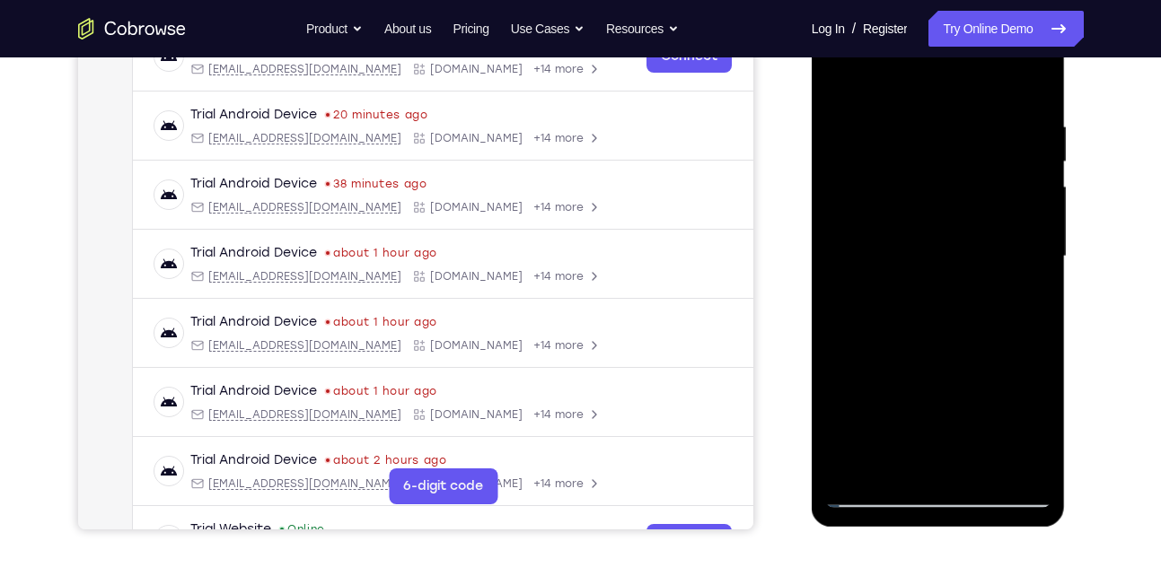
click at [1038, 75] on div at bounding box center [938, 256] width 226 height 503
click at [879, 502] on div at bounding box center [938, 256] width 226 height 503
drag, startPoint x: 915, startPoint y: 318, endPoint x: 913, endPoint y: 211, distance: 106.9
click at [913, 211] on div at bounding box center [938, 256] width 226 height 503
drag, startPoint x: 915, startPoint y: 369, endPoint x: 910, endPoint y: 265, distance: 104.3
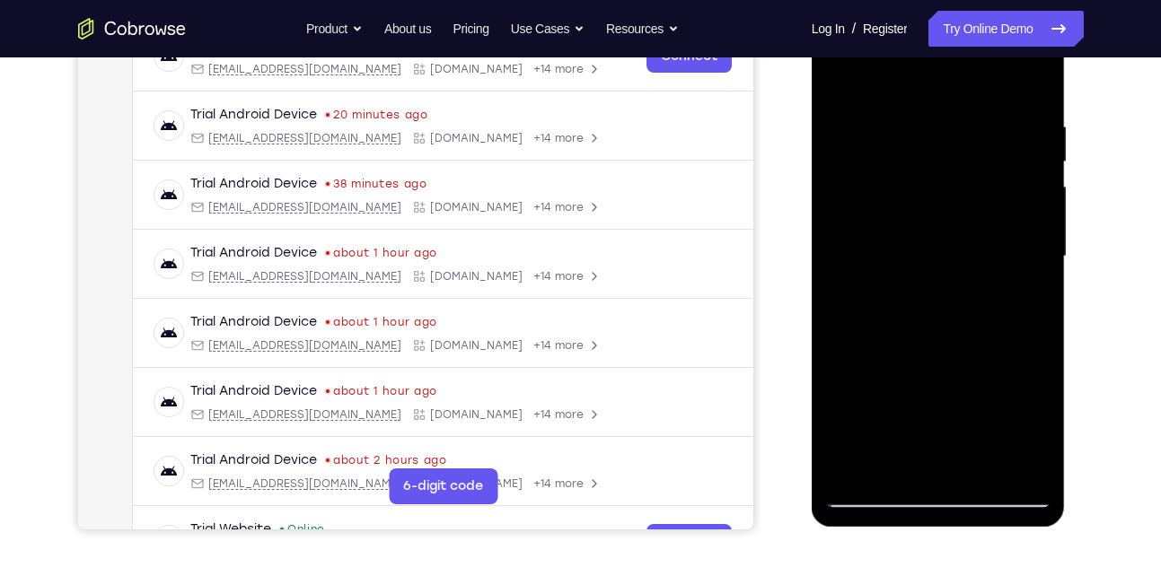
click at [910, 265] on div at bounding box center [938, 256] width 226 height 503
click at [879, 501] on div at bounding box center [938, 256] width 226 height 503
click at [1030, 101] on div at bounding box center [938, 256] width 226 height 503
drag, startPoint x: 950, startPoint y: 345, endPoint x: 918, endPoint y: 198, distance: 149.9
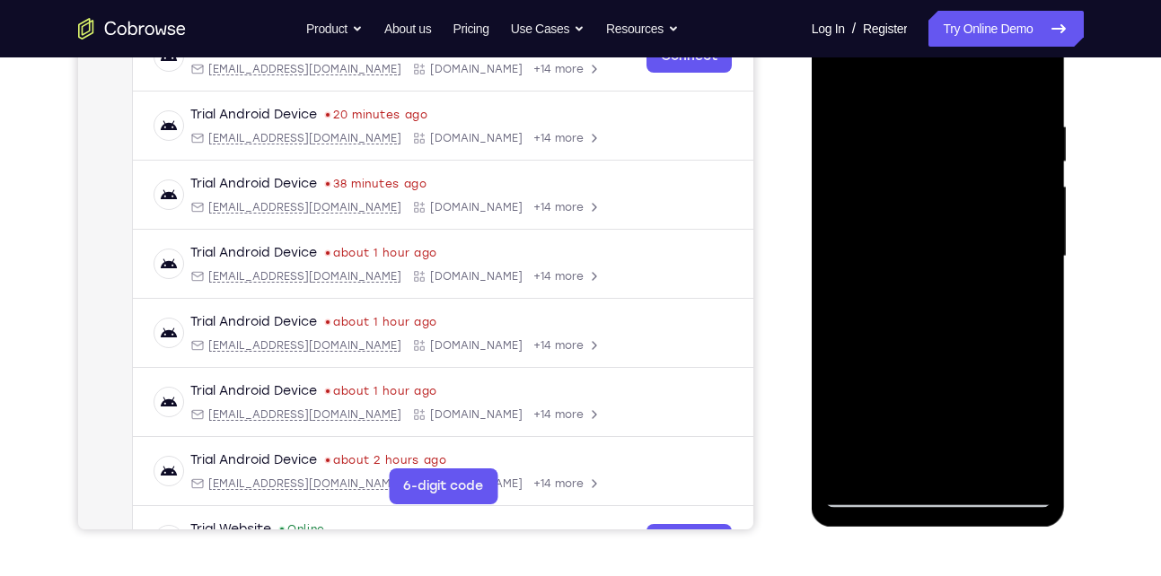
click at [918, 198] on div at bounding box center [938, 256] width 226 height 503
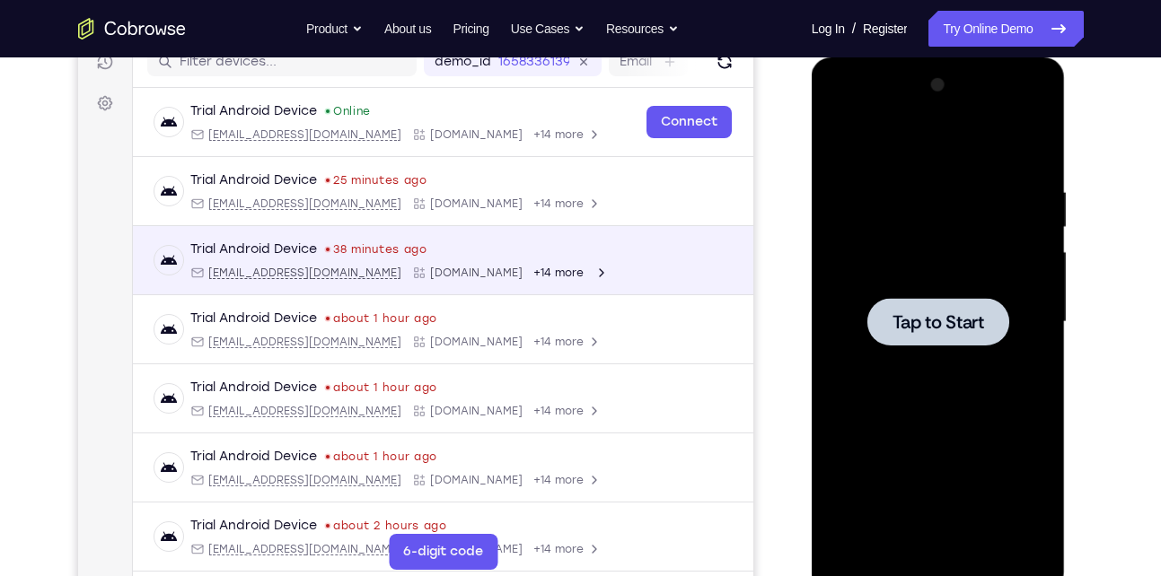
scroll to position [238, 0]
